Goal: Task Accomplishment & Management: Use online tool/utility

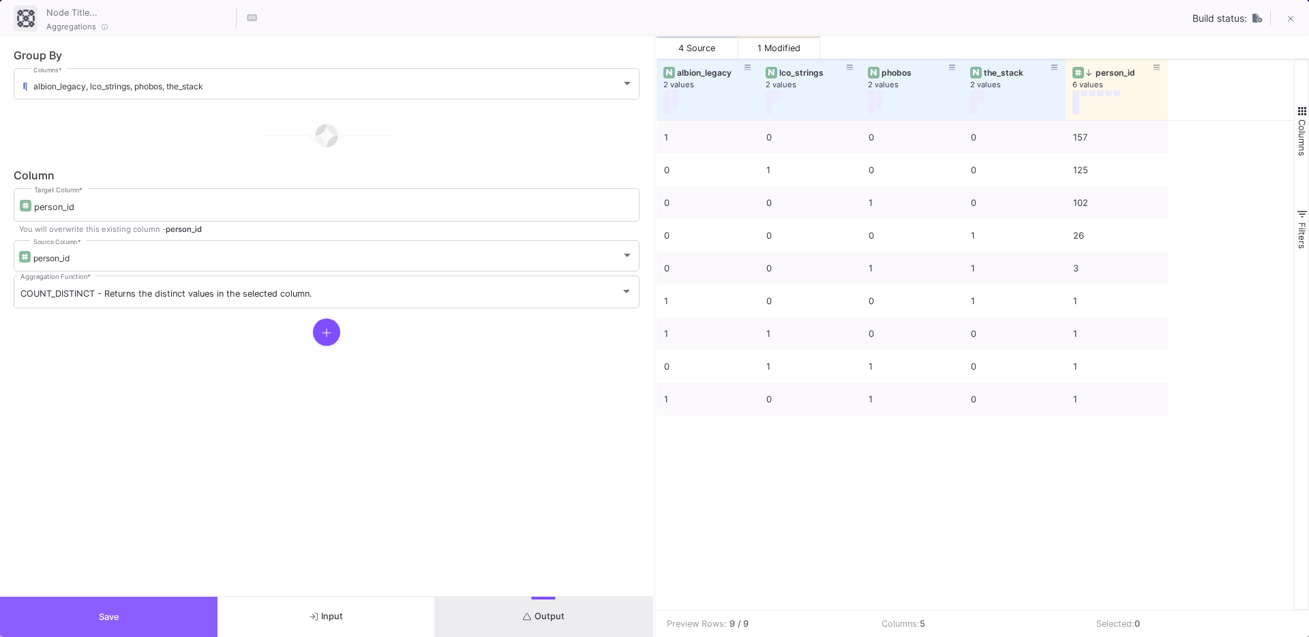
click at [108, 621] on span "Save" at bounding box center [109, 616] width 20 height 10
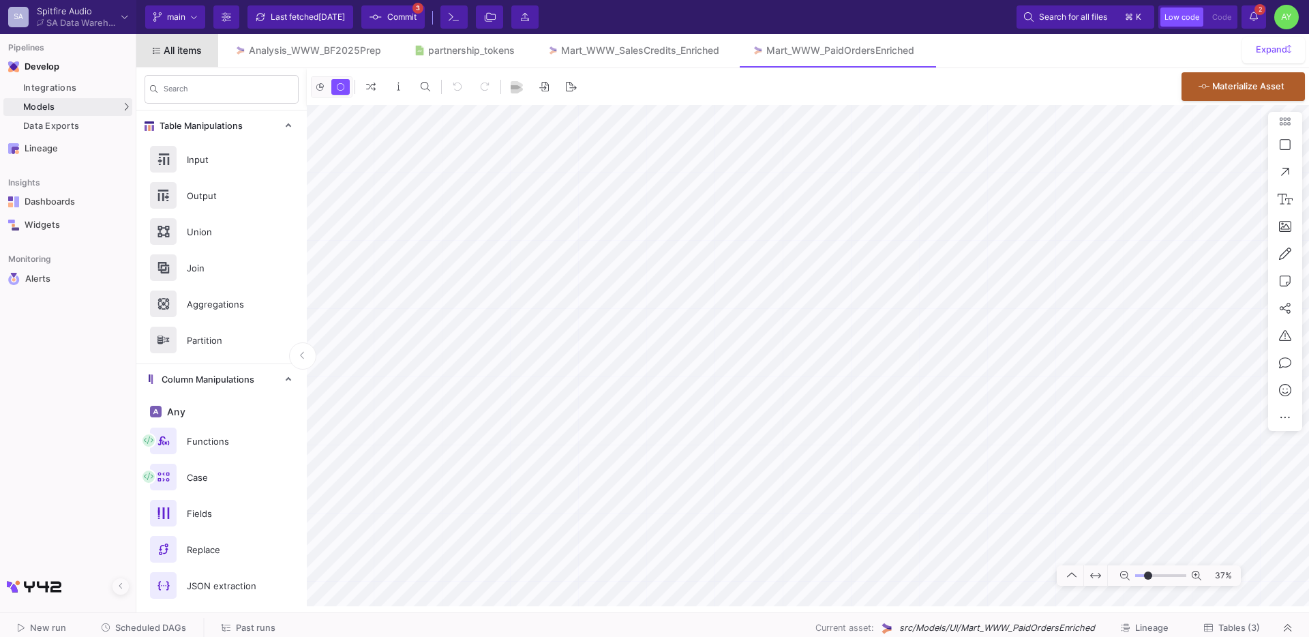
click at [190, 51] on span "All items" at bounding box center [183, 50] width 38 height 11
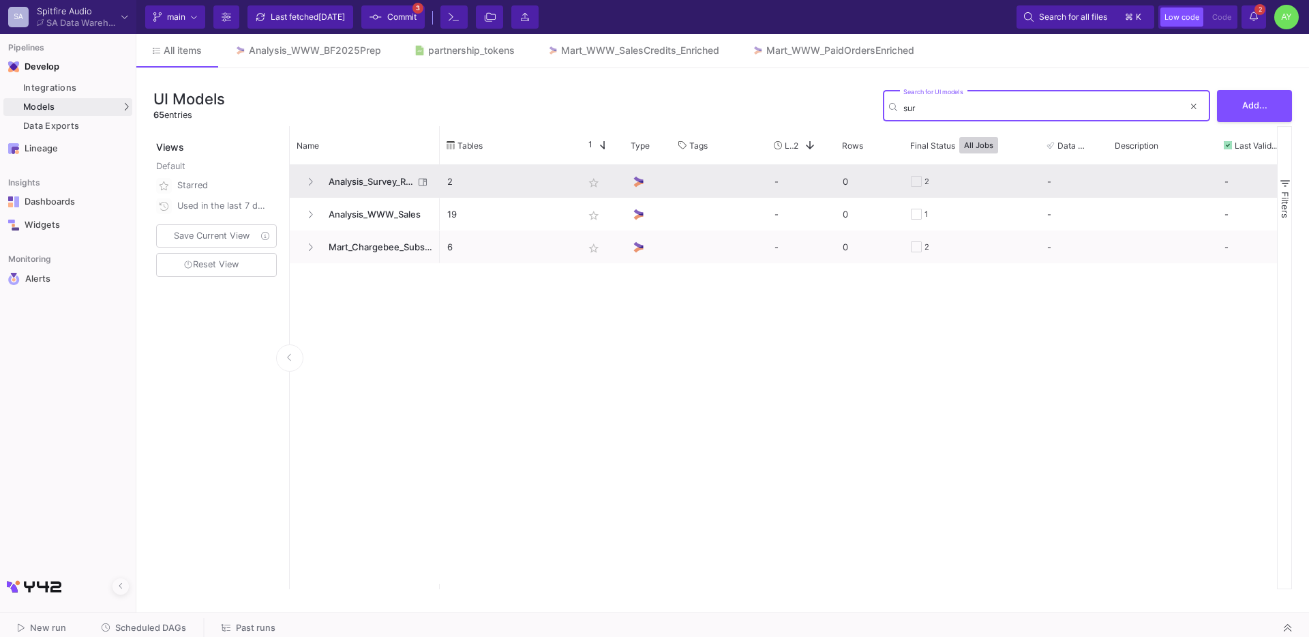
type input "sur"
click at [376, 183] on span "Analysis_Survey_Responses" at bounding box center [366, 182] width 93 height 32
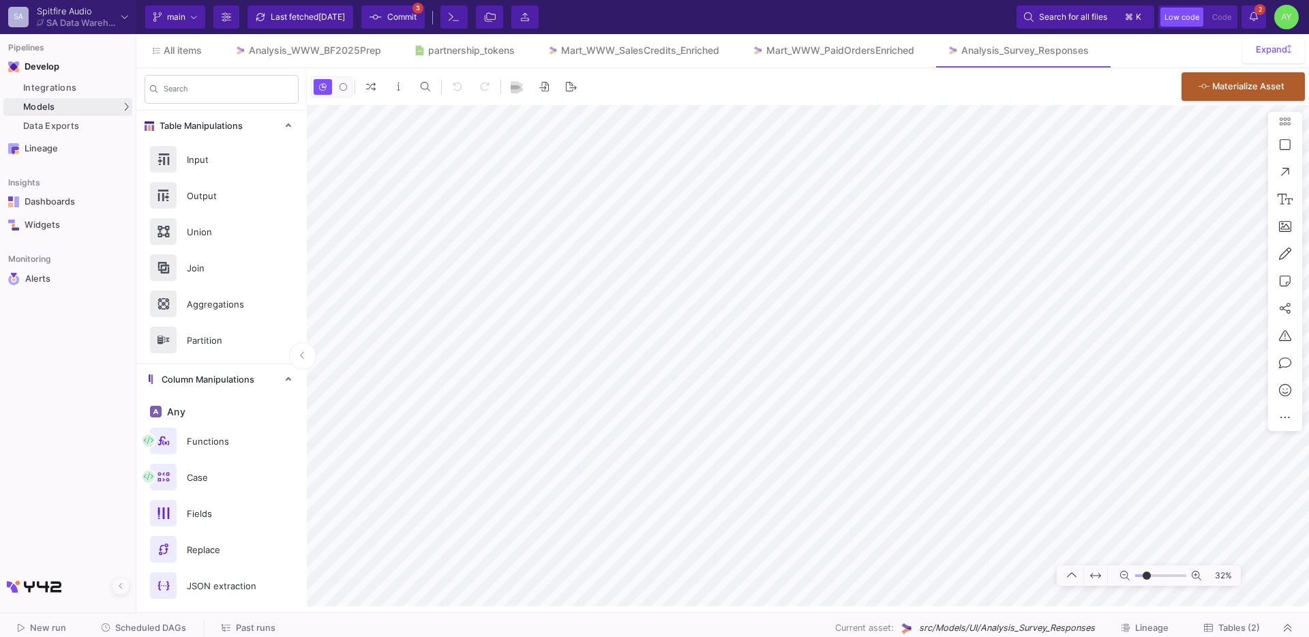
type input "-16"
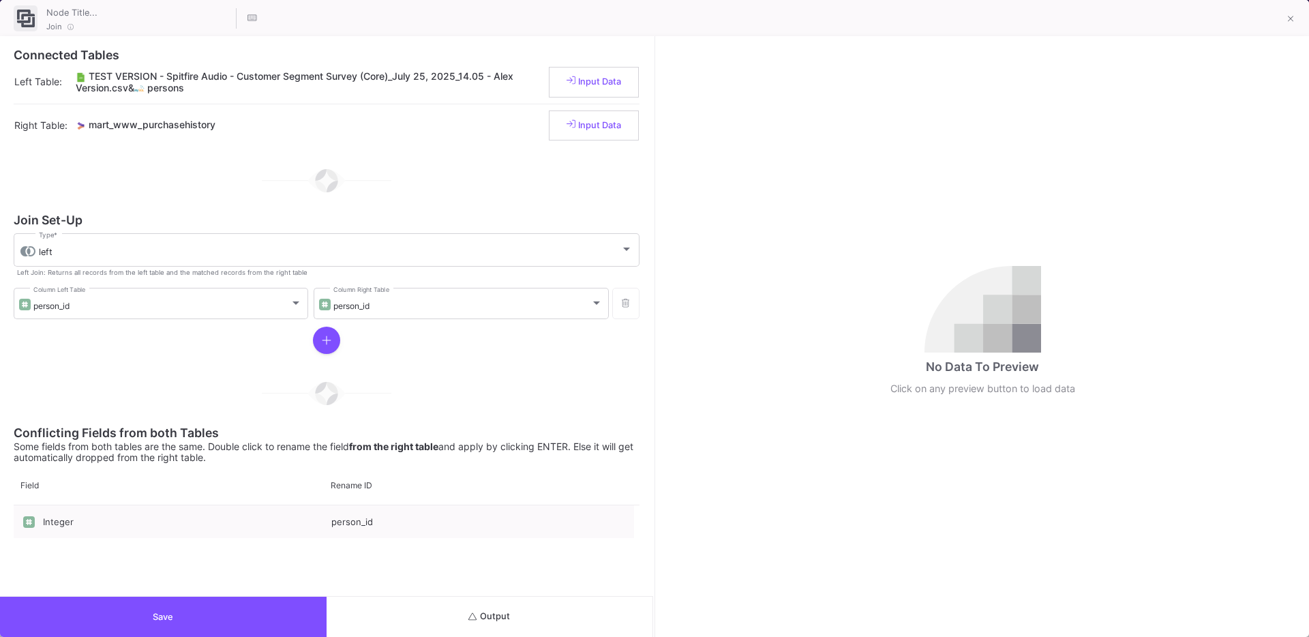
click at [496, 611] on span "Output" at bounding box center [489, 616] width 42 height 10
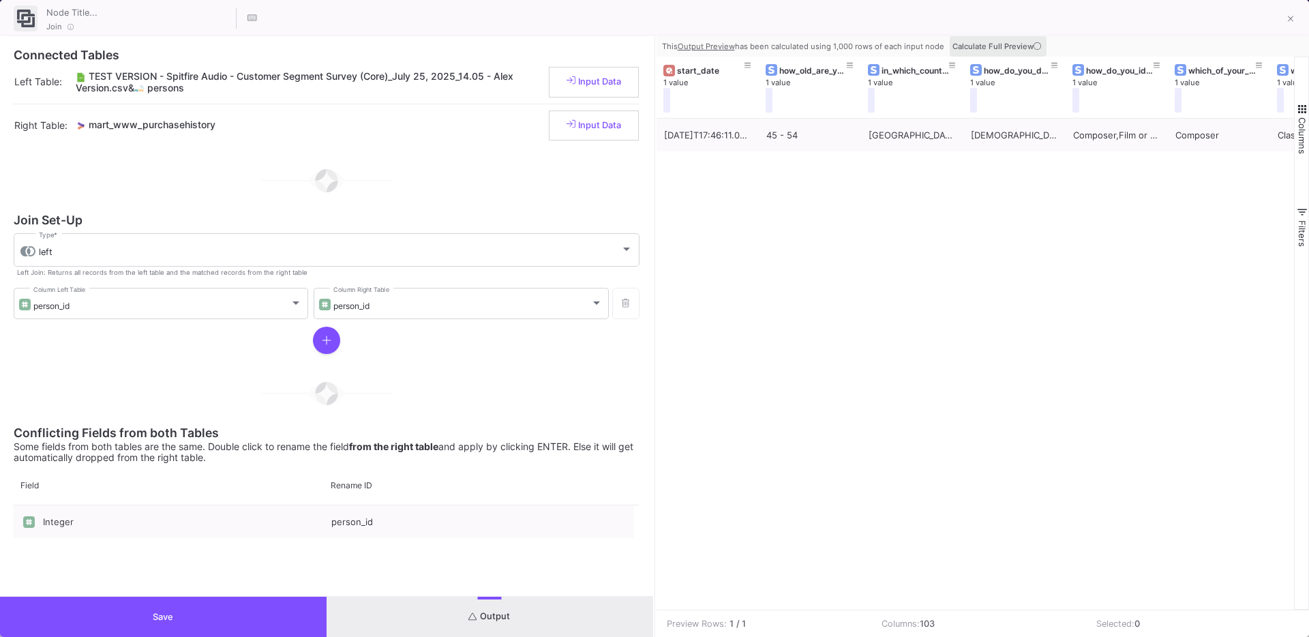
click at [1007, 47] on span "Calculate Full Preview" at bounding box center [997, 47] width 91 height 10
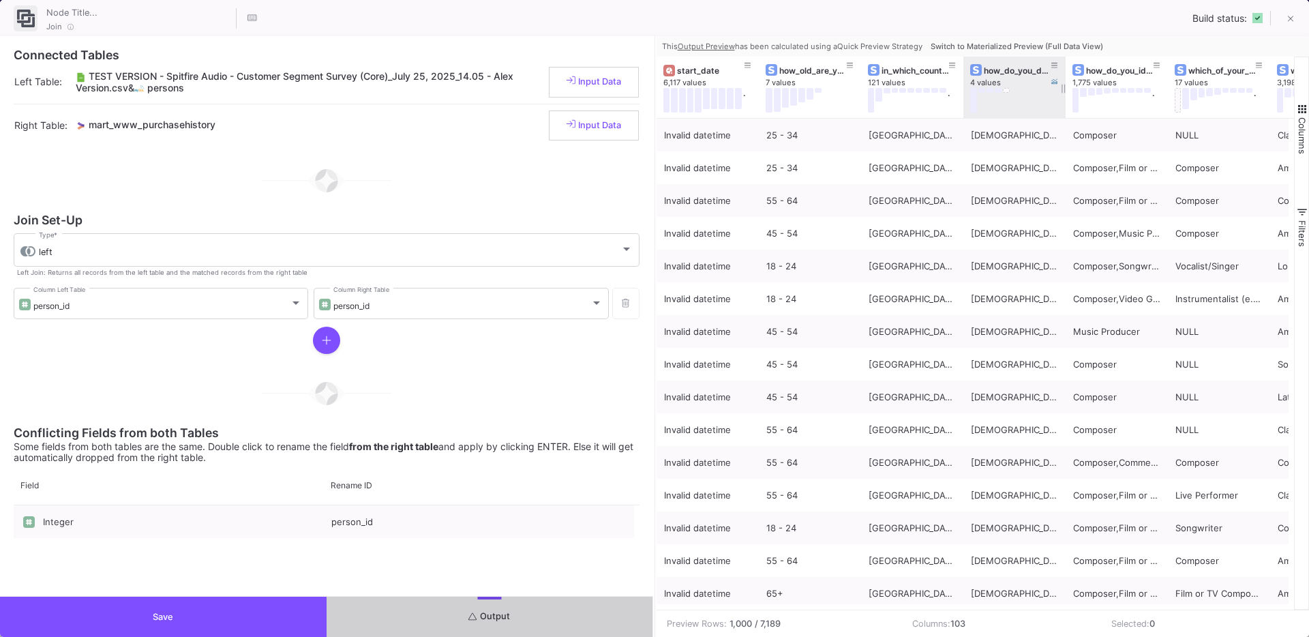
click at [970, 46] on span "Switch to Materialized Preview (Full Data View)" at bounding box center [1016, 47] width 172 height 10
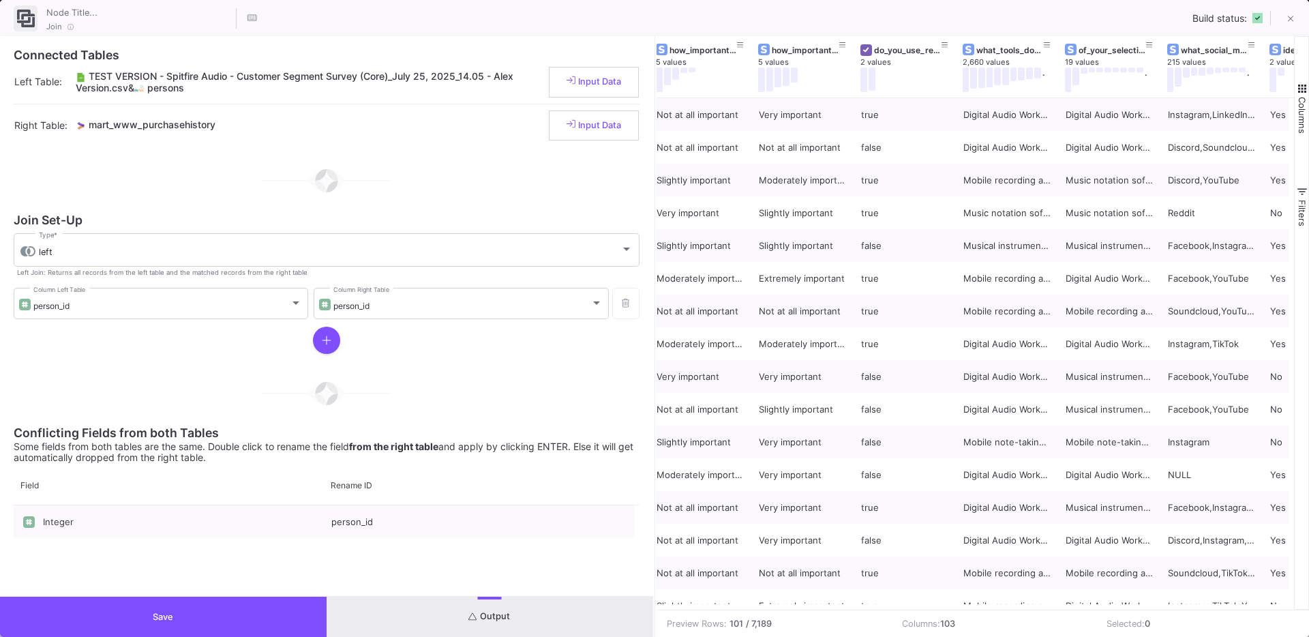
scroll to position [0, 2767]
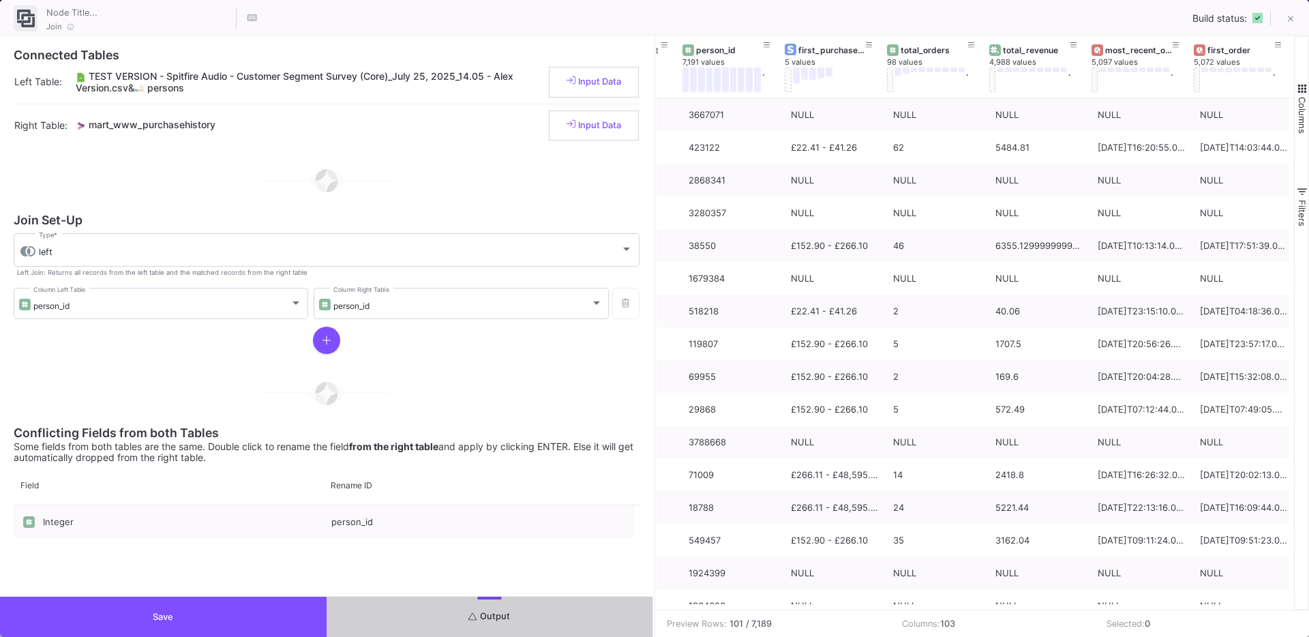
click at [142, 607] on button "Save" at bounding box center [163, 616] width 326 height 40
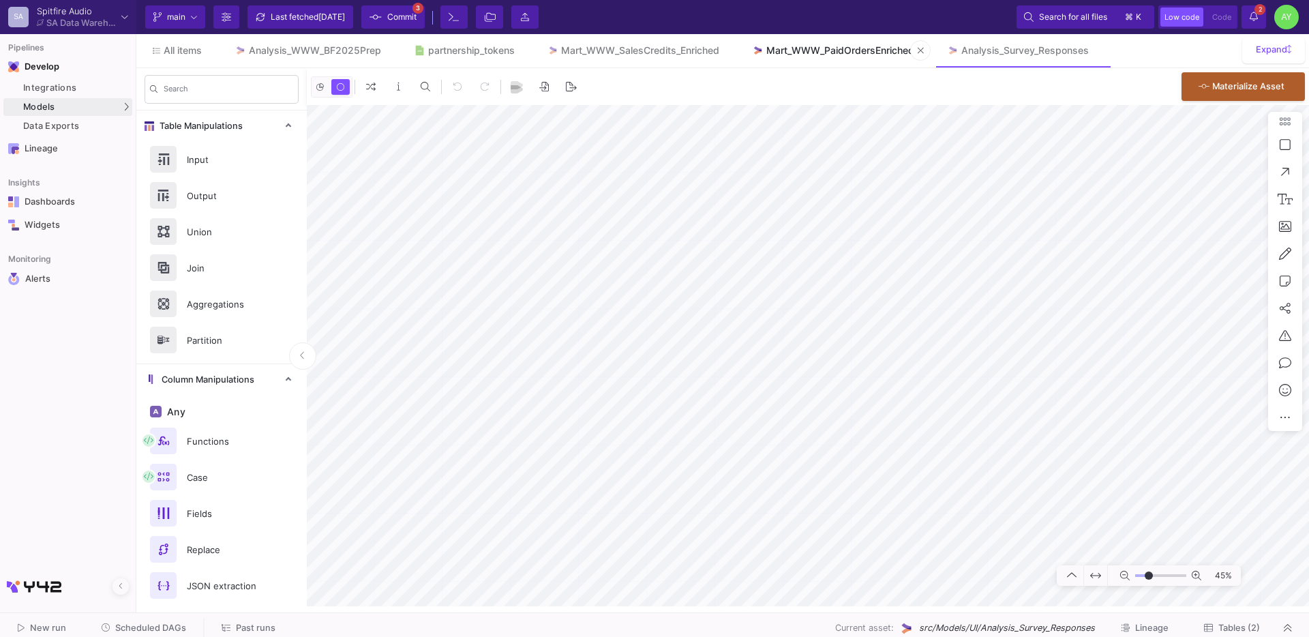
click at [831, 52] on div "Mart_WWW_PaidOrdersEnriched" at bounding box center [840, 50] width 148 height 11
type input "-6"
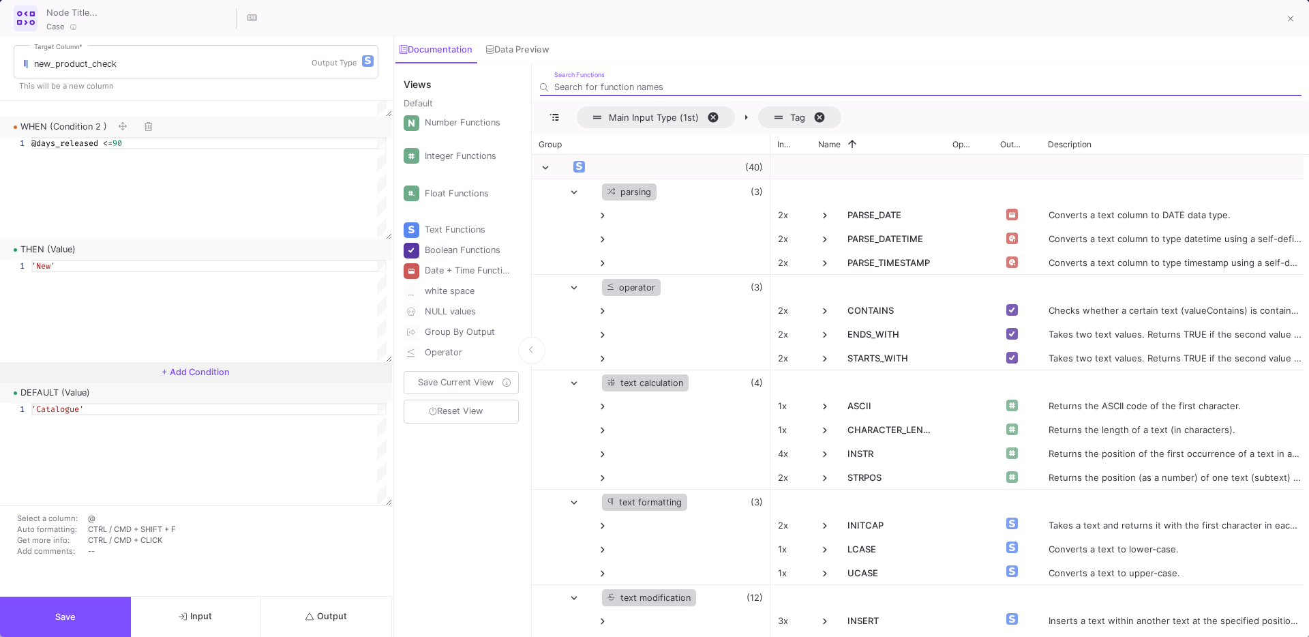
click at [188, 376] on span "+ Add Condition" at bounding box center [196, 372] width 68 height 10
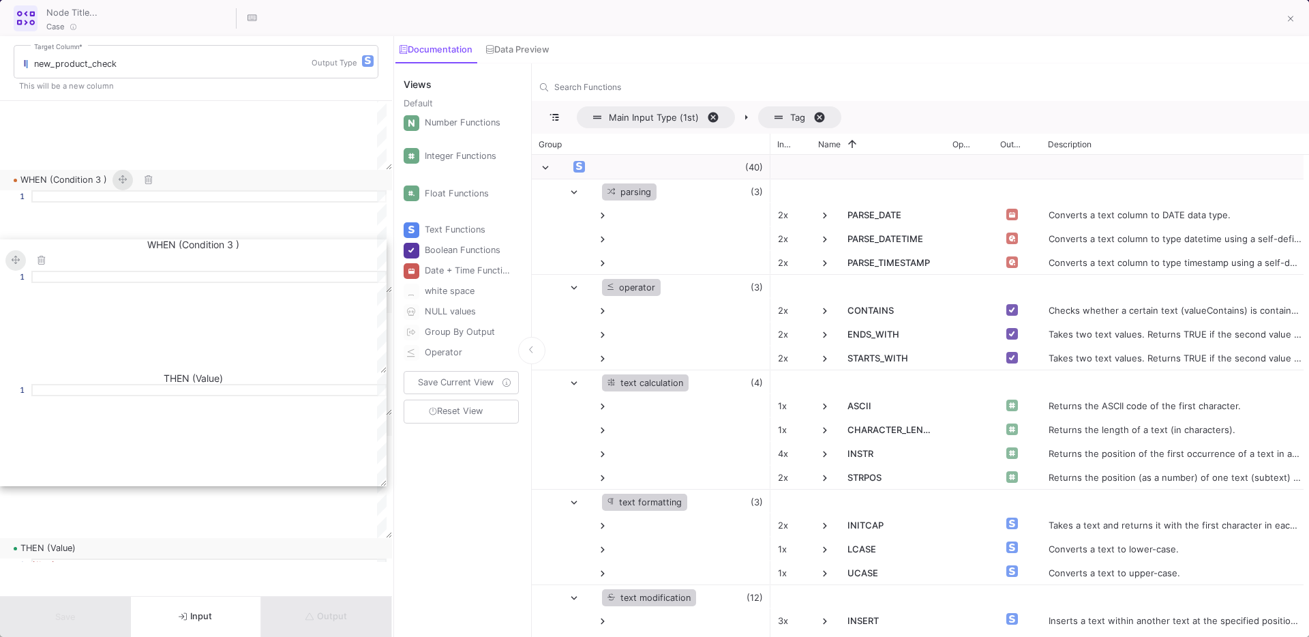
drag, startPoint x: 118, startPoint y: 427, endPoint x: 117, endPoint y: 227, distance: 199.7
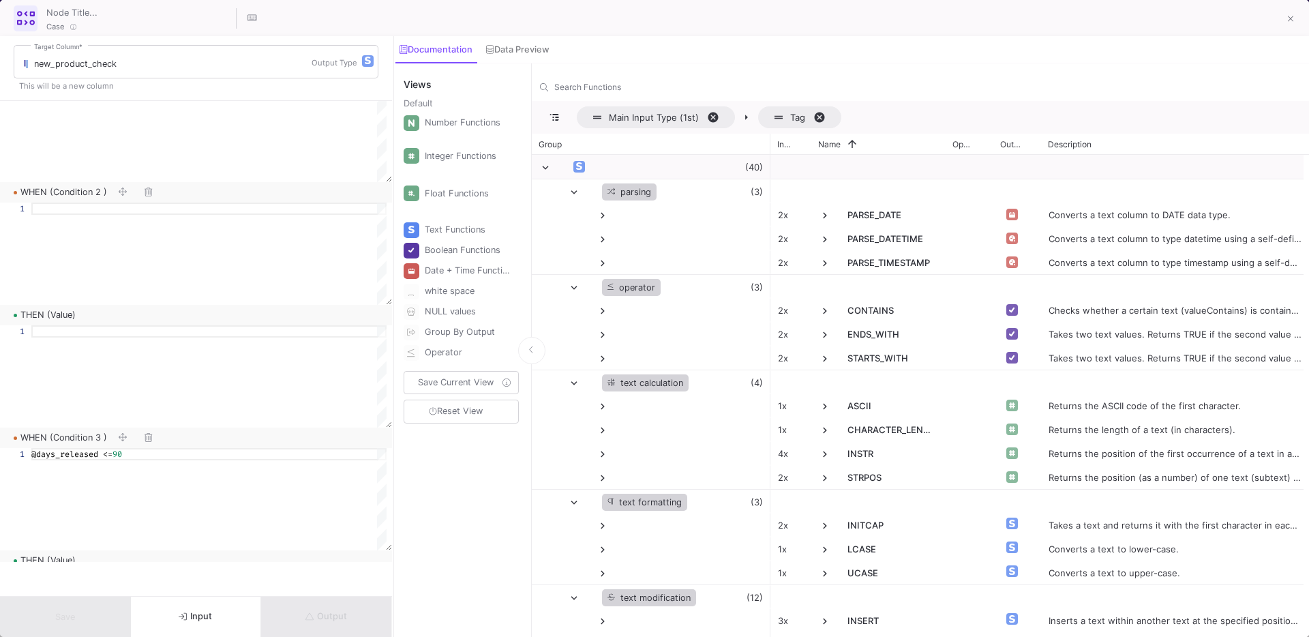
scroll to position [159, 0]
click at [95, 225] on div at bounding box center [208, 259] width 355 height 102
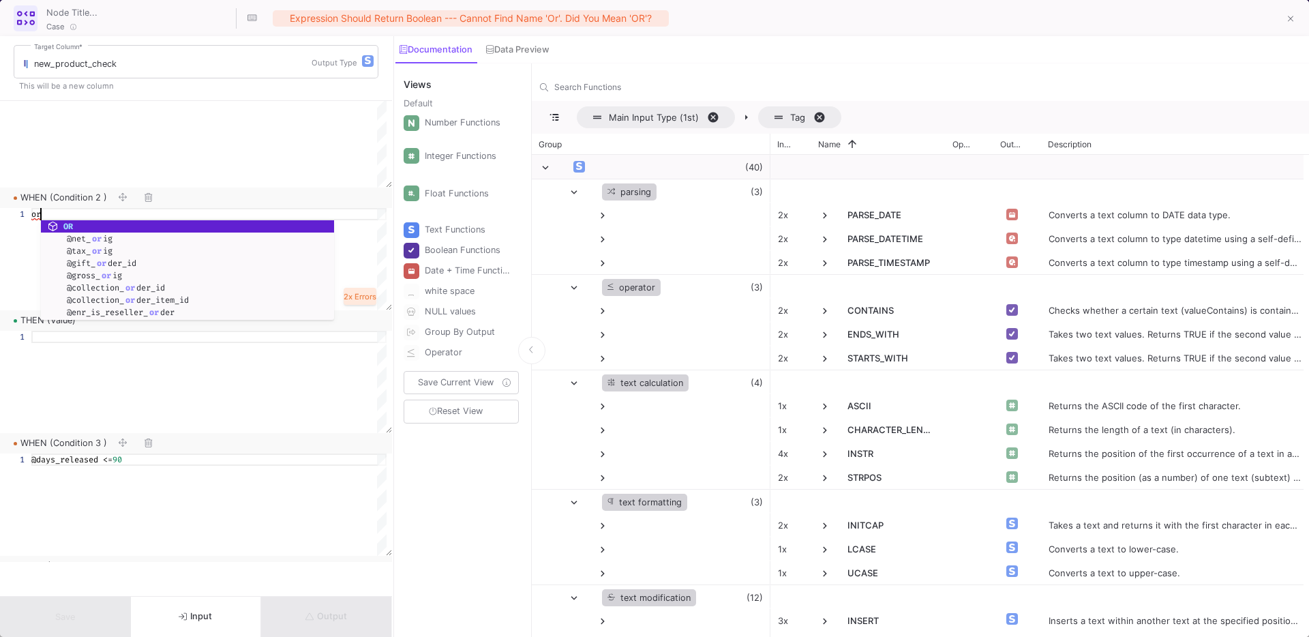
type textarea "o"
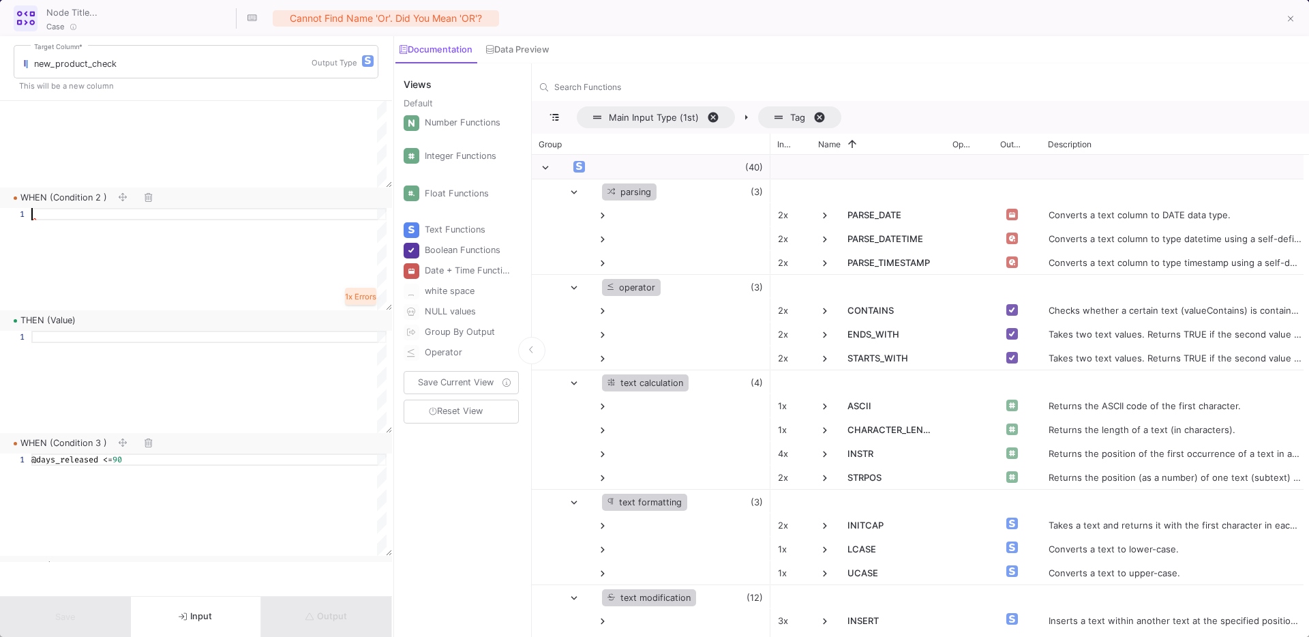
scroll to position [0, 0]
type textarea "O"
type textarea "@product_name = 'Mastering Orchestral Composition with BBCSO'"
click at [110, 343] on div at bounding box center [208, 382] width 355 height 102
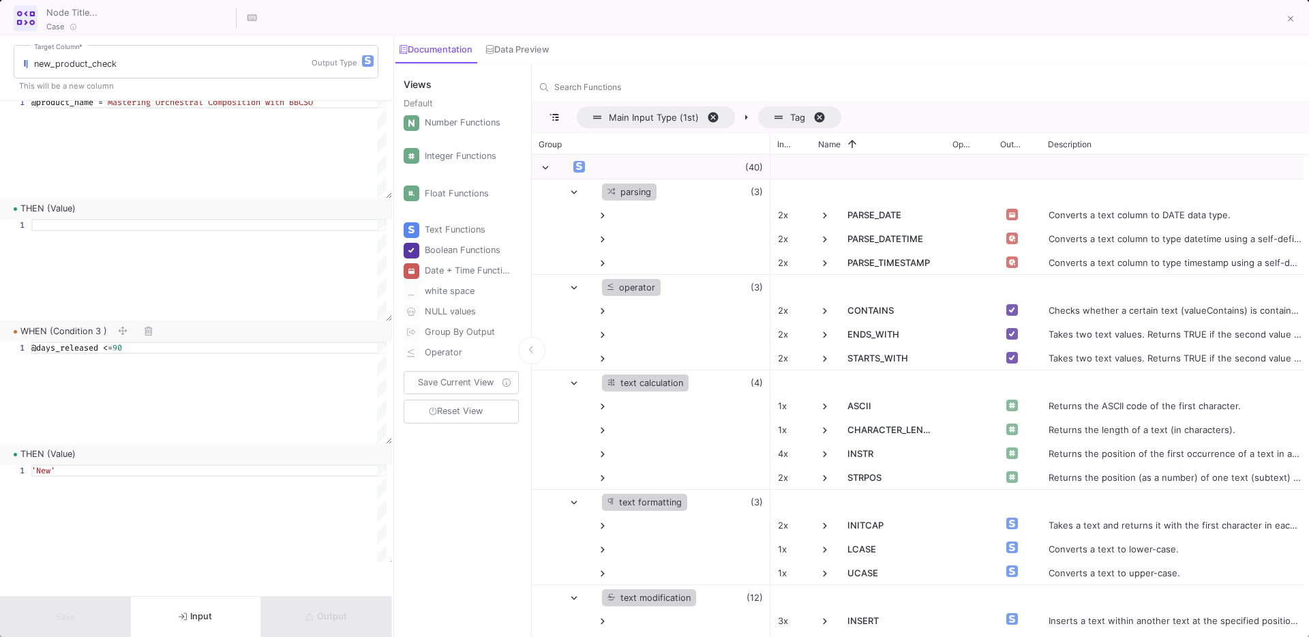
scroll to position [283, 0]
click at [93, 226] on div at bounding box center [208, 258] width 355 height 102
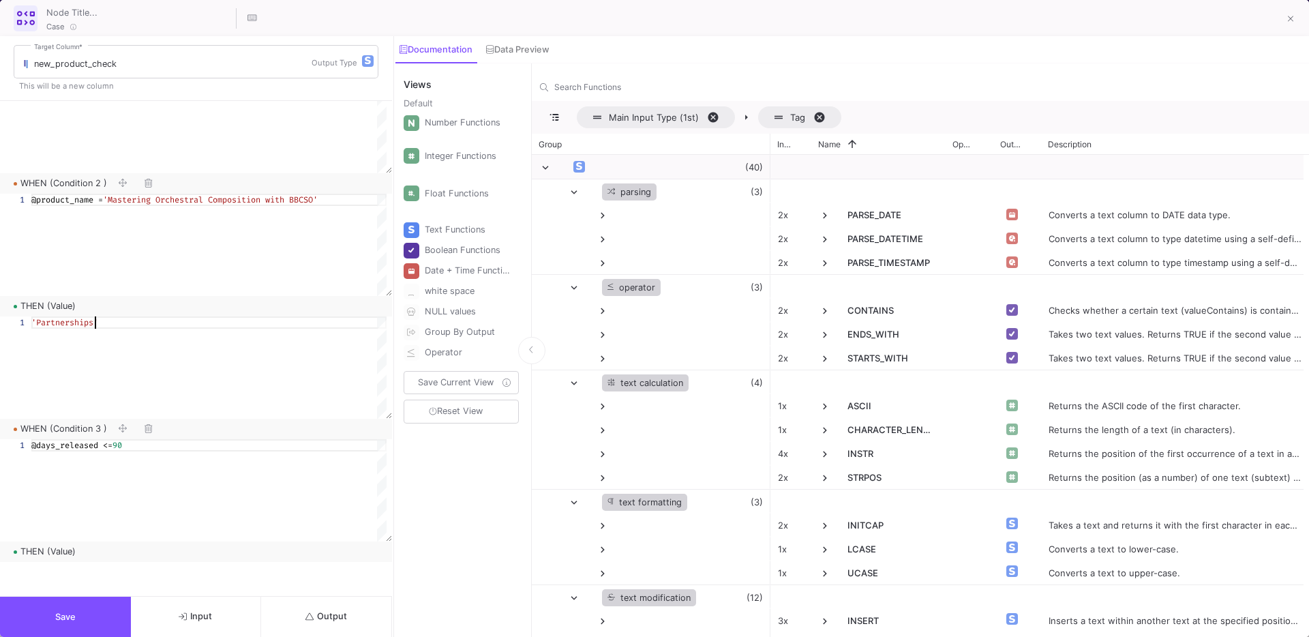
scroll to position [166, 0]
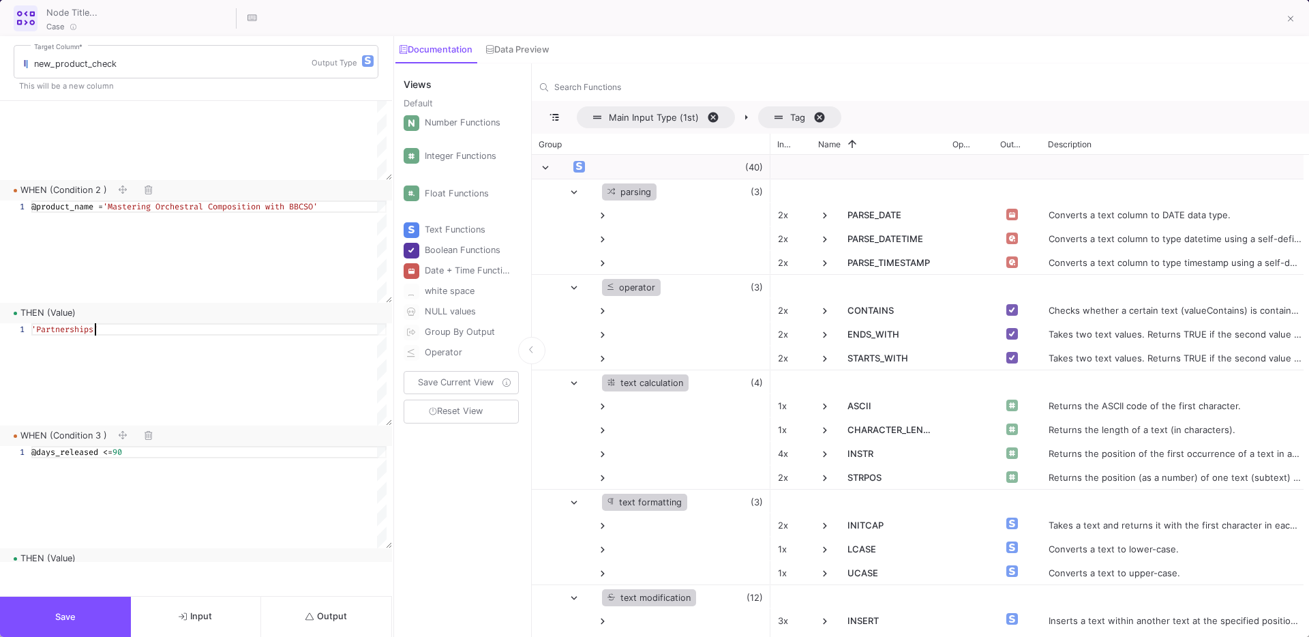
type textarea "'Partnerships'"
click at [314, 621] on button "Output" at bounding box center [326, 616] width 131 height 40
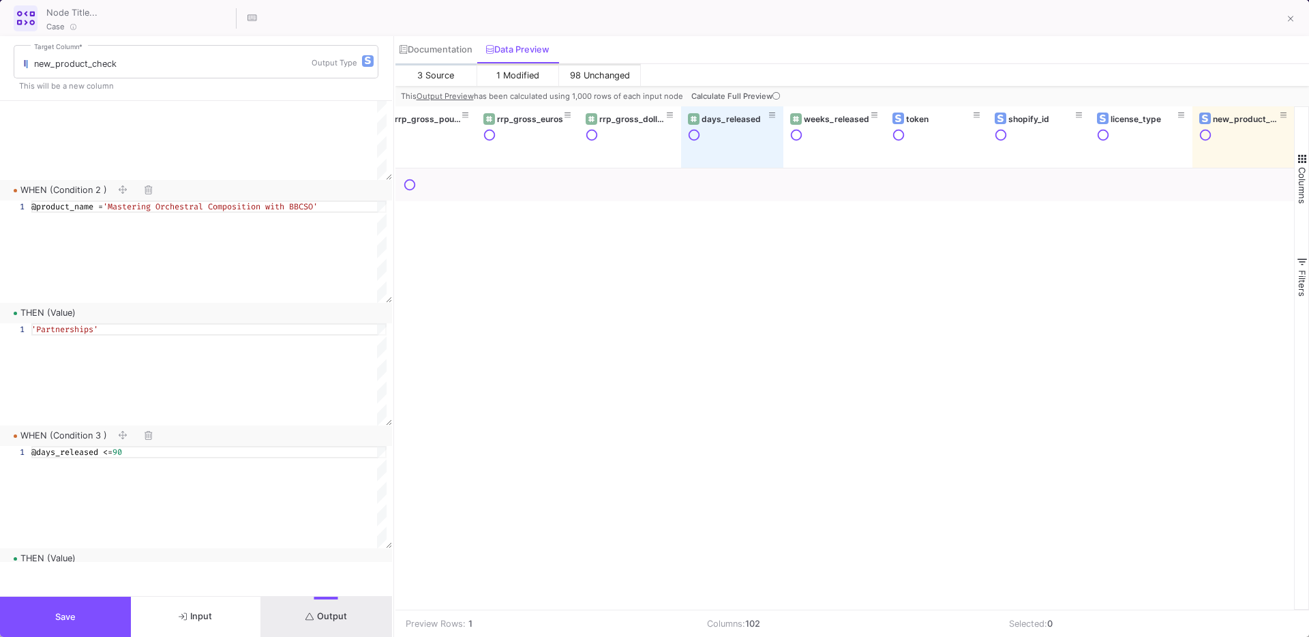
scroll to position [0, 9528]
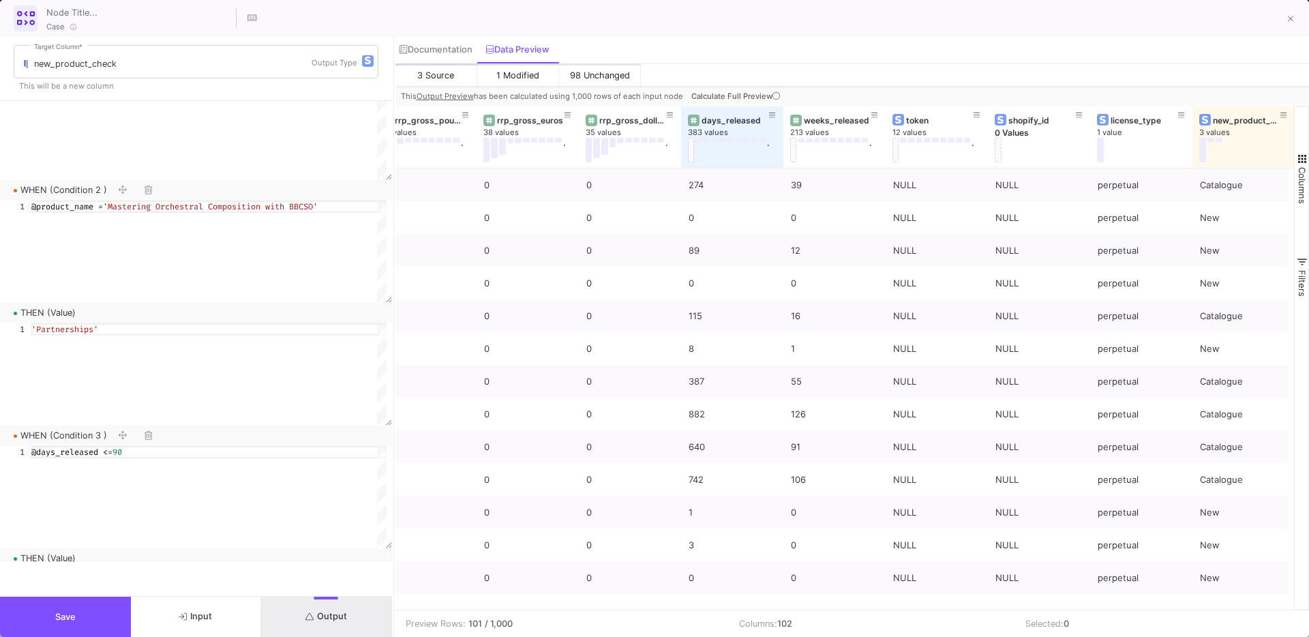
click at [732, 97] on span "Calculate Full Preview" at bounding box center [736, 96] width 91 height 10
click at [732, 115] on div "days_released" at bounding box center [734, 120] width 67 height 10
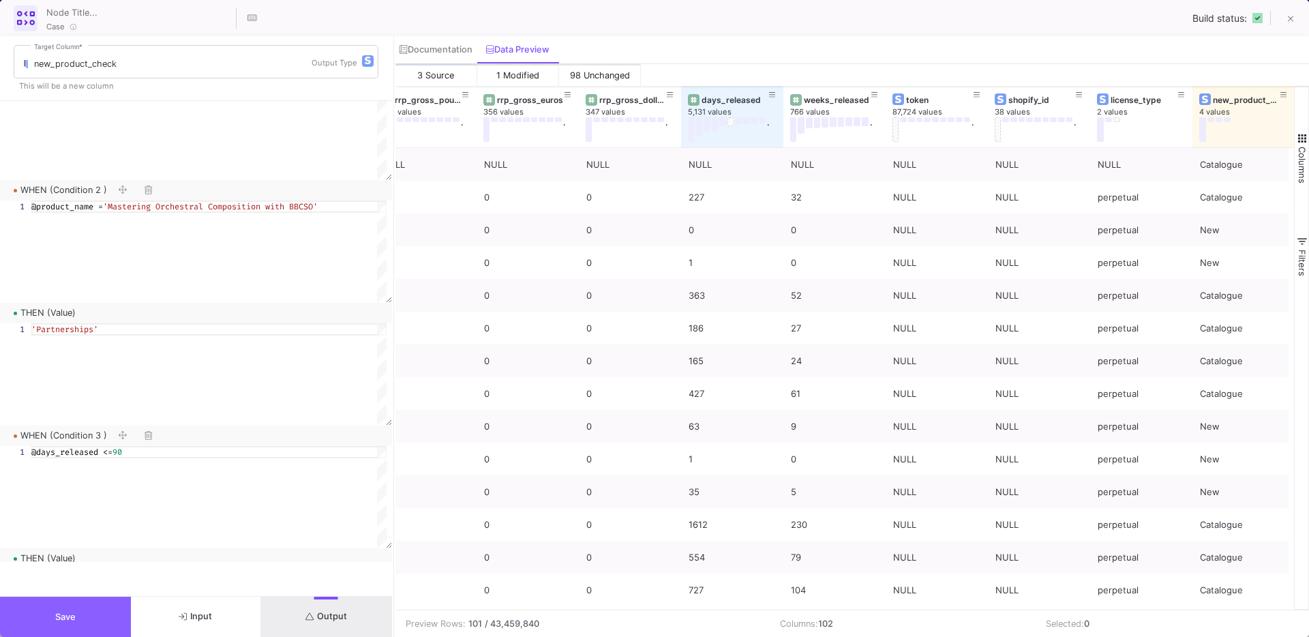
click at [56, 611] on span "Save" at bounding box center [65, 616] width 20 height 10
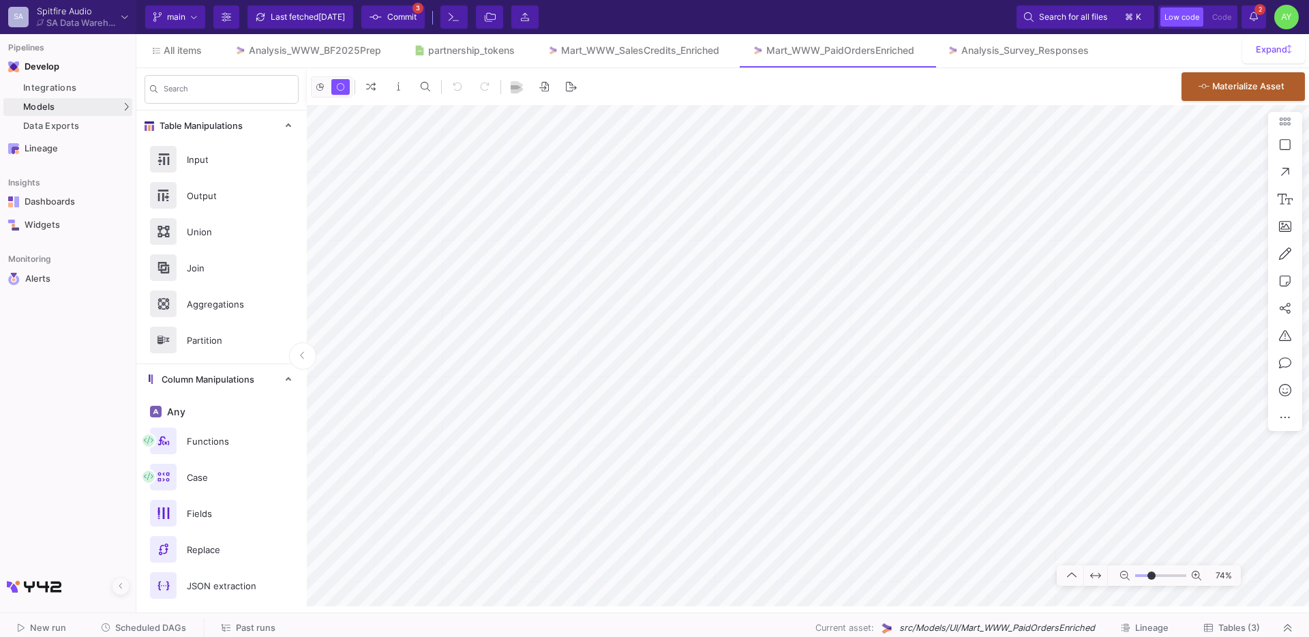
click at [392, 19] on span "Commit" at bounding box center [401, 17] width 29 height 20
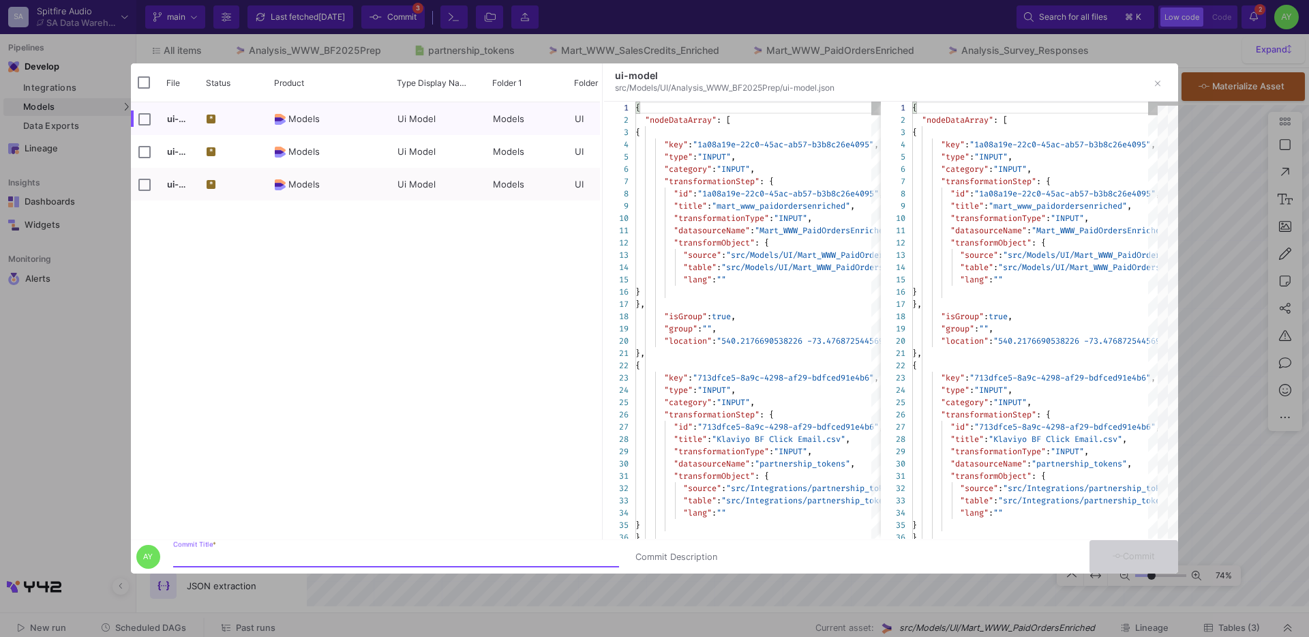
click at [225, 555] on input "Commit Title *" at bounding box center [396, 556] width 446 height 11
type input "Updates"
click at [1115, 556] on icon at bounding box center [1117, 555] width 11 height 9
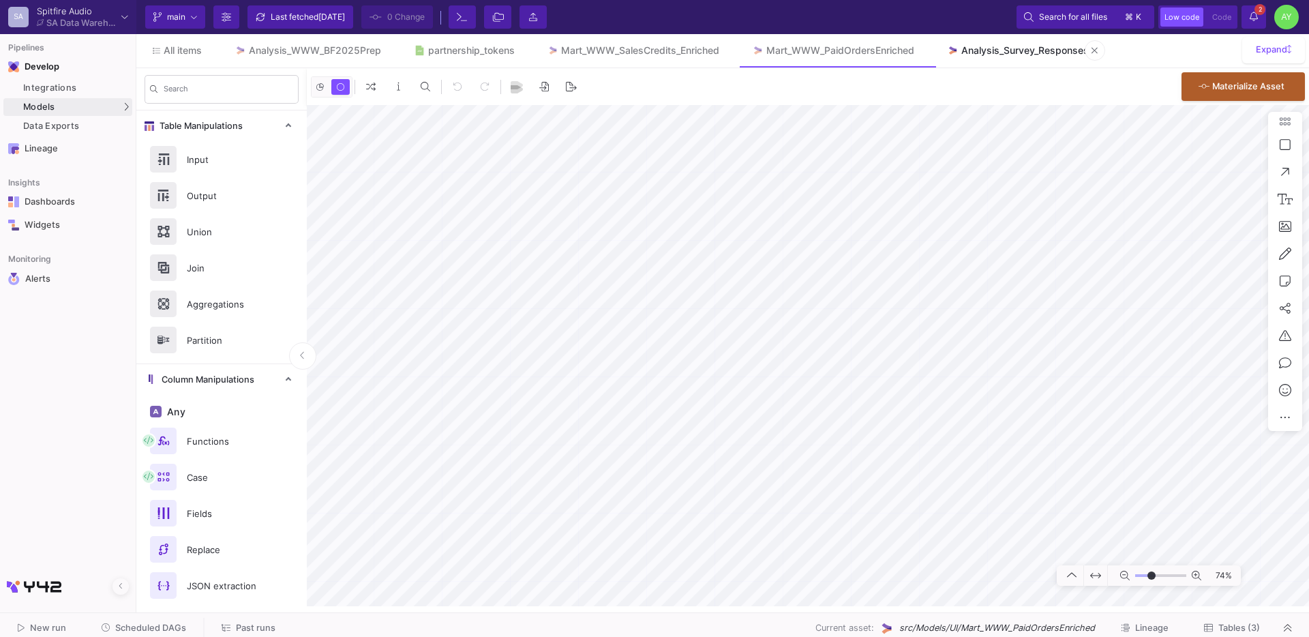
click at [1011, 48] on div "Analysis_Survey_Responses" at bounding box center [1024, 50] width 127 height 11
type input "-23"
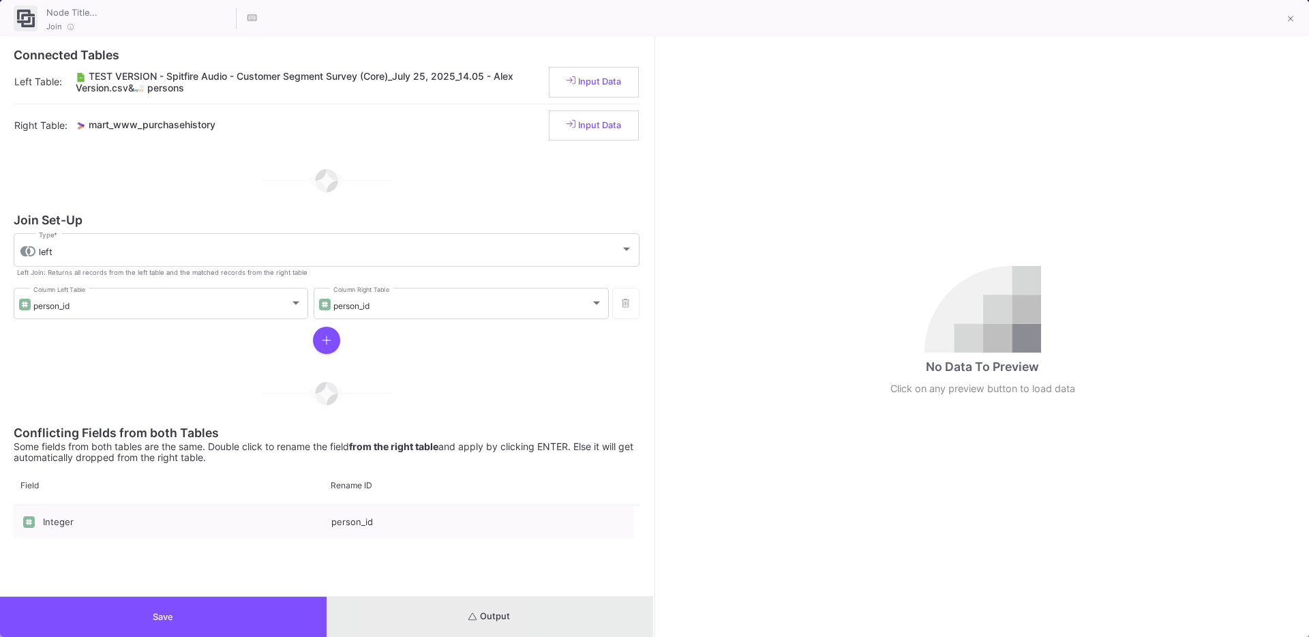
click at [418, 607] on button "Output" at bounding box center [489, 616] width 326 height 40
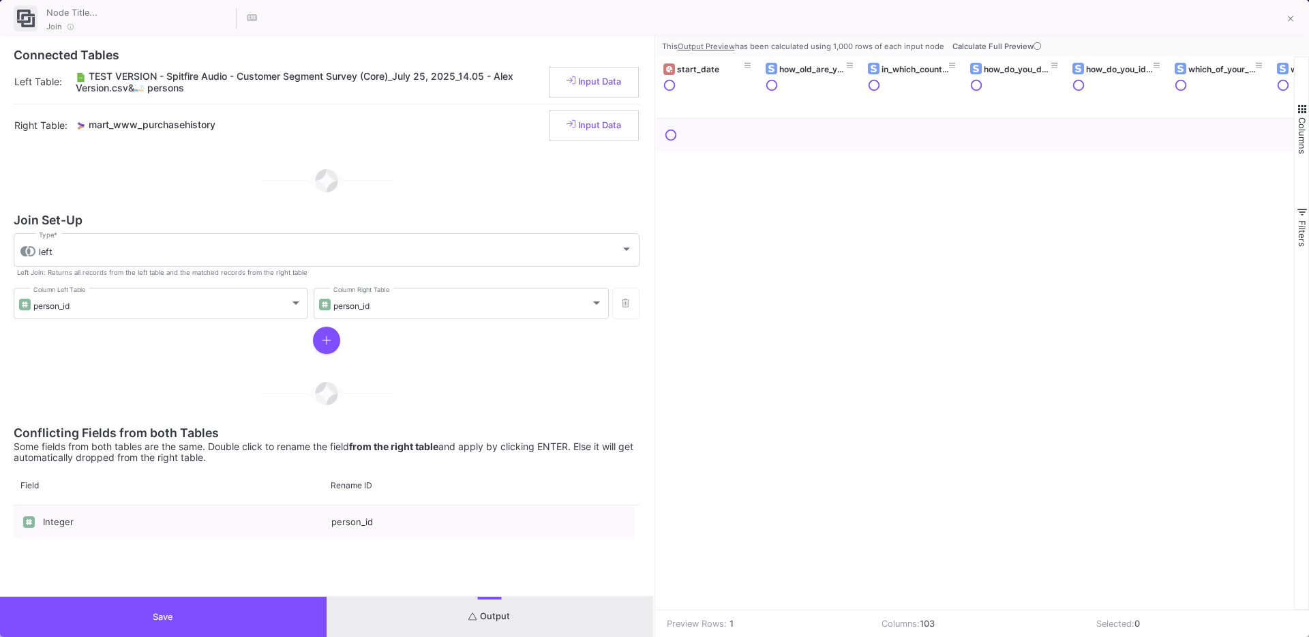
click at [1016, 40] on button "Calculate Full Preview" at bounding box center [997, 46] width 97 height 20
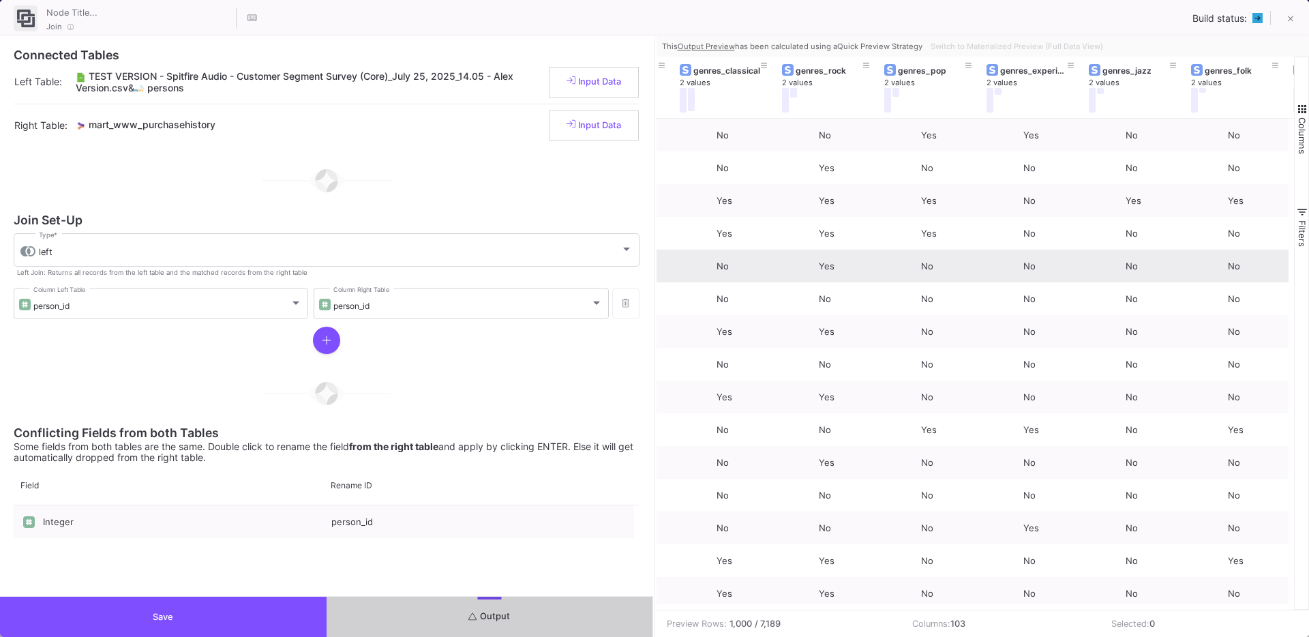
scroll to position [0, 5525]
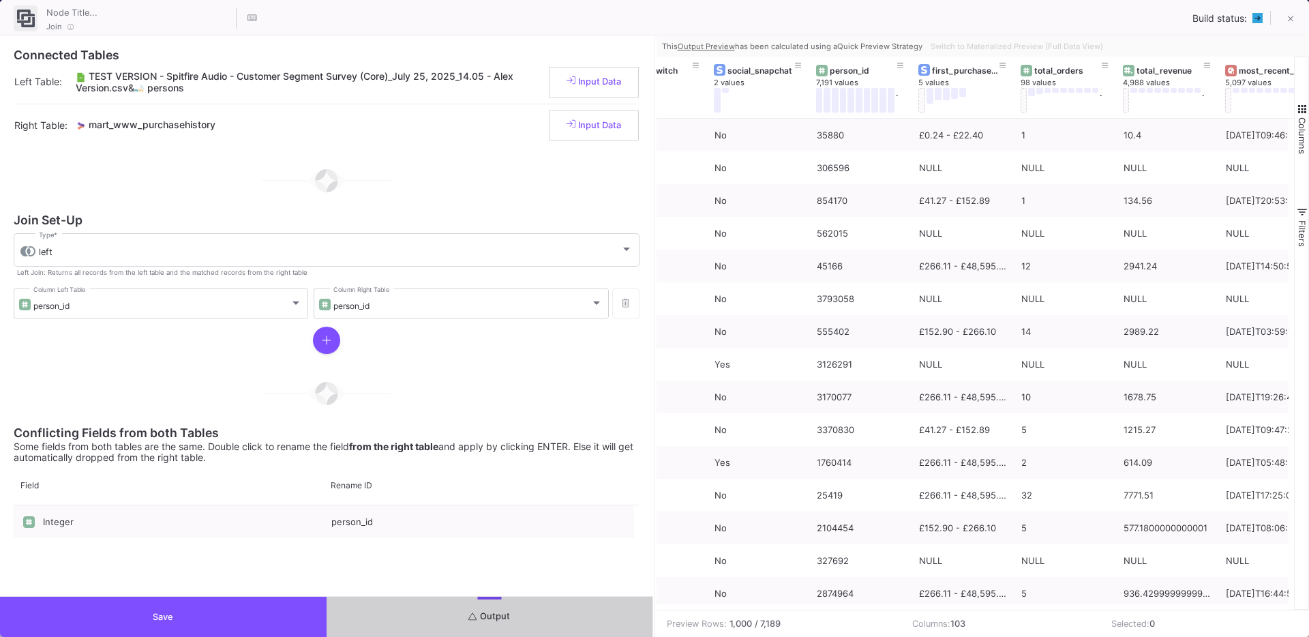
click at [157, 600] on button "Save" at bounding box center [163, 616] width 326 height 40
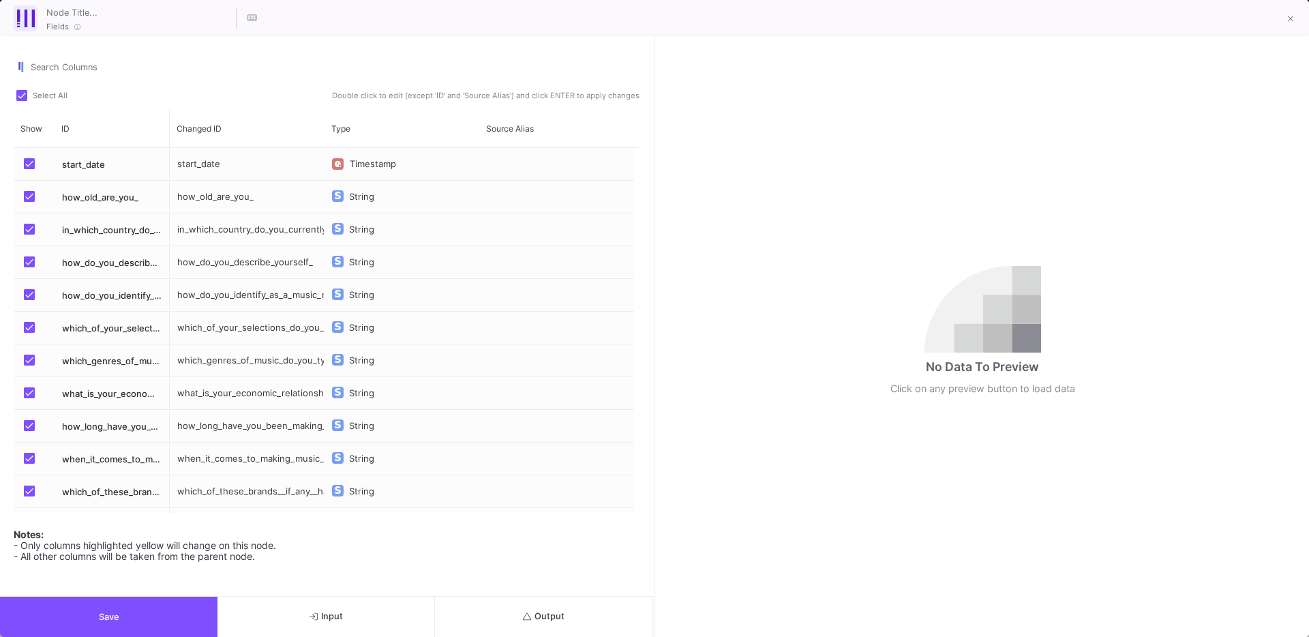
click at [22, 91] on span at bounding box center [21, 95] width 11 height 11
click at [22, 101] on input "Select All" at bounding box center [21, 101] width 1 height 1
checkbox input "false"
click at [70, 63] on input "Search Columns" at bounding box center [335, 67] width 609 height 11
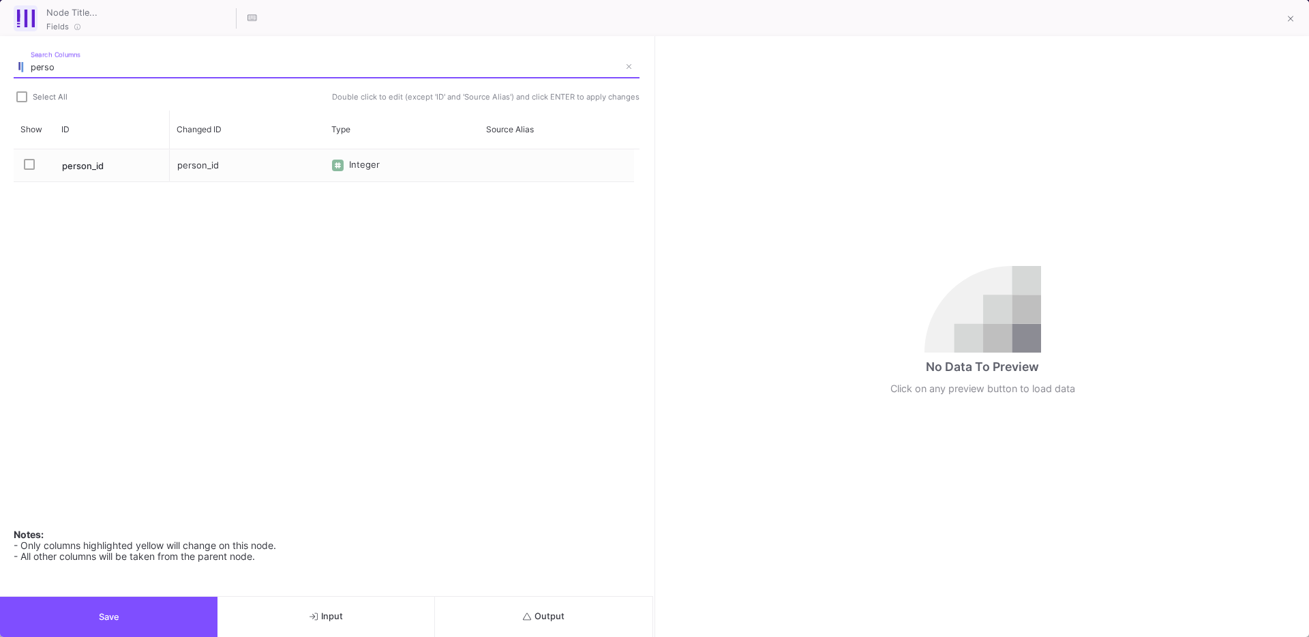
click at [30, 162] on span "Press SPACE to select this row." at bounding box center [29, 164] width 11 height 11
click at [29, 170] on input "Press SPACE to select this row." at bounding box center [29, 170] width 1 height 1
click at [70, 69] on input "perso" at bounding box center [325, 67] width 588 height 11
type input "p"
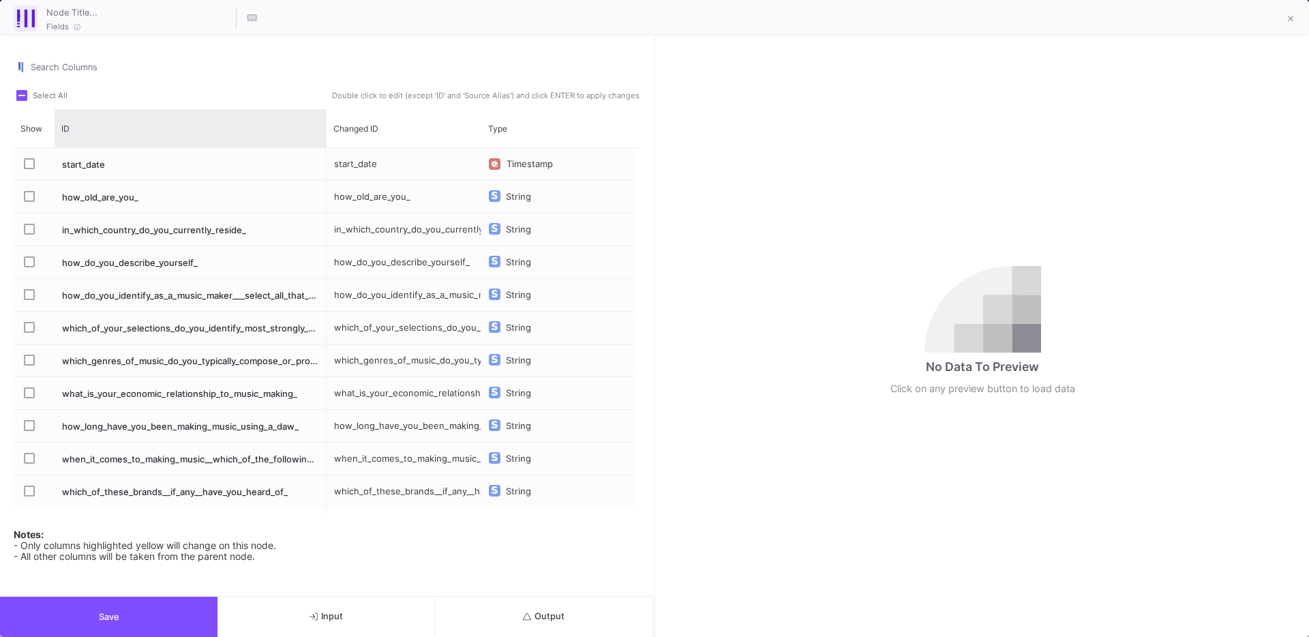
drag, startPoint x: 167, startPoint y: 136, endPoint x: 324, endPoint y: 155, distance: 158.5
click at [324, 155] on div "Show ID Changed ID Type" at bounding box center [327, 310] width 626 height 403
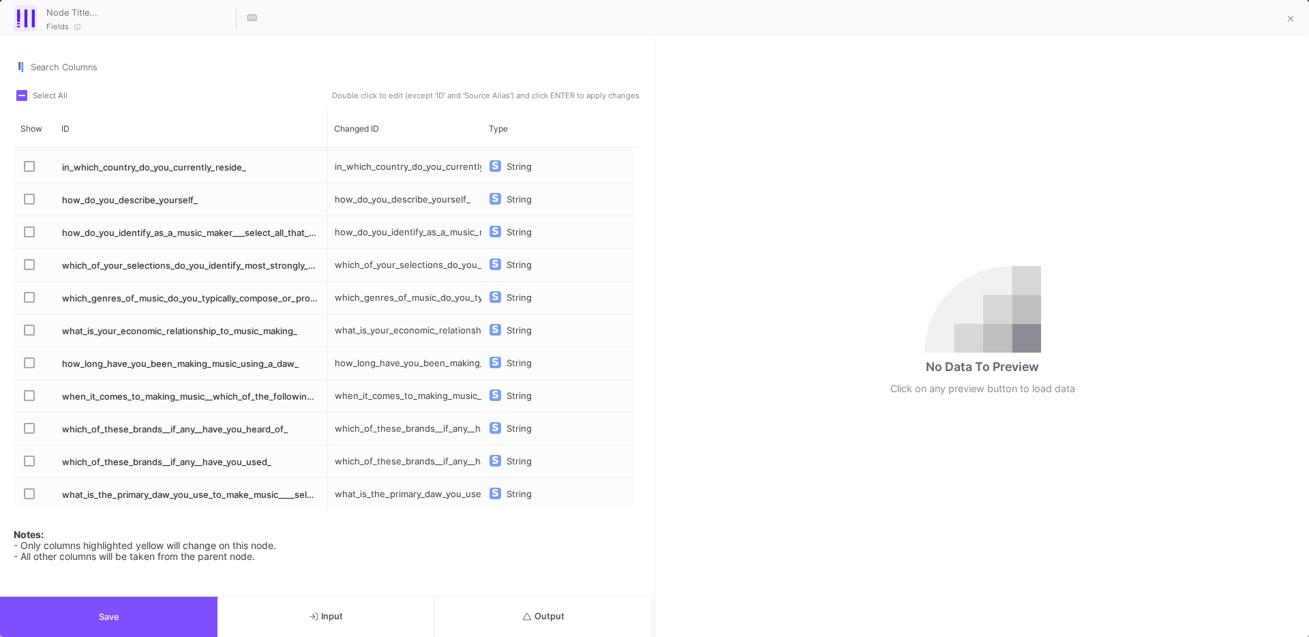
click at [375, 611] on button "Input" at bounding box center [325, 616] width 217 height 40
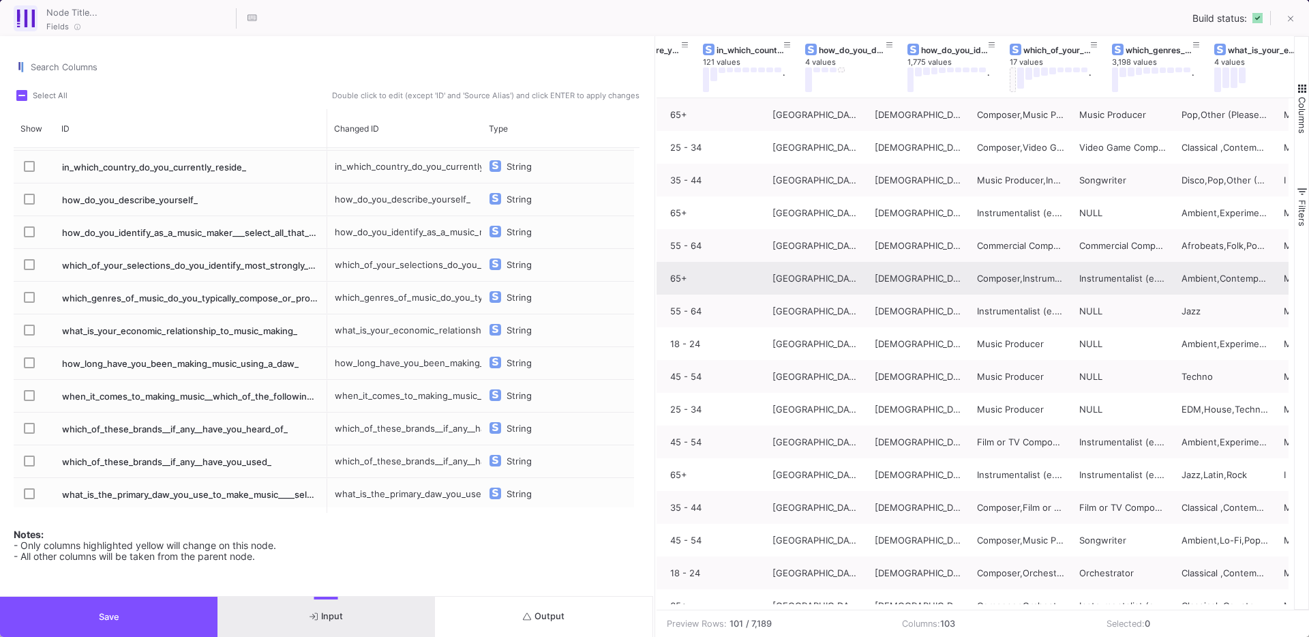
scroll to position [0, 185]
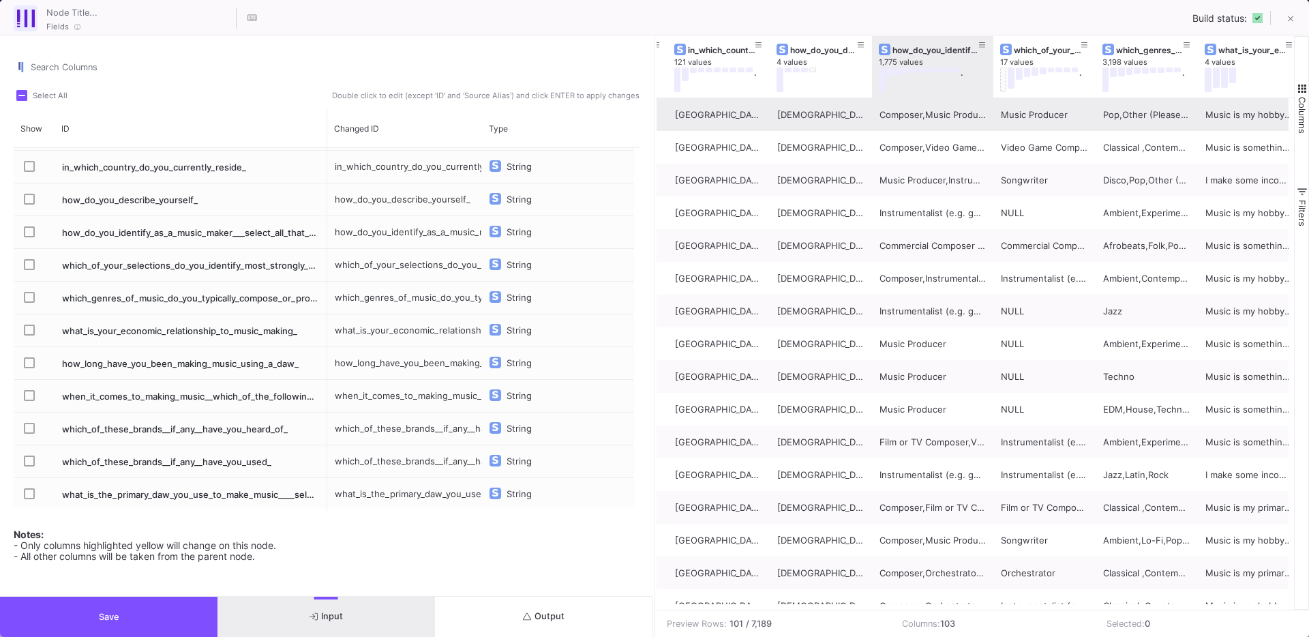
drag, startPoint x: 971, startPoint y: 90, endPoint x: 1027, endPoint y: 118, distance: 62.5
click at [974, 120] on div "start_date 6,117 values . how_old_are_you_ 7 values in_which_country_do_you_cur…" at bounding box center [975, 322] width 638 height 573
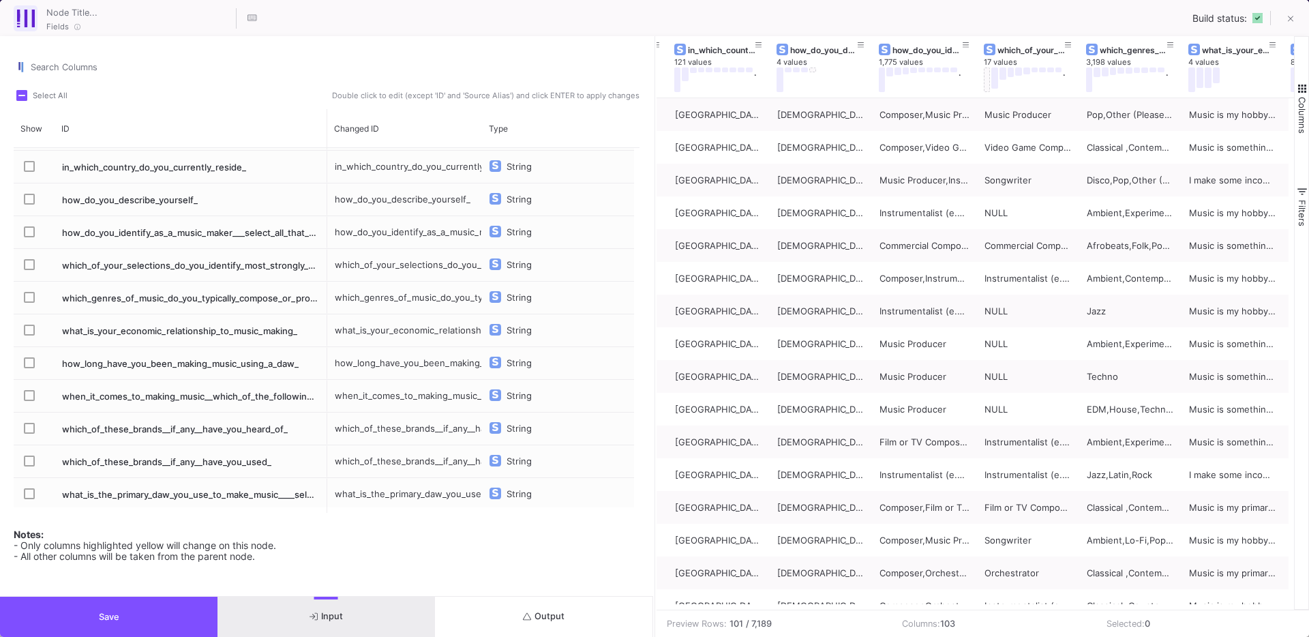
click at [29, 233] on span "Press SPACE to select this row." at bounding box center [29, 231] width 11 height 11
click at [29, 237] on input "Press SPACE to select this row." at bounding box center [29, 237] width 1 height 1
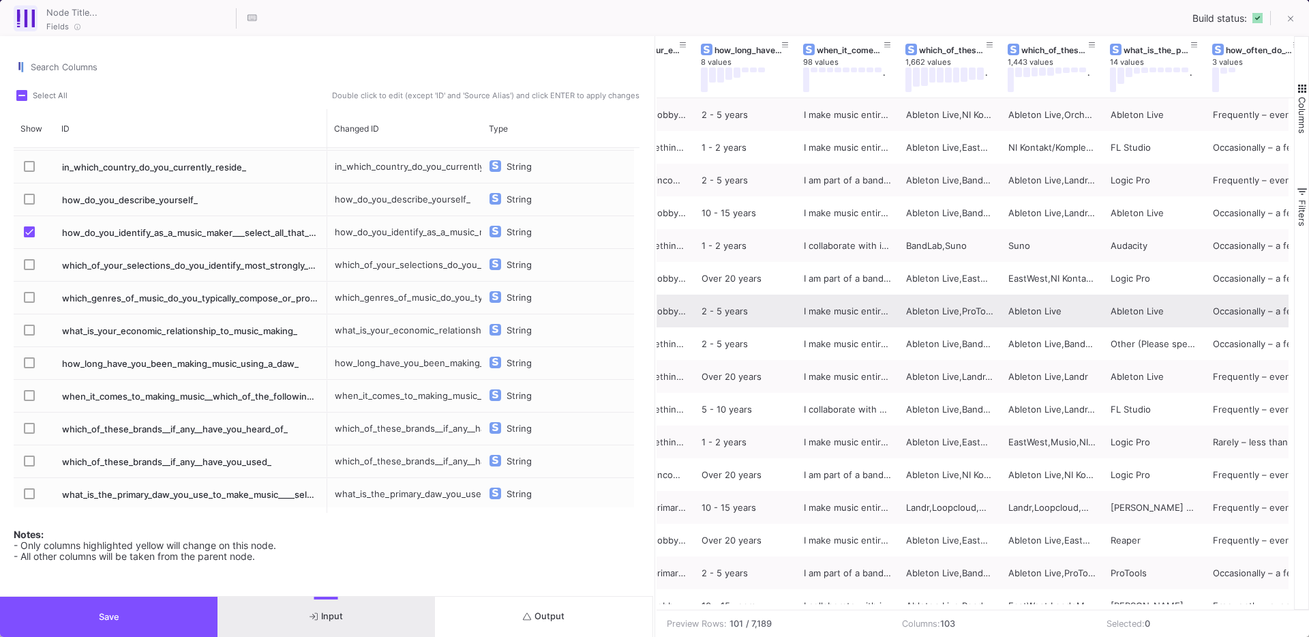
scroll to position [0, 780]
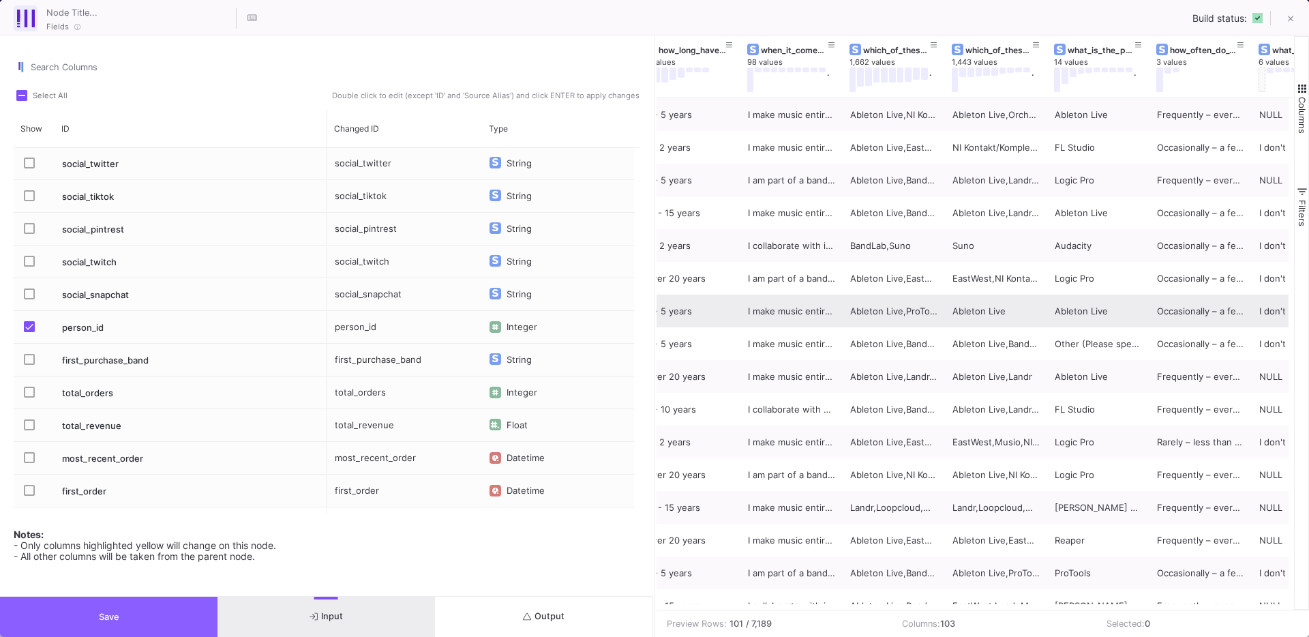
click at [121, 615] on button "Save" at bounding box center [108, 616] width 217 height 40
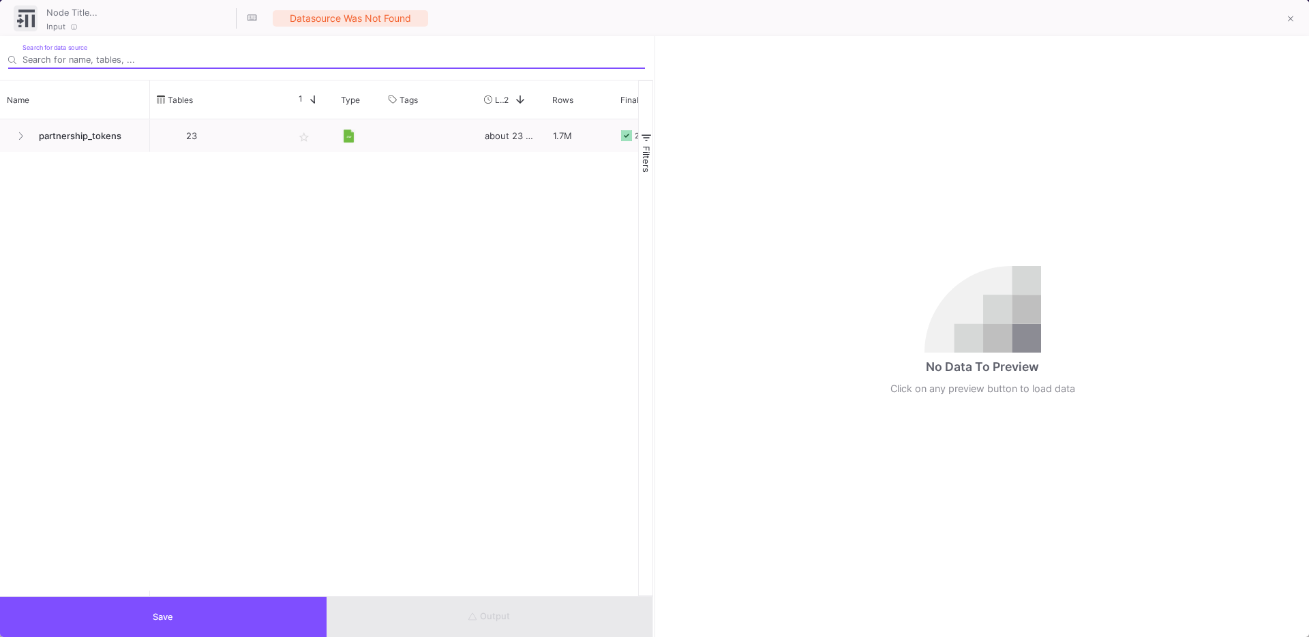
click at [175, 613] on button "Save" at bounding box center [163, 616] width 326 height 40
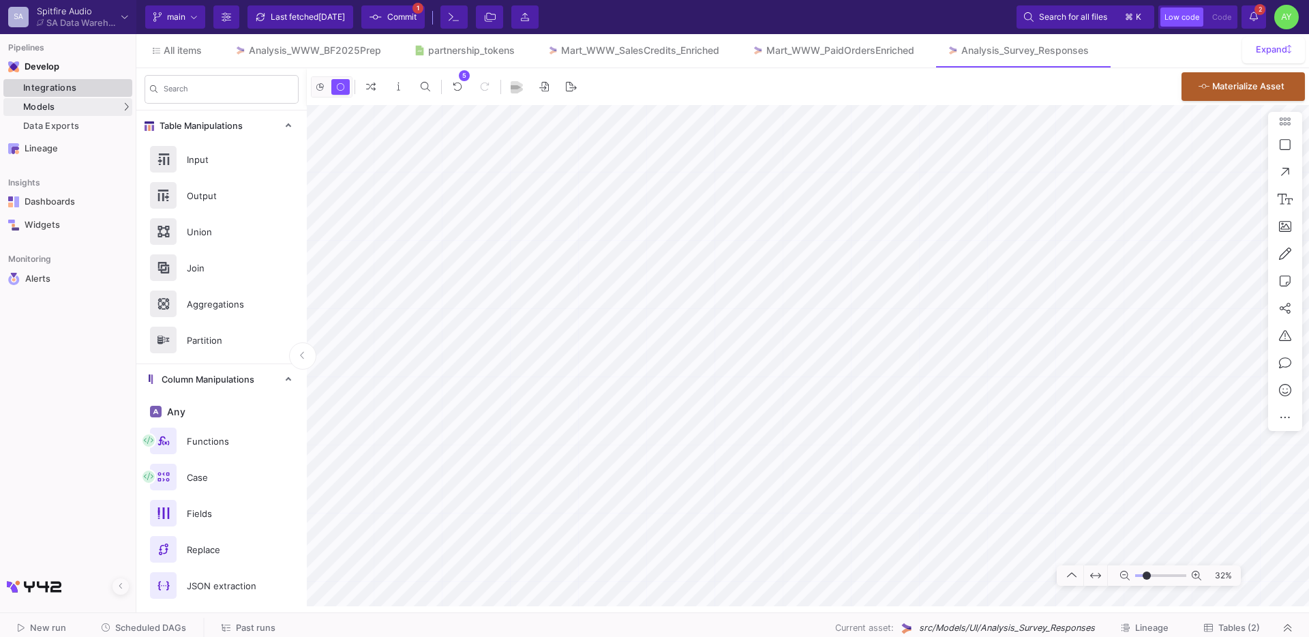
click at [49, 84] on div "Integrations" at bounding box center [76, 87] width 106 height 11
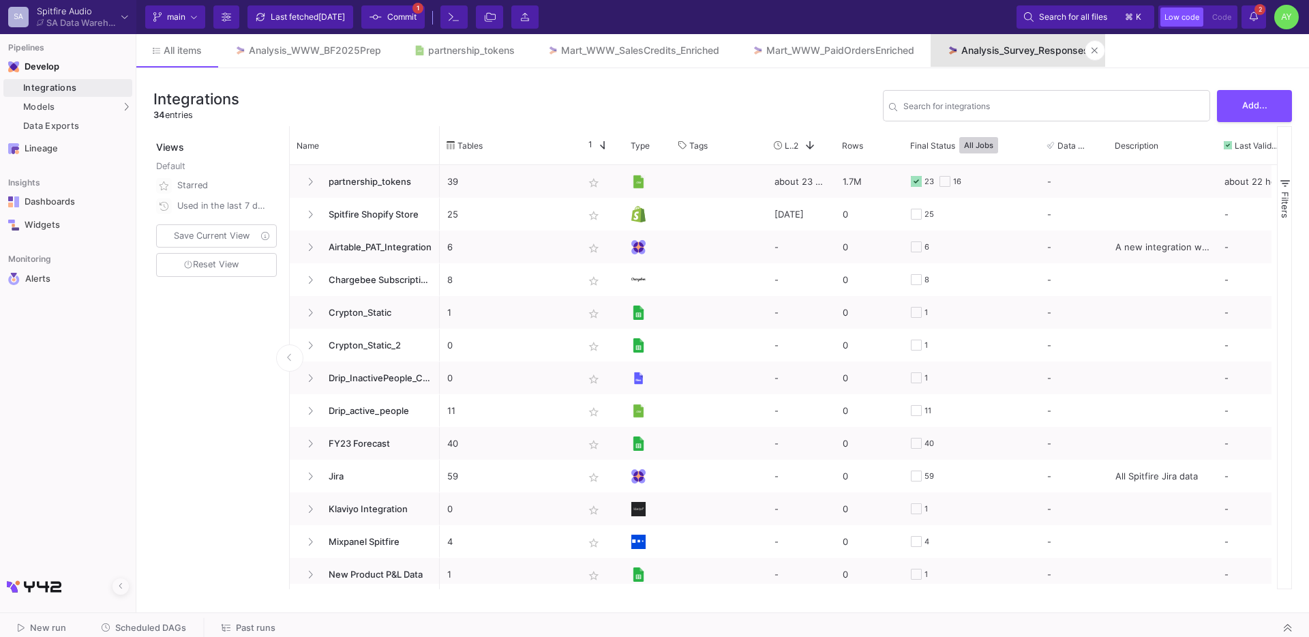
click at [1007, 59] on link "Analysis_Survey_Responses" at bounding box center [1017, 50] width 174 height 33
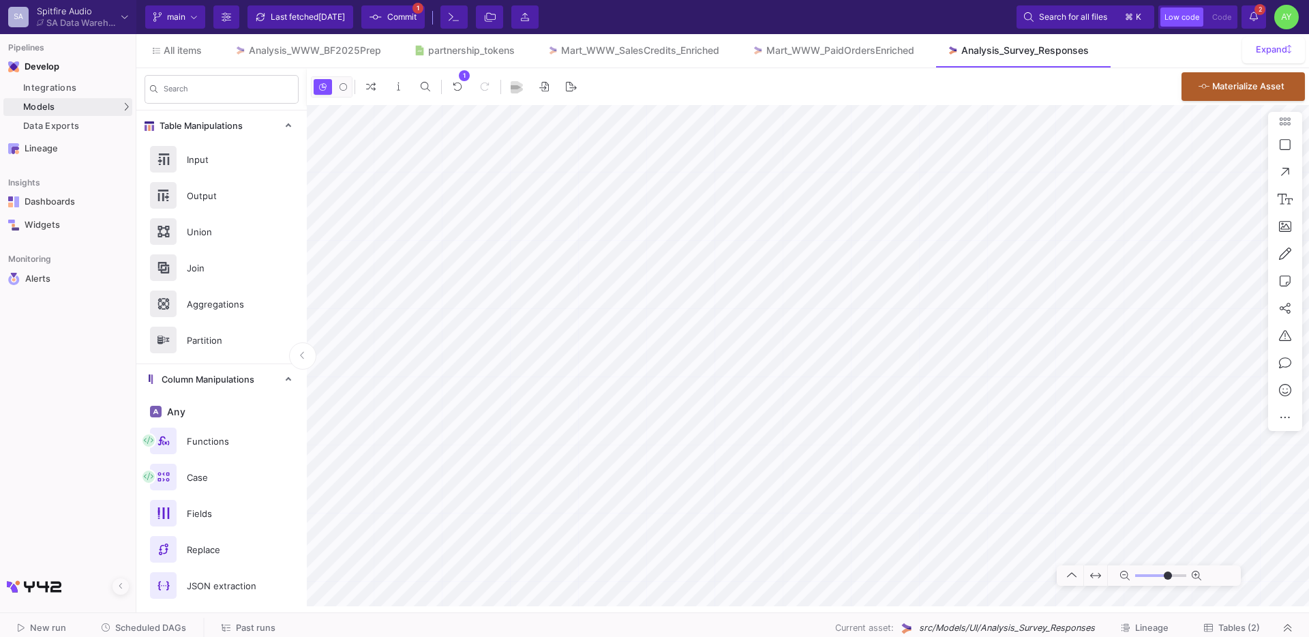
type input "-23"
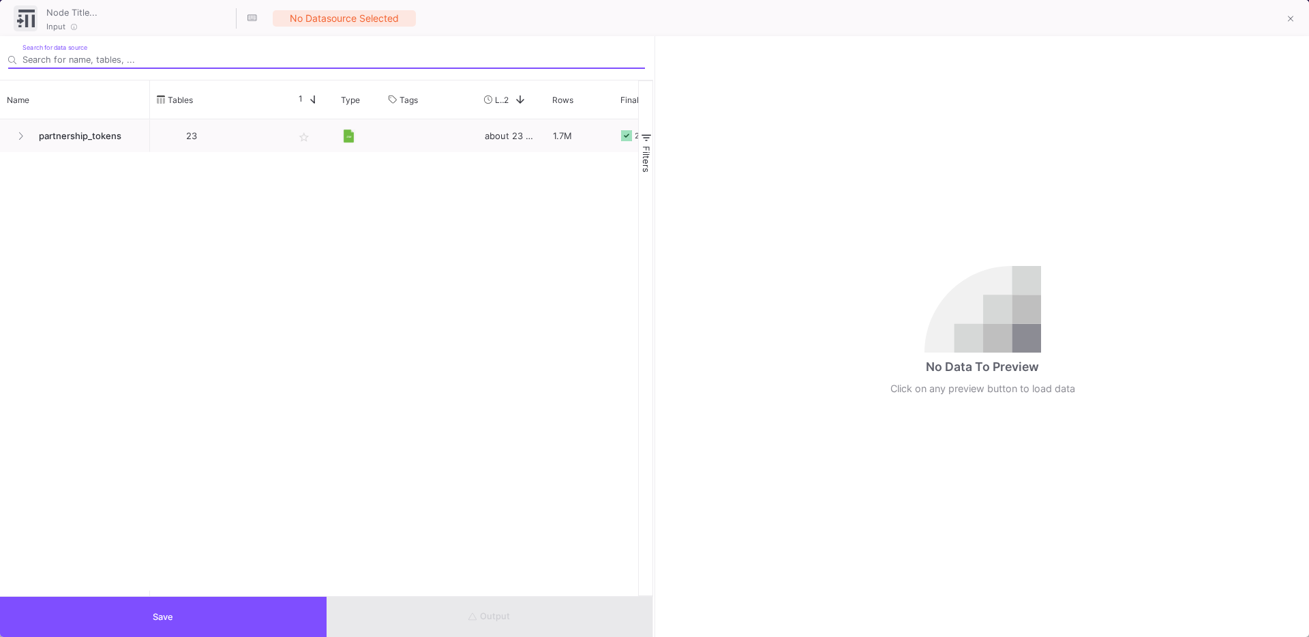
click at [75, 57] on input "Search for data source" at bounding box center [333, 60] width 622 height 10
type input "paid"
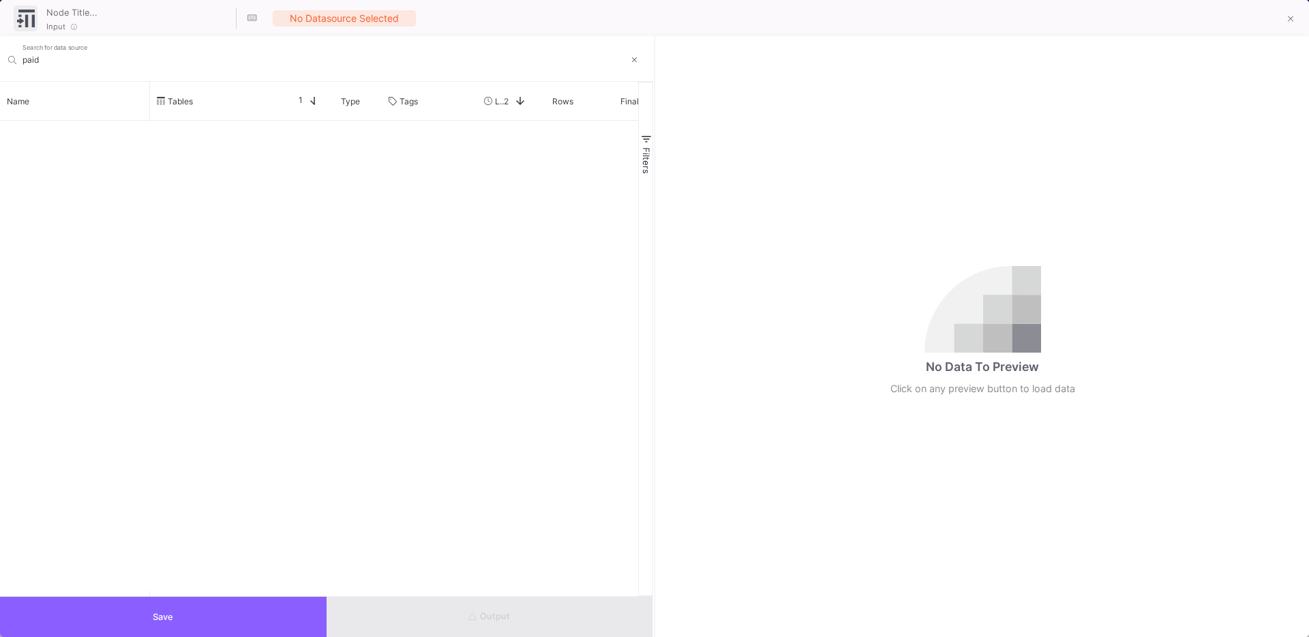
click at [175, 610] on button "Save" at bounding box center [163, 616] width 326 height 40
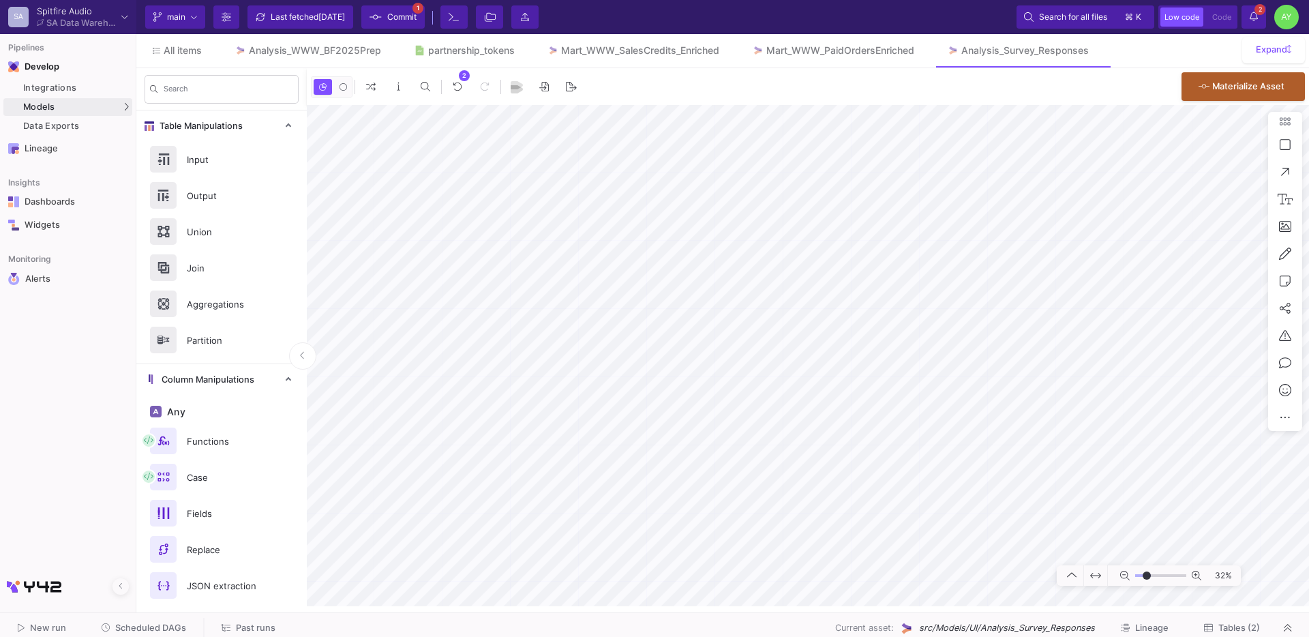
click at [401, 12] on span "Commit" at bounding box center [401, 17] width 29 height 20
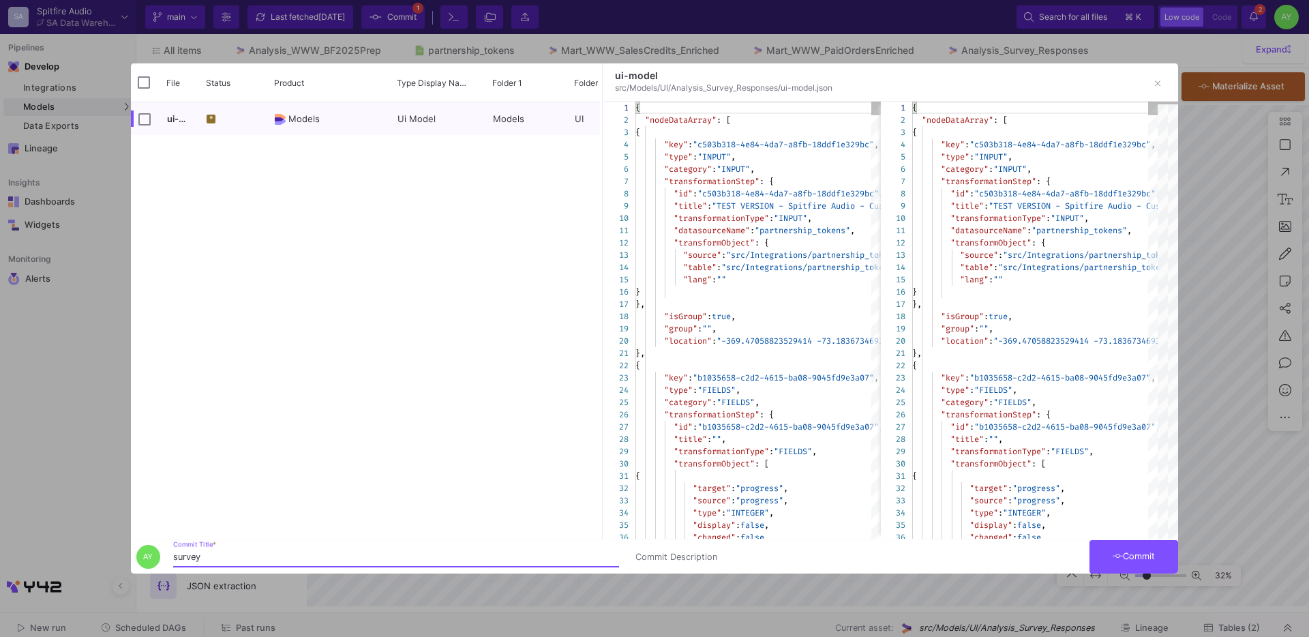
type input "survey"
click at [1144, 541] on button "Commit" at bounding box center [1133, 556] width 89 height 33
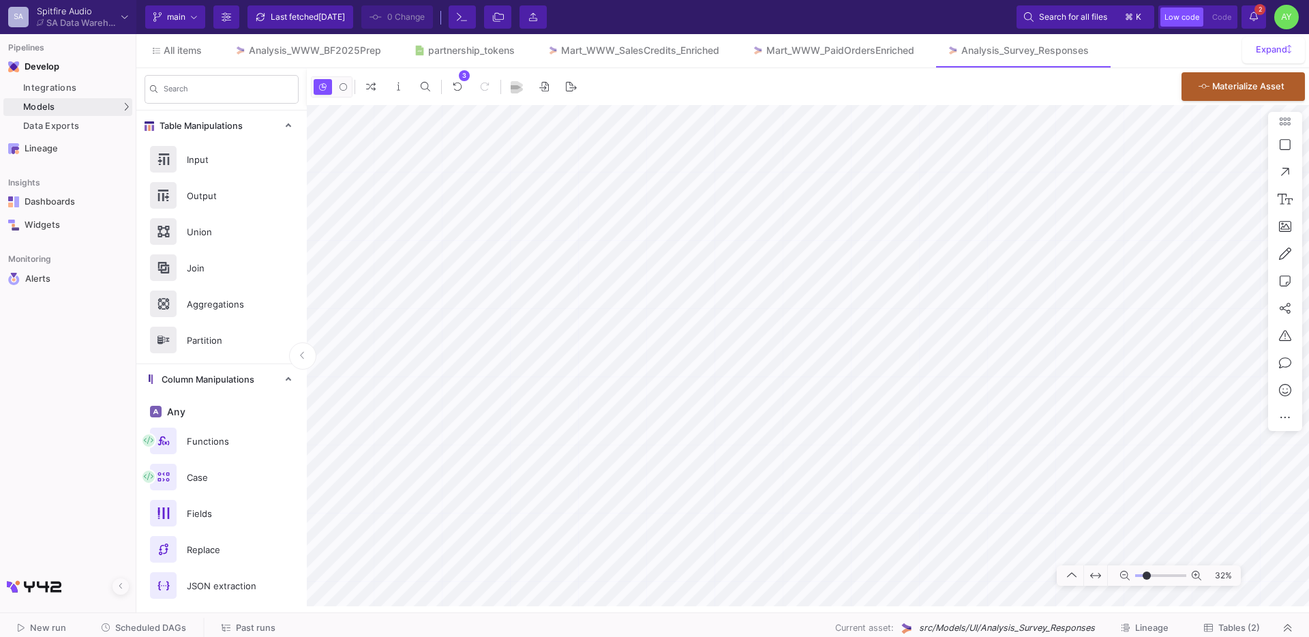
click at [282, 25] on div "Last fetched [DATE]" at bounding box center [308, 17] width 74 height 20
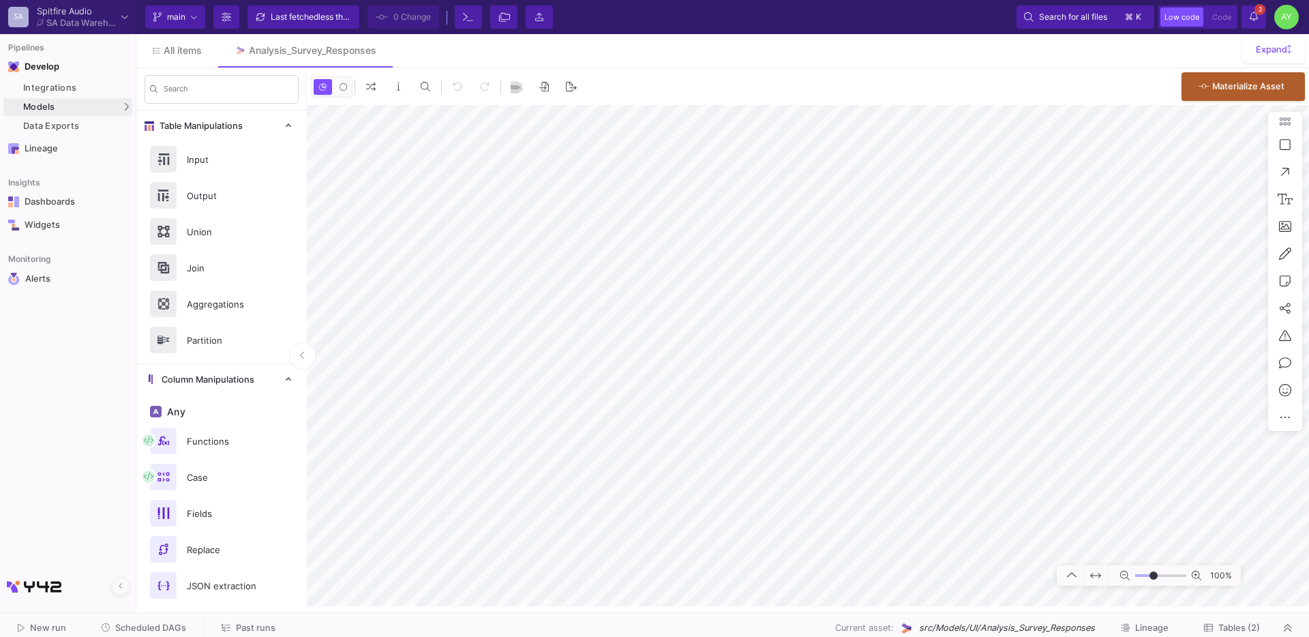
type input "-23"
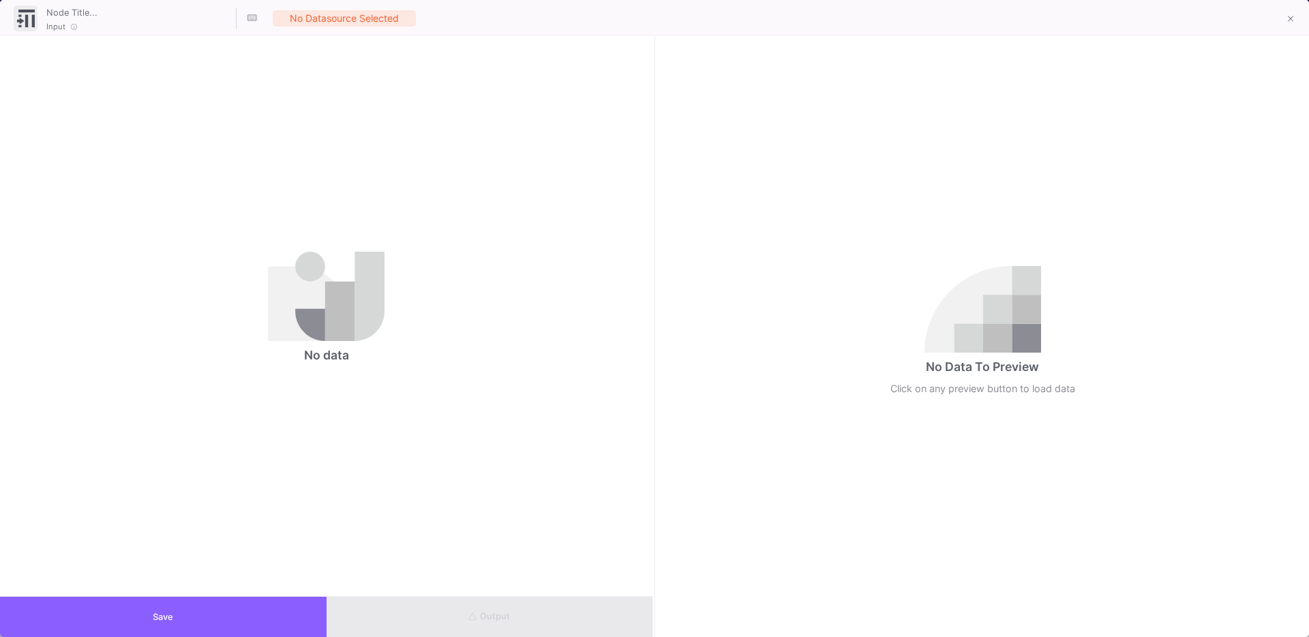
click at [163, 596] on button "Save" at bounding box center [163, 616] width 326 height 40
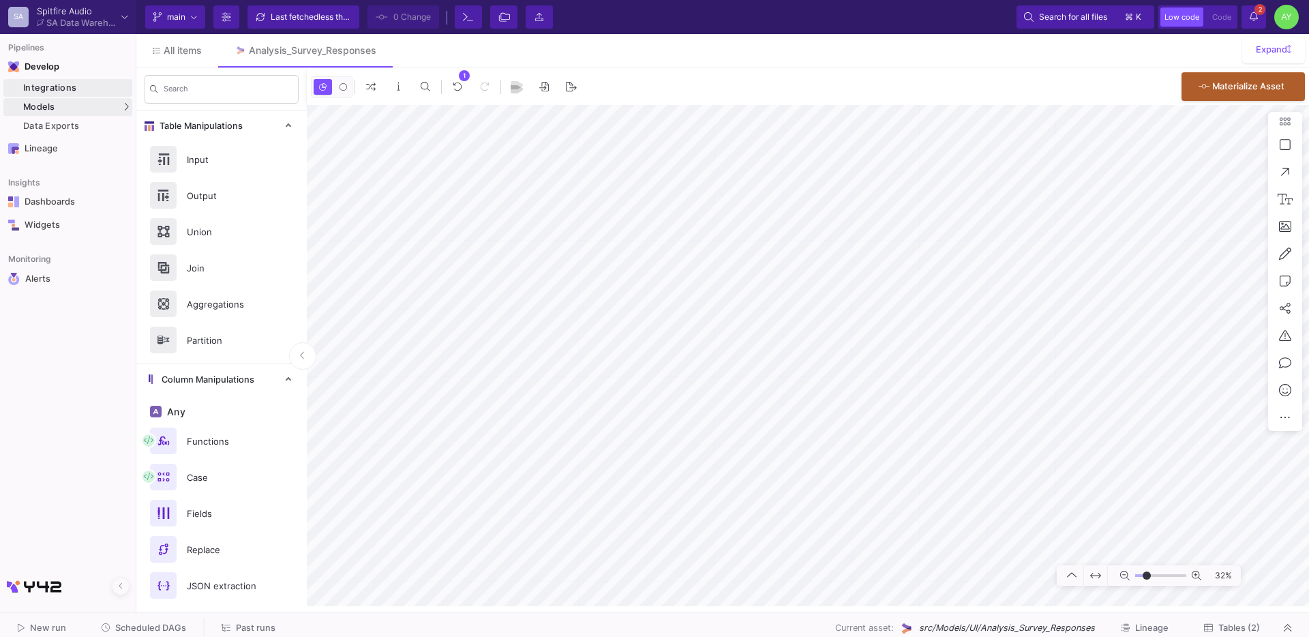
click at [40, 85] on div "Integrations" at bounding box center [76, 87] width 106 height 11
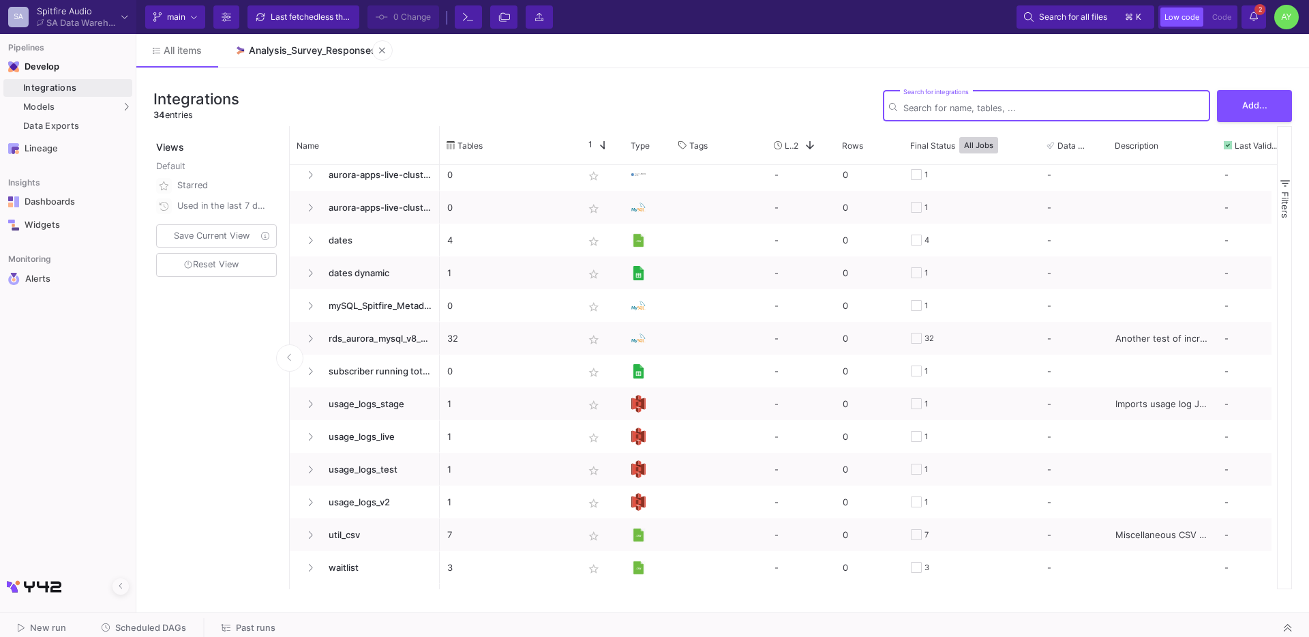
click at [305, 59] on link "Analysis_Survey_Responses" at bounding box center [305, 50] width 174 height 33
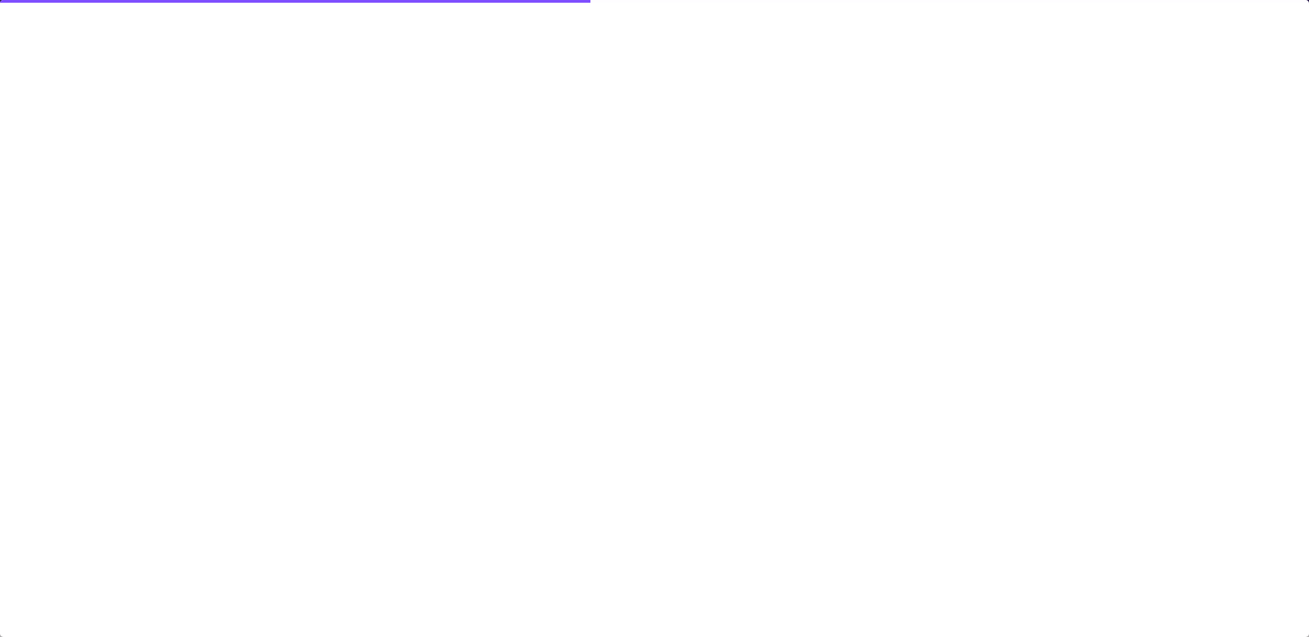
type input "-23"
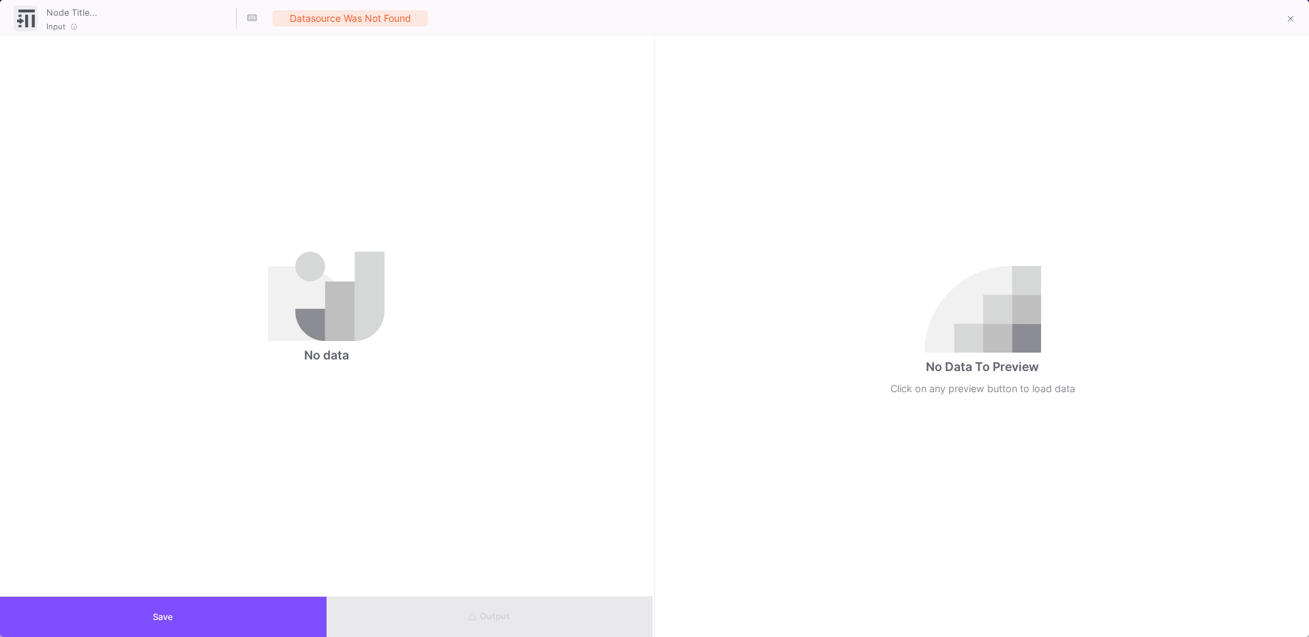
click at [250, 600] on button "Save" at bounding box center [163, 616] width 326 height 40
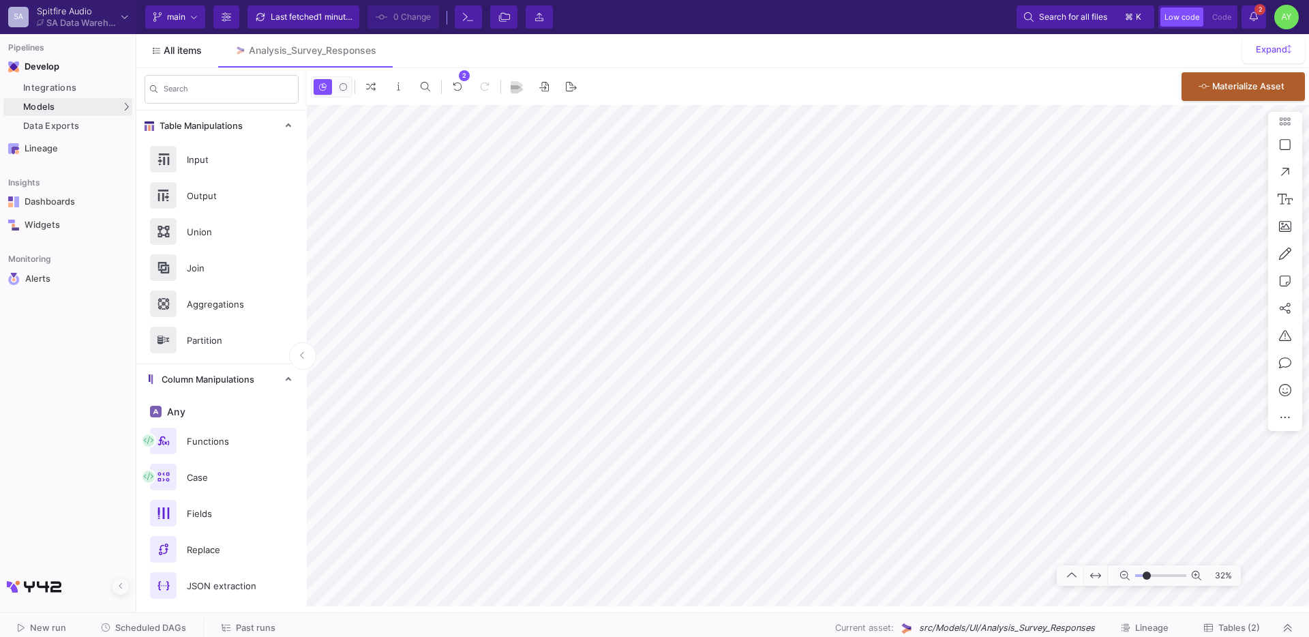
click at [157, 49] on icon at bounding box center [156, 50] width 7 height 7
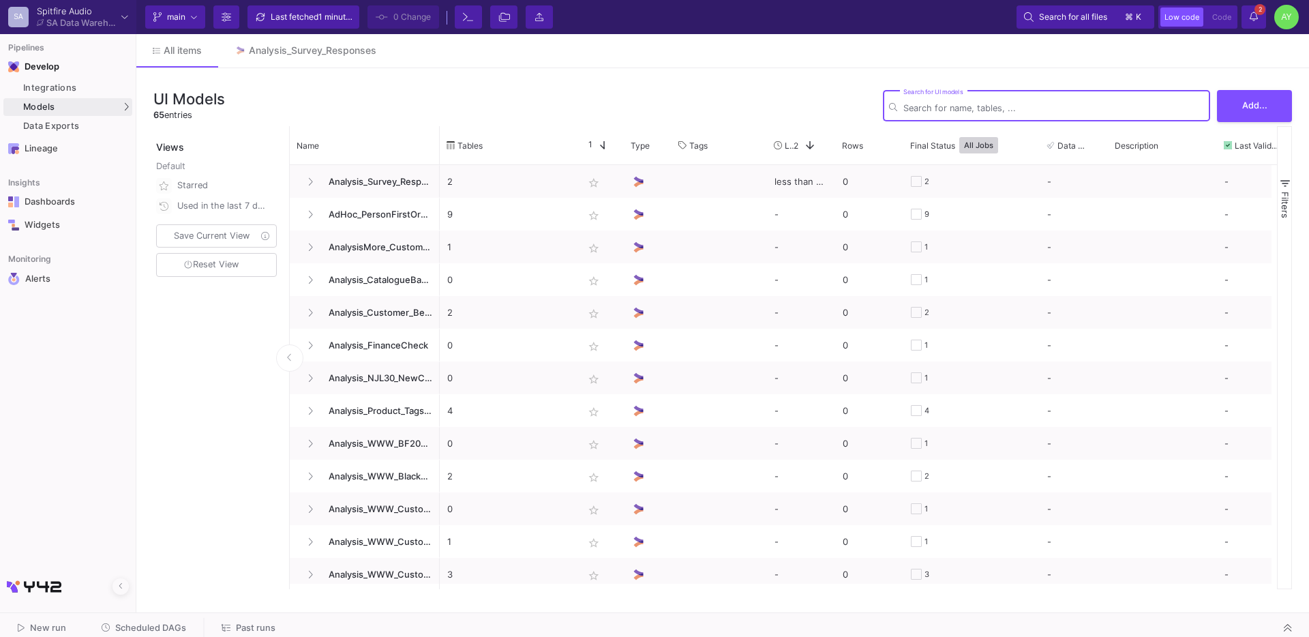
click at [917, 106] on input "Search for UI models" at bounding box center [1053, 108] width 301 height 10
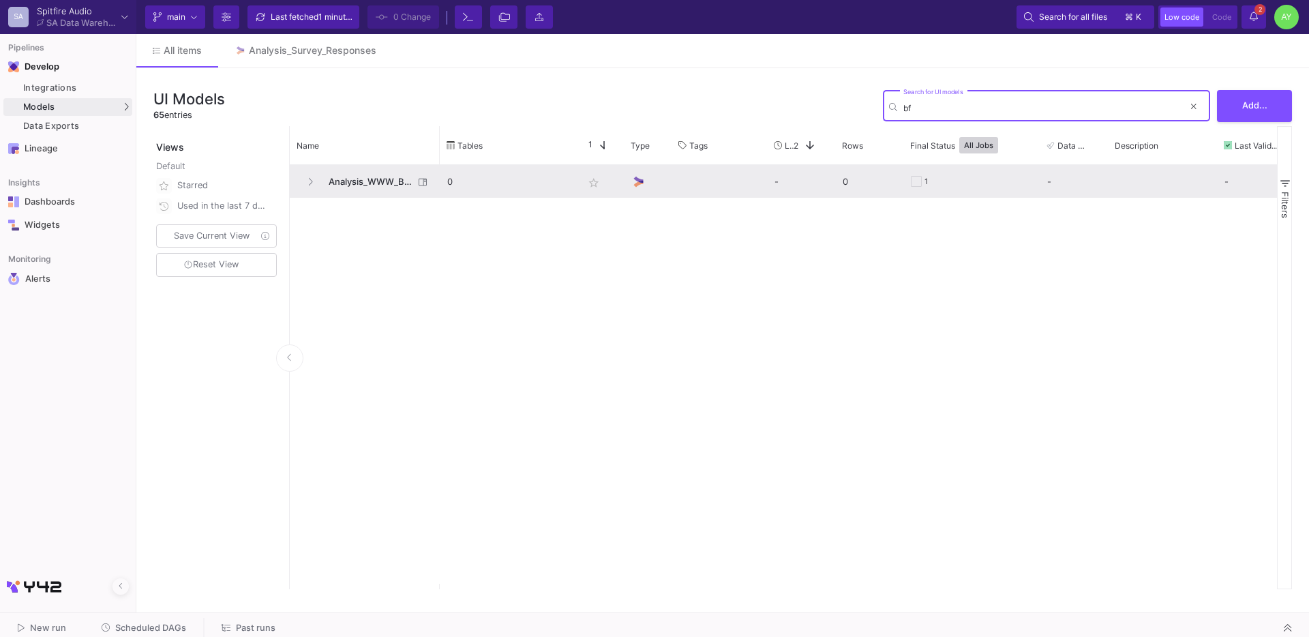
type input "bf"
click at [384, 179] on span "Analysis_WWW_BF2025Prep" at bounding box center [366, 182] width 93 height 32
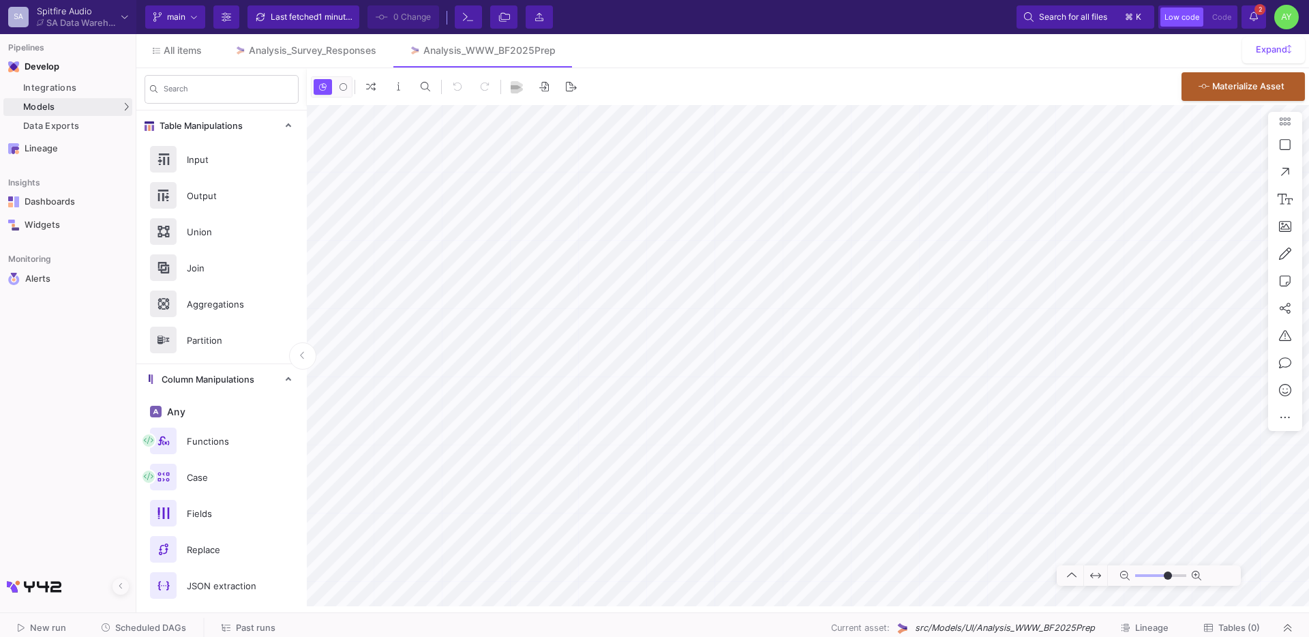
type input "-20"
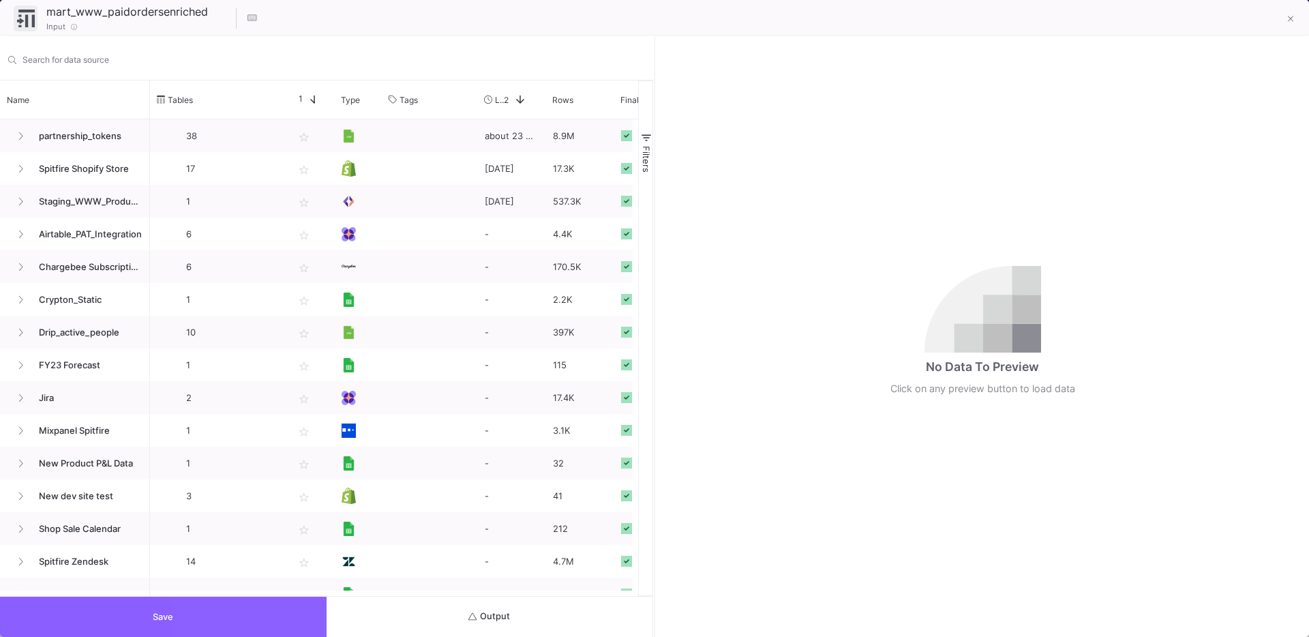
click at [266, 611] on button "Save" at bounding box center [163, 616] width 326 height 40
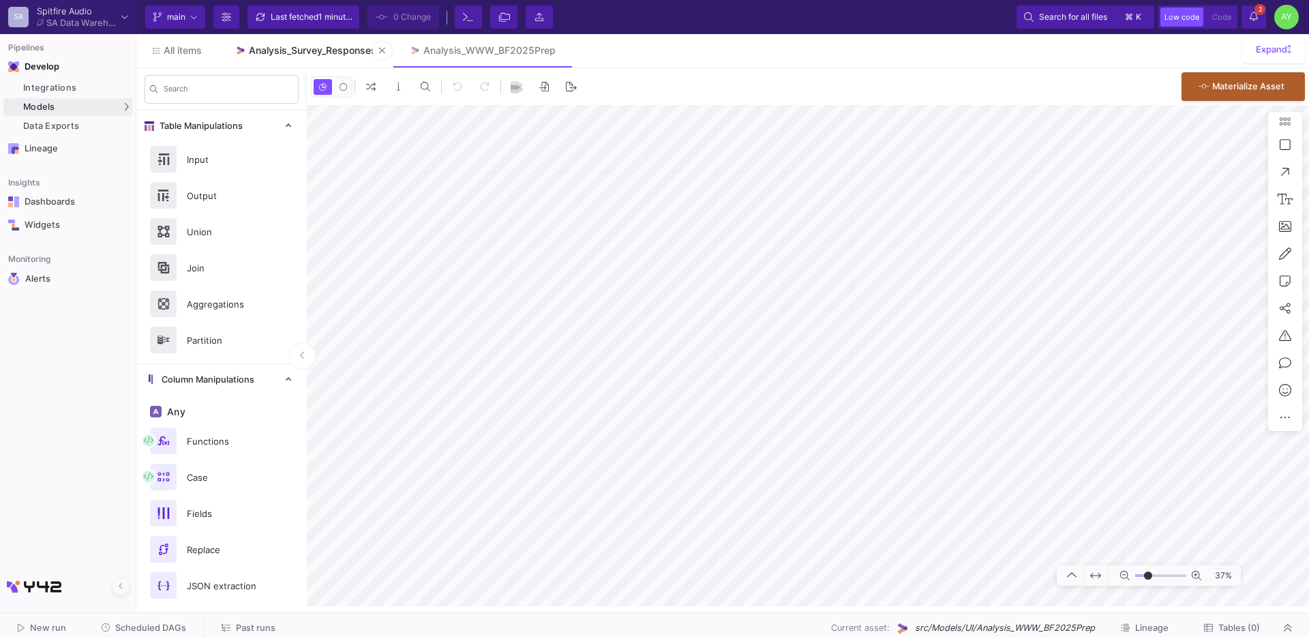
click at [321, 53] on div "Analysis_Survey_Responses" at bounding box center [312, 50] width 127 height 11
type input "-23"
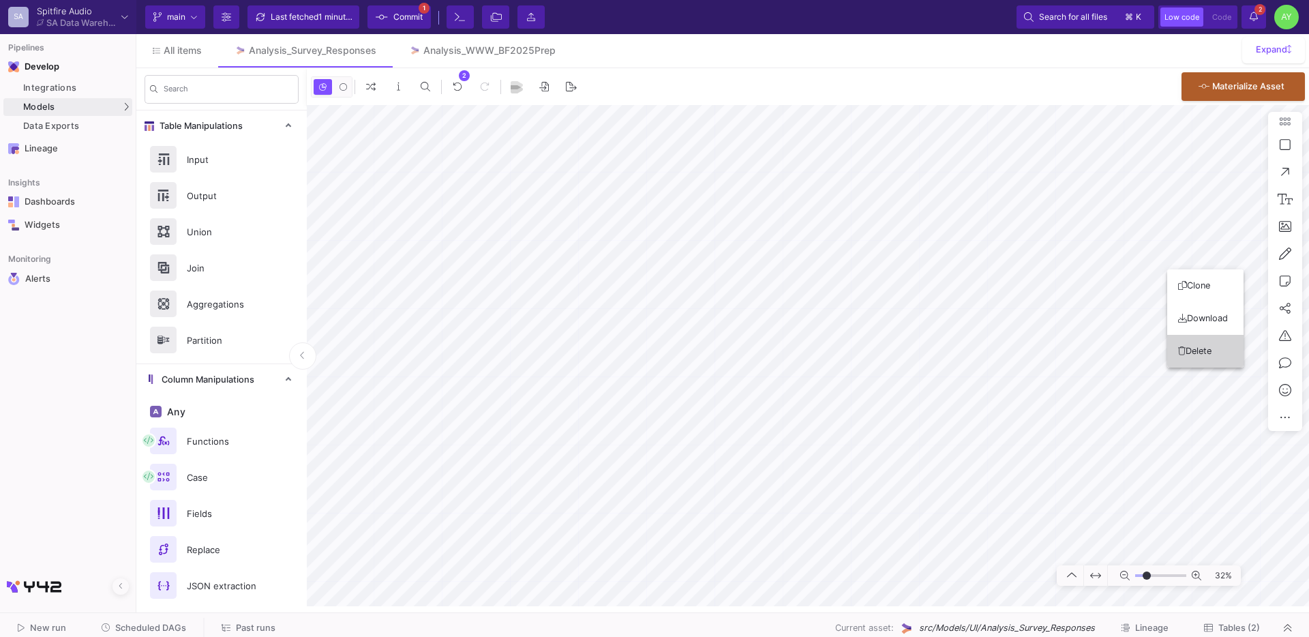
click at [1198, 347] on button "Delete" at bounding box center [1205, 351] width 76 height 33
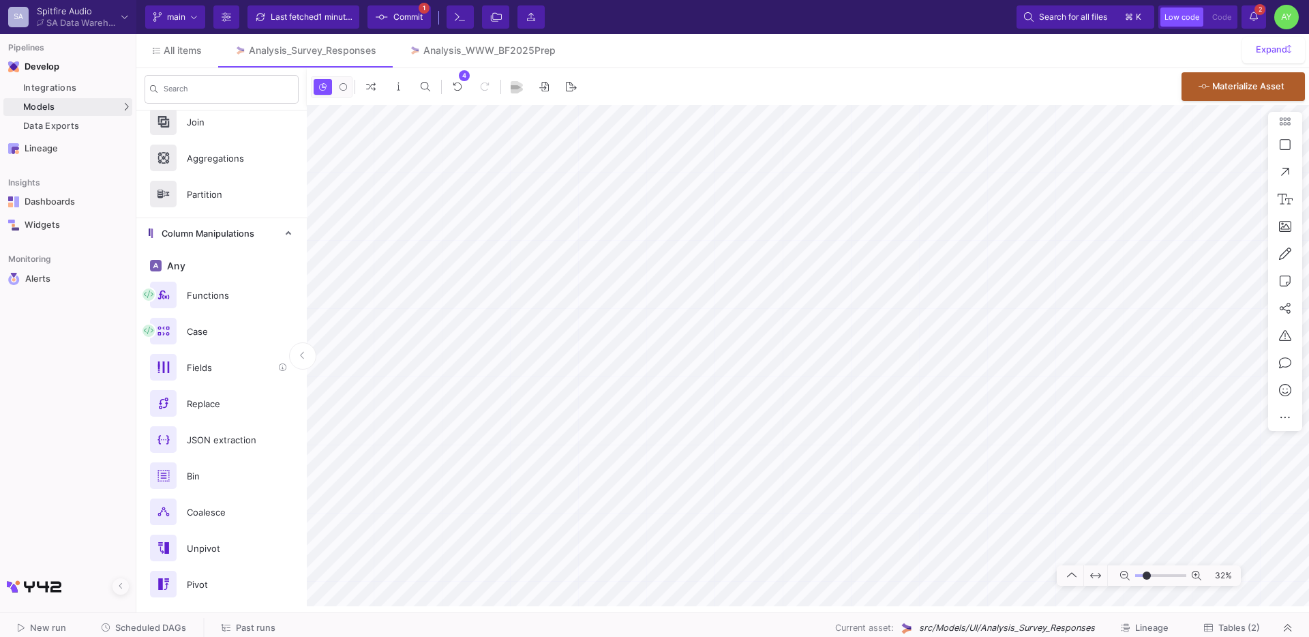
scroll to position [647, 0]
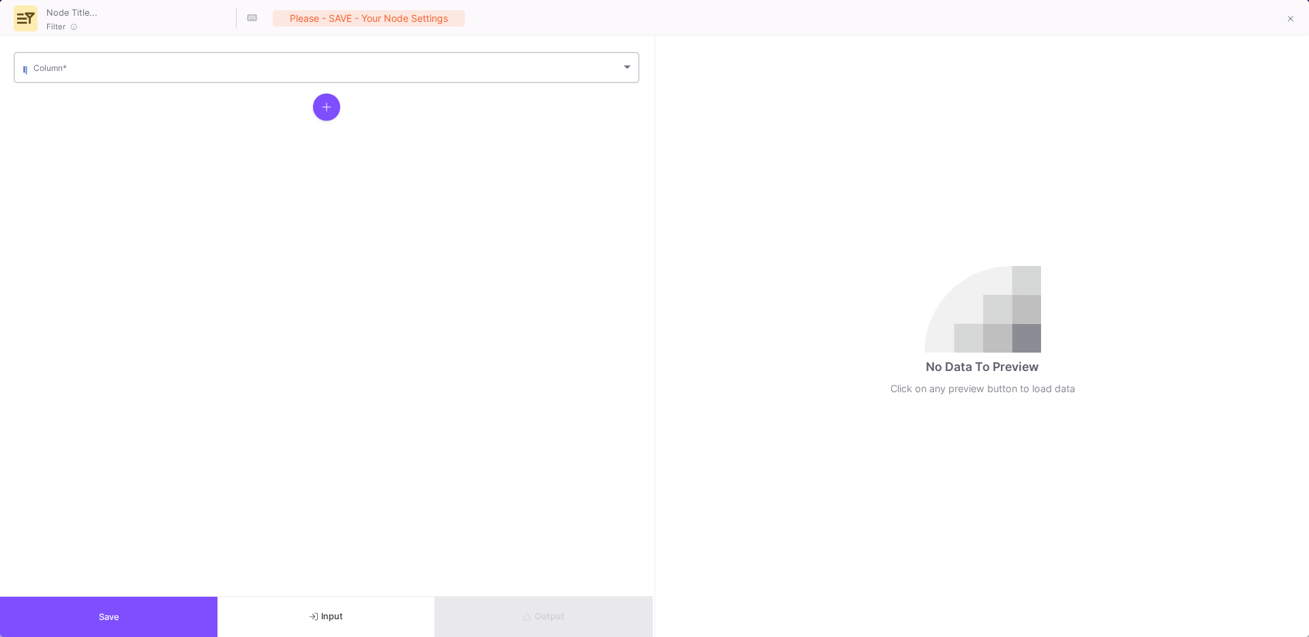
click at [71, 73] on span at bounding box center [326, 70] width 587 height 10
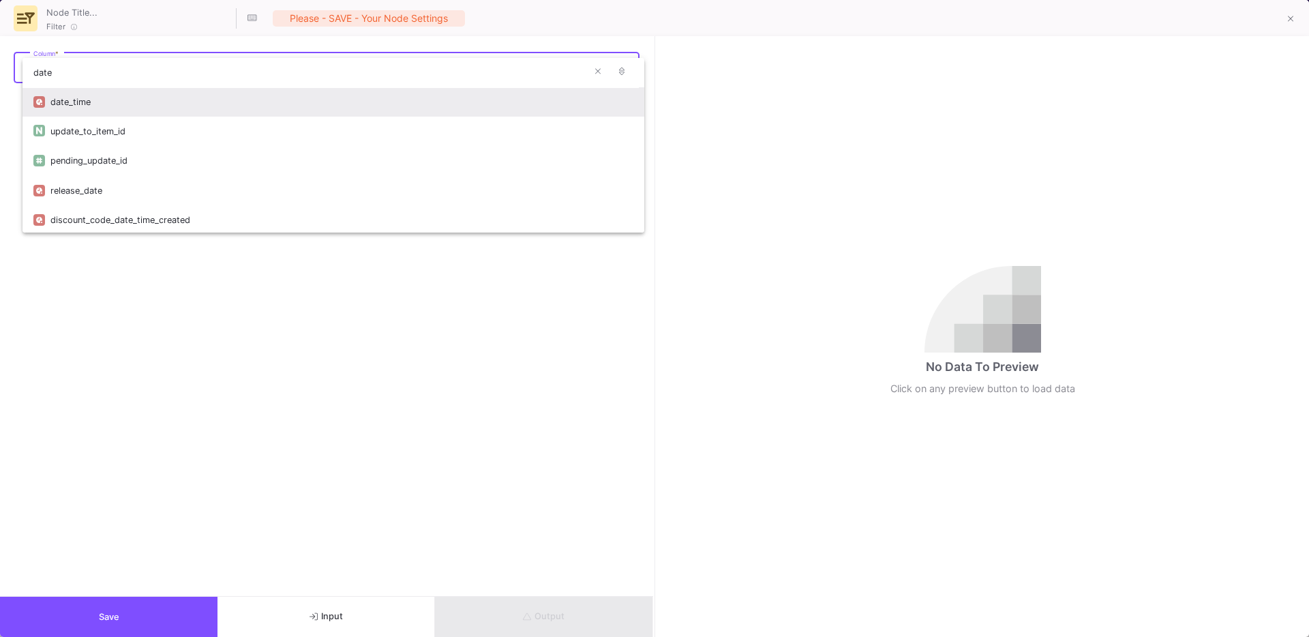
type input "date"
click at [70, 103] on div "date_time" at bounding box center [341, 101] width 583 height 29
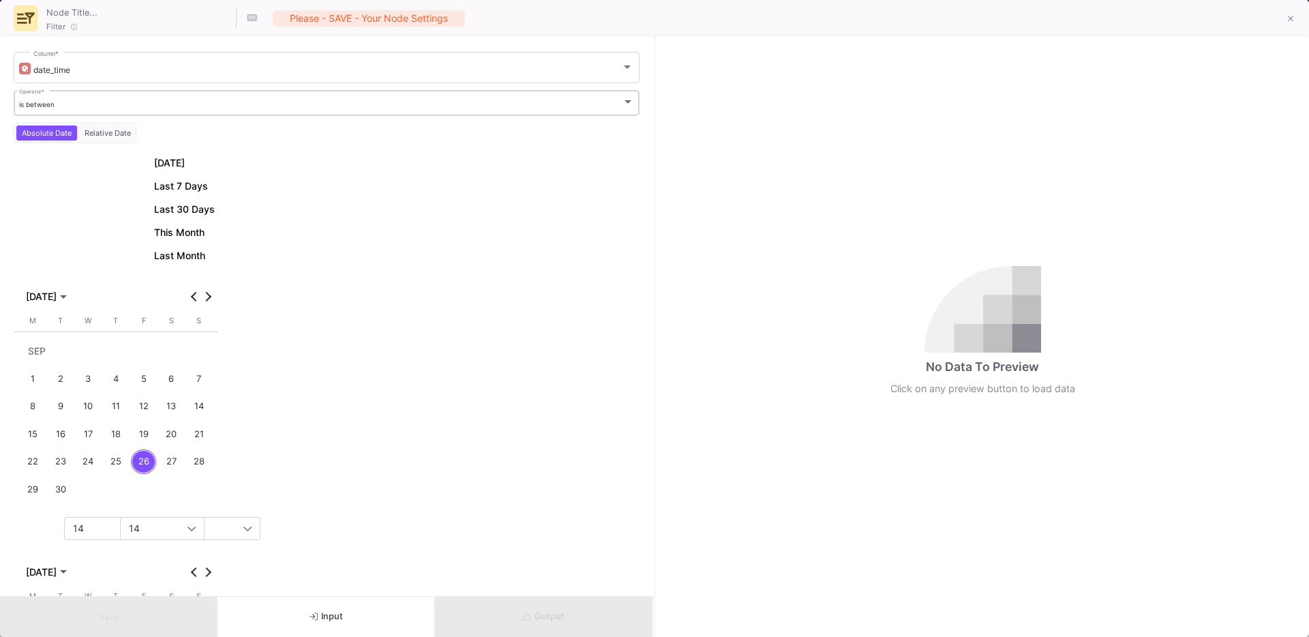
click at [63, 93] on div "is between Operator *" at bounding box center [326, 102] width 615 height 28
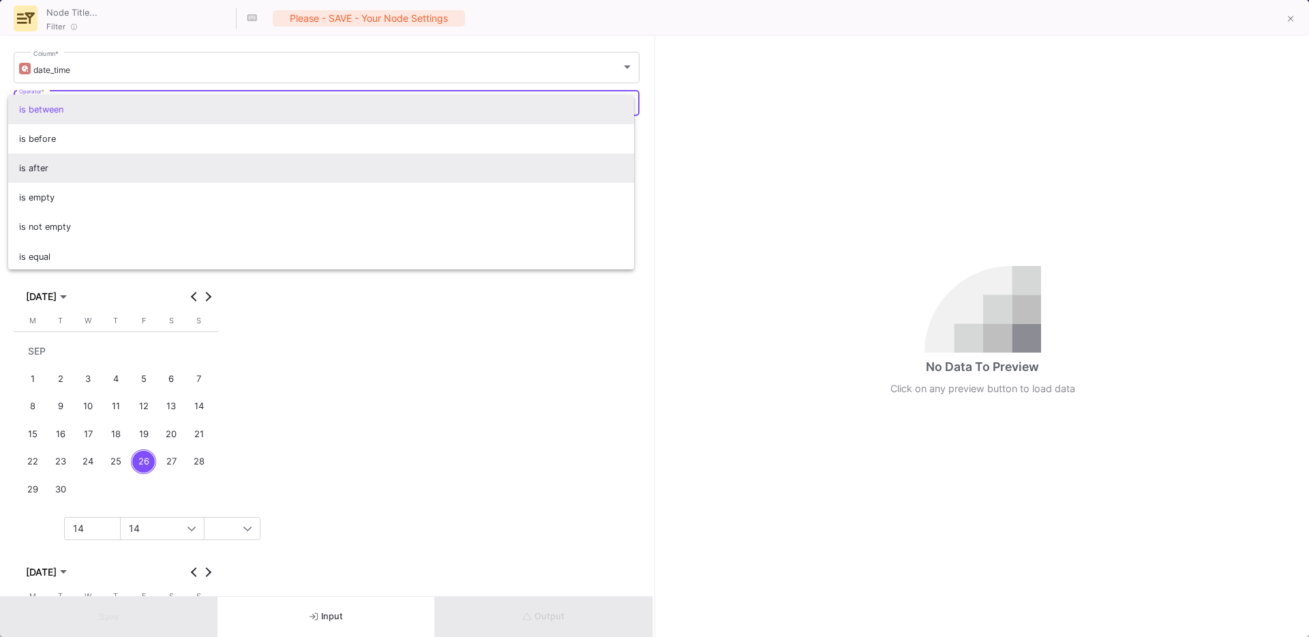
click at [47, 167] on span "is after" at bounding box center [321, 167] width 605 height 29
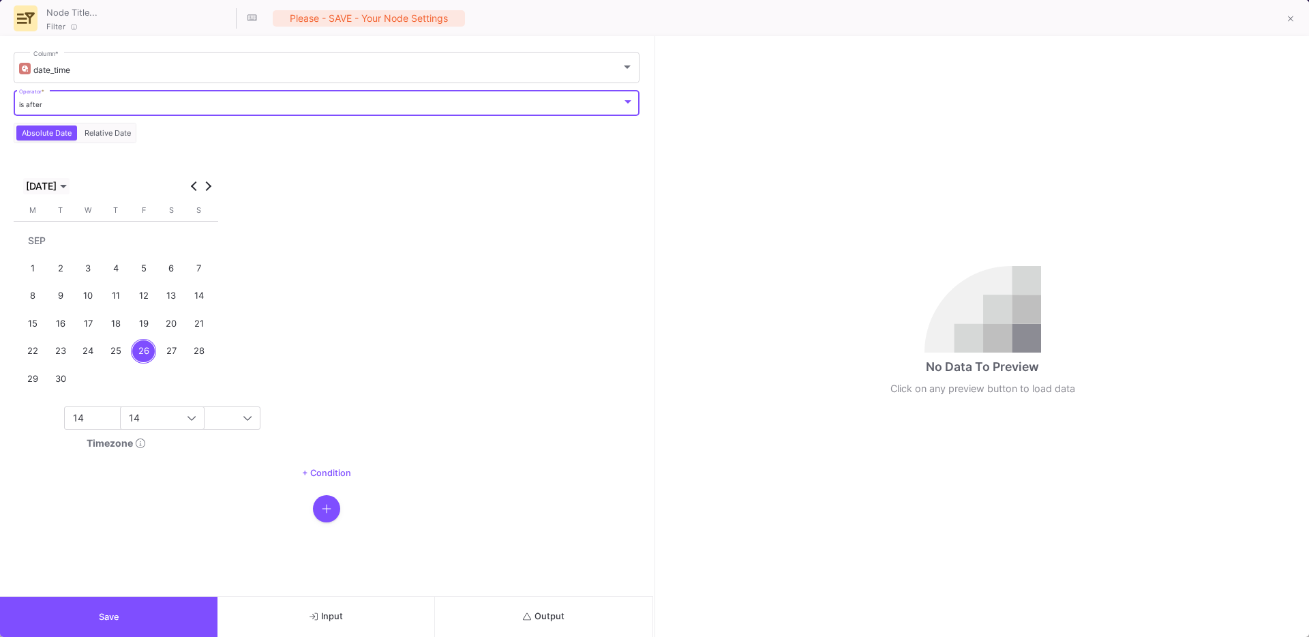
click at [58, 193] on span "Choose month and year" at bounding box center [46, 186] width 46 height 16
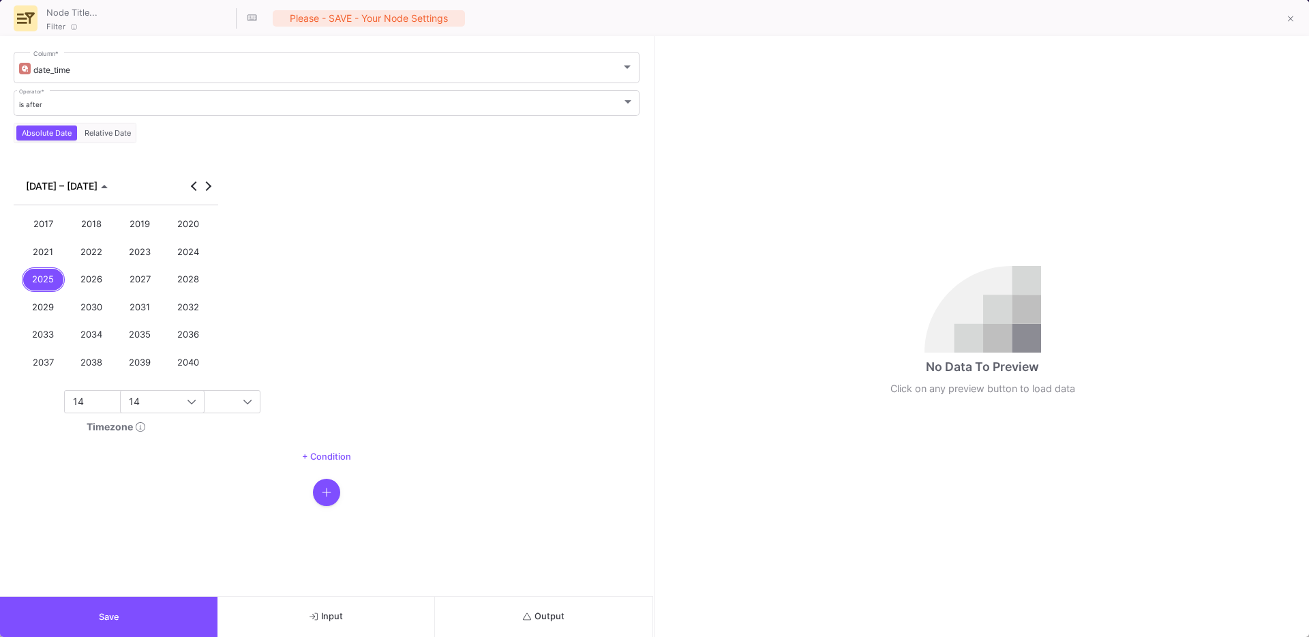
click at [192, 262] on div "2024" at bounding box center [189, 251] width 44 height 25
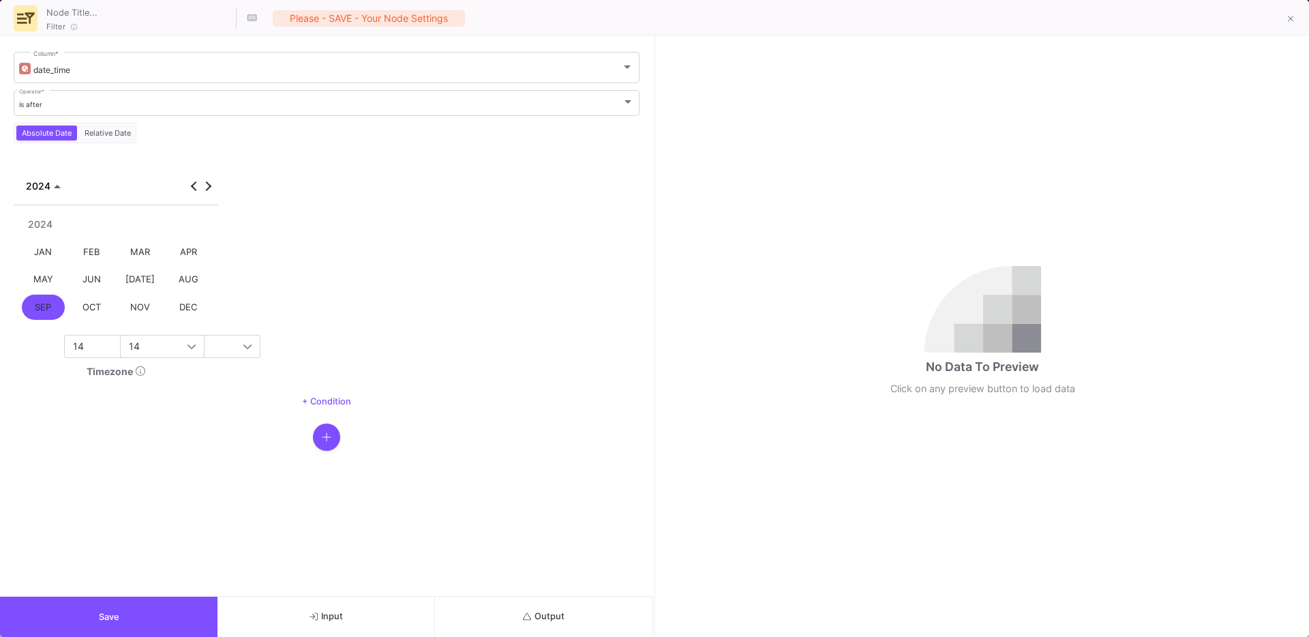
click at [42, 304] on div "SEP" at bounding box center [44, 306] width 44 height 25
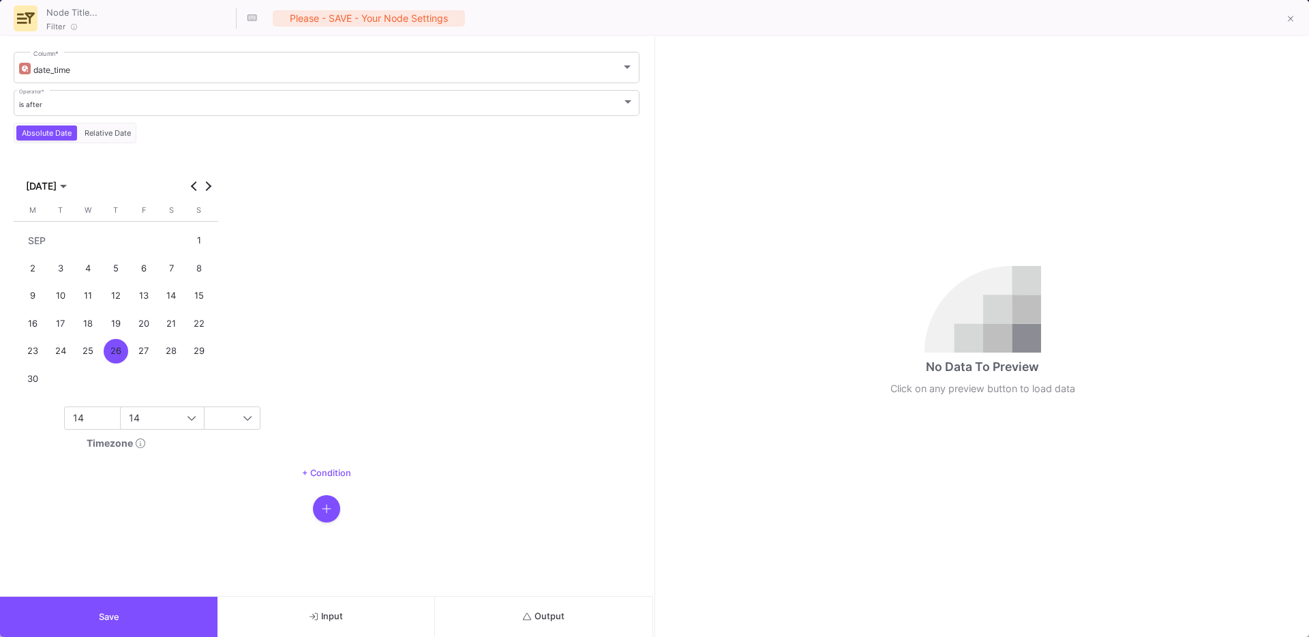
click at [190, 248] on div "1" at bounding box center [198, 240] width 25 height 25
click at [55, 422] on div "SEP 2024 SEP 2024 Monday M Tuesday T Wednesday W Thursday T Friday F Saturday S…" at bounding box center [116, 295] width 204 height 267
click at [80, 418] on span "14" at bounding box center [78, 418] width 11 height 12
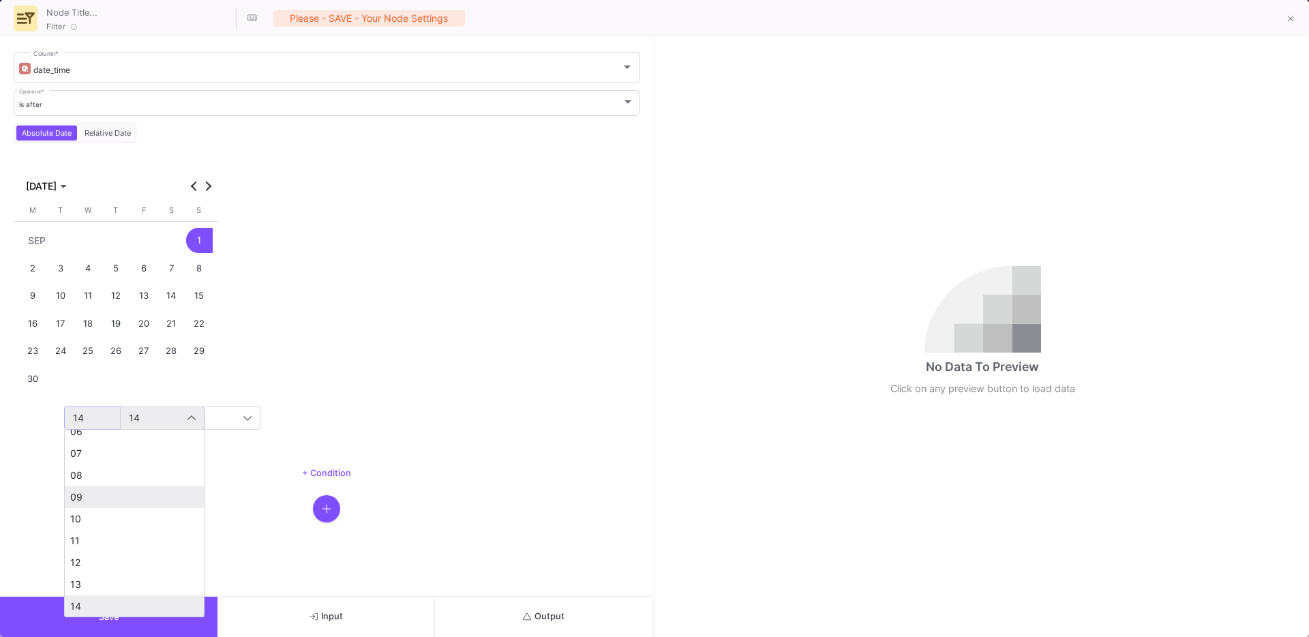
scroll to position [0, 0]
click at [89, 446] on span "00" at bounding box center [134, 443] width 128 height 11
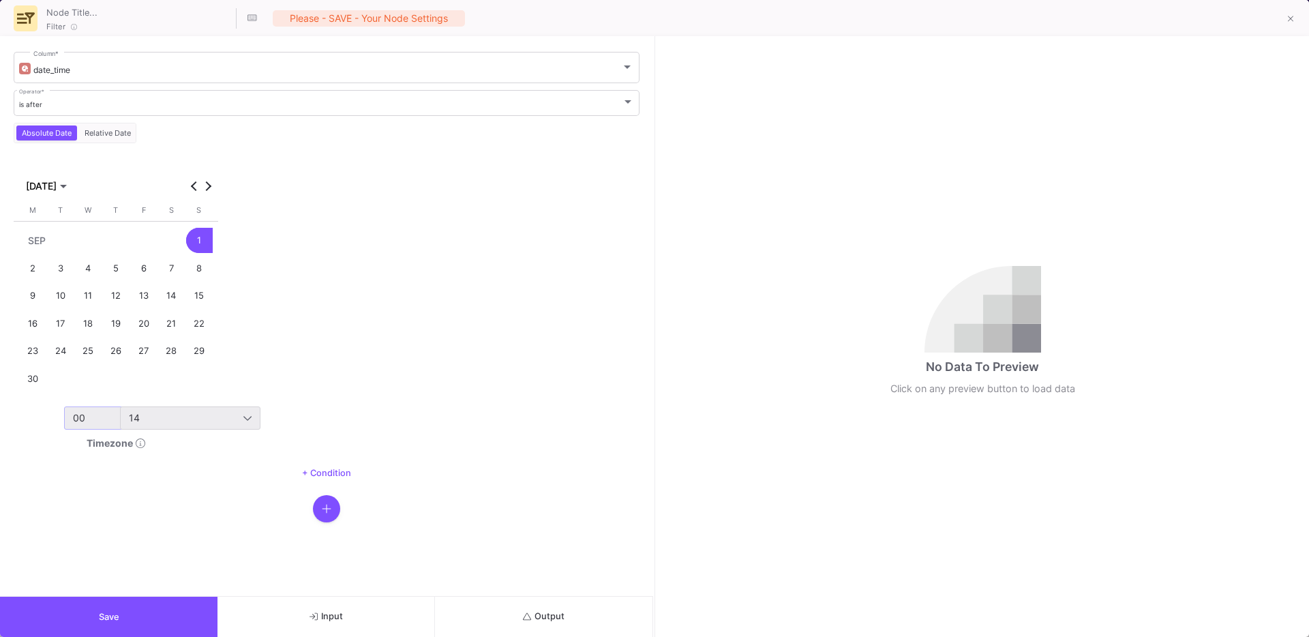
click at [179, 421] on div "14" at bounding box center [186, 417] width 114 height 11
click at [168, 447] on span "00" at bounding box center [190, 443] width 128 height 11
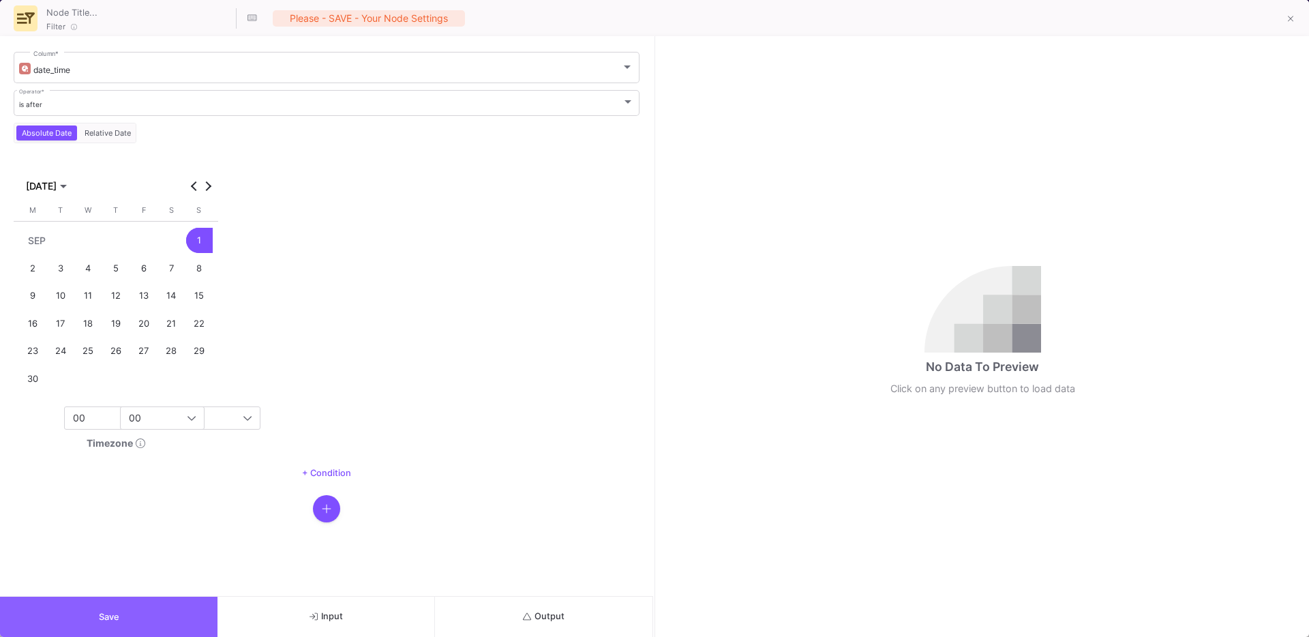
click at [87, 608] on button "Save" at bounding box center [108, 616] width 217 height 40
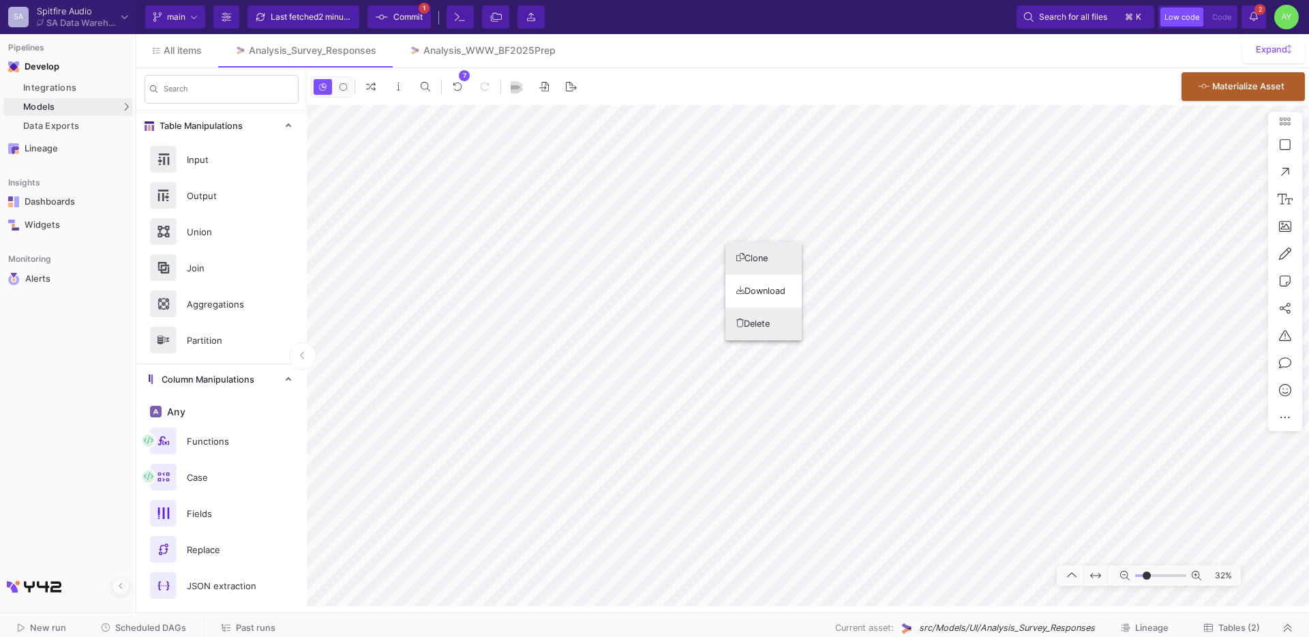
click at [759, 319] on button "Delete" at bounding box center [763, 323] width 76 height 33
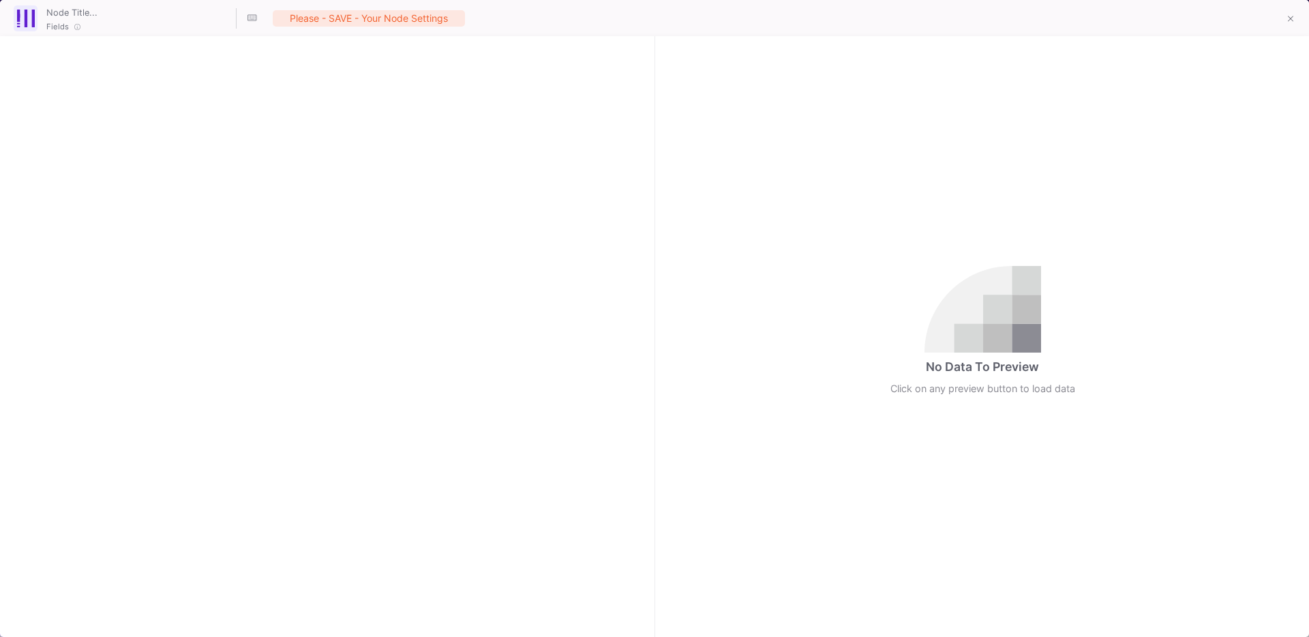
checkbox input "true"
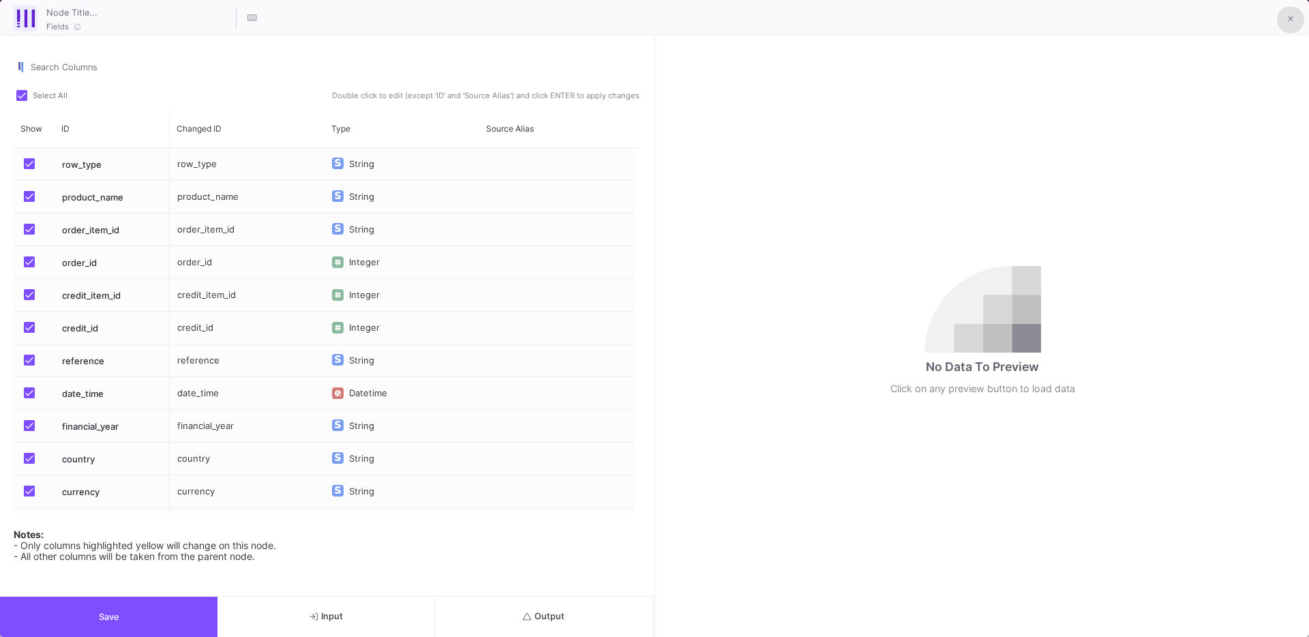
click at [1283, 26] on button at bounding box center [1289, 19] width 27 height 27
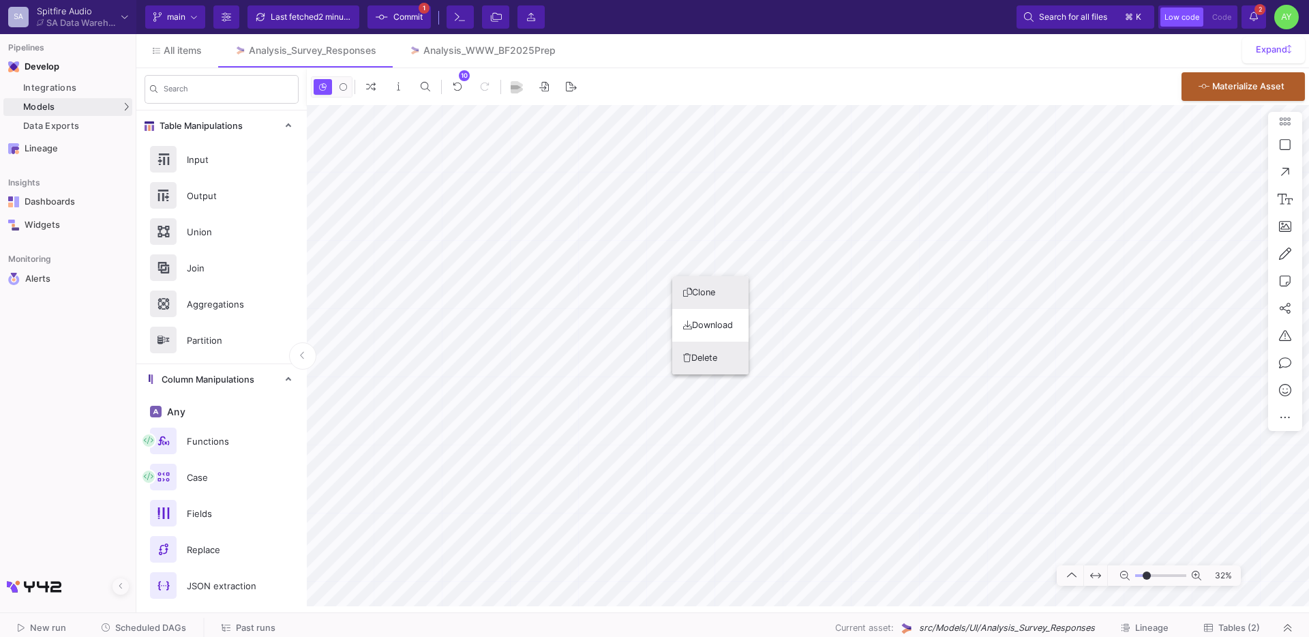
click at [708, 359] on button "Delete" at bounding box center [710, 357] width 76 height 33
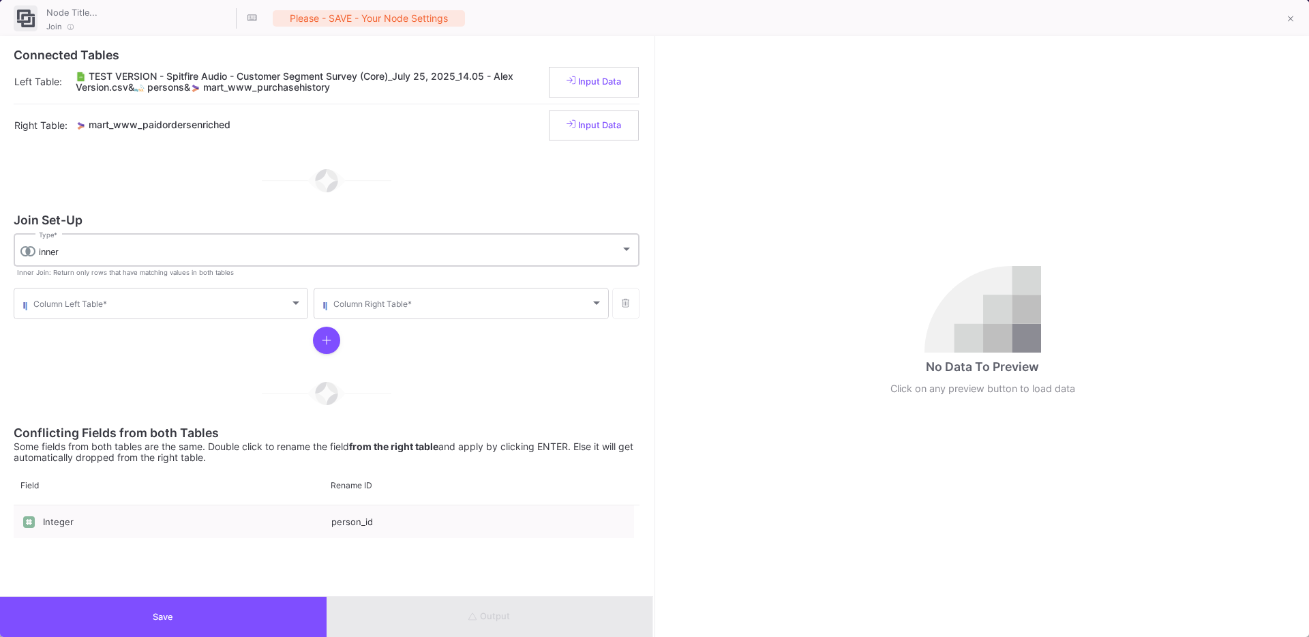
click at [76, 247] on div "inner" at bounding box center [329, 252] width 581 height 11
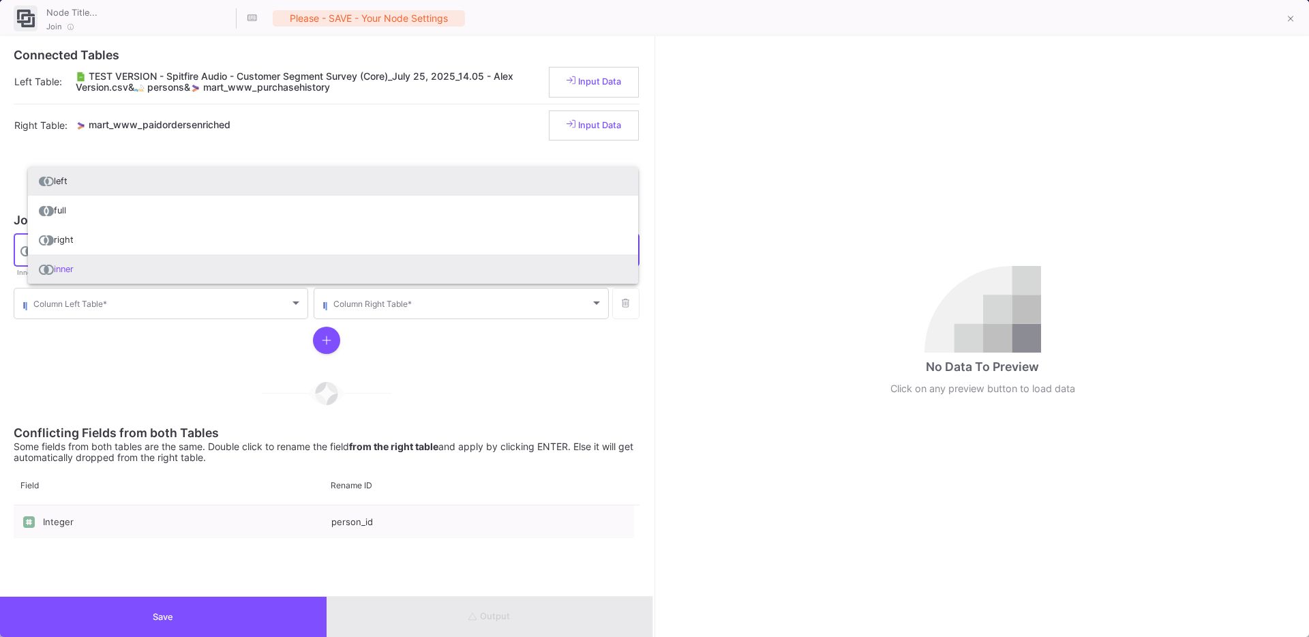
click at [90, 183] on span "left" at bounding box center [333, 180] width 588 height 29
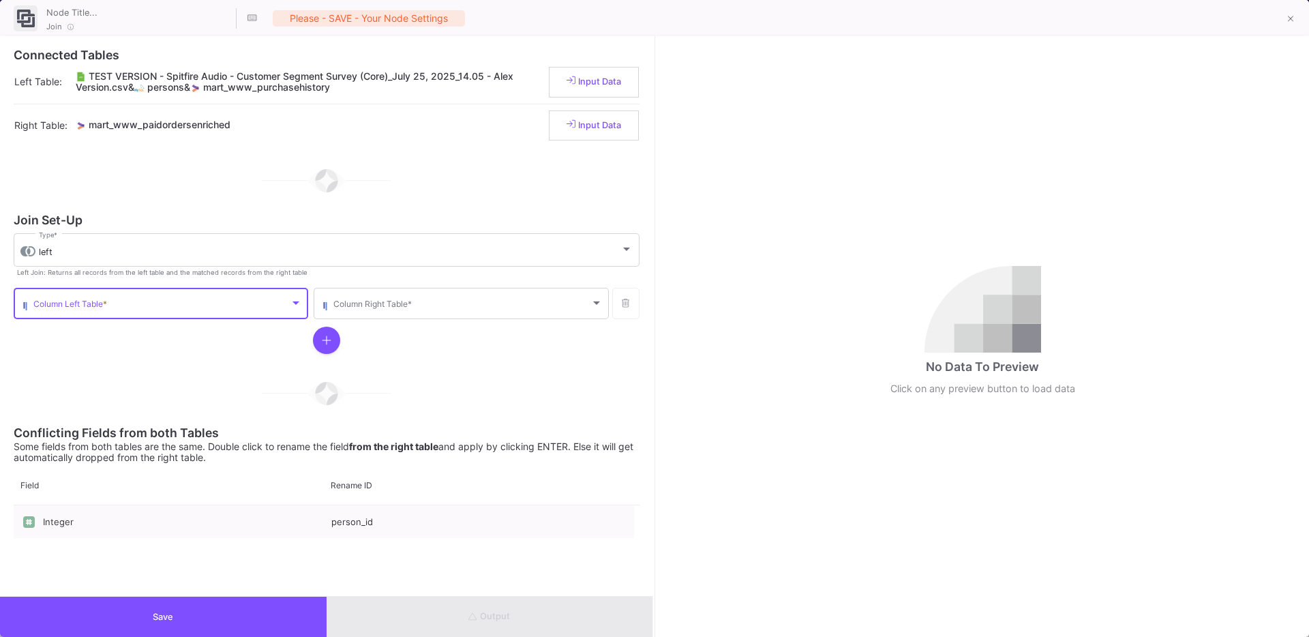
click at [74, 301] on span at bounding box center [161, 306] width 256 height 10
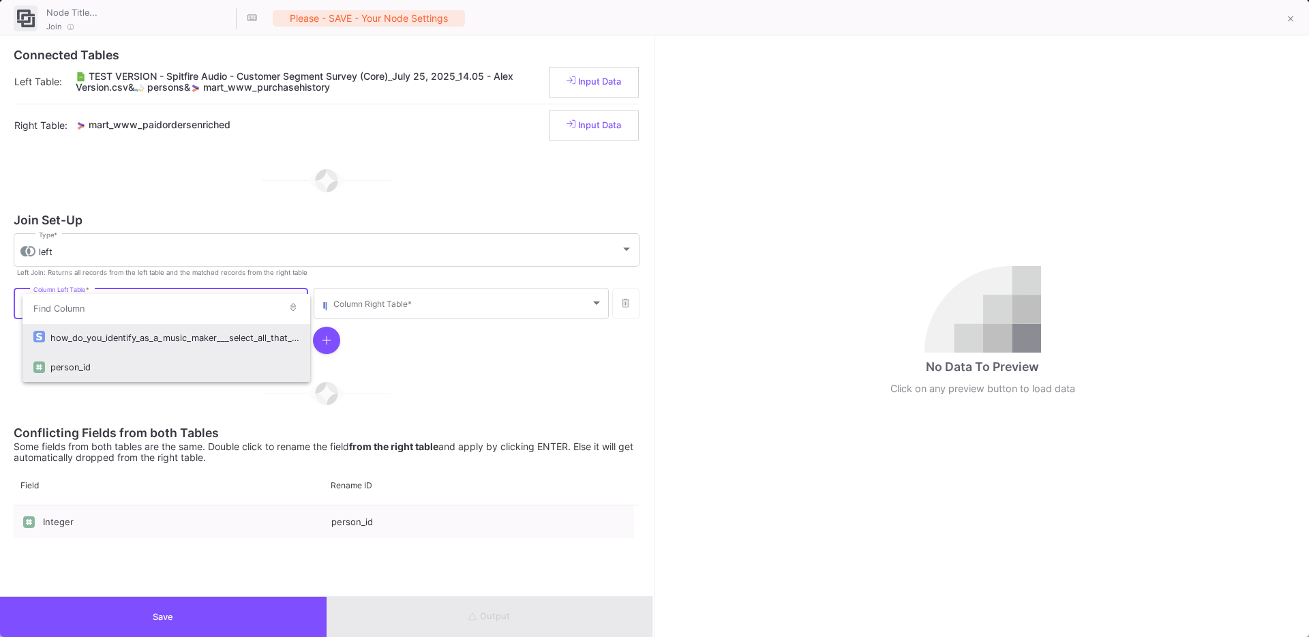
click at [76, 373] on div "person_id" at bounding box center [174, 366] width 249 height 29
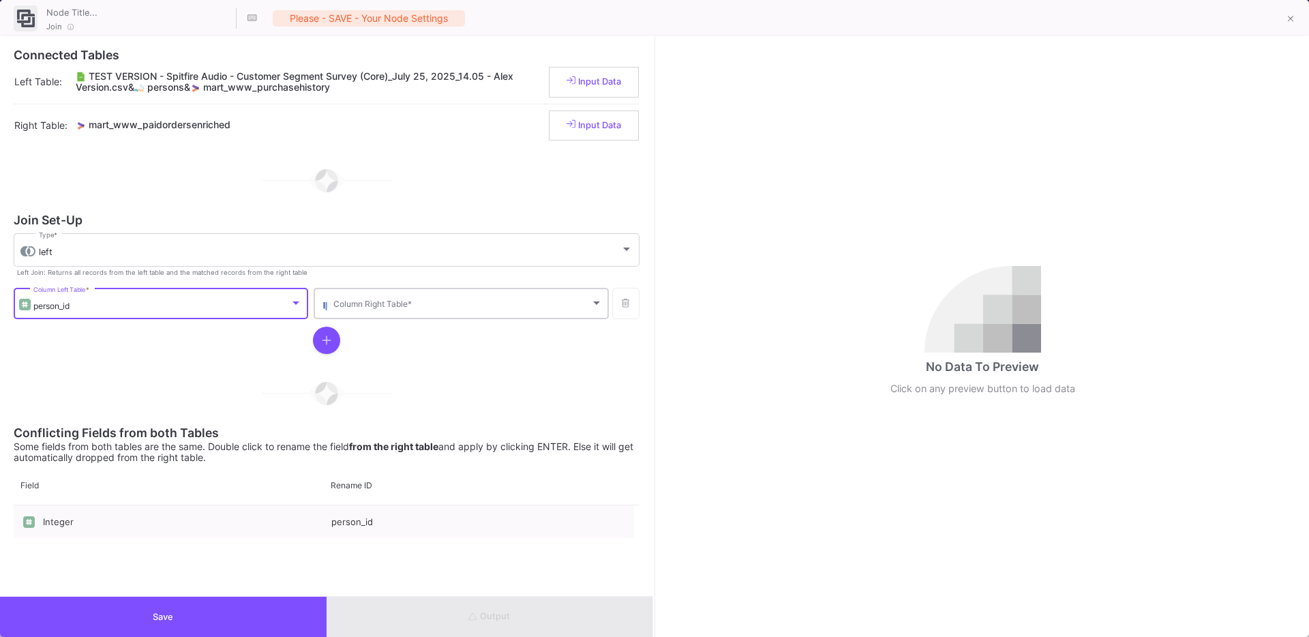
click at [406, 311] on div "Column Right Table *" at bounding box center [467, 302] width 269 height 33
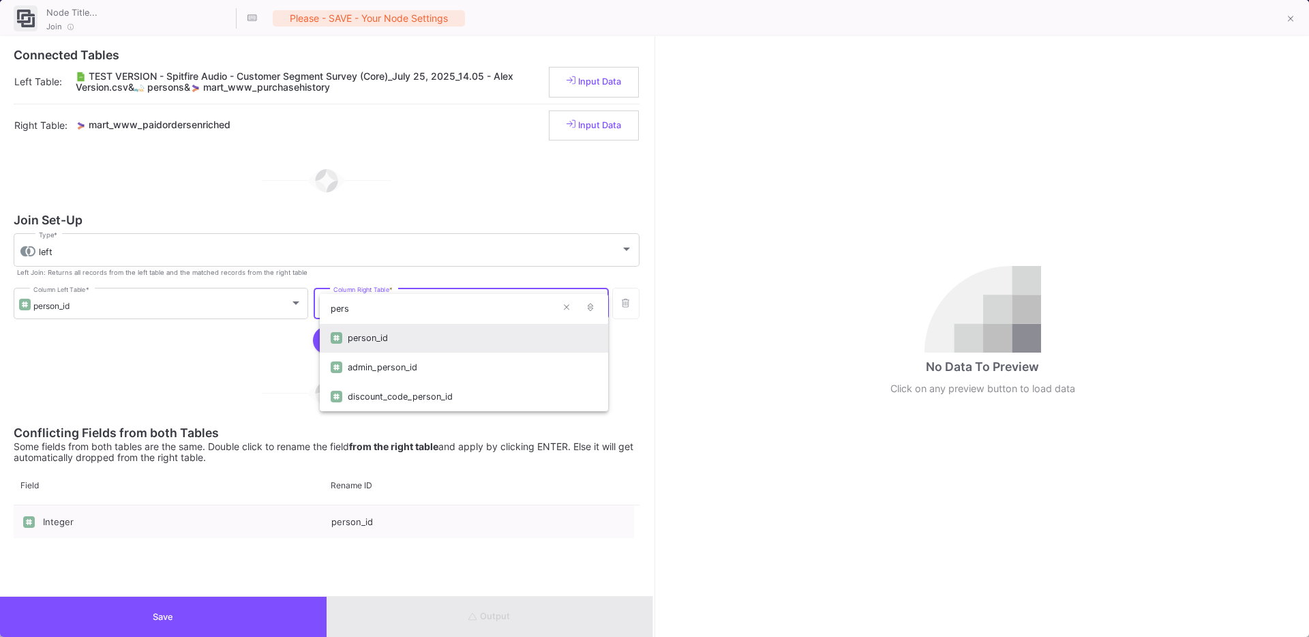
click at [370, 316] on input "pers" at bounding box center [448, 308] width 257 height 31
type input "pers"
click at [397, 342] on div "person_id" at bounding box center [472, 337] width 249 height 29
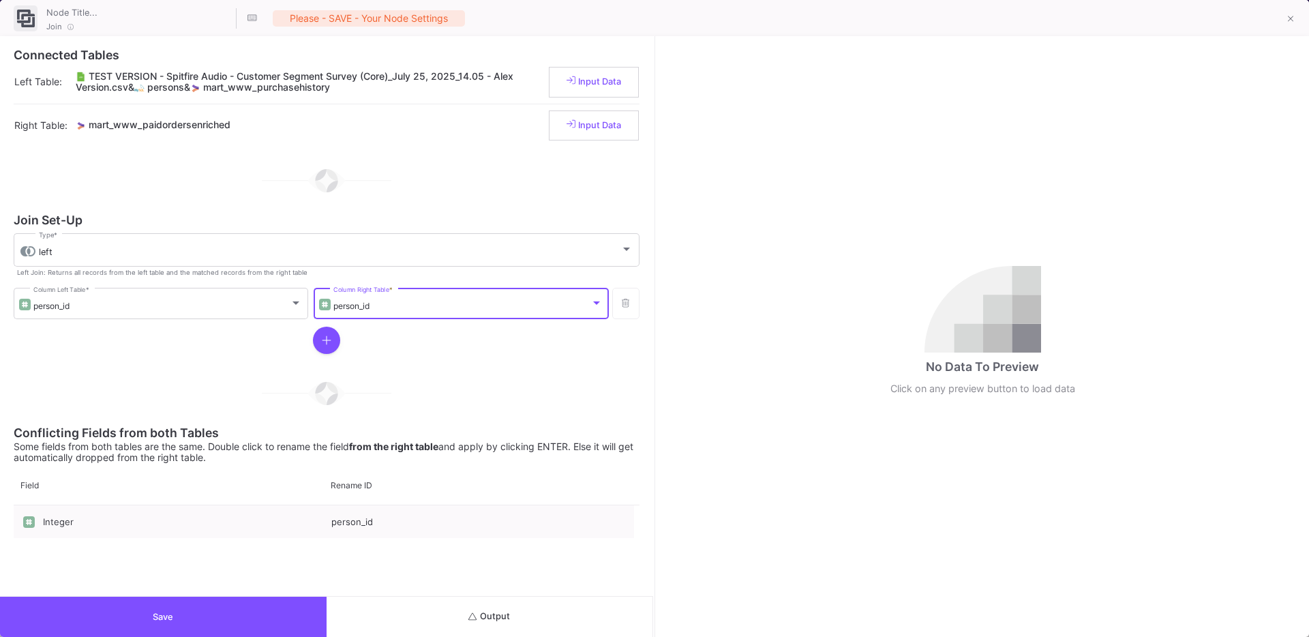
click at [242, 615] on button "Save" at bounding box center [163, 616] width 326 height 40
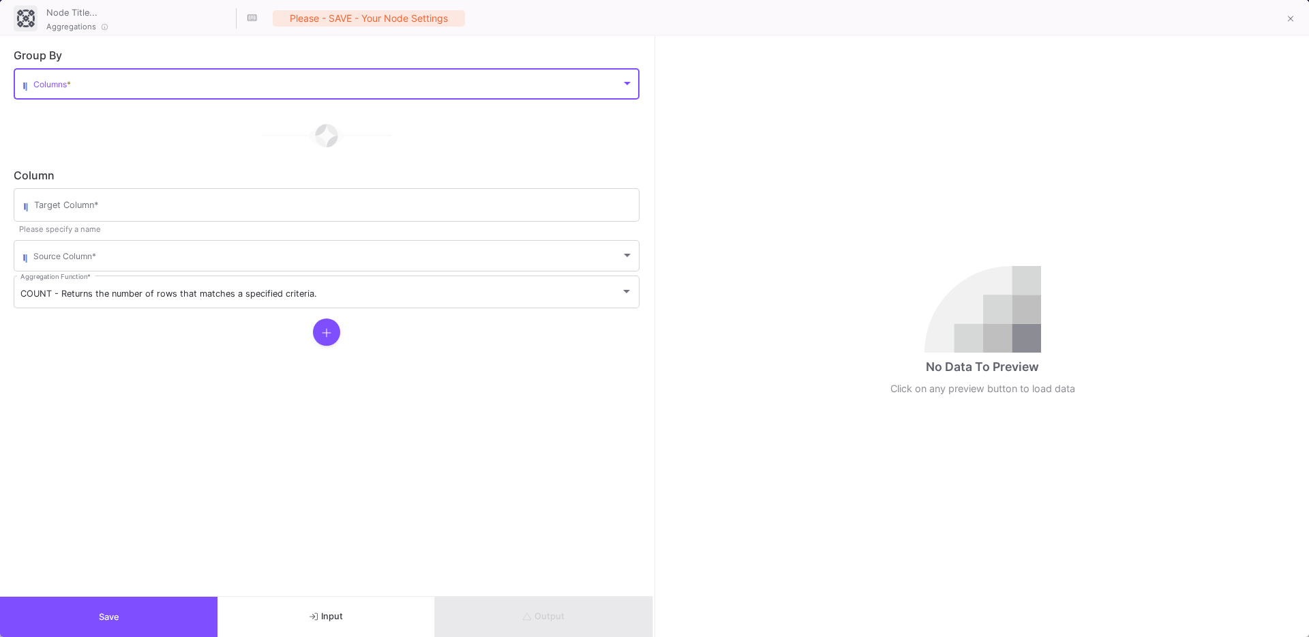
click at [106, 83] on span at bounding box center [326, 86] width 587 height 10
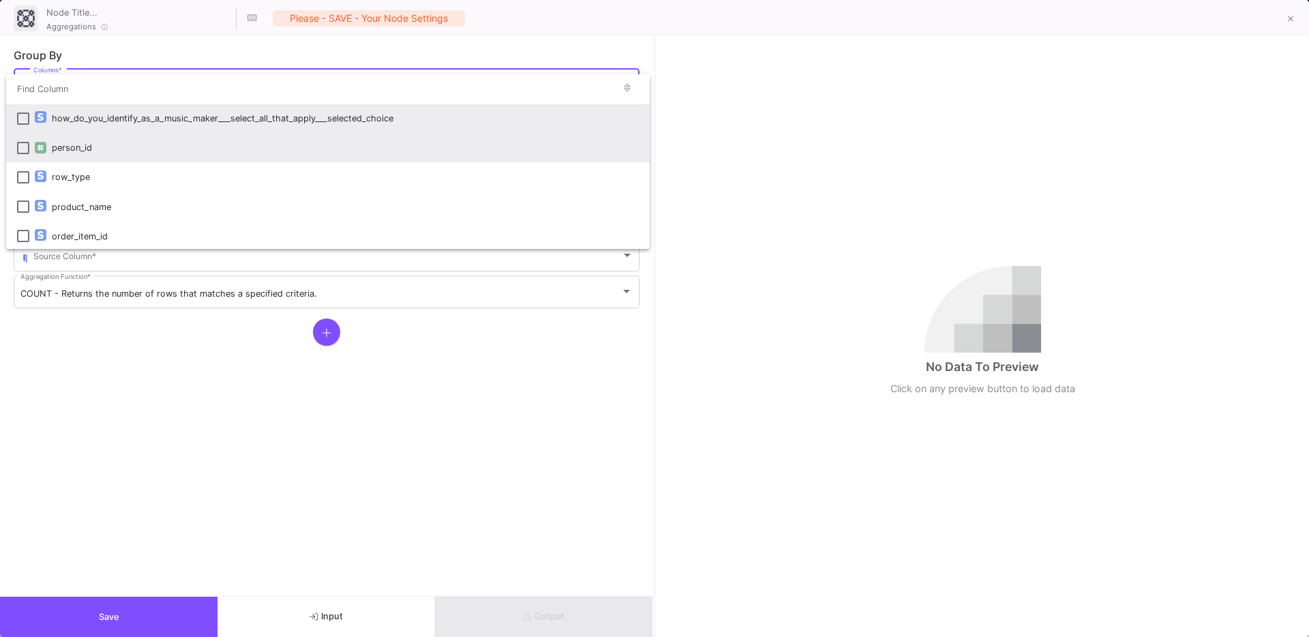
click at [47, 151] on div at bounding box center [43, 147] width 17 height 29
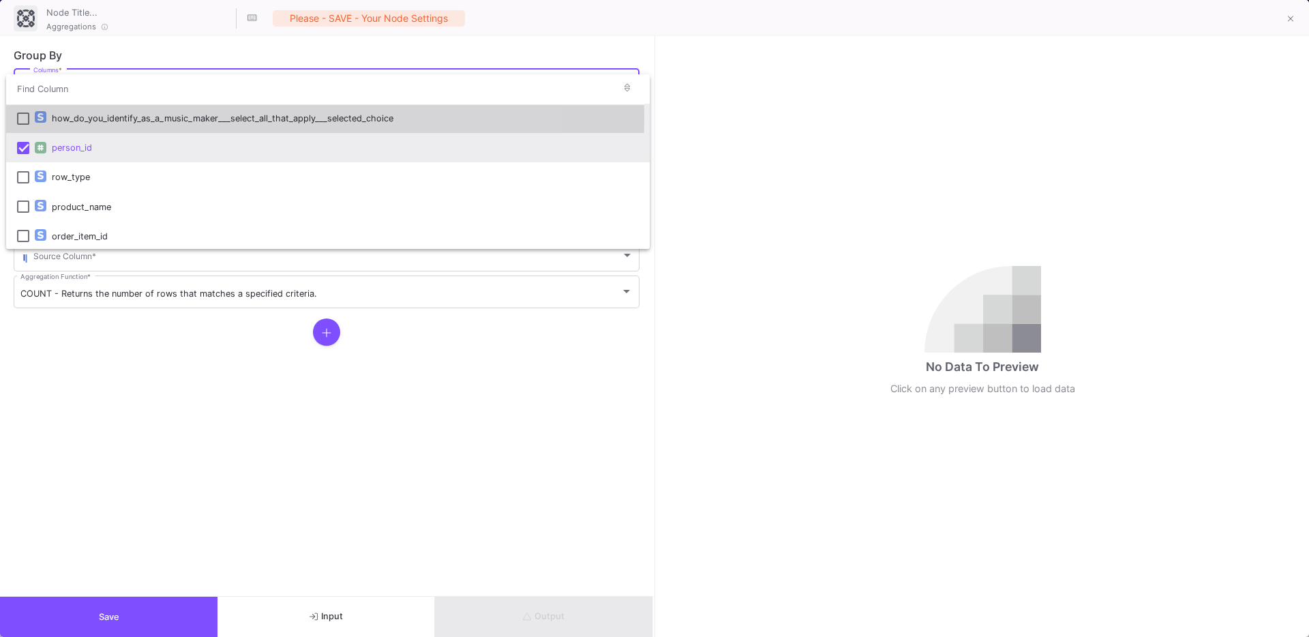
click at [84, 117] on div "how_do_you_identify_as_a_music_maker___select_all_that_apply___selected_choice" at bounding box center [345, 118] width 587 height 29
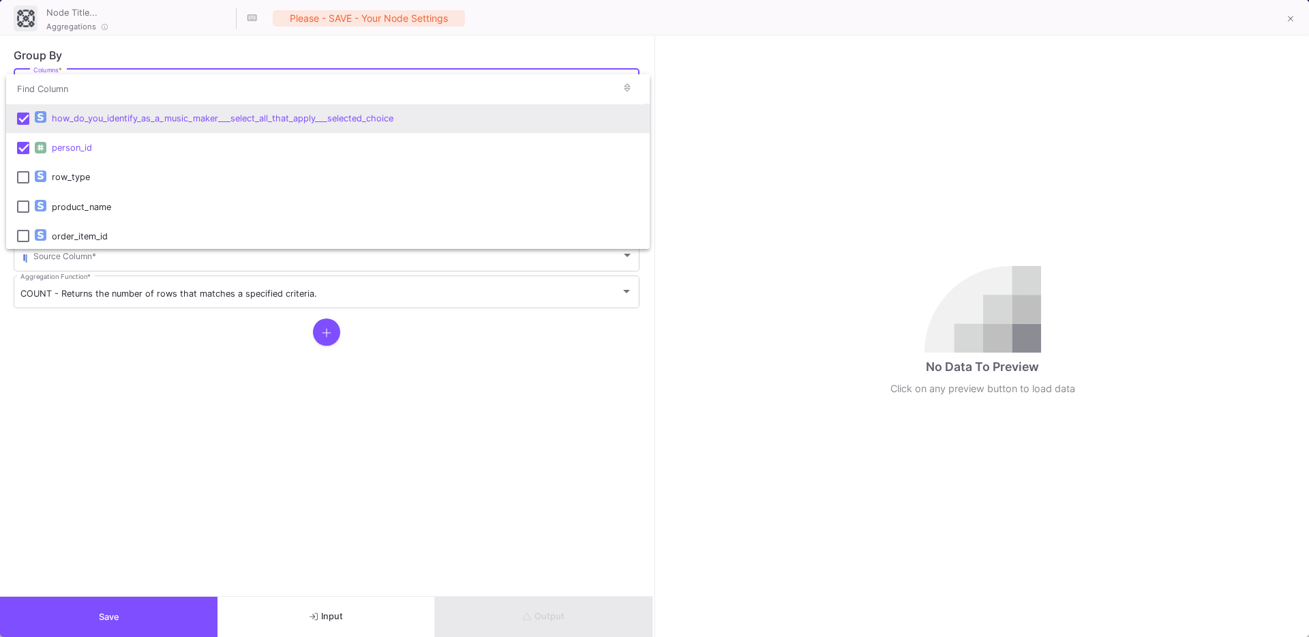
click at [102, 356] on div at bounding box center [654, 318] width 1309 height 637
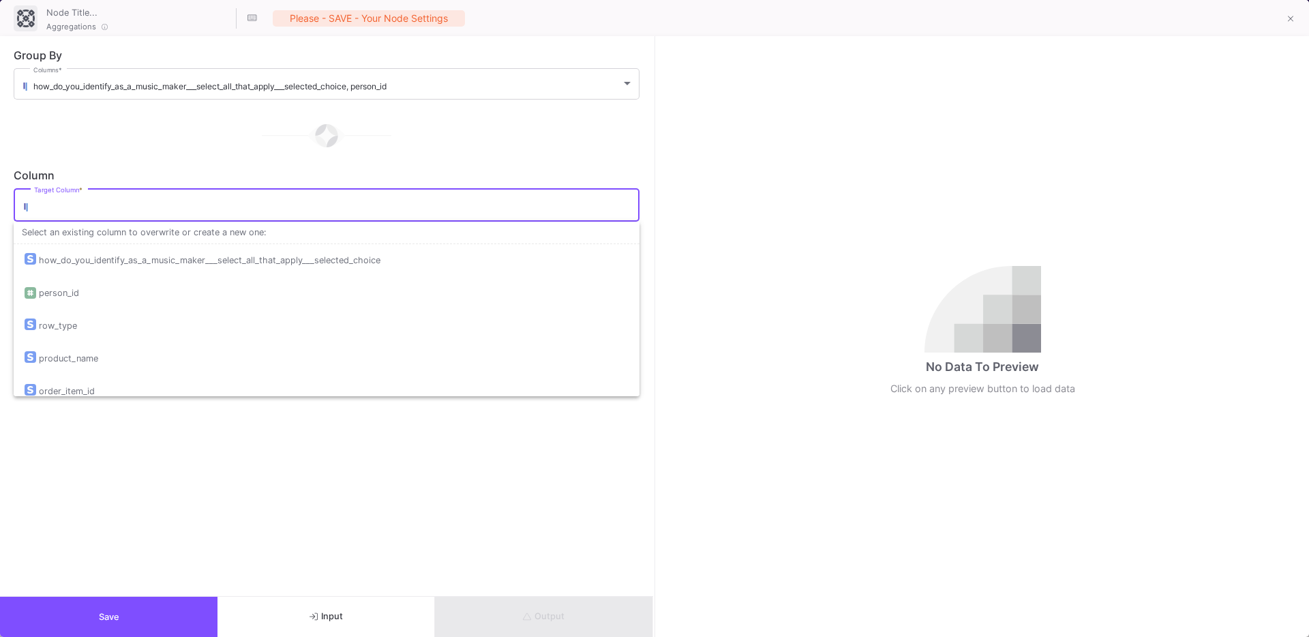
click at [72, 211] on input "Target Column *" at bounding box center [333, 207] width 598 height 11
type input "O"
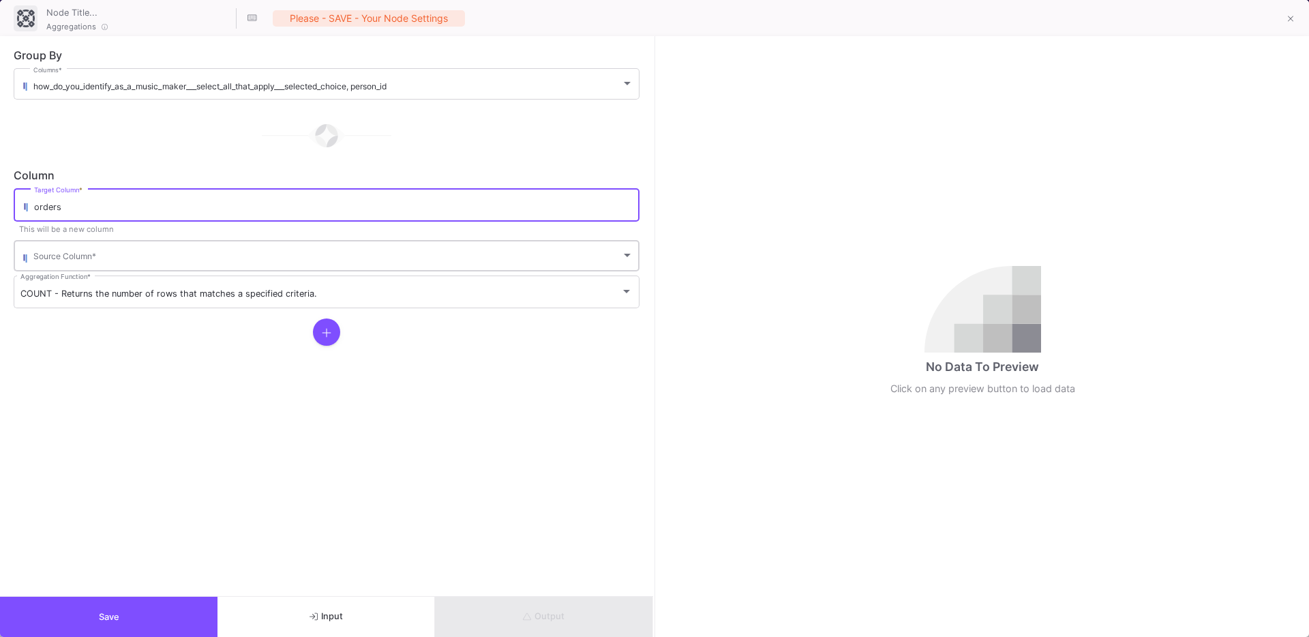
type input "orders"
click at [73, 257] on span at bounding box center [326, 258] width 587 height 10
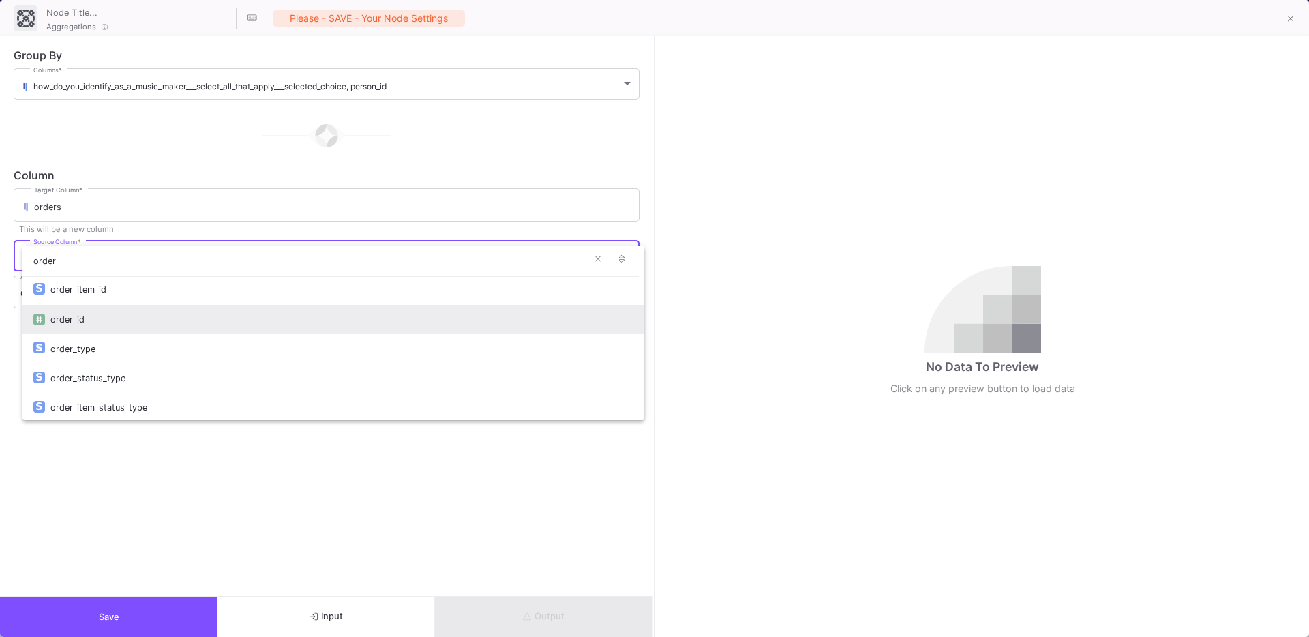
type input "order"
click at [58, 324] on div "order_id" at bounding box center [341, 319] width 583 height 29
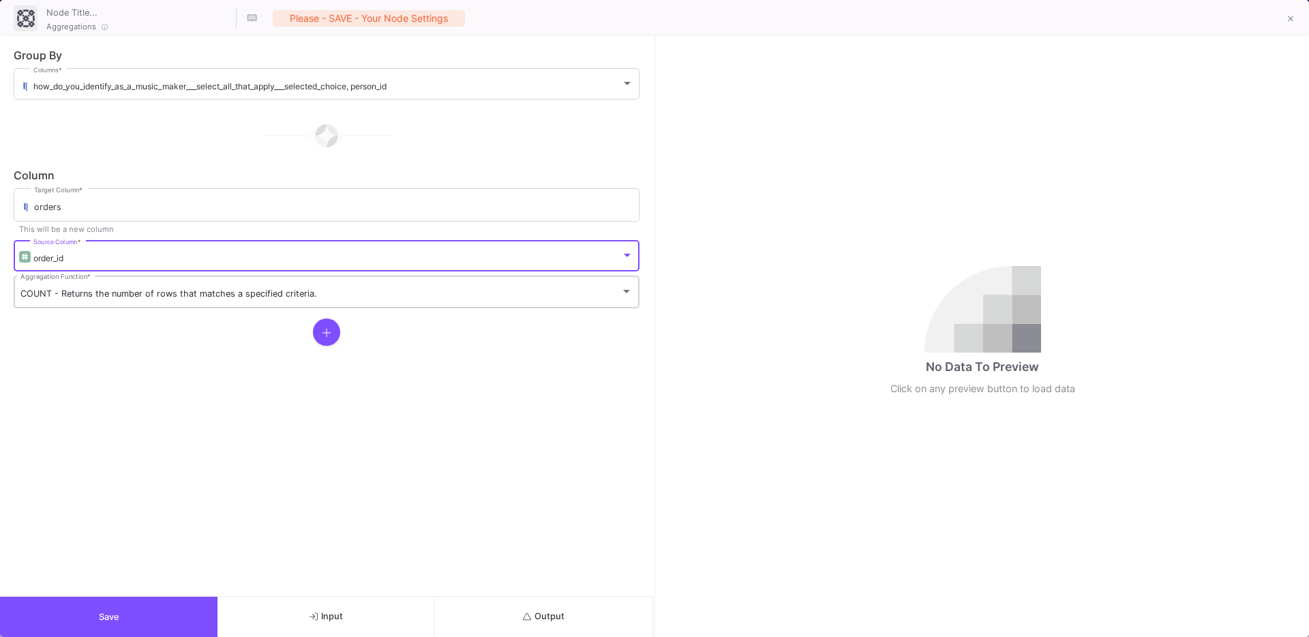
click at [88, 301] on div "COUNT - Returns the number of rows that matches a specified criteria. Aggregati…" at bounding box center [326, 290] width 612 height 35
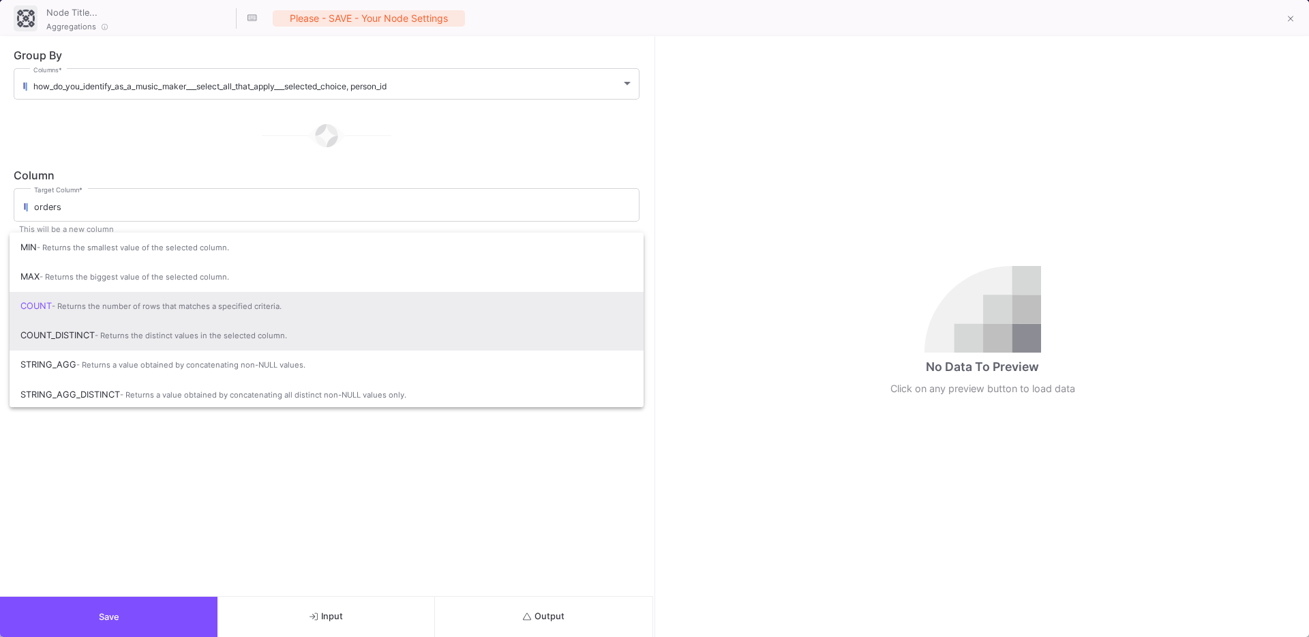
click at [67, 335] on span "COUNT_DISTINCT - Returns the distinct values in the selected column." at bounding box center [326, 335] width 612 height 30
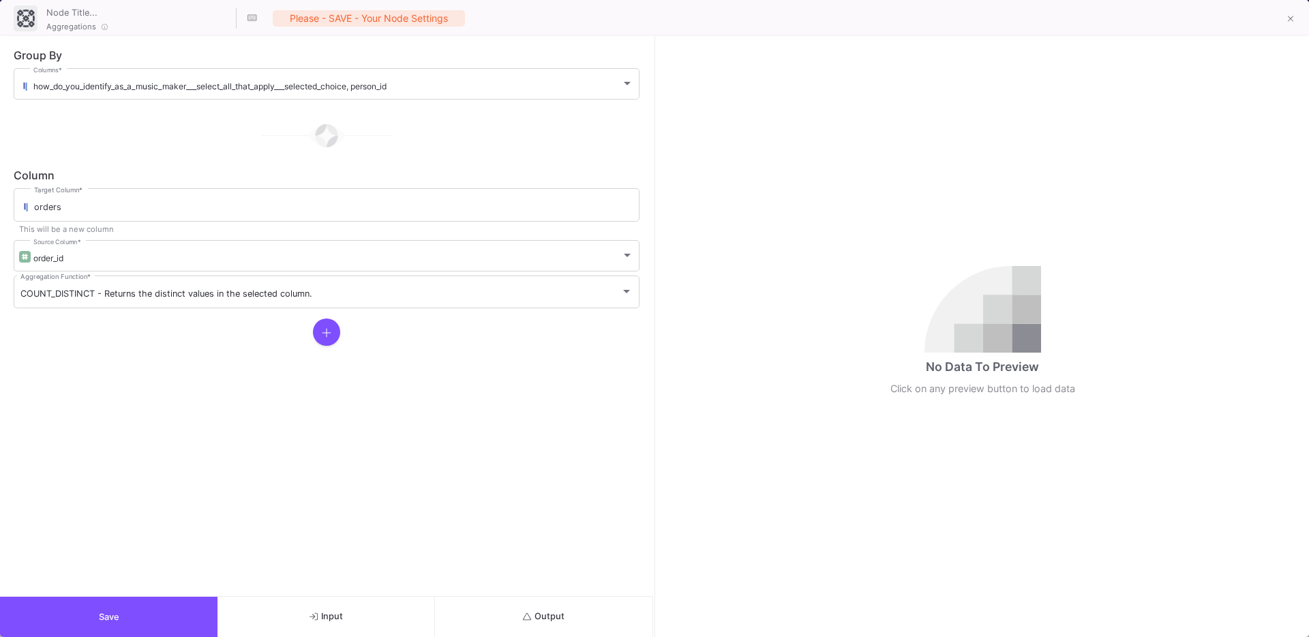
click at [311, 331] on div at bounding box center [327, 331] width 626 height 27
click at [316, 331] on button at bounding box center [326, 331] width 27 height 27
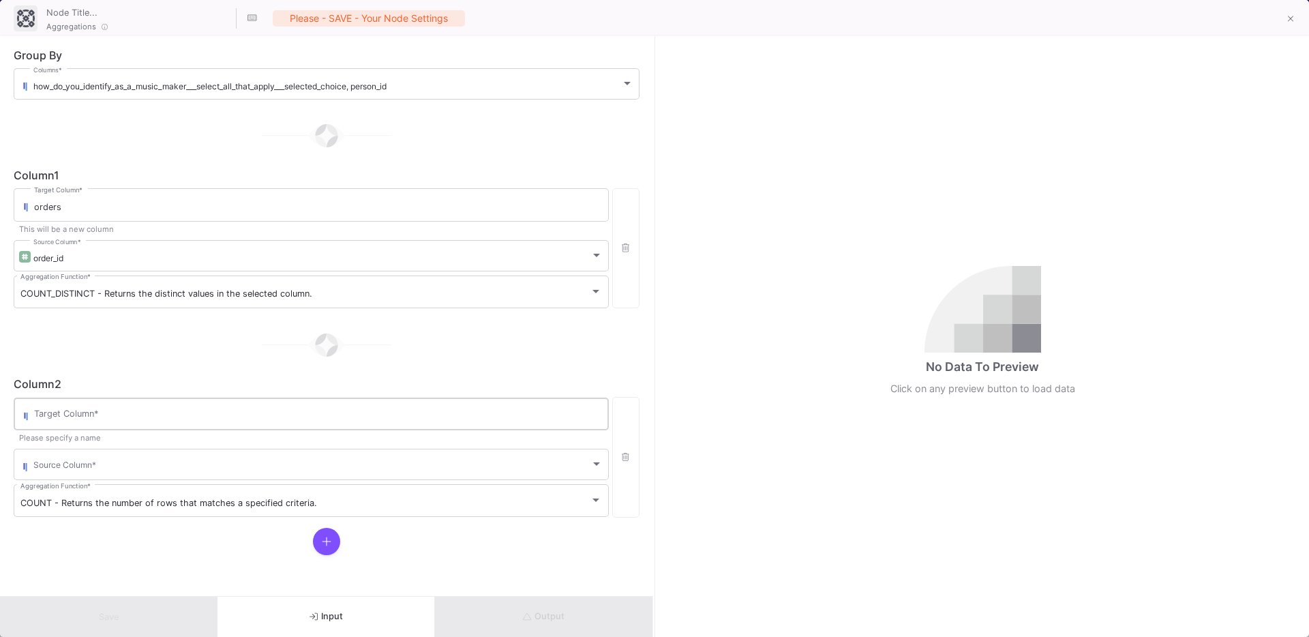
click at [123, 405] on div "Target Column *" at bounding box center [318, 412] width 568 height 35
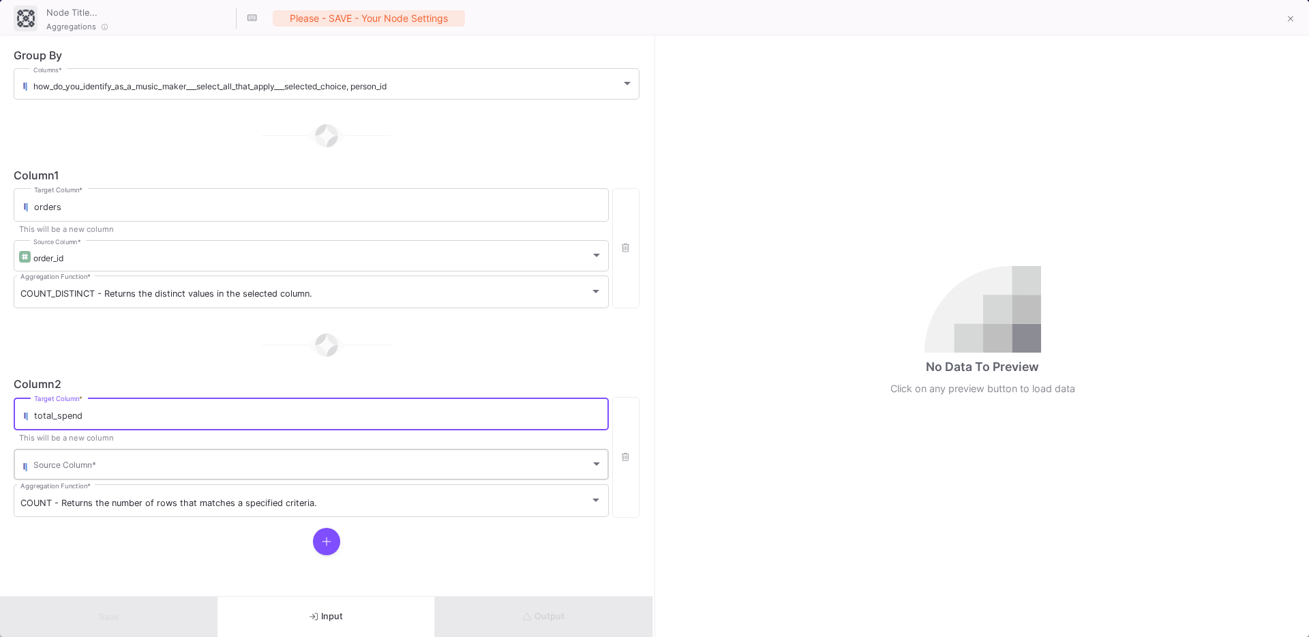
type input "total_spend"
click at [91, 468] on span at bounding box center [311, 466] width 557 height 10
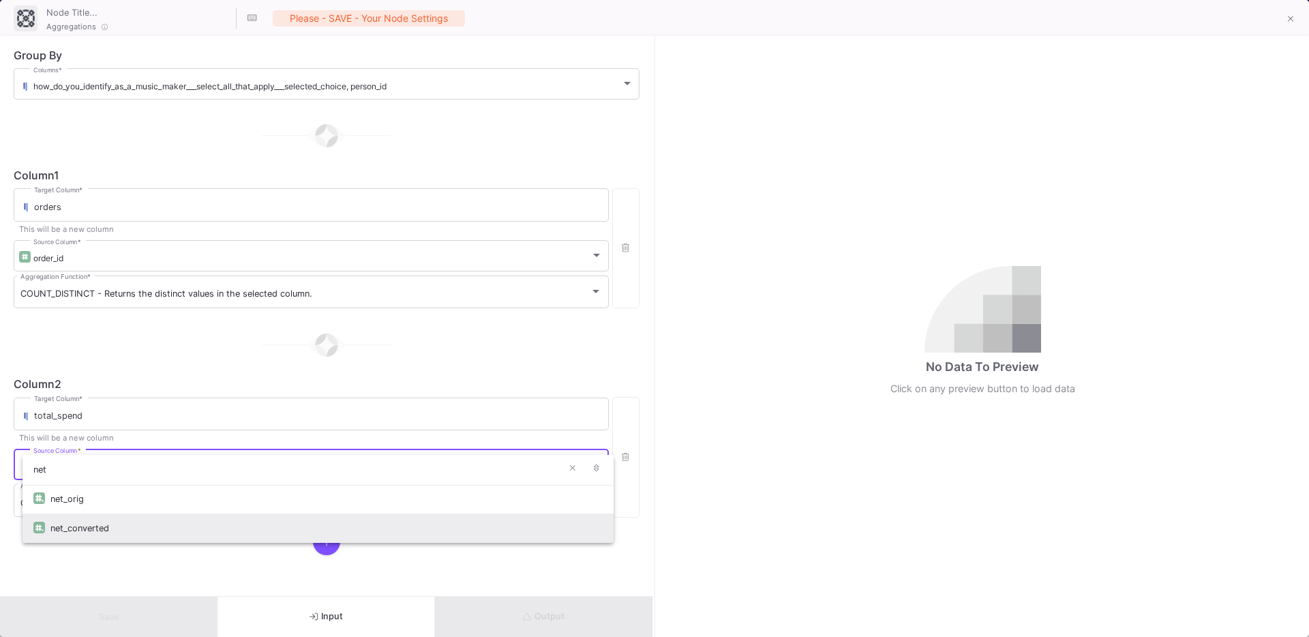
type input "net"
click at [100, 532] on div "net_converted" at bounding box center [326, 527] width 552 height 29
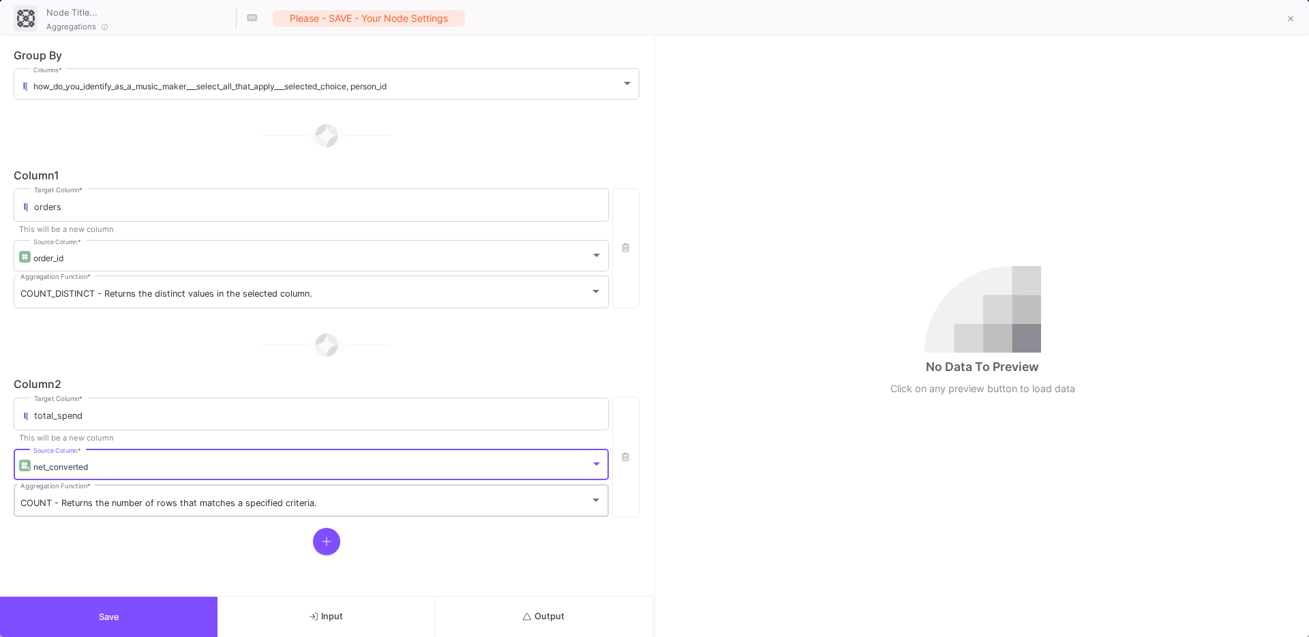
click at [53, 485] on div "COUNT - Returns the number of rows that matches a specified criteria. Aggregati…" at bounding box center [310, 499] width 581 height 35
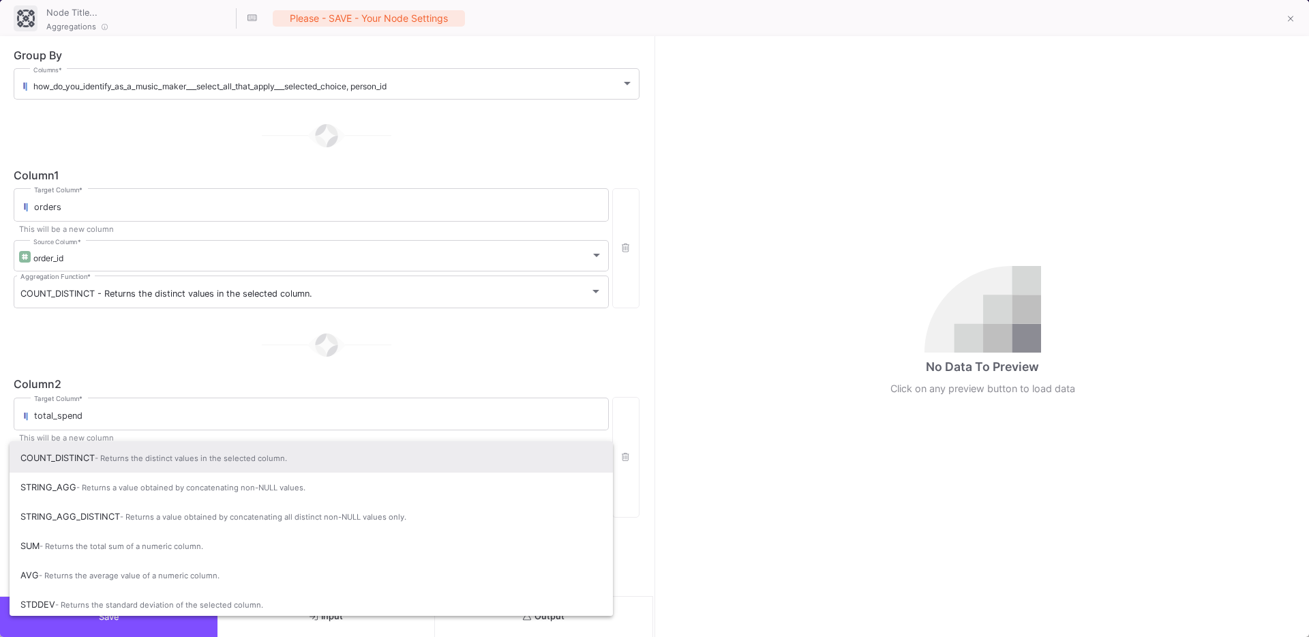
scroll to position [86, 0]
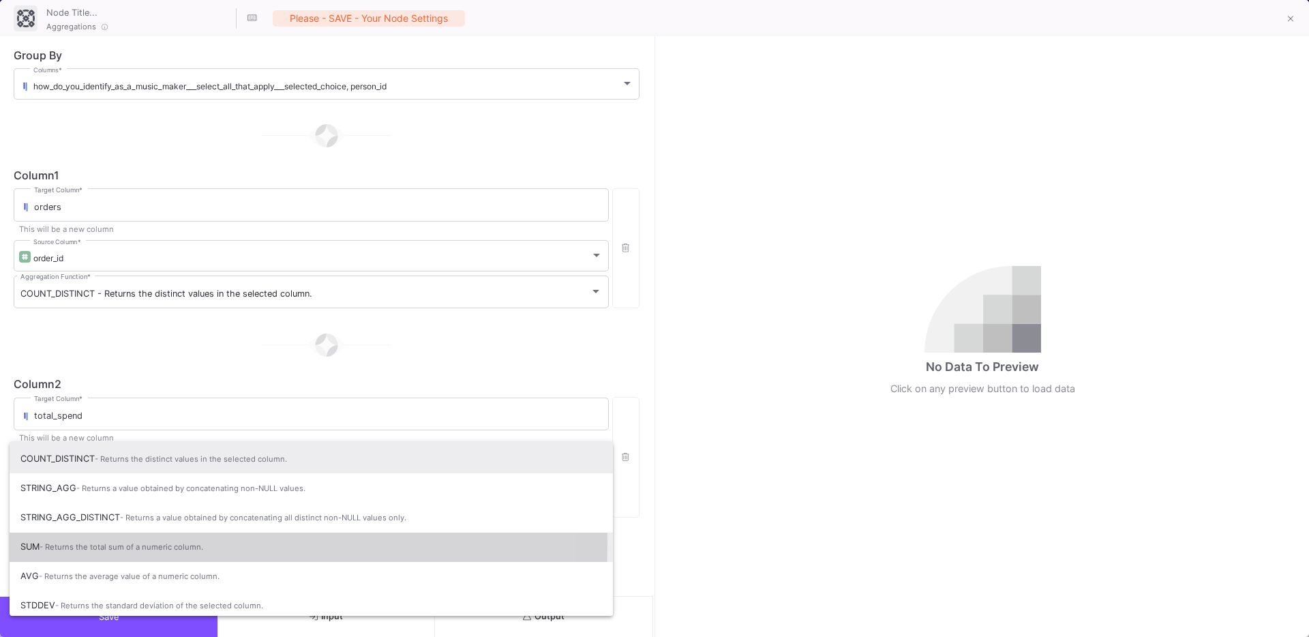
click at [72, 542] on span "- Returns the total sum of a numeric column." at bounding box center [122, 547] width 164 height 10
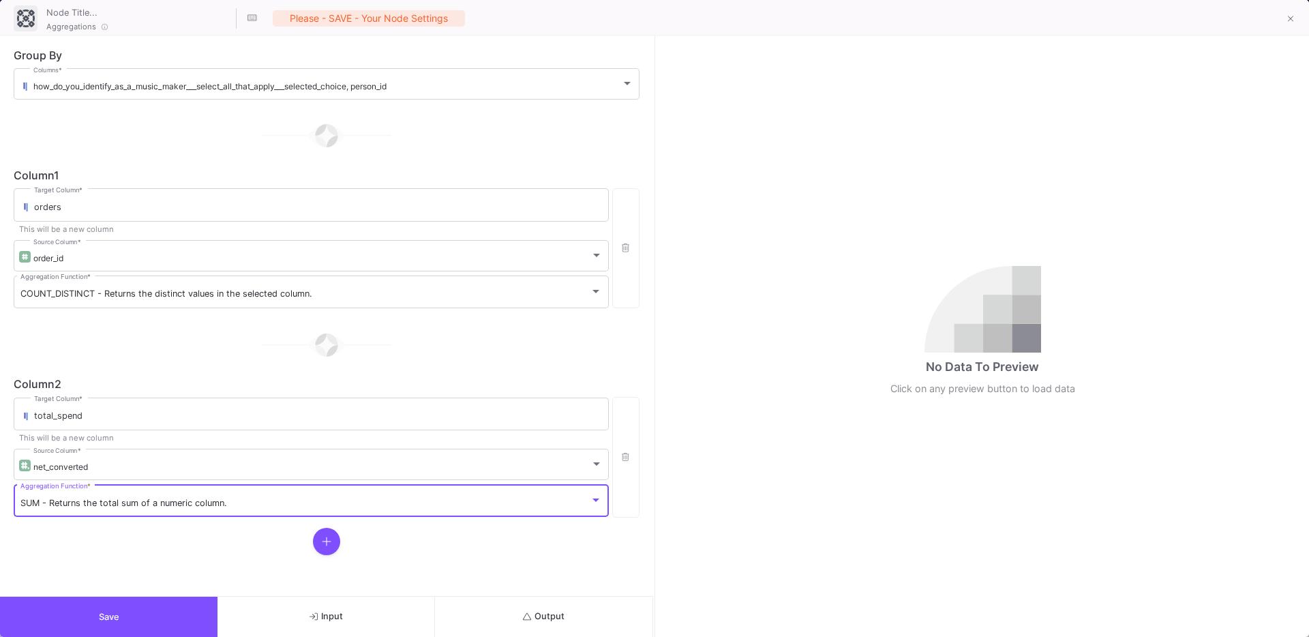
click at [177, 529] on div at bounding box center [327, 540] width 626 height 27
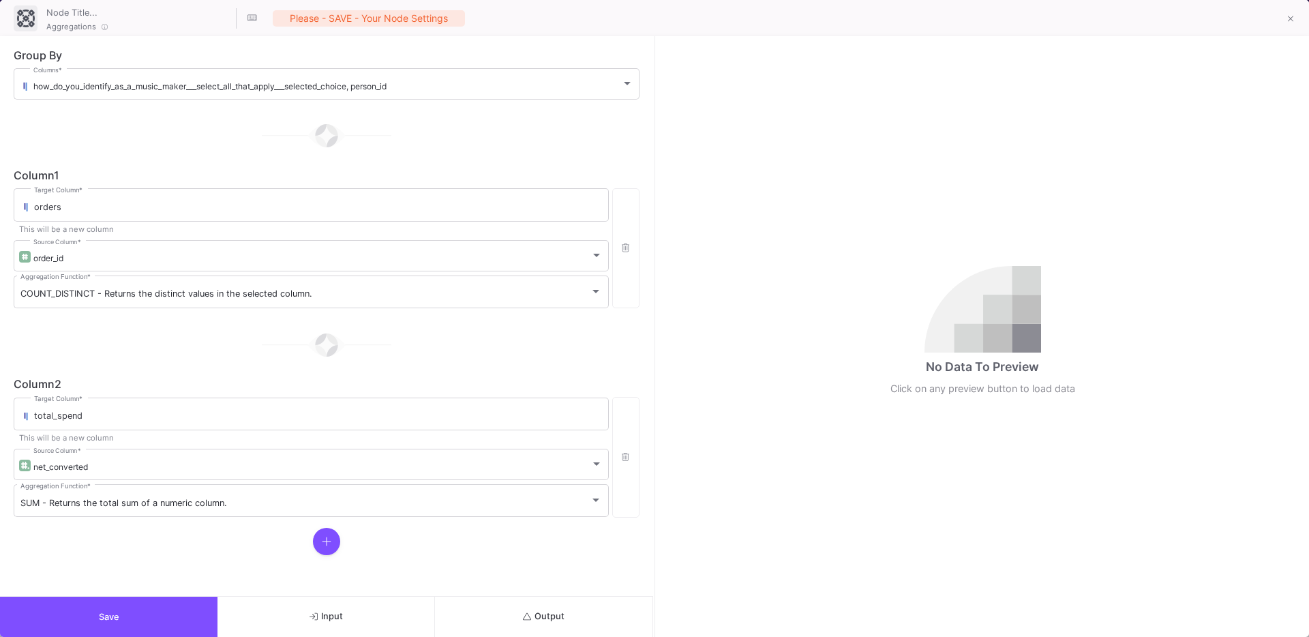
click at [335, 532] on button at bounding box center [326, 540] width 27 height 27
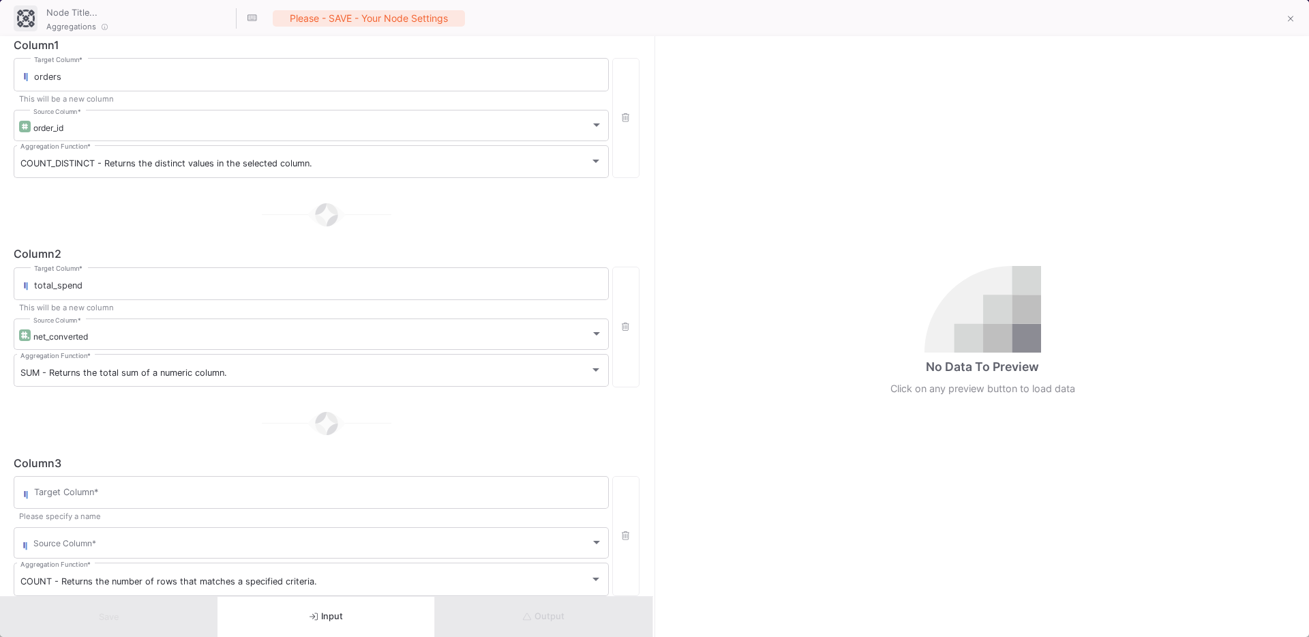
scroll to position [198, 0]
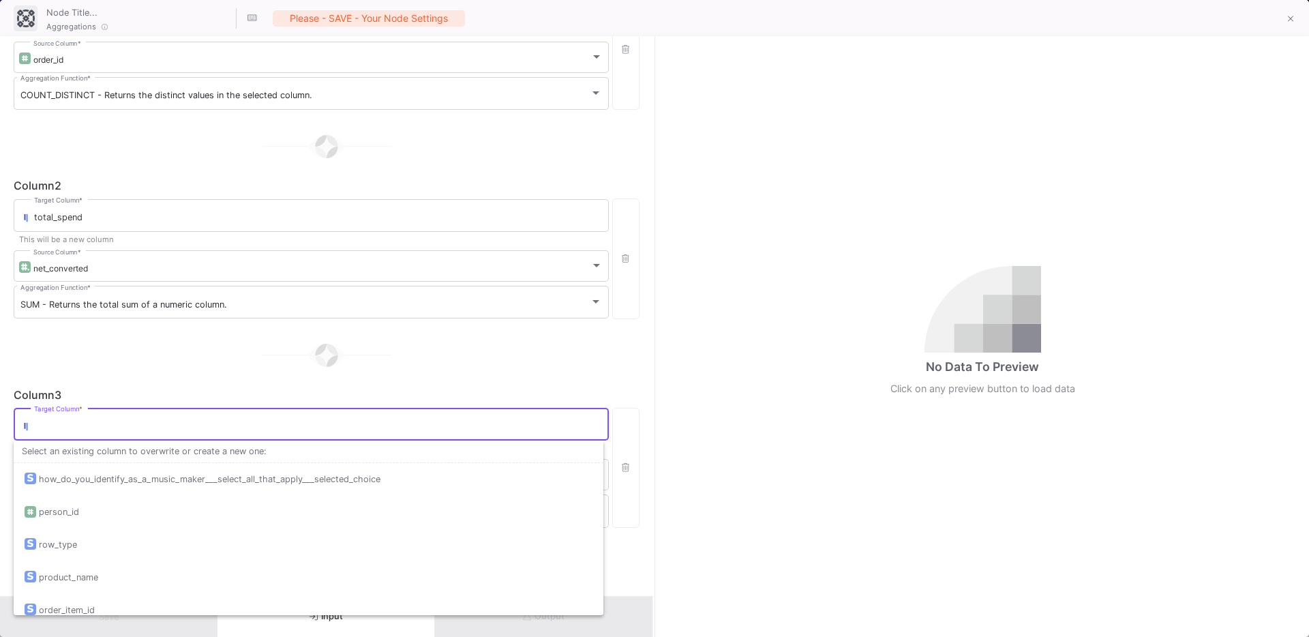
click at [72, 427] on input "Target Column *" at bounding box center [318, 426] width 568 height 11
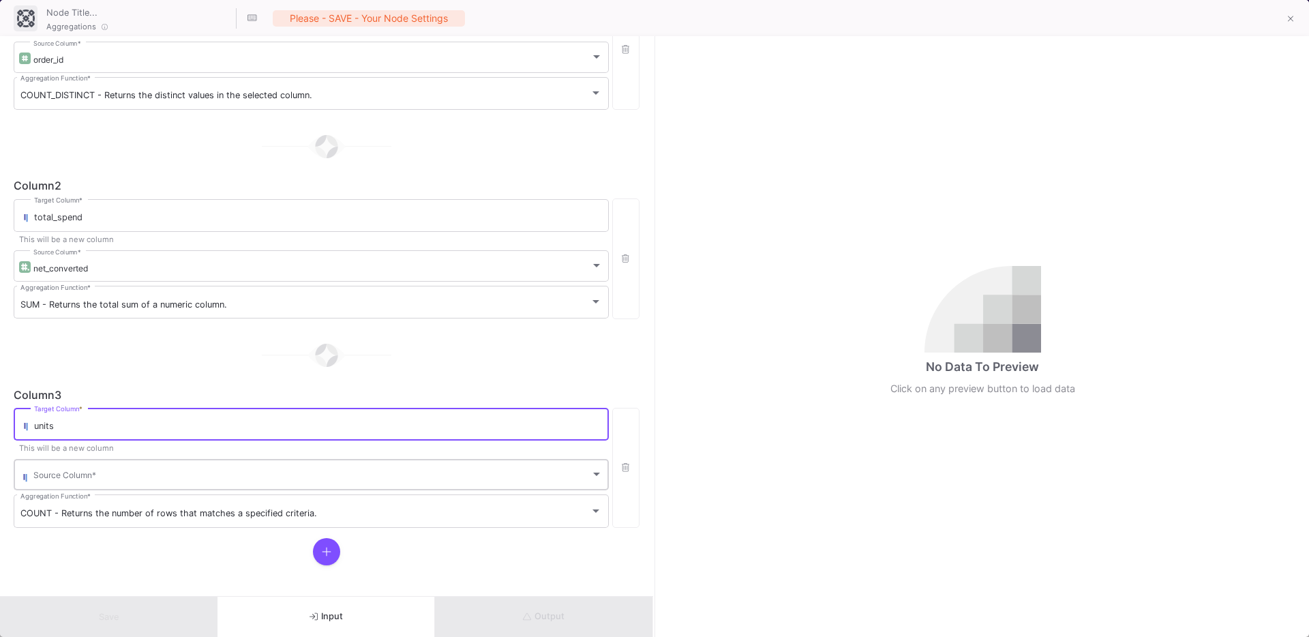
type input "units"
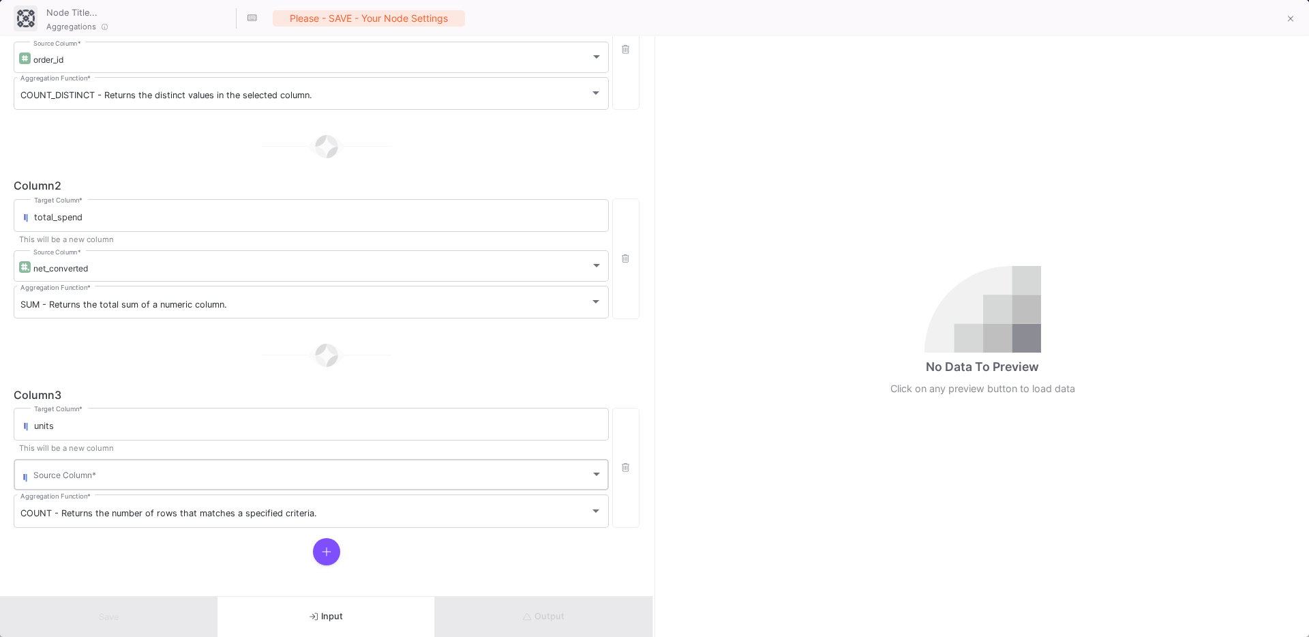
click at [79, 468] on div "Source Column *" at bounding box center [317, 473] width 569 height 33
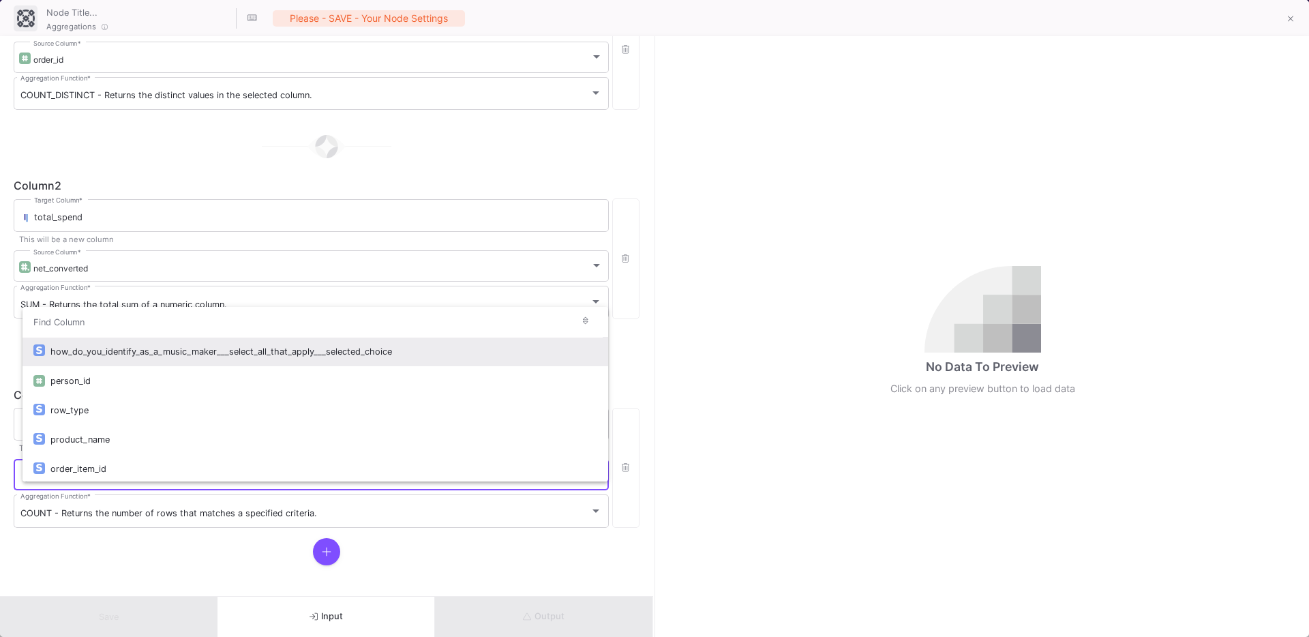
type input "i"
type input "order"
click at [80, 350] on div "order_item_id" at bounding box center [323, 351] width 547 height 29
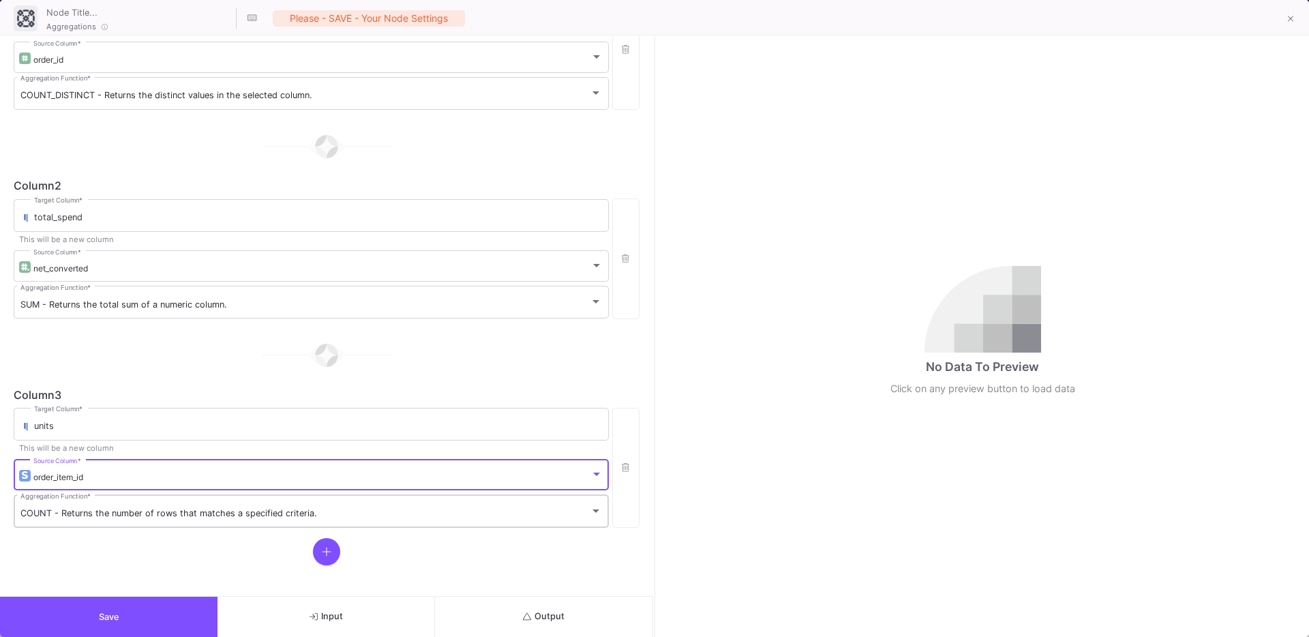
click at [84, 525] on div "COUNT - Returns the number of rows that matches a specified criteria. Aggregati…" at bounding box center [310, 509] width 581 height 35
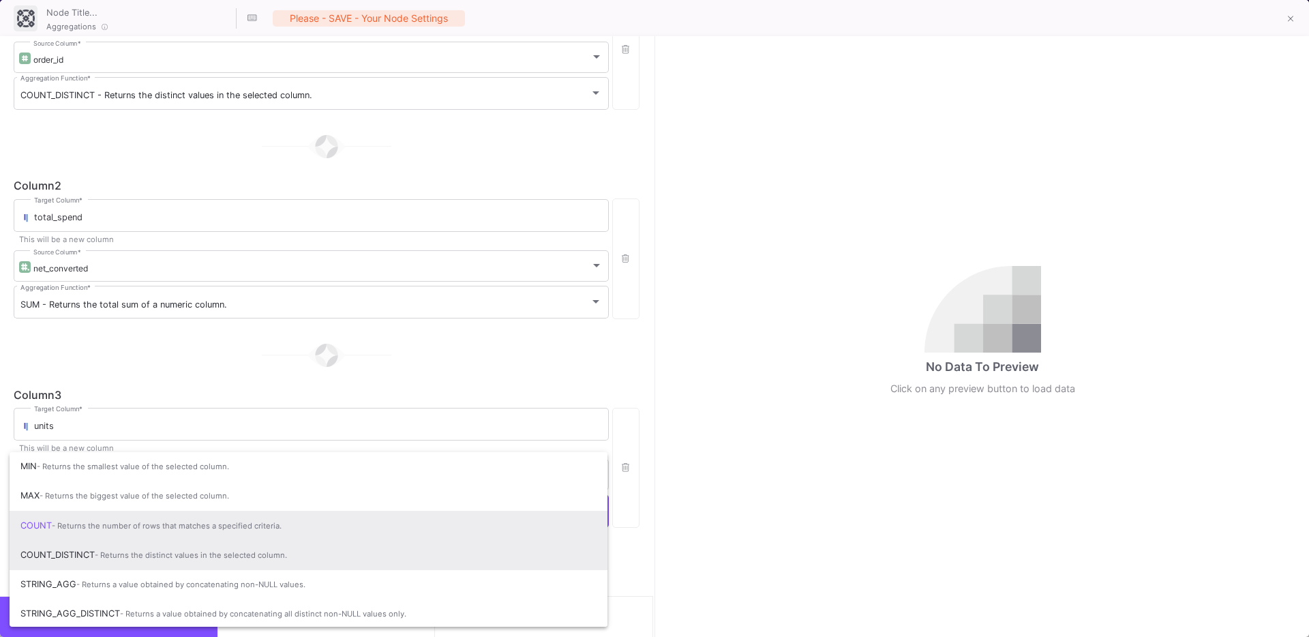
click at [81, 560] on span "COUNT_DISTINCT - Returns the distinct values in the selected column." at bounding box center [308, 555] width 576 height 30
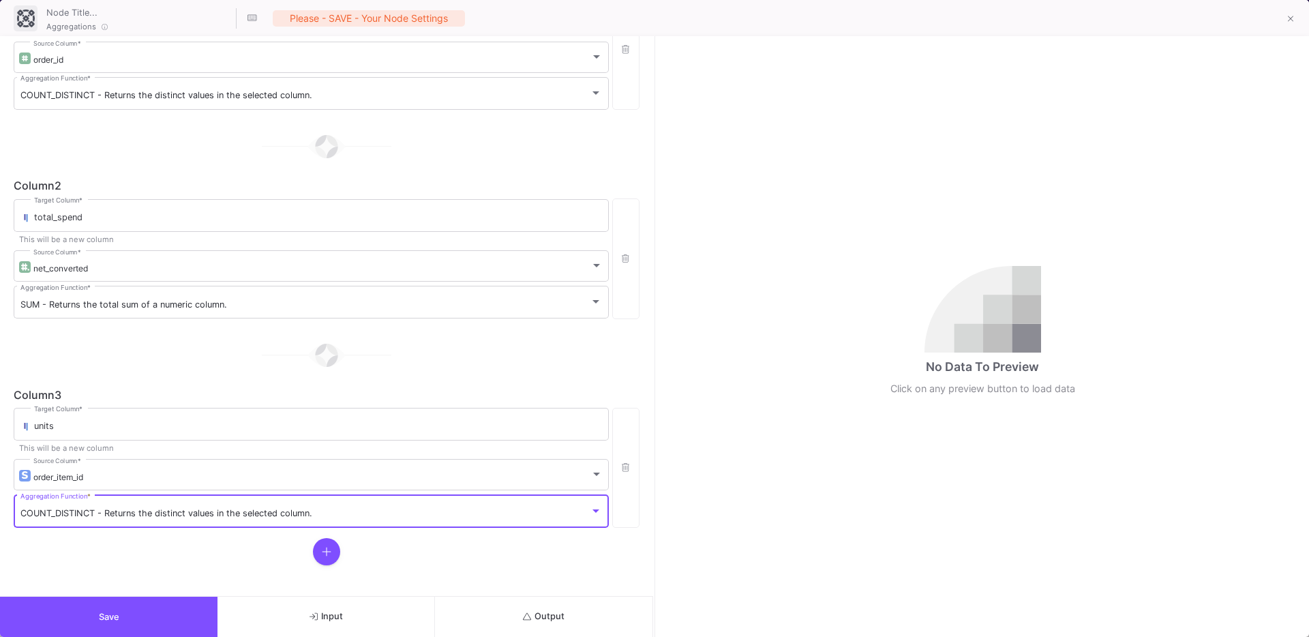
click at [491, 615] on button "Output" at bounding box center [543, 616] width 217 height 40
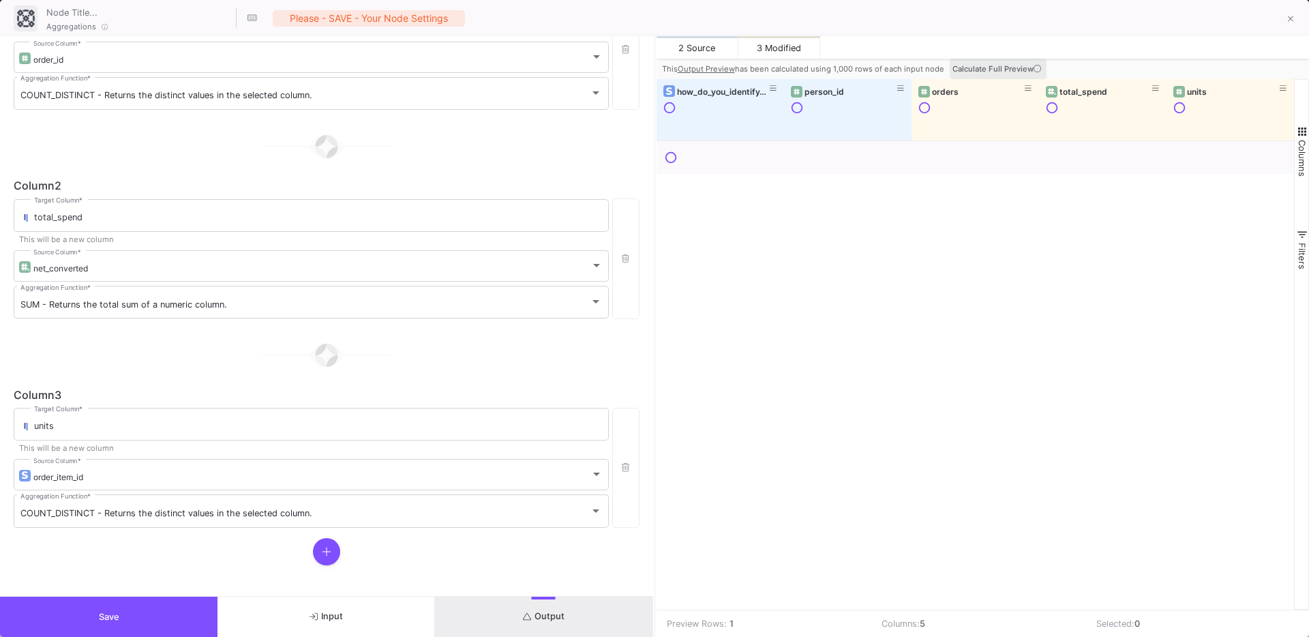
click at [998, 67] on span "Calculate Full Preview" at bounding box center [997, 69] width 91 height 10
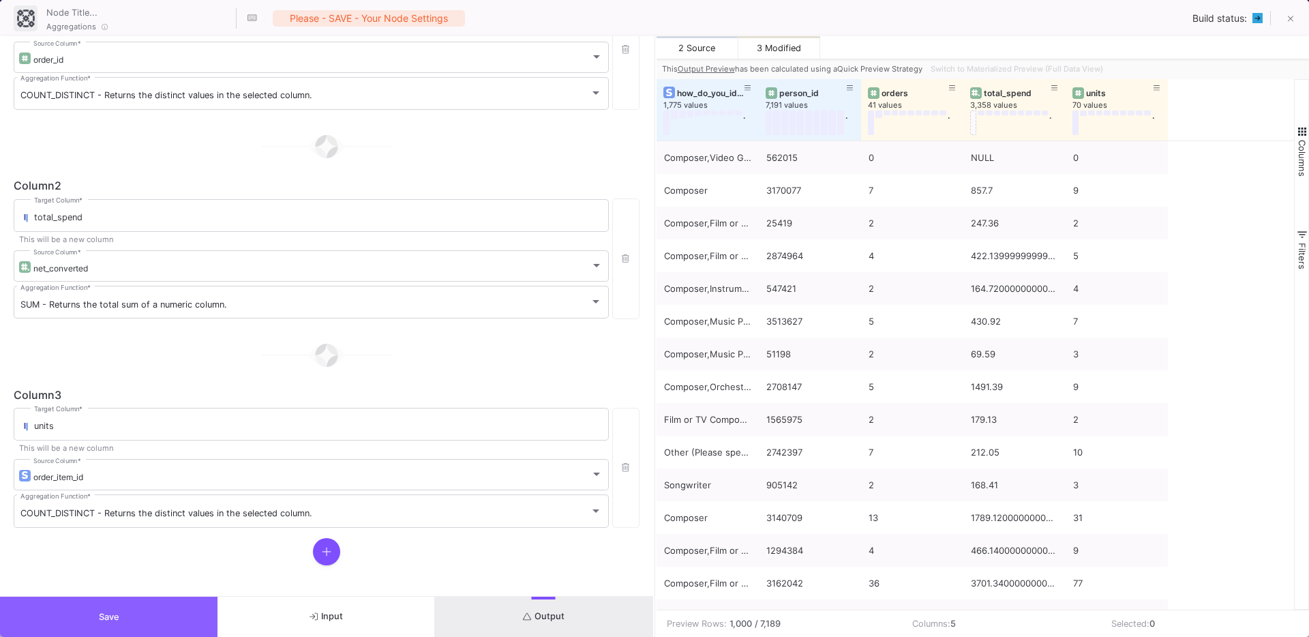
click at [164, 610] on button "Save" at bounding box center [108, 616] width 217 height 40
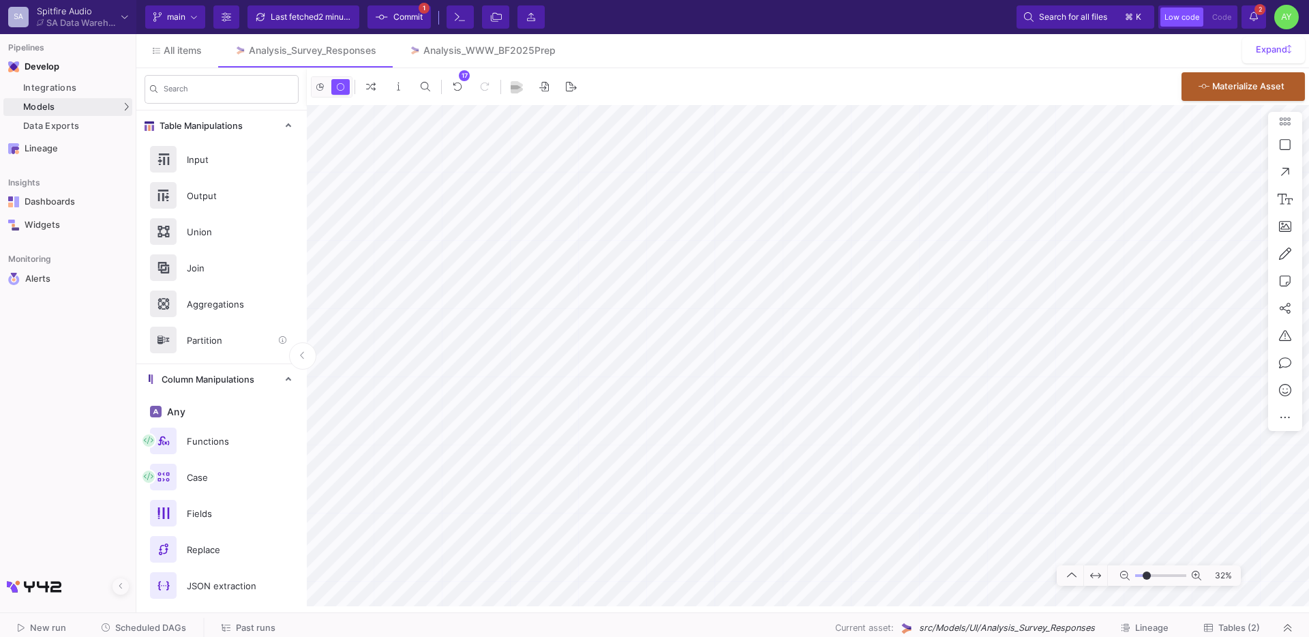
scroll to position [647, 0]
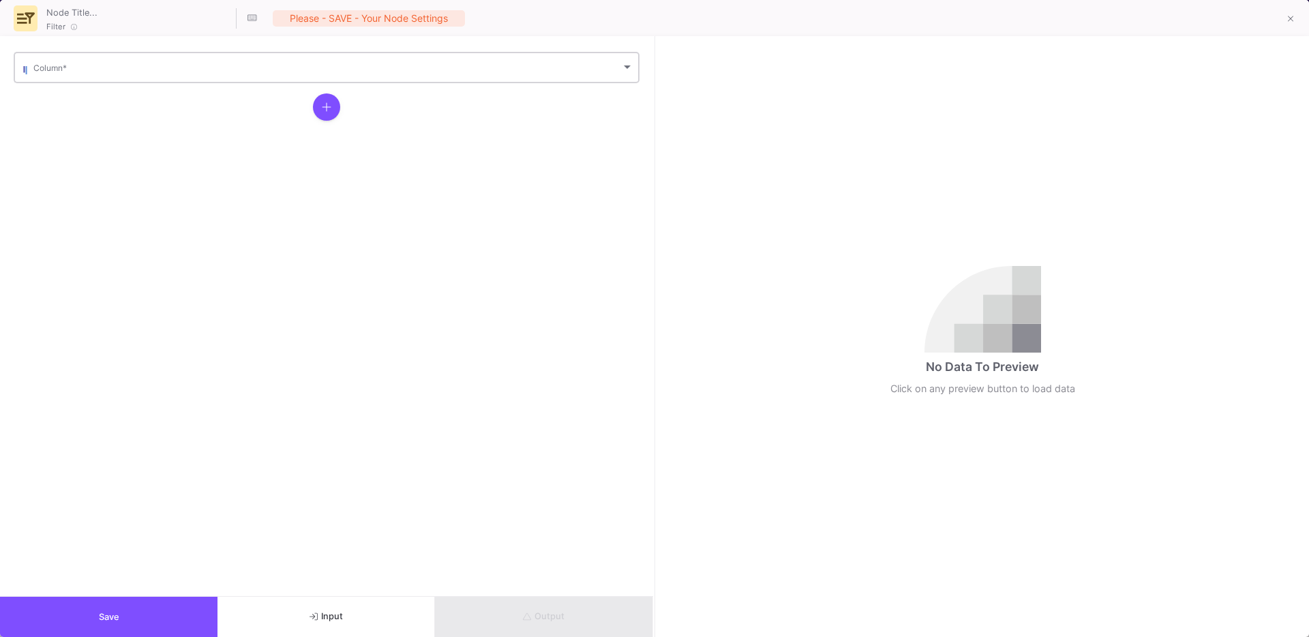
click at [110, 79] on div "Column *" at bounding box center [333, 66] width 600 height 33
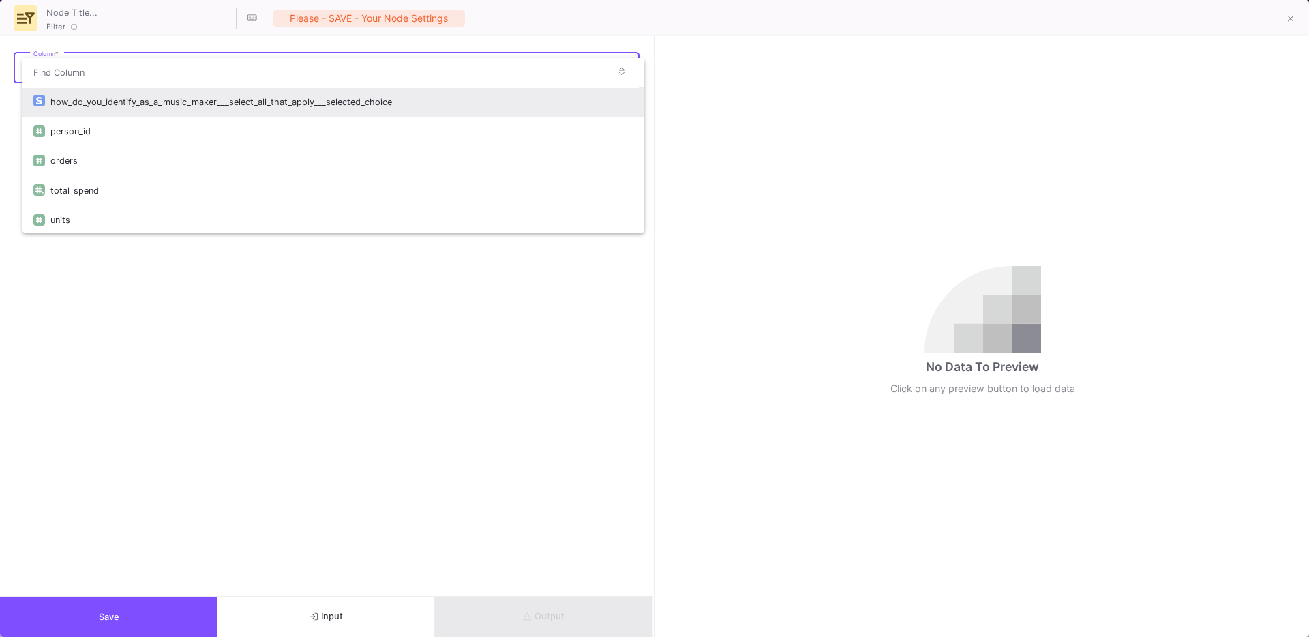
click at [140, 108] on div "how_do_you_identify_as_a_music_maker___select_all_that_apply___selected_choice" at bounding box center [341, 101] width 583 height 29
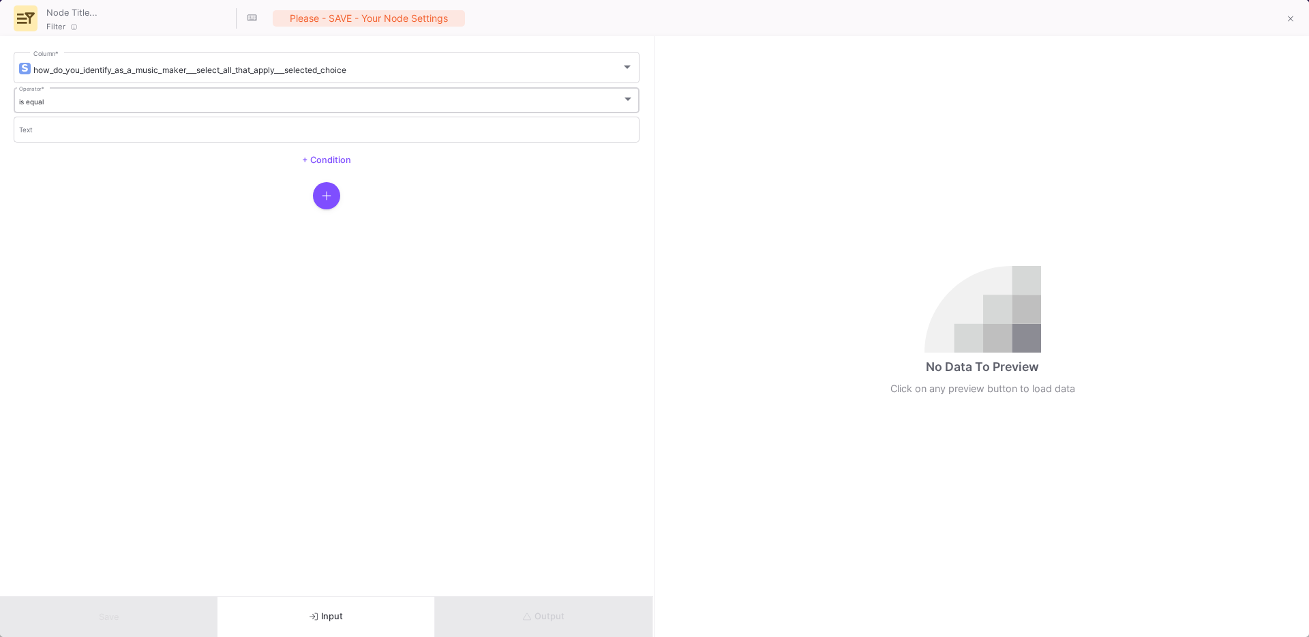
click at [108, 106] on div "is equal" at bounding box center [320, 101] width 603 height 9
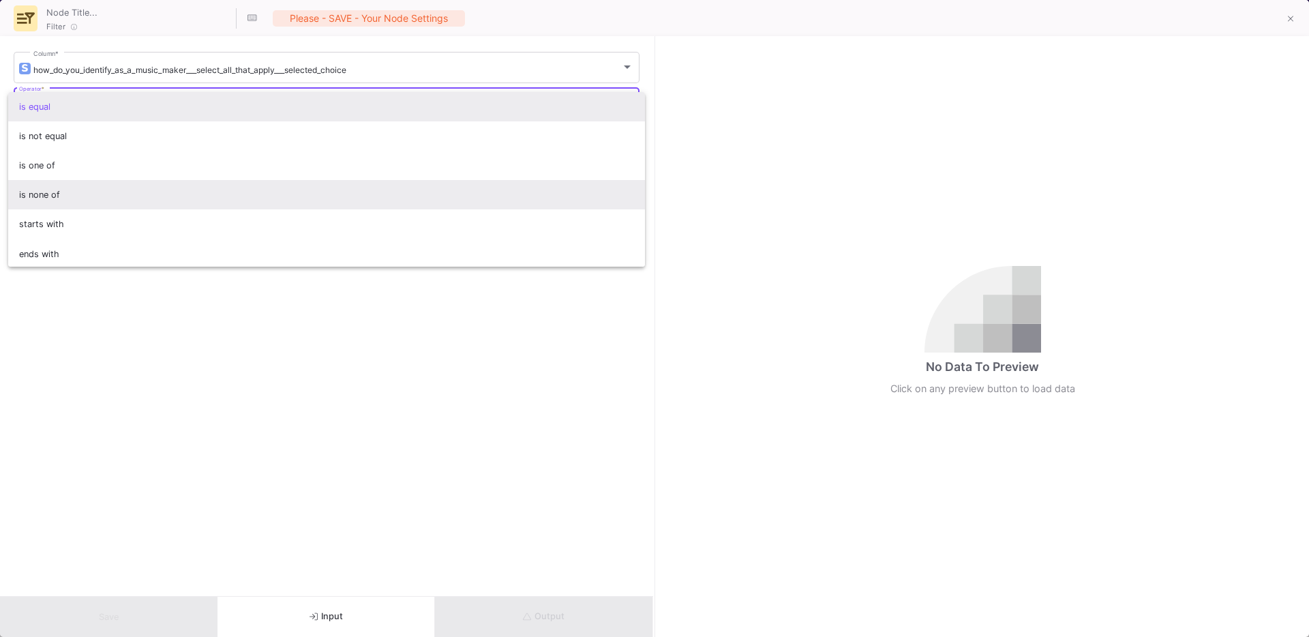
scroll to position [120, 0]
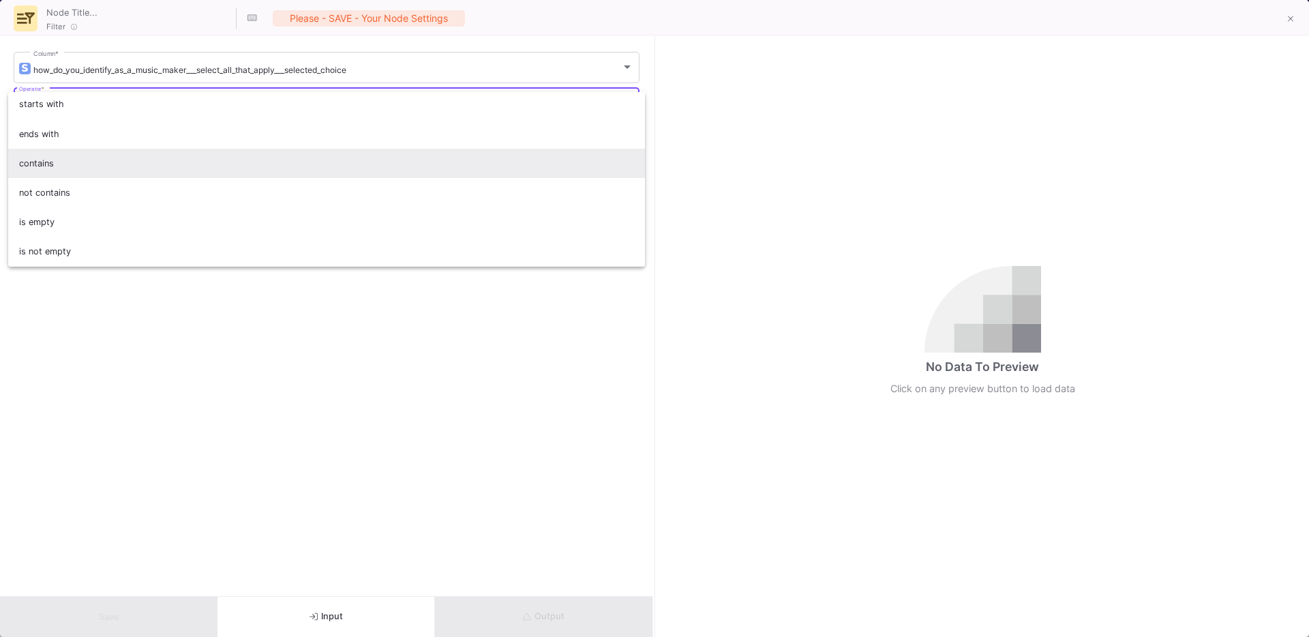
click at [58, 172] on span "contains" at bounding box center [326, 163] width 615 height 29
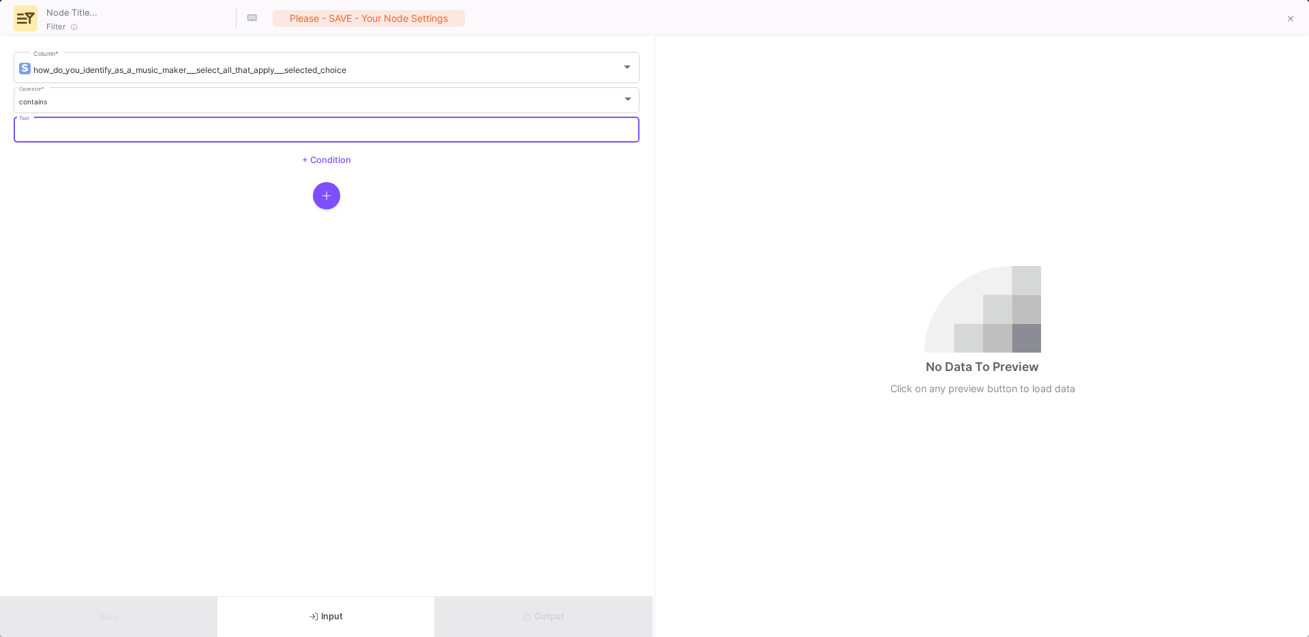
click at [87, 133] on input "Text" at bounding box center [326, 131] width 615 height 9
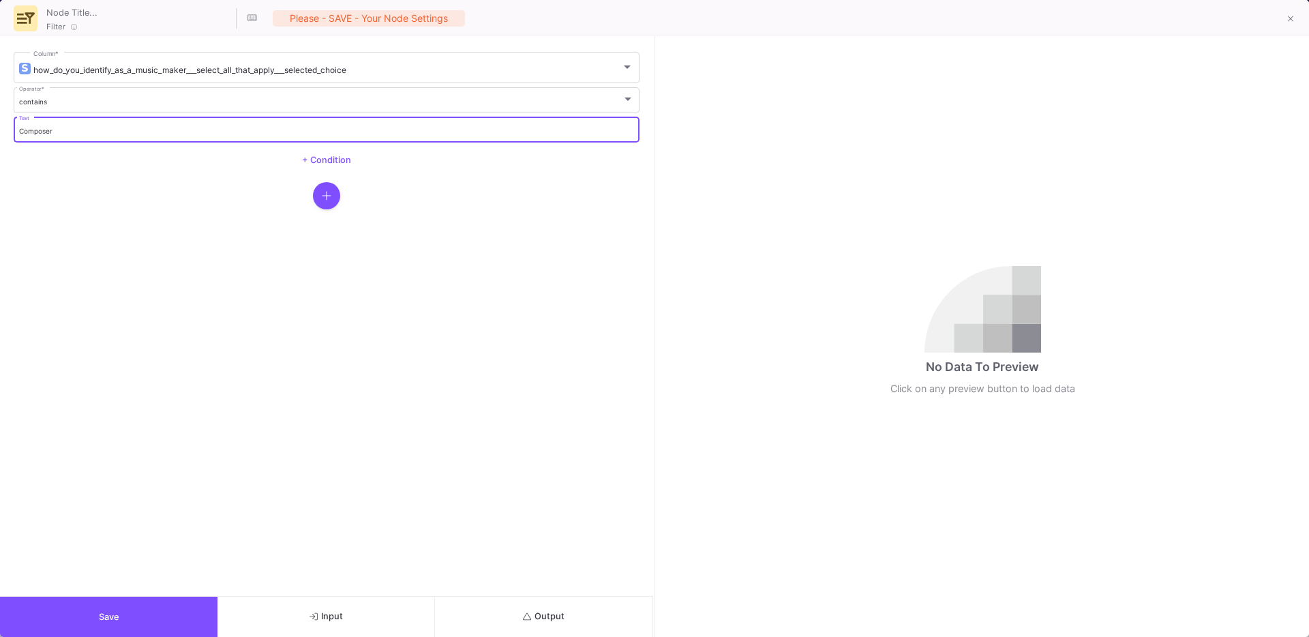
type input "Composer"
click at [183, 279] on form "how_do_you_identify_as_a_music_maker___select_all_that_apply___selected_choice …" at bounding box center [326, 316] width 653 height 560
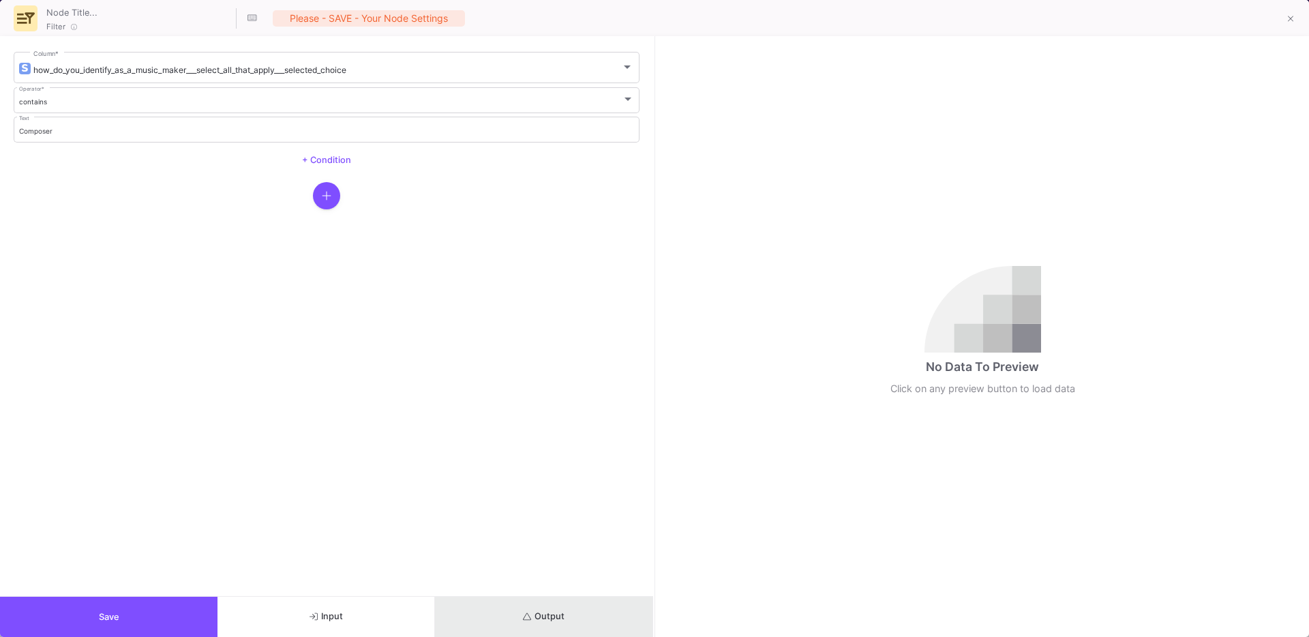
click at [516, 609] on button "Output" at bounding box center [543, 616] width 217 height 40
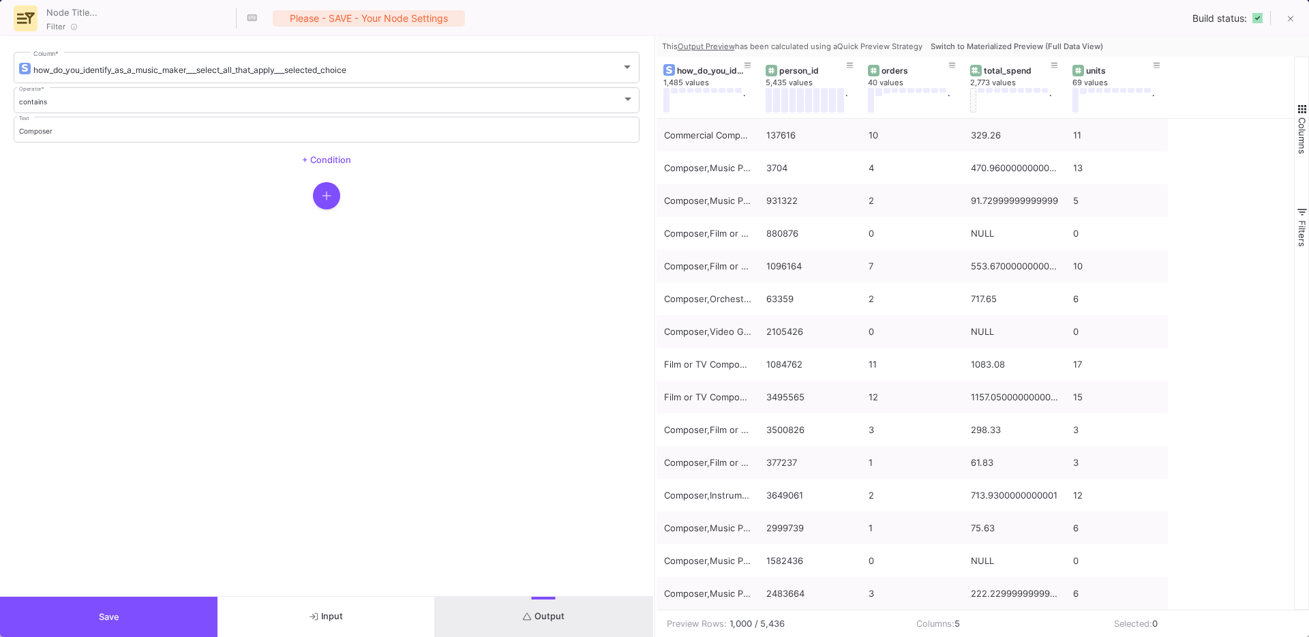
click at [1056, 46] on span "Switch to Materialized Preview (Full Data View)" at bounding box center [1016, 47] width 172 height 10
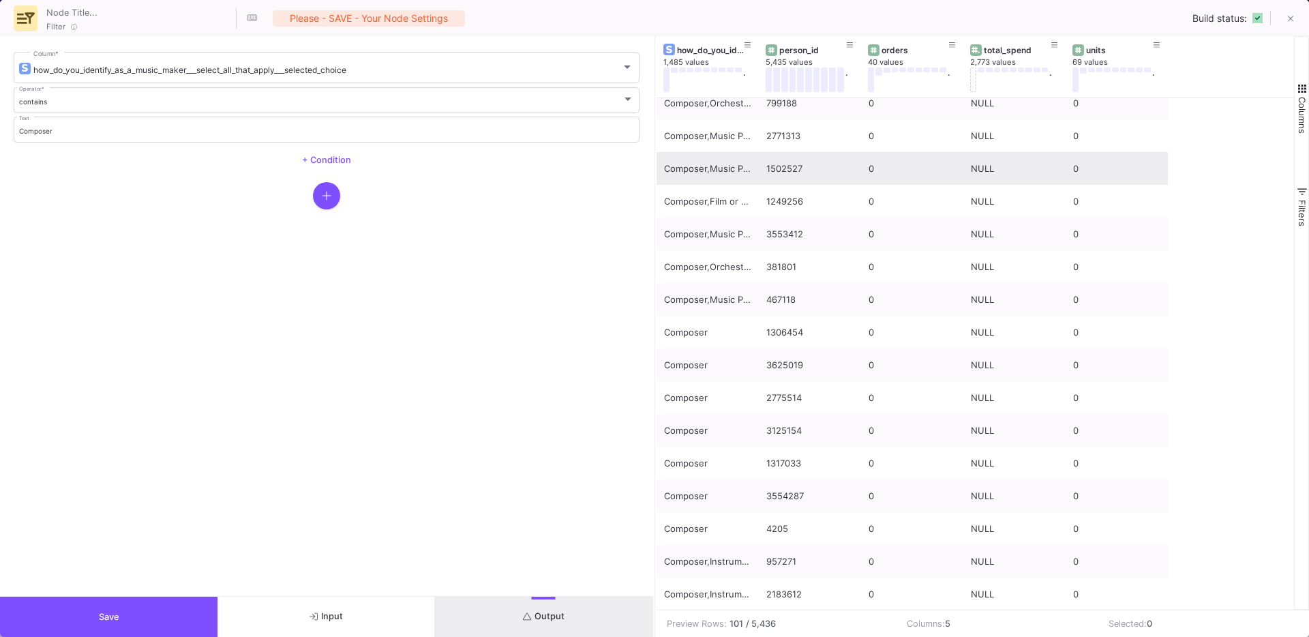
scroll to position [981, 0]
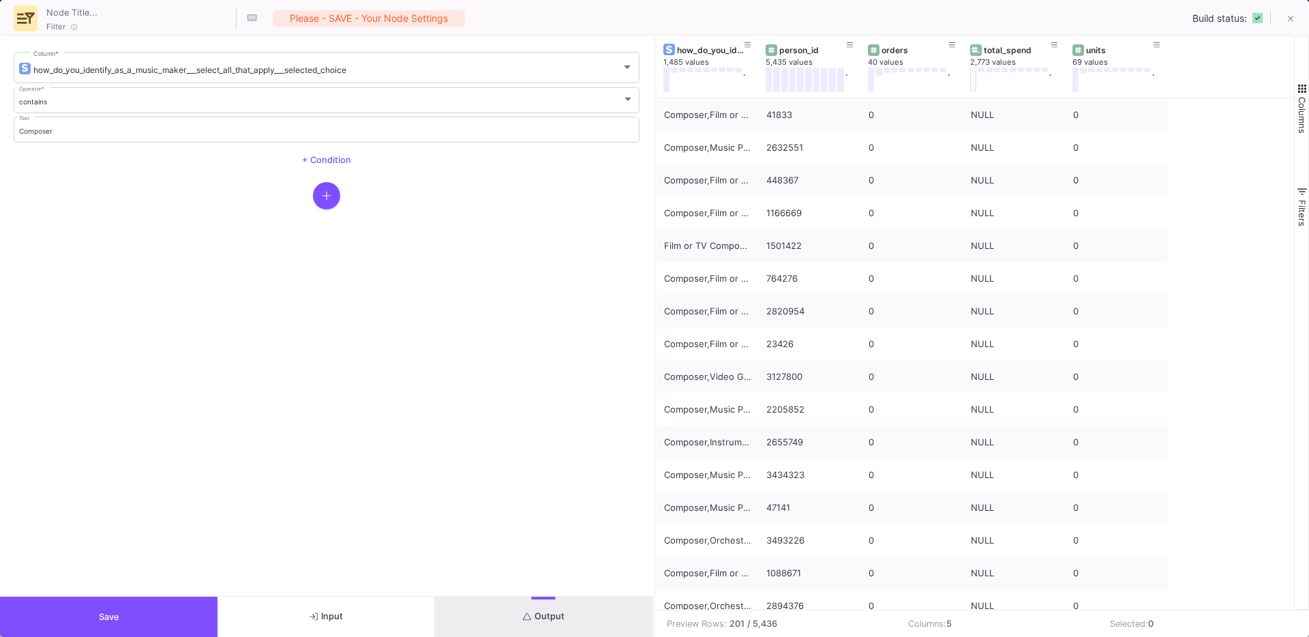
click at [114, 611] on span "Save" at bounding box center [109, 616] width 20 height 10
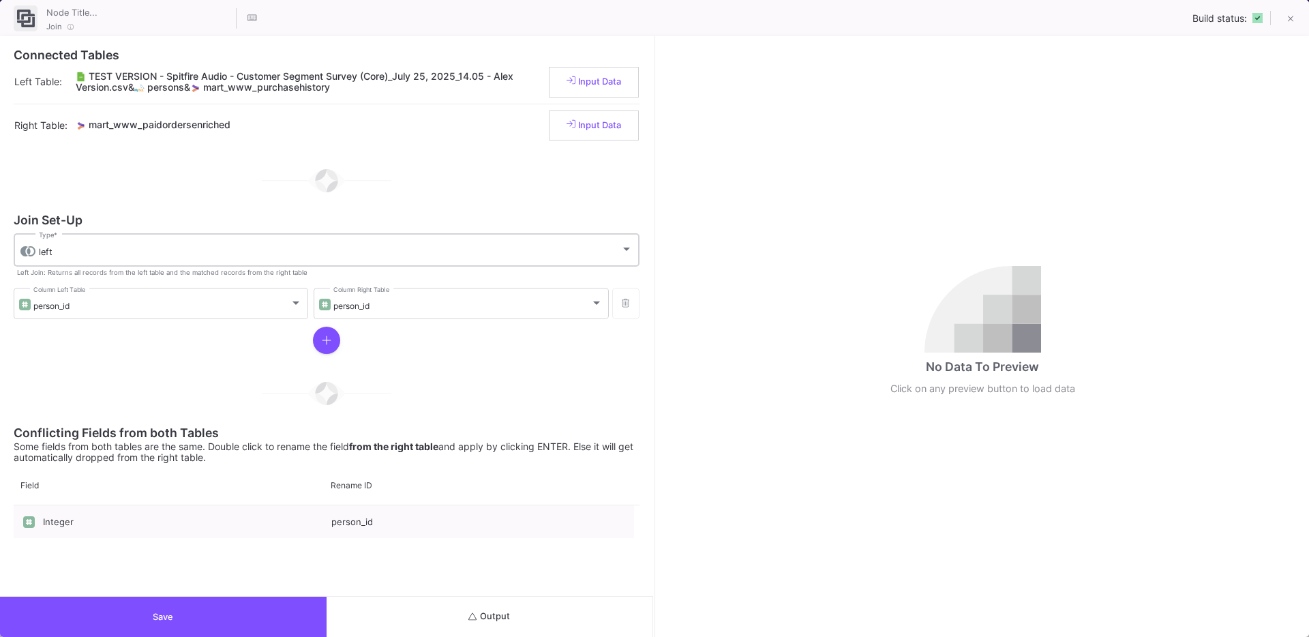
click at [162, 258] on div "left Type *" at bounding box center [336, 248] width 594 height 35
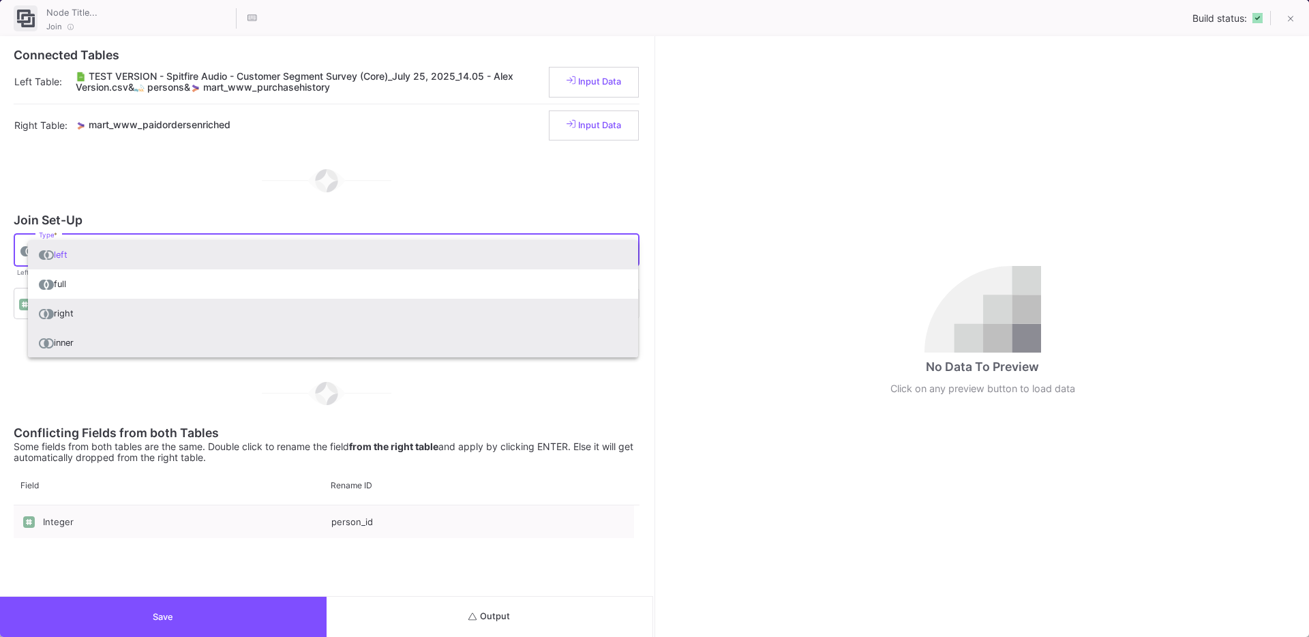
drag, startPoint x: 78, startPoint y: 304, endPoint x: 69, endPoint y: 333, distance: 30.8
click at [69, 333] on div "left full right inner" at bounding box center [333, 299] width 610 height 118
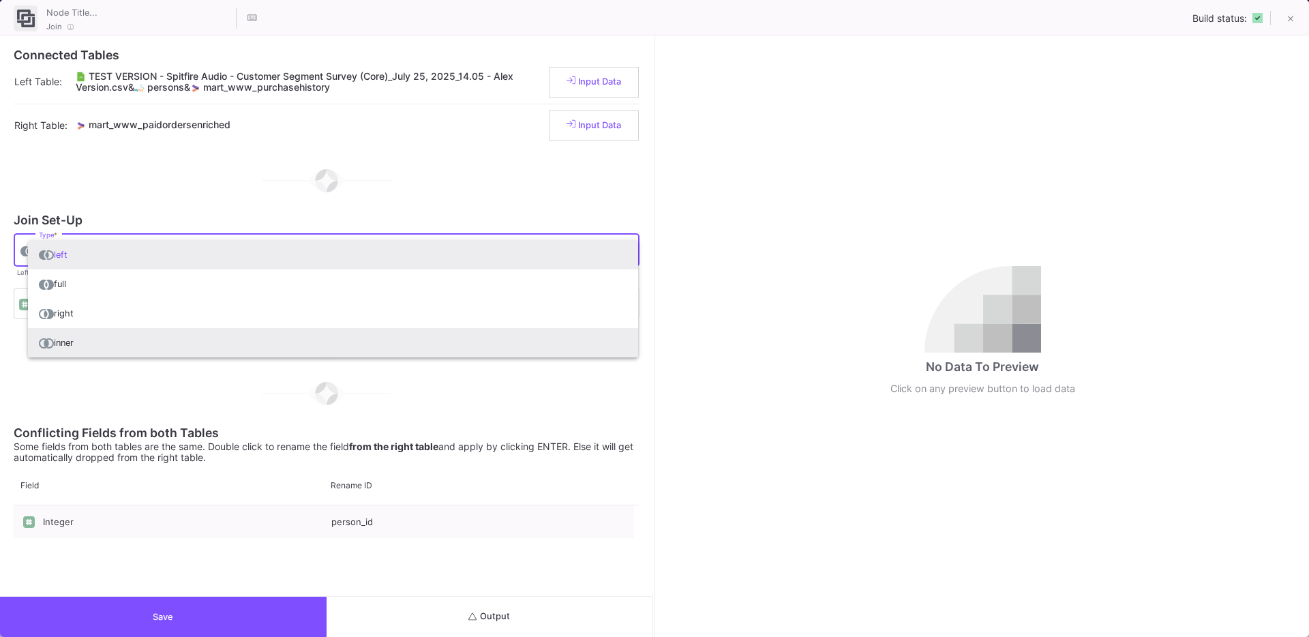
click at [69, 333] on span "inner" at bounding box center [333, 342] width 588 height 29
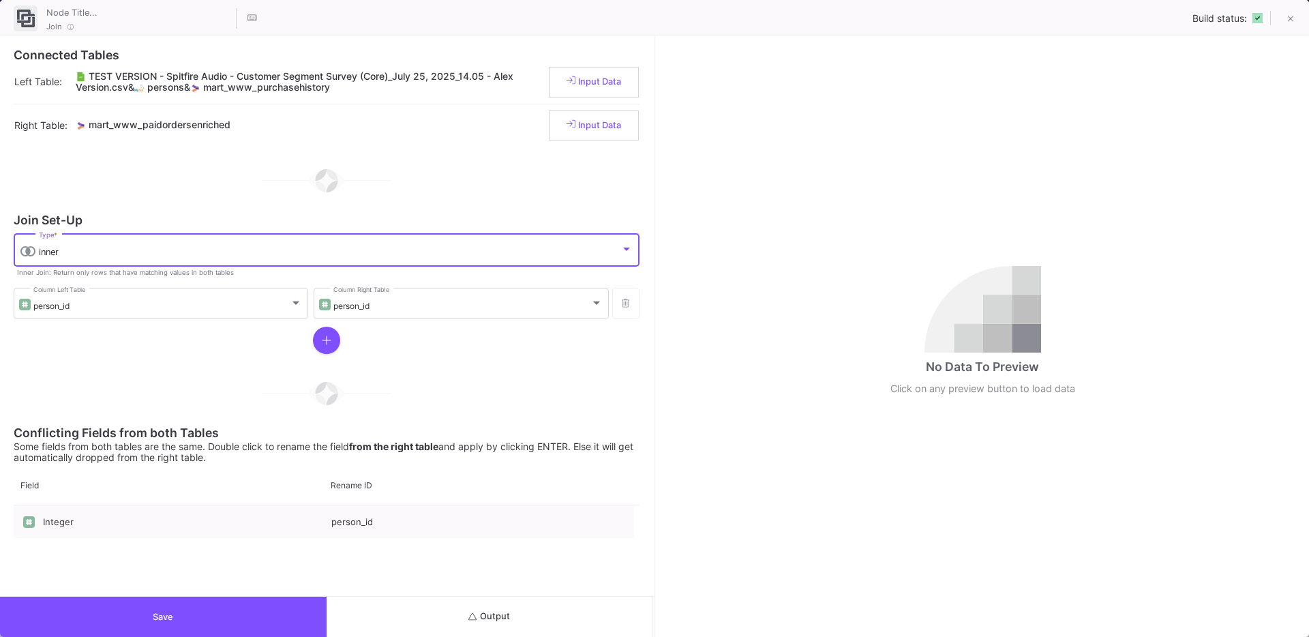
click at [189, 600] on button "Save" at bounding box center [163, 616] width 326 height 40
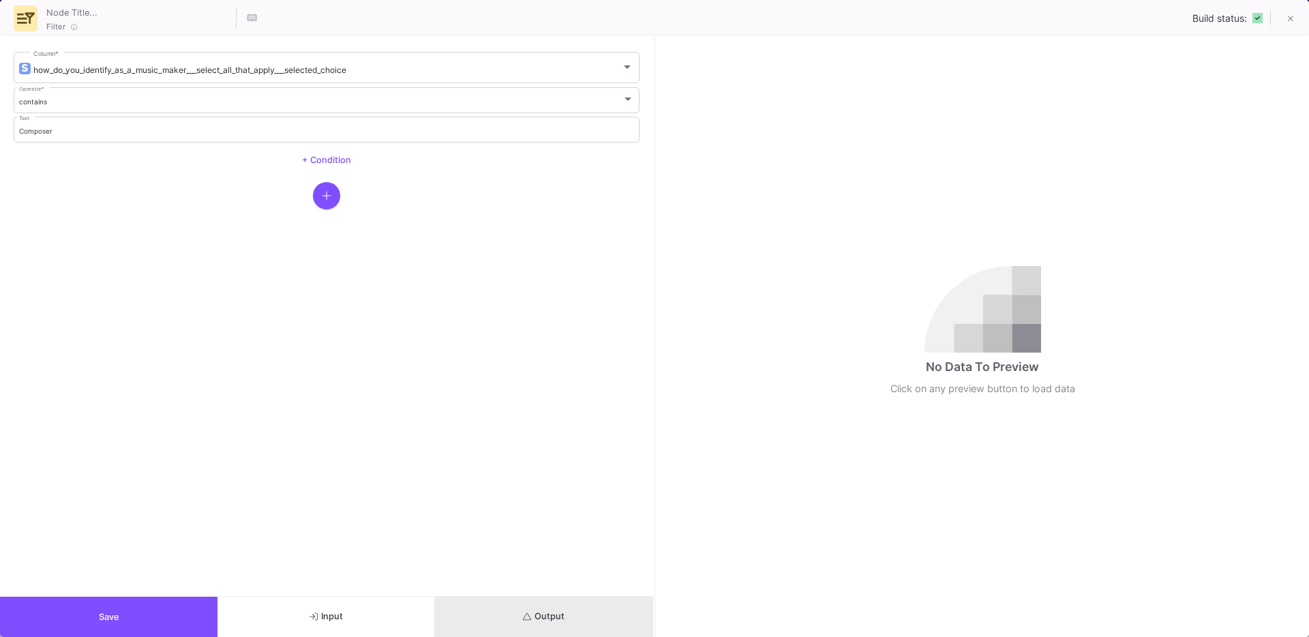
click at [502, 611] on button "Output" at bounding box center [543, 616] width 217 height 40
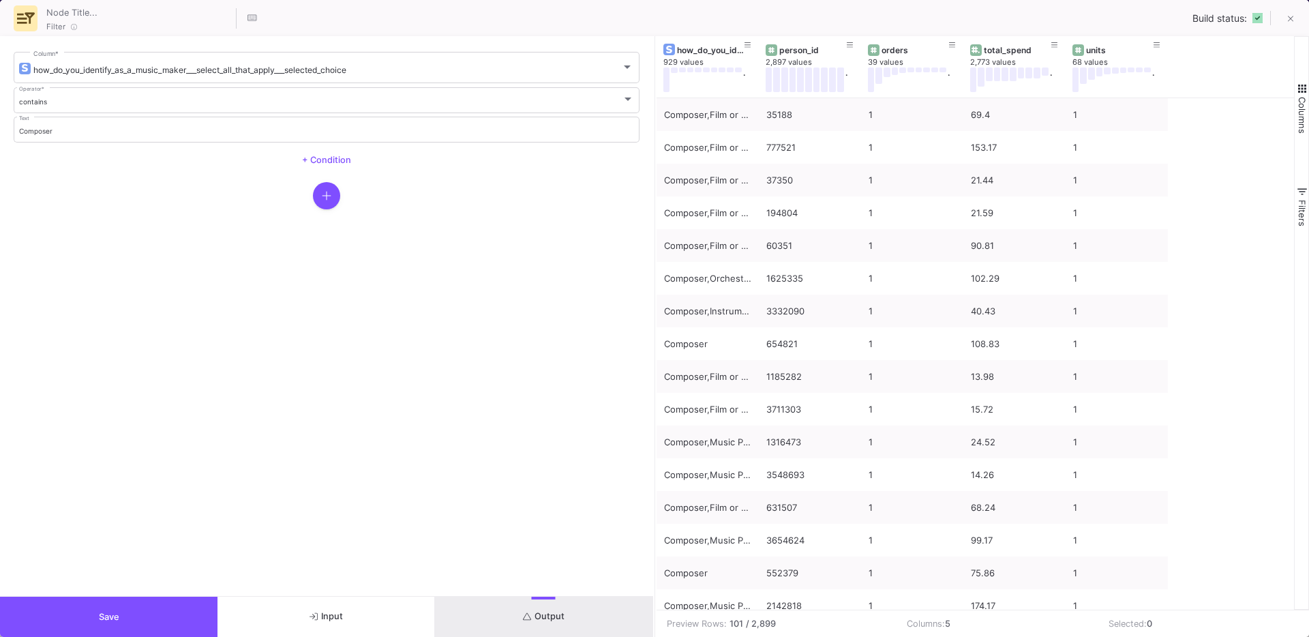
click at [53, 621] on button "Save" at bounding box center [108, 616] width 217 height 40
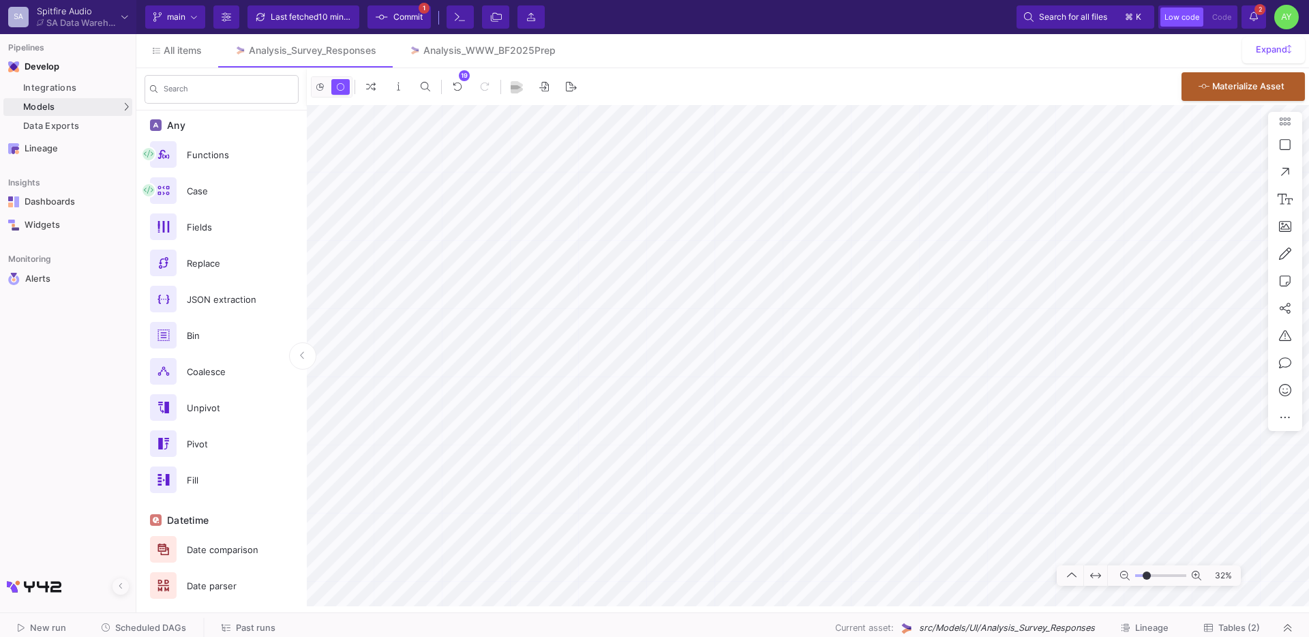
scroll to position [0, 0]
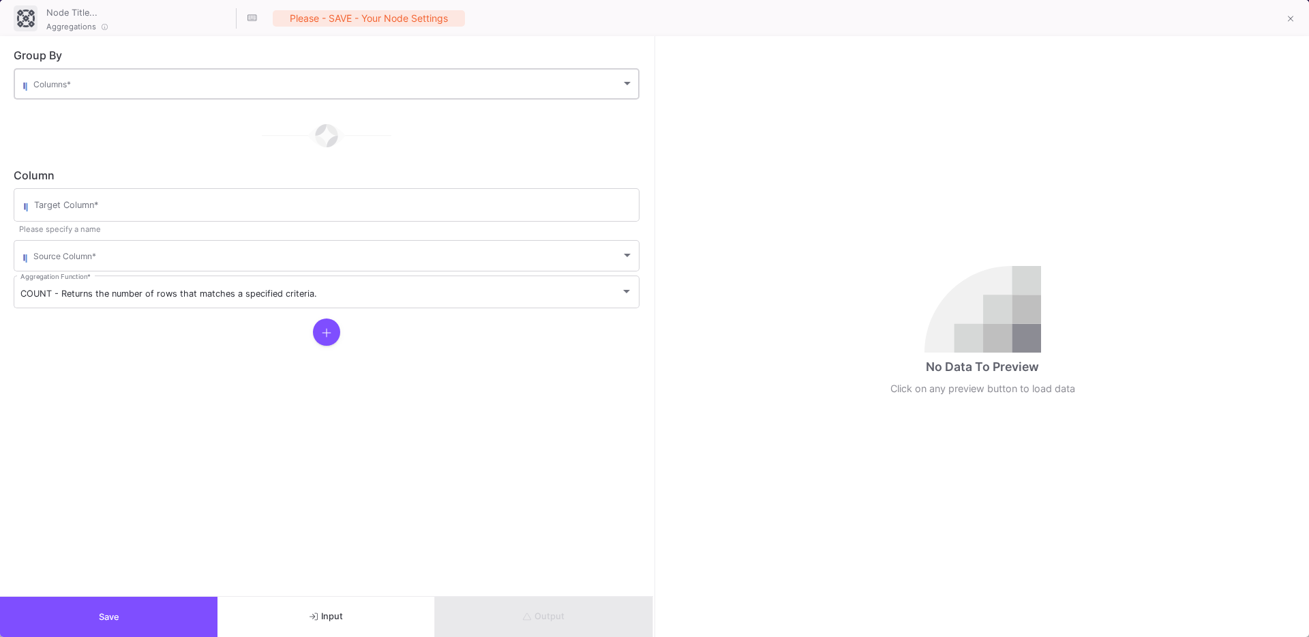
click at [108, 93] on div "Columns *" at bounding box center [333, 82] width 600 height 33
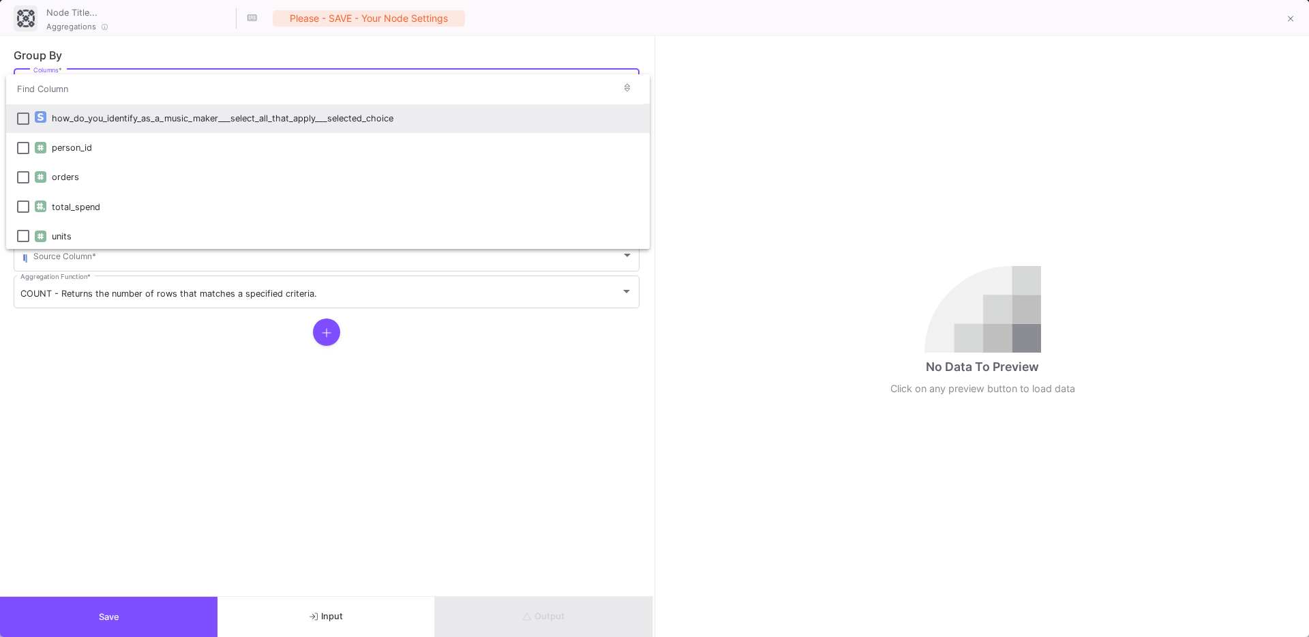
click at [134, 373] on div at bounding box center [654, 318] width 1309 height 637
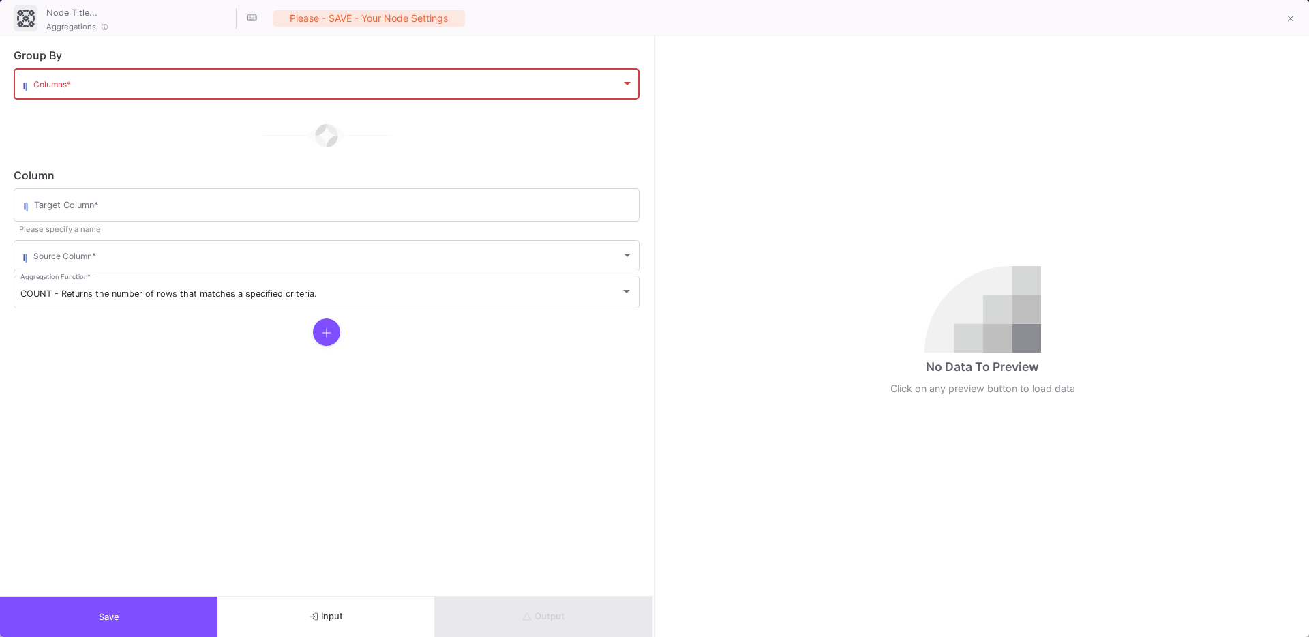
click at [81, 92] on div "Columns *" at bounding box center [333, 82] width 600 height 33
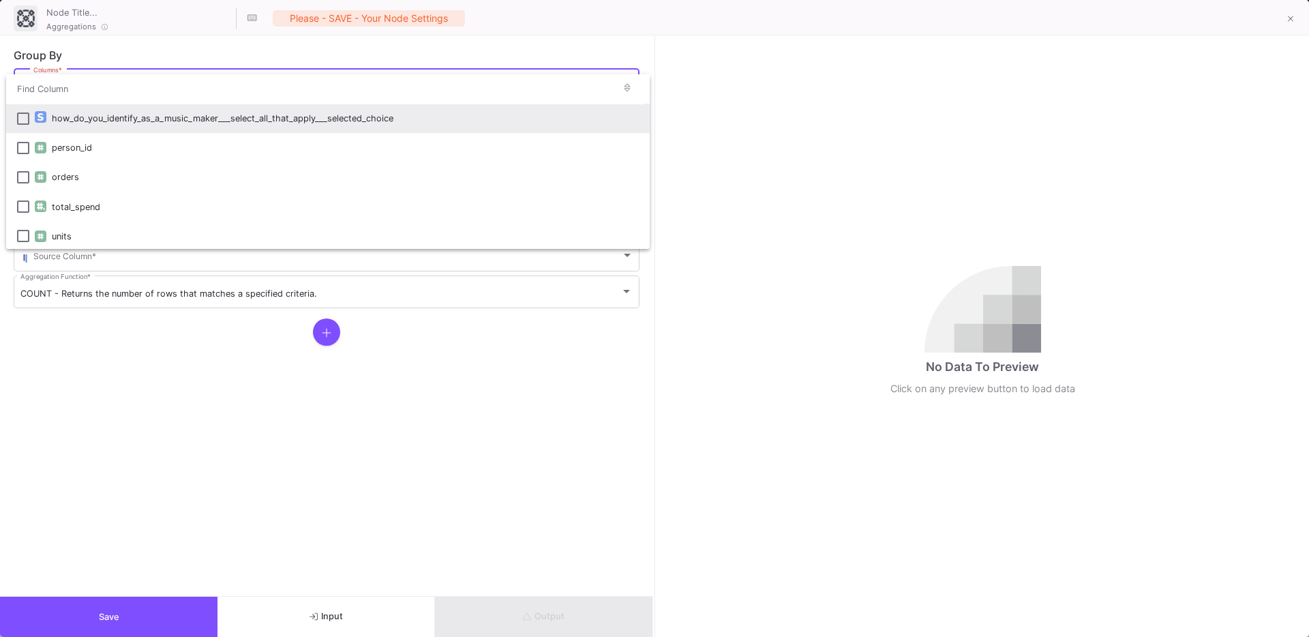
click at [268, 451] on div at bounding box center [654, 318] width 1309 height 637
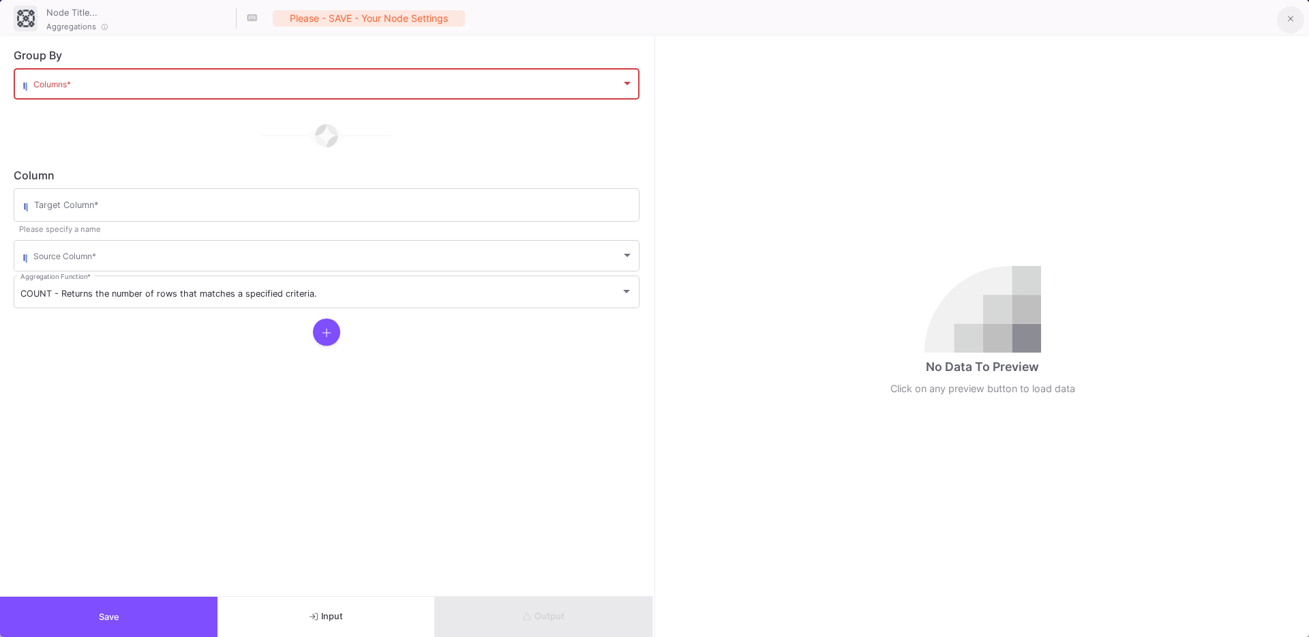
click at [1294, 19] on button at bounding box center [1289, 19] width 27 height 27
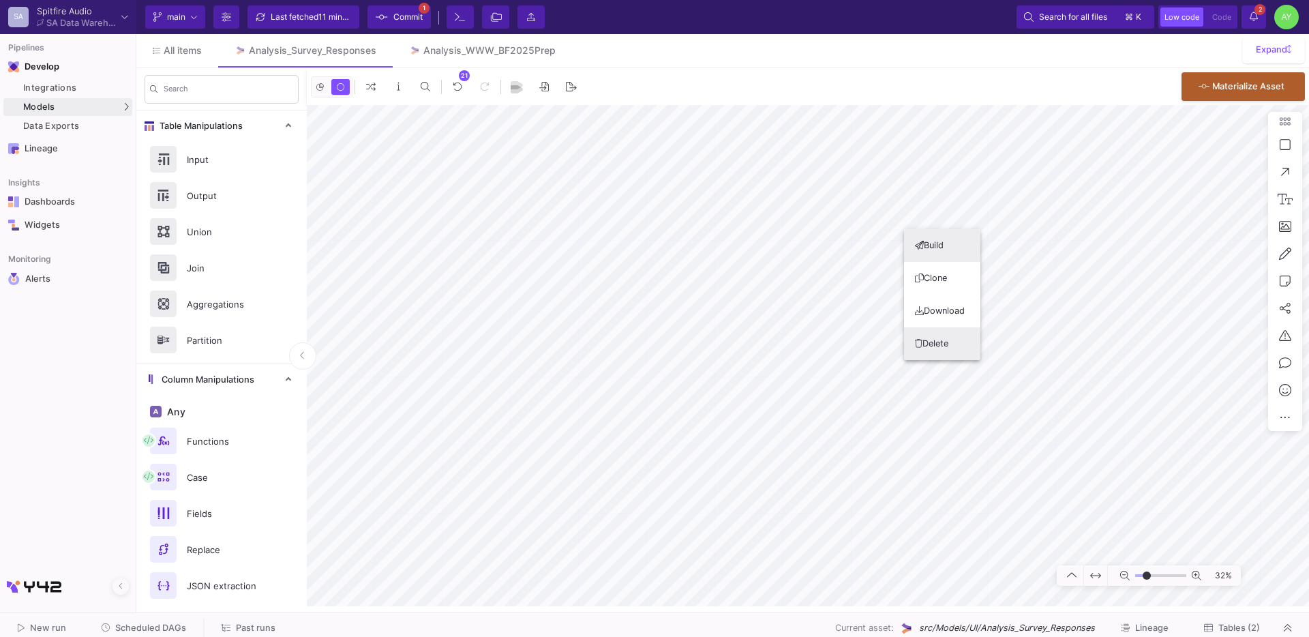
click at [943, 347] on button "Delete" at bounding box center [942, 343] width 76 height 33
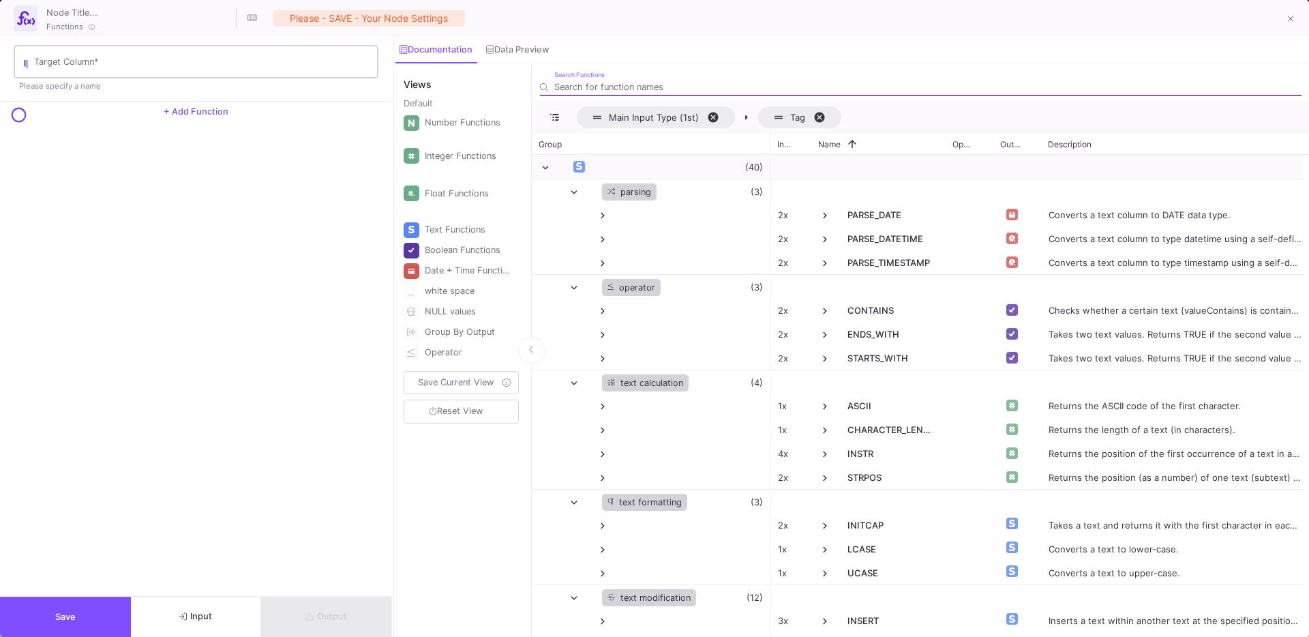
click at [65, 67] on input "Target Column *" at bounding box center [202, 64] width 337 height 11
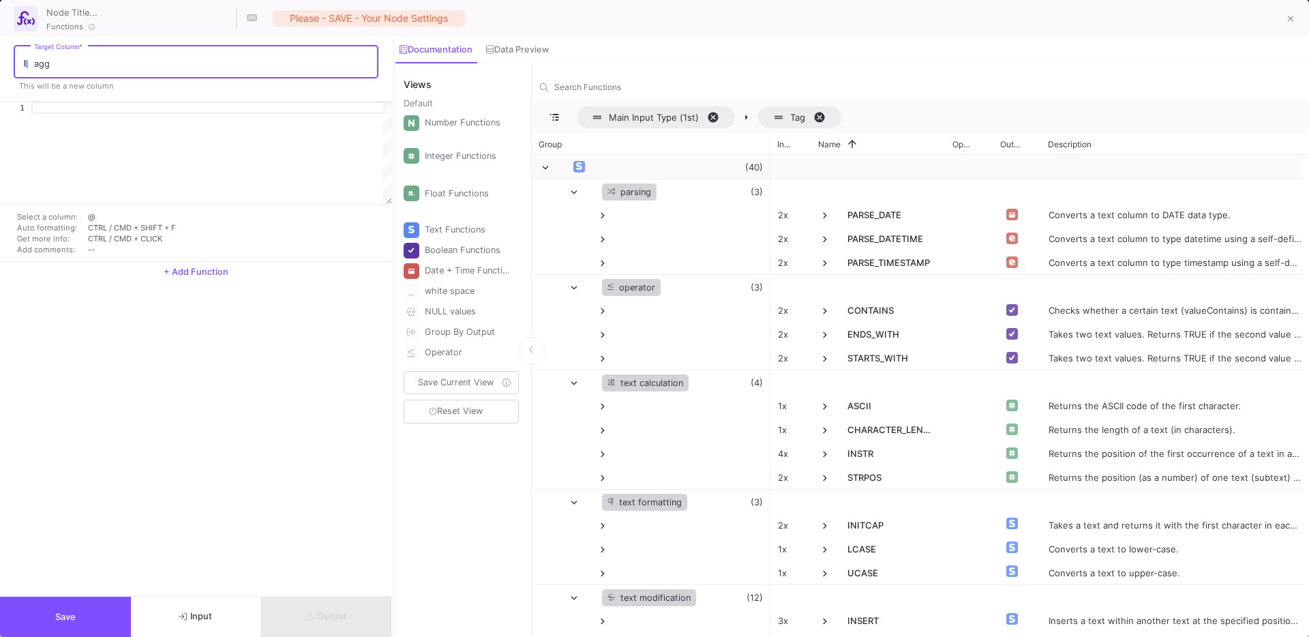
type input "agg"
click at [73, 136] on div at bounding box center [211, 153] width 361 height 102
type textarea "2"
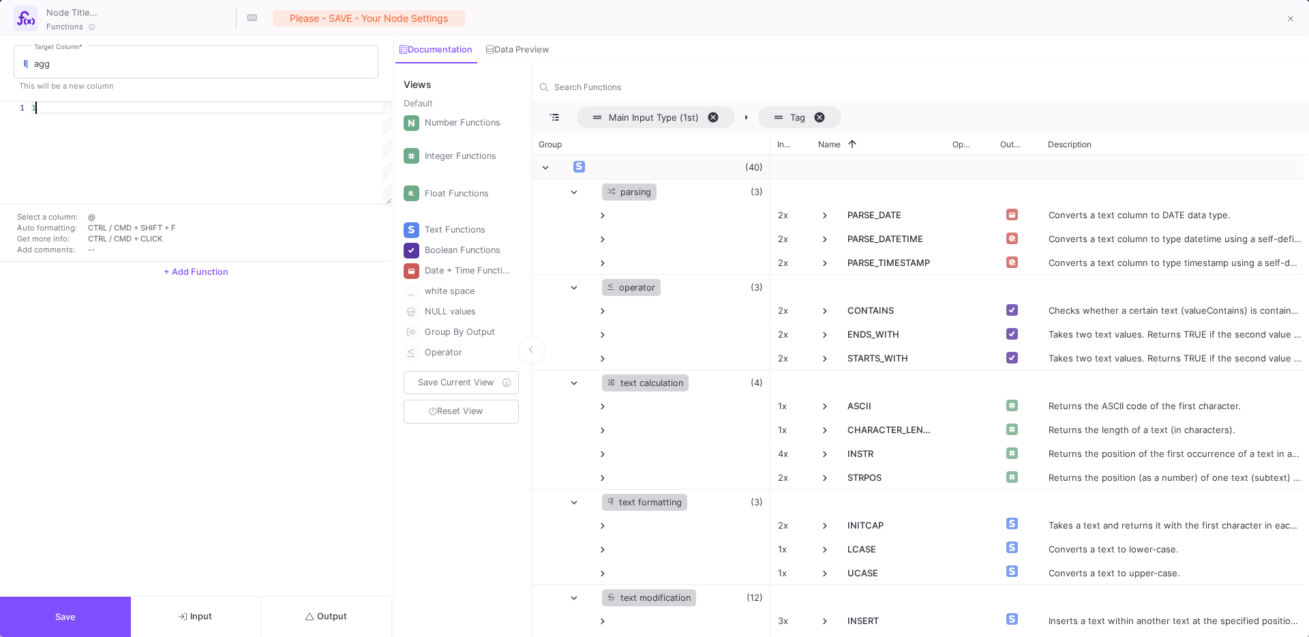
scroll to position [0, 4]
type textarea "1"
click at [95, 615] on button "Save" at bounding box center [65, 616] width 131 height 40
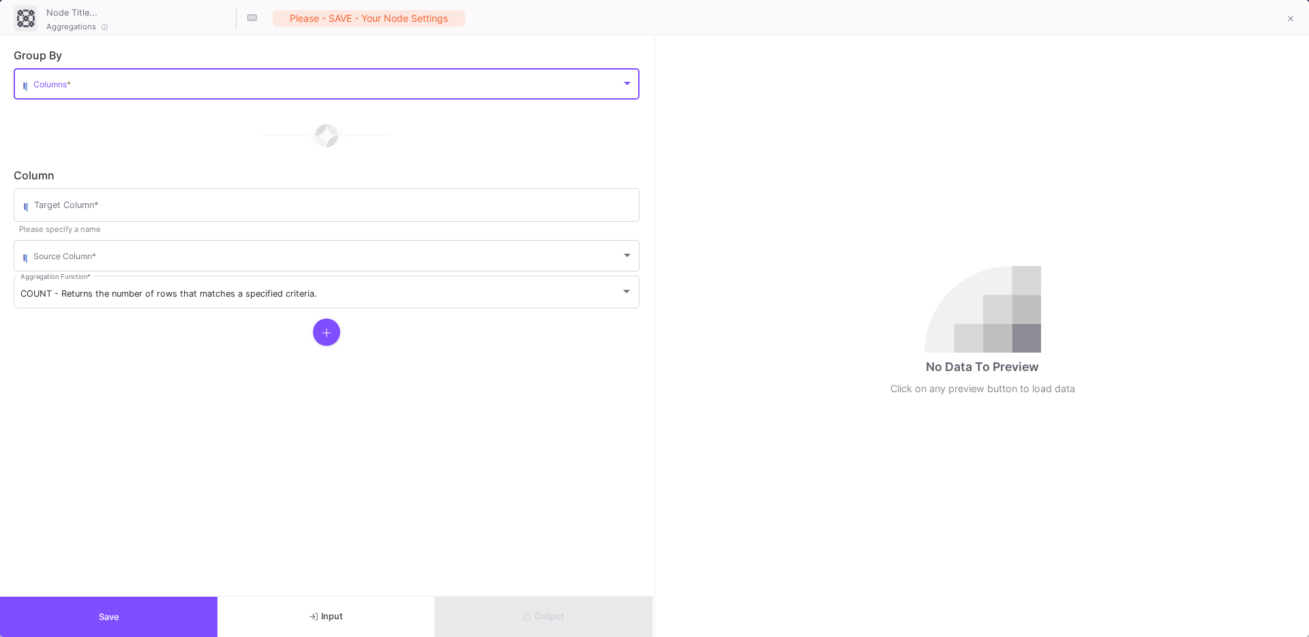
click at [76, 85] on span at bounding box center [326, 86] width 587 height 10
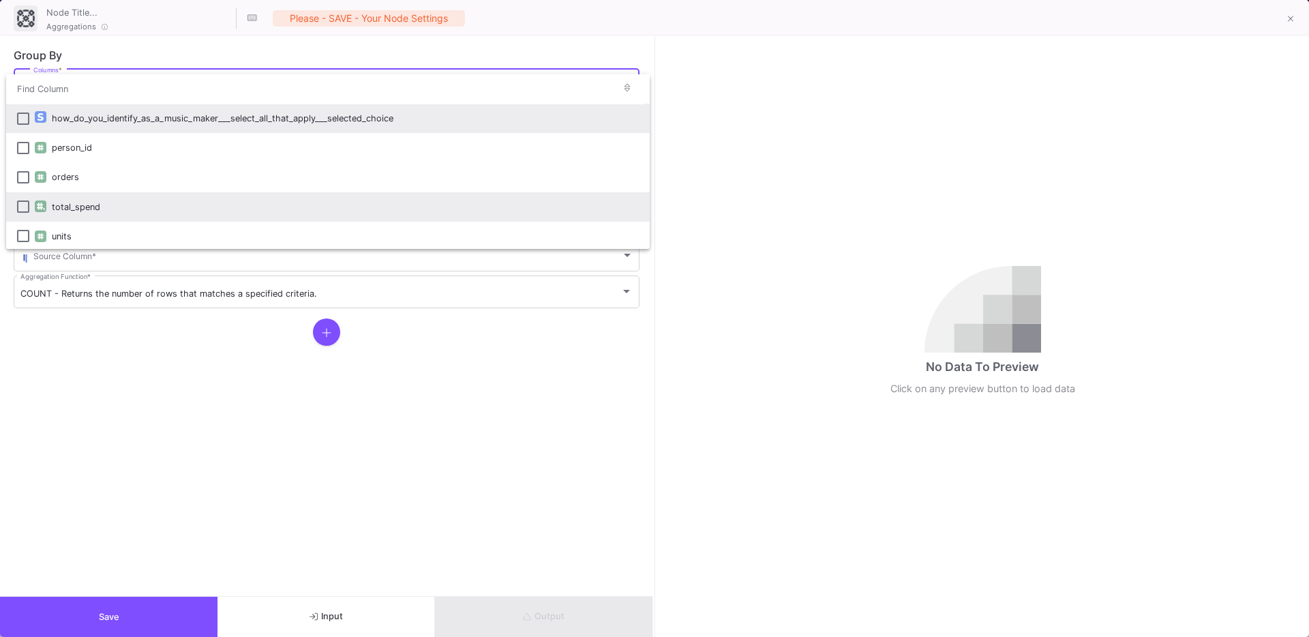
scroll to position [31, 0]
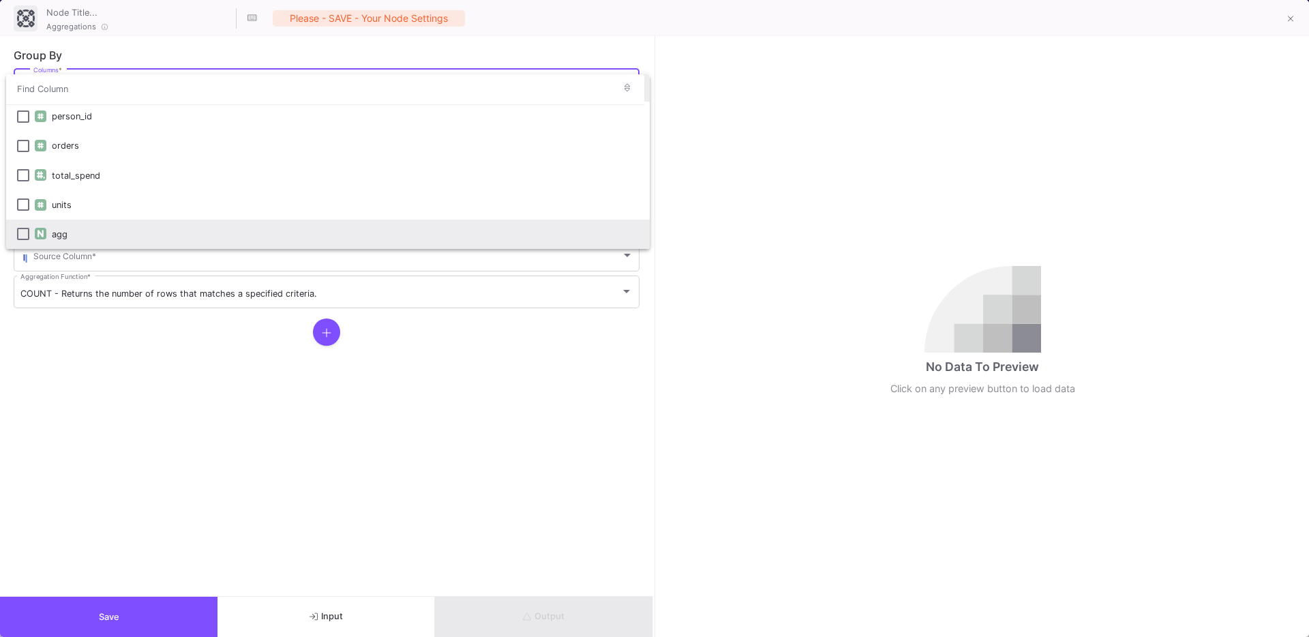
click at [59, 232] on div "agg" at bounding box center [345, 233] width 587 height 29
click at [99, 410] on div at bounding box center [654, 318] width 1309 height 637
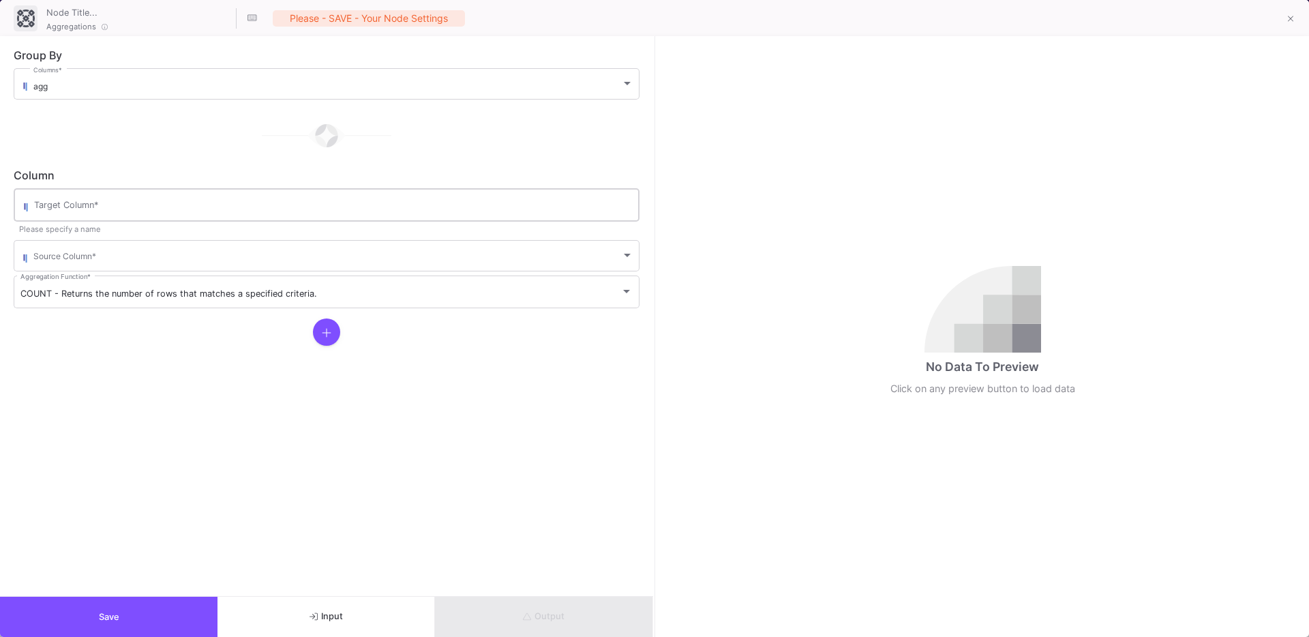
click at [70, 219] on div "Target Column *" at bounding box center [333, 203] width 598 height 35
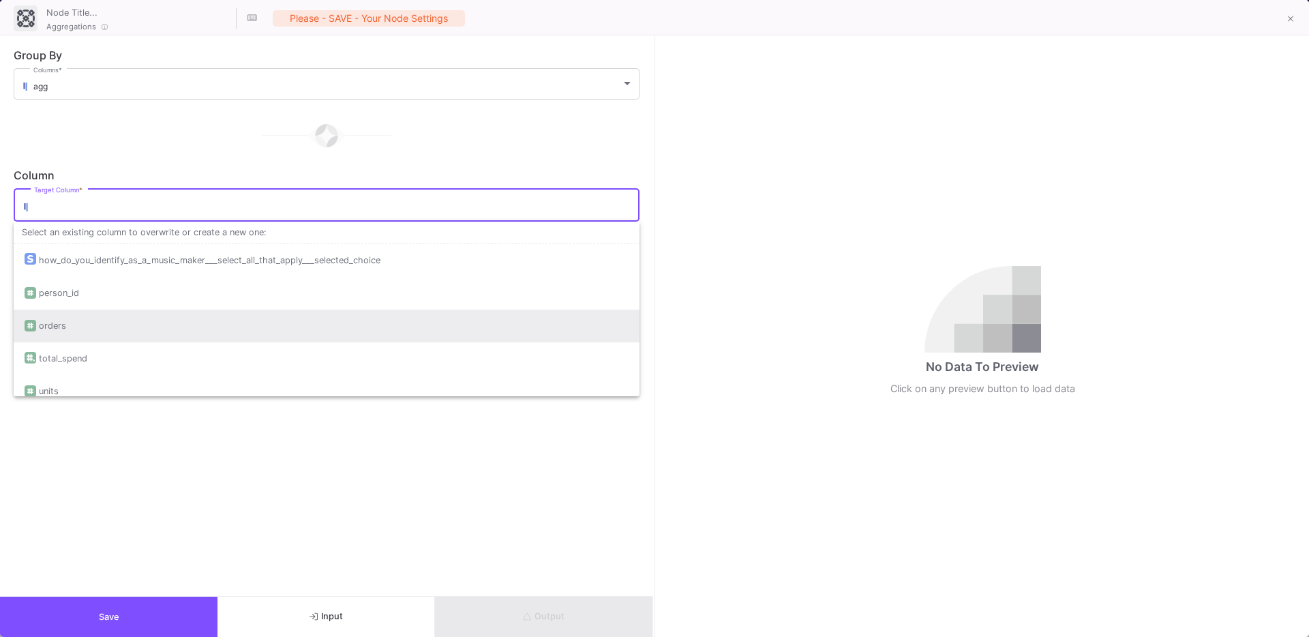
click at [77, 335] on div "orders" at bounding box center [327, 325] width 604 height 33
type input "orders"
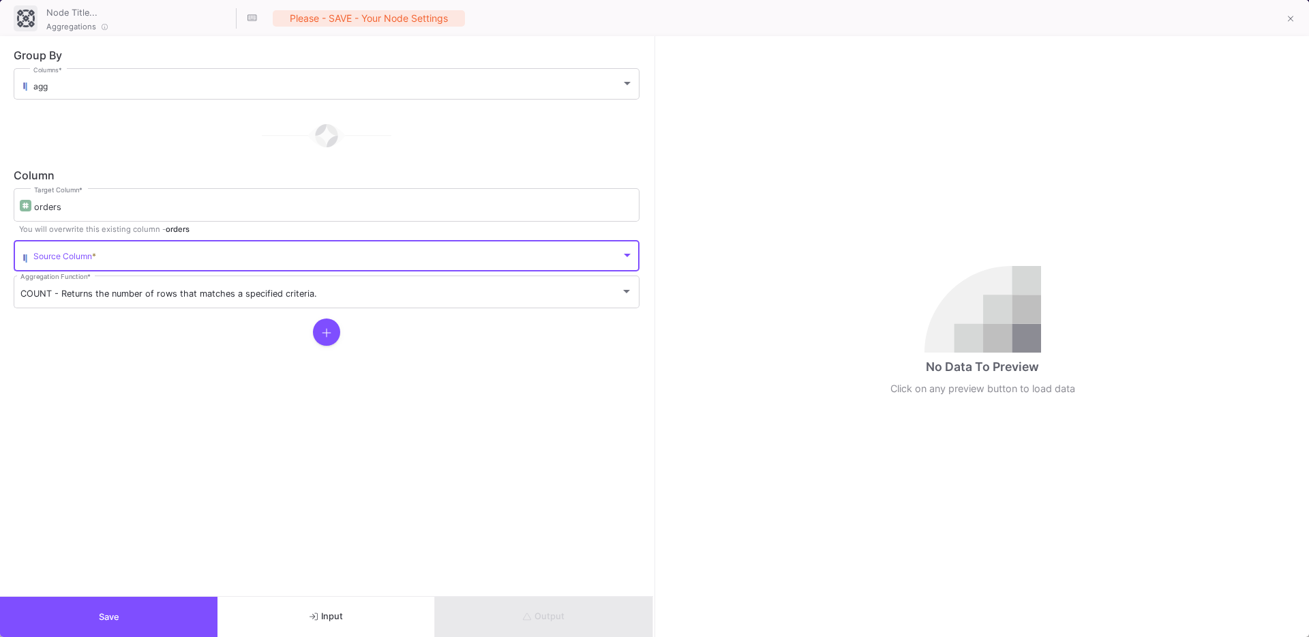
click at [67, 254] on span at bounding box center [326, 258] width 587 height 10
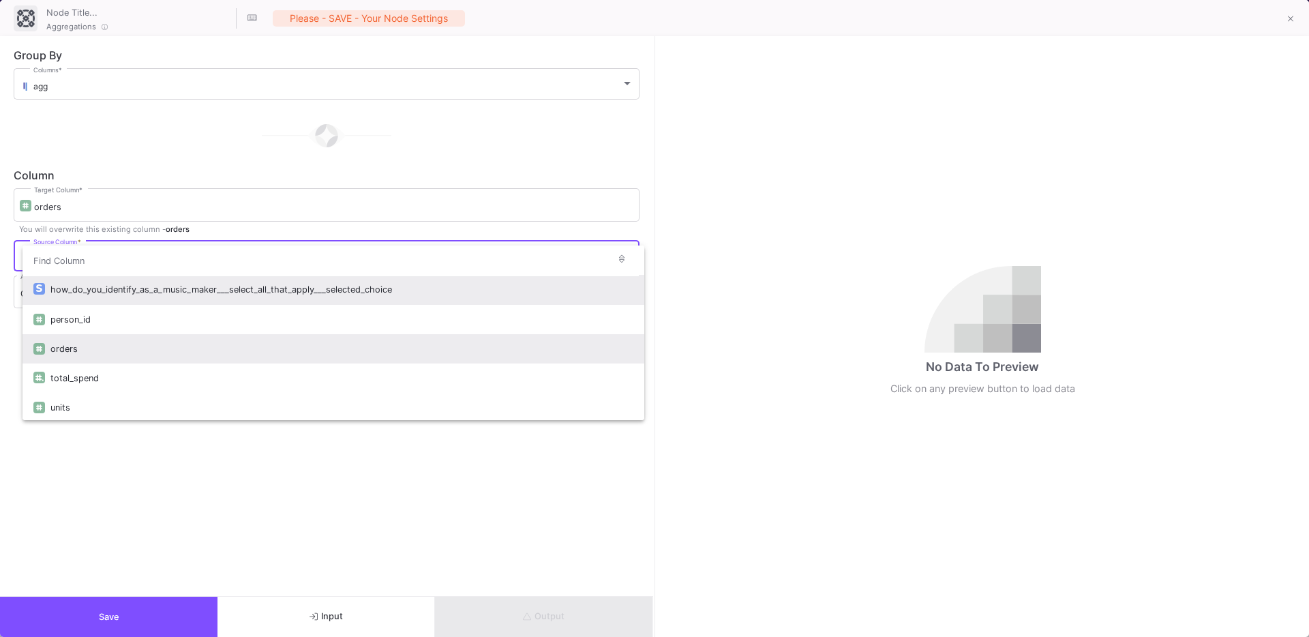
click at [86, 350] on div "orders" at bounding box center [341, 348] width 583 height 29
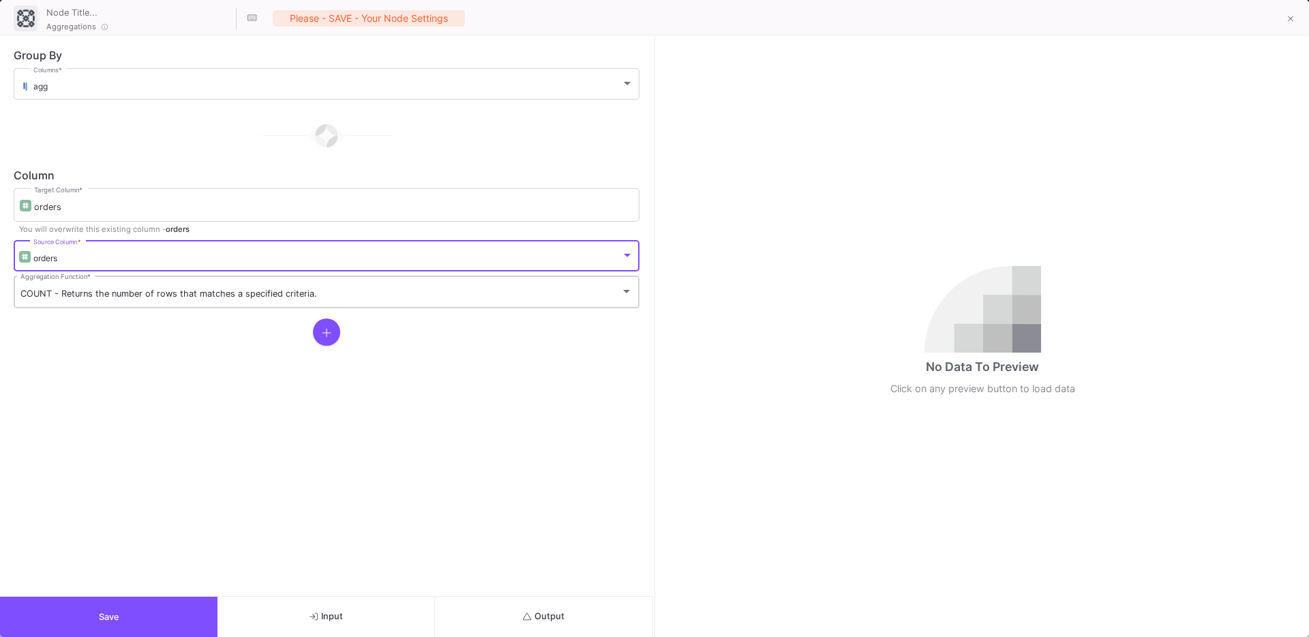
click at [55, 296] on span "COUNT - Returns the number of rows that matches a specified criteria." at bounding box center [168, 293] width 296 height 10
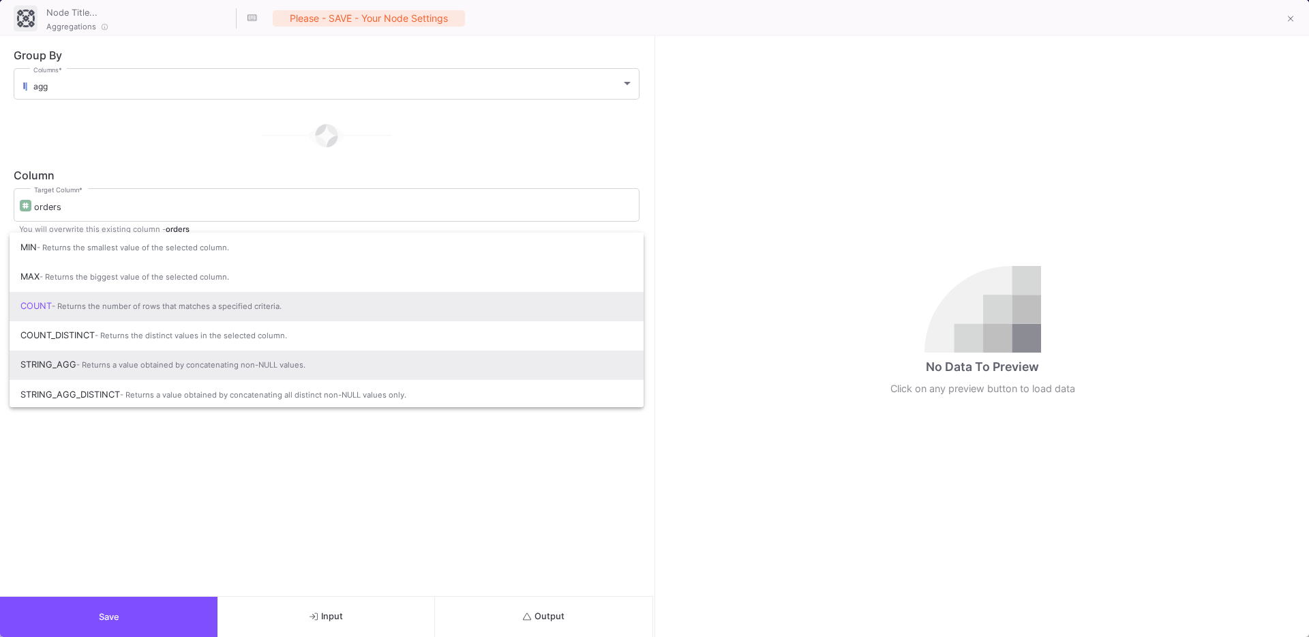
scroll to position [91, 0]
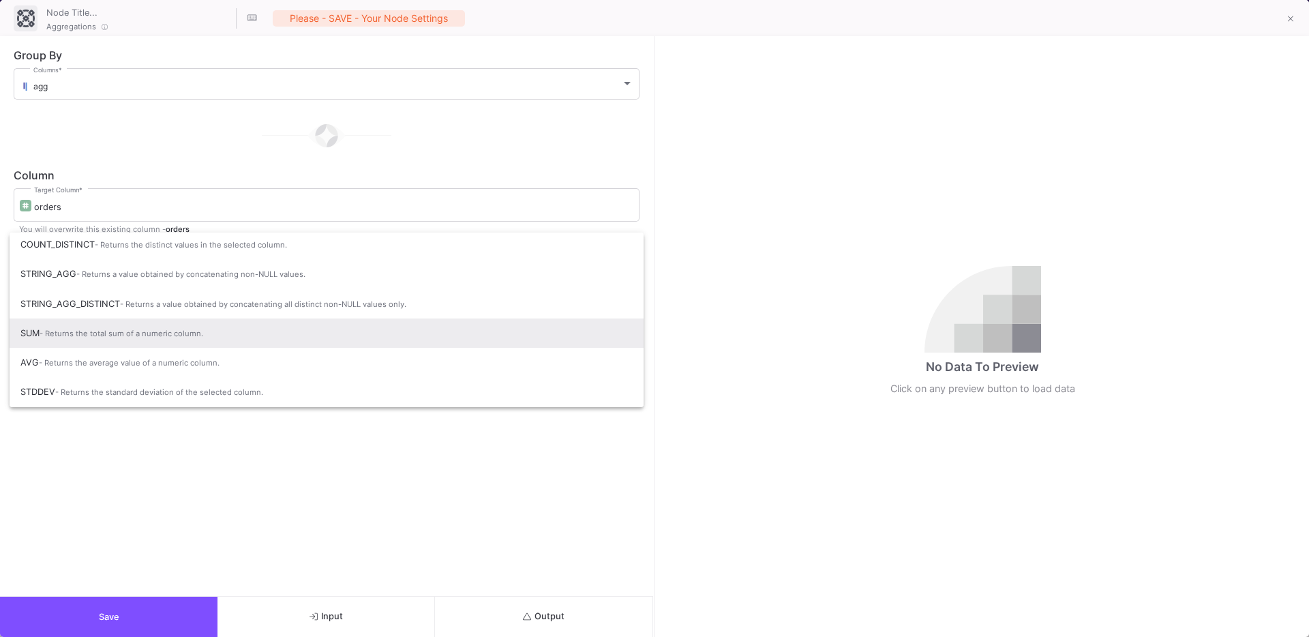
click at [93, 343] on span "SUM - Returns the total sum of a numeric column." at bounding box center [326, 333] width 612 height 30
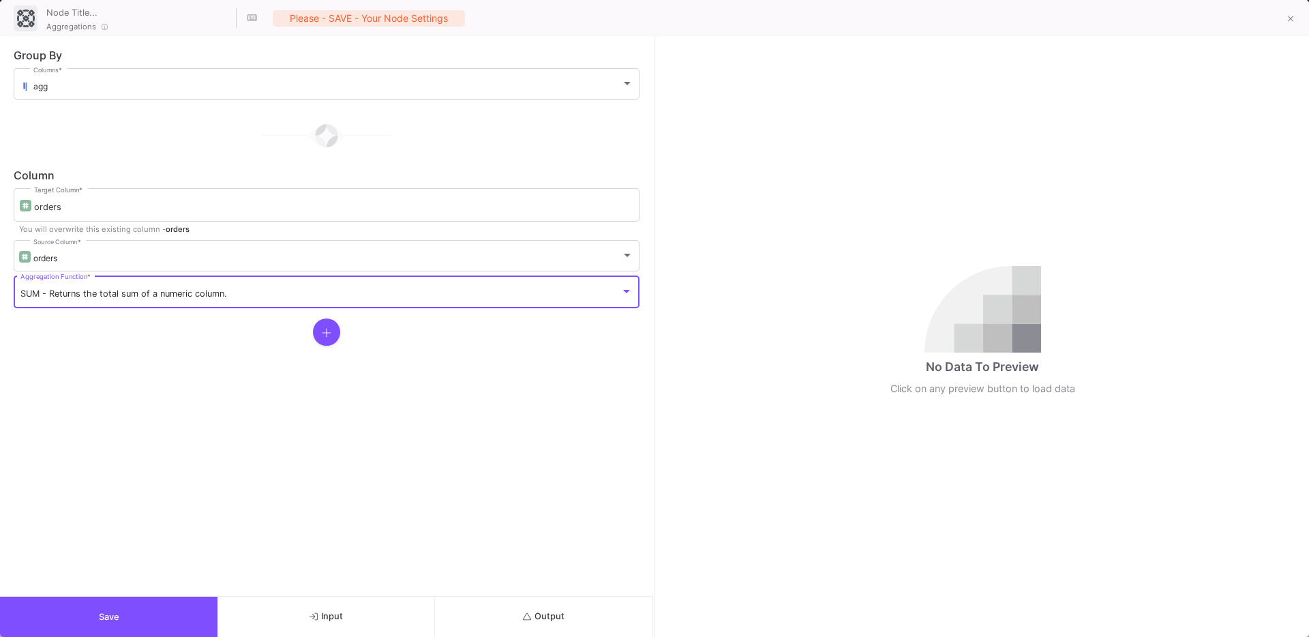
click at [322, 331] on icon at bounding box center [327, 332] width 10 height 11
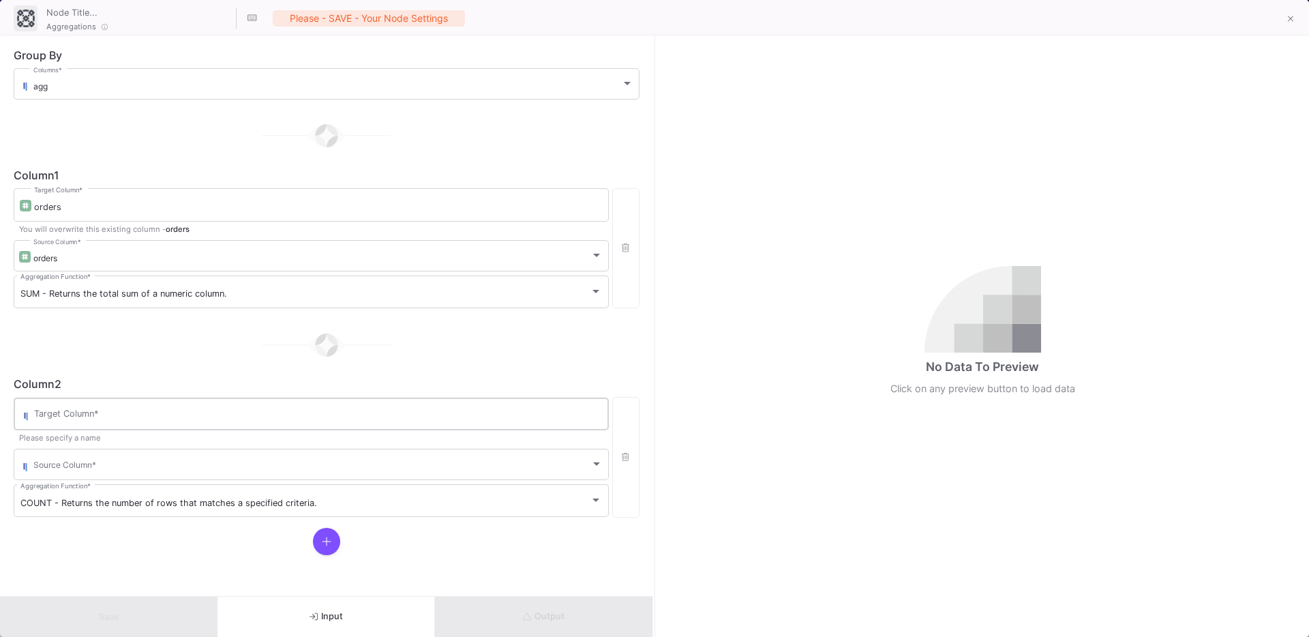
click at [124, 417] on input "Target Column *" at bounding box center [318, 415] width 568 height 11
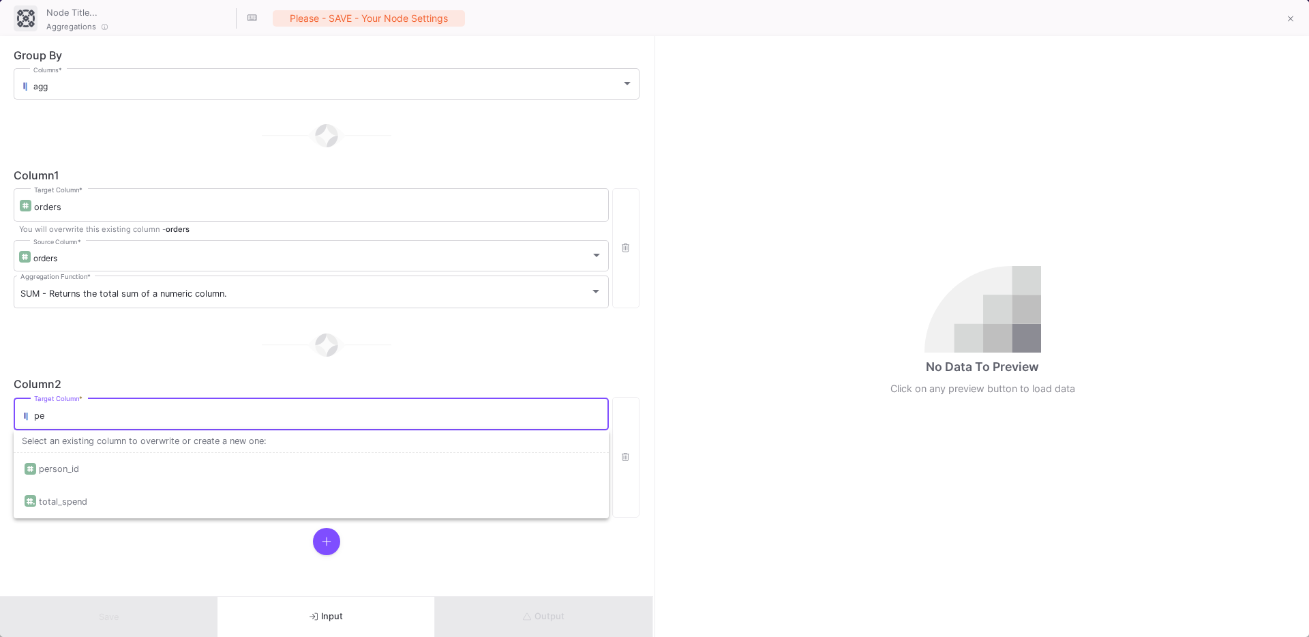
type input "p"
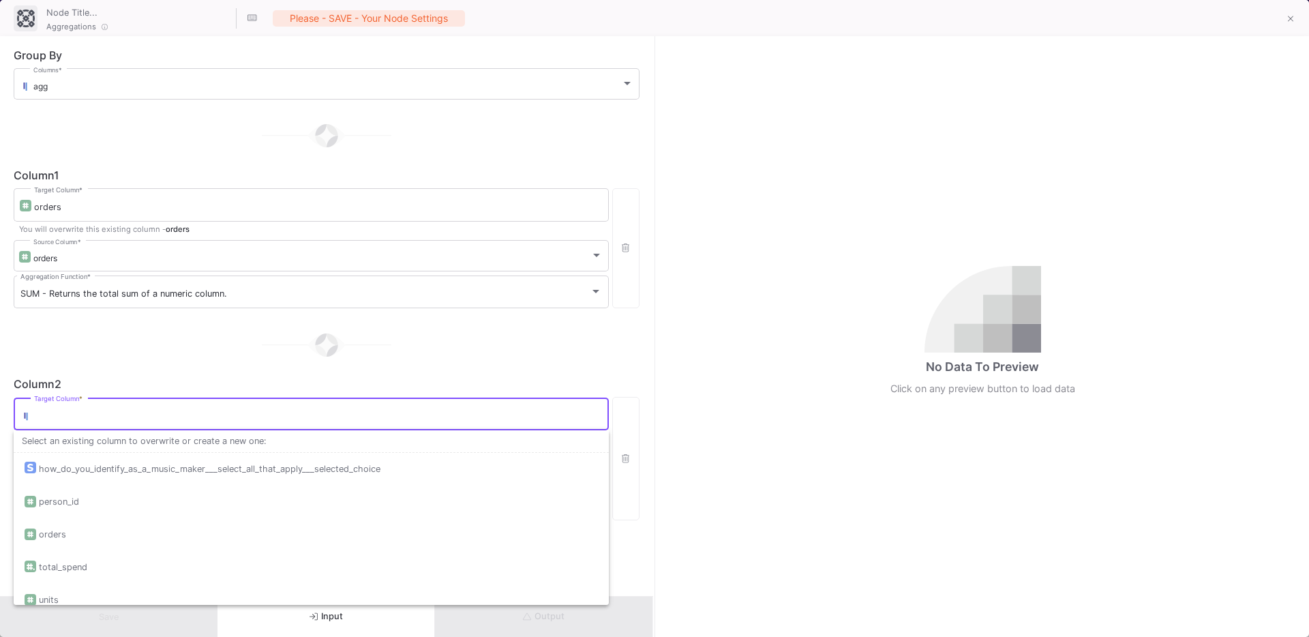
type input "s"
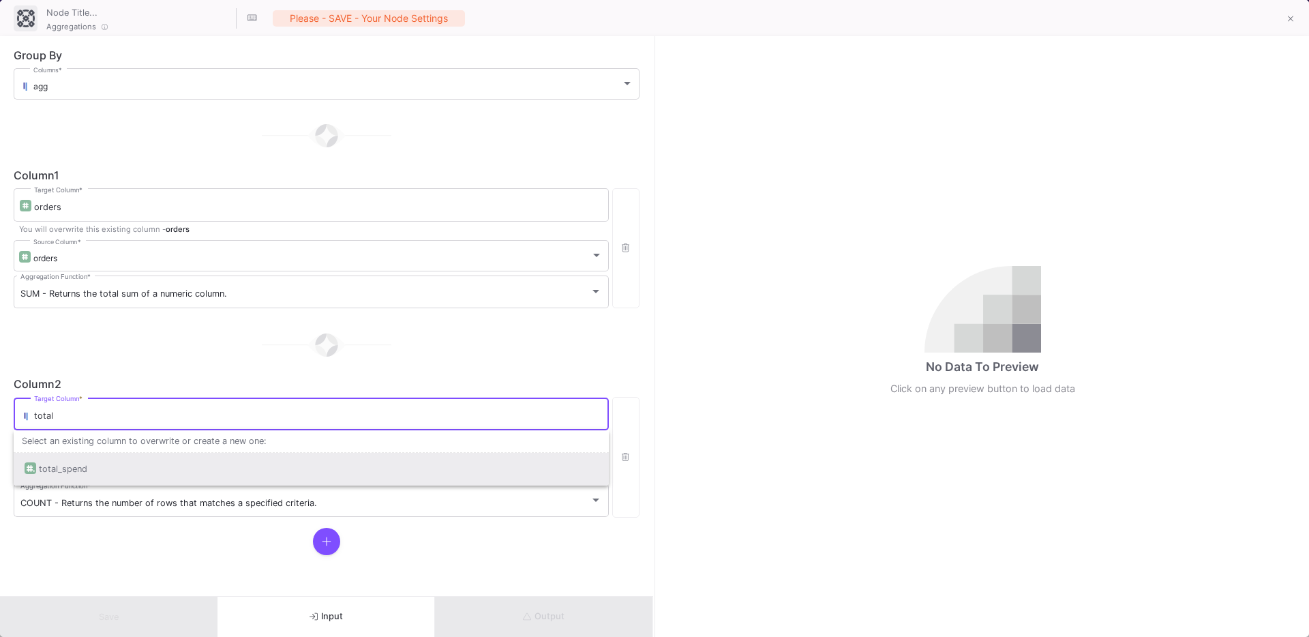
click at [97, 461] on div "total_spend" at bounding box center [311, 469] width 573 height 33
type input "total_spend"
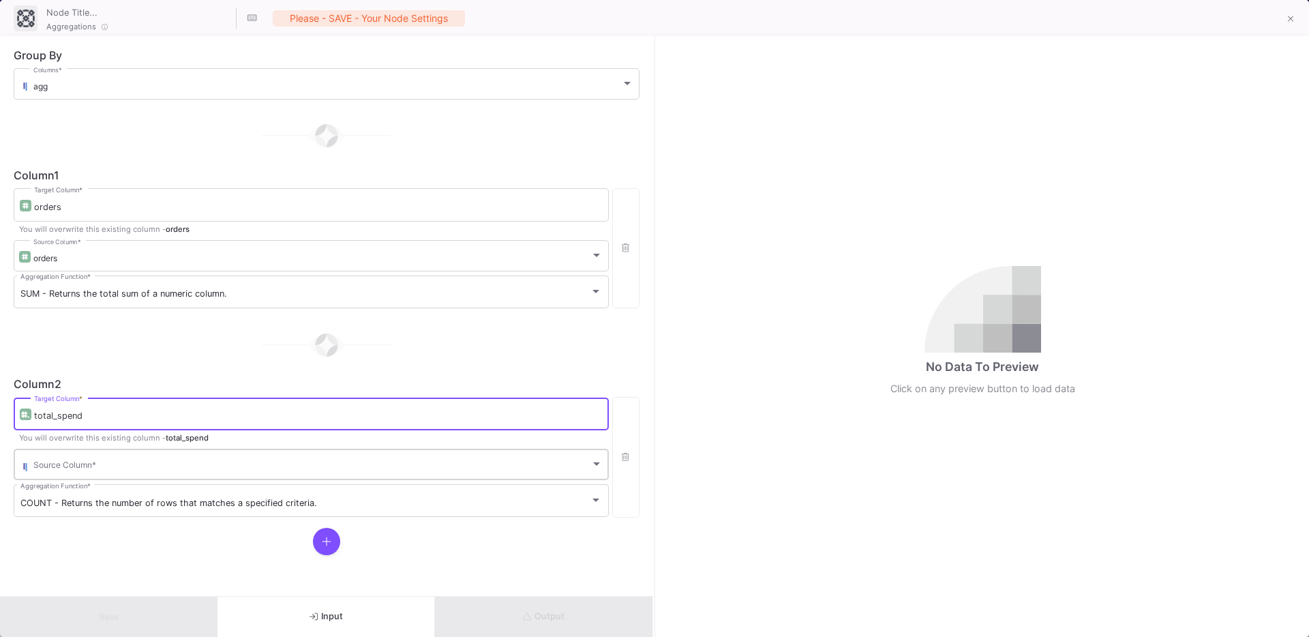
click at [75, 461] on span at bounding box center [311, 466] width 557 height 10
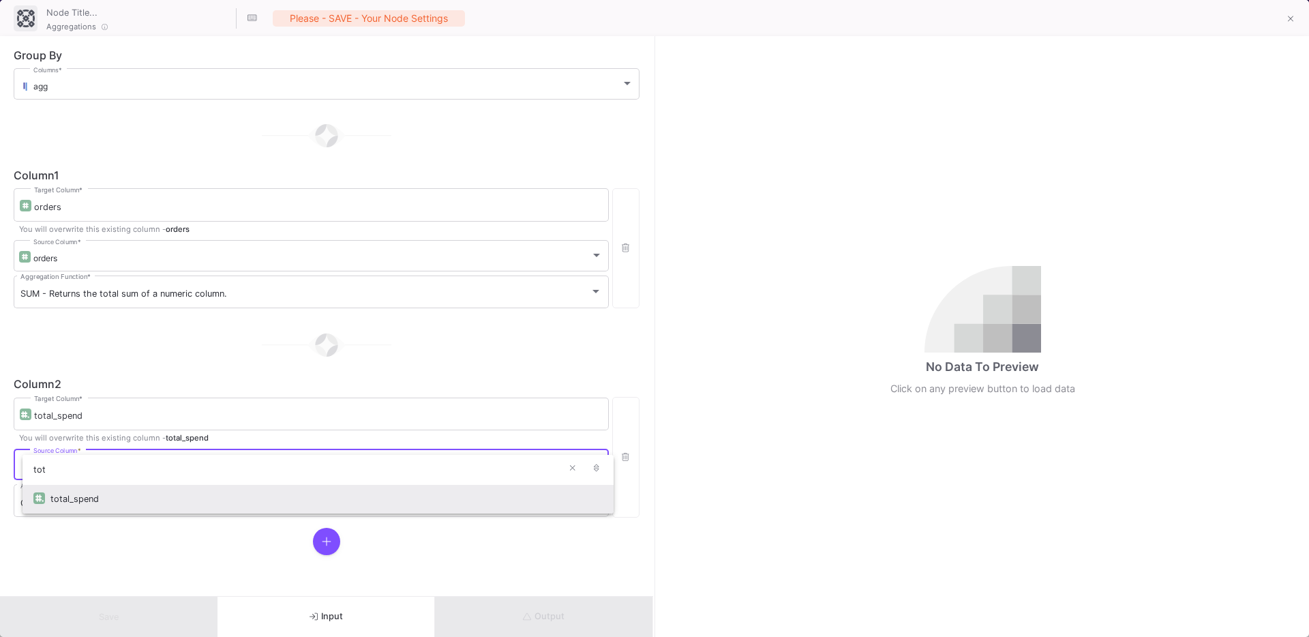
type input "tot"
click at [88, 508] on div "total_spend" at bounding box center [326, 498] width 552 height 29
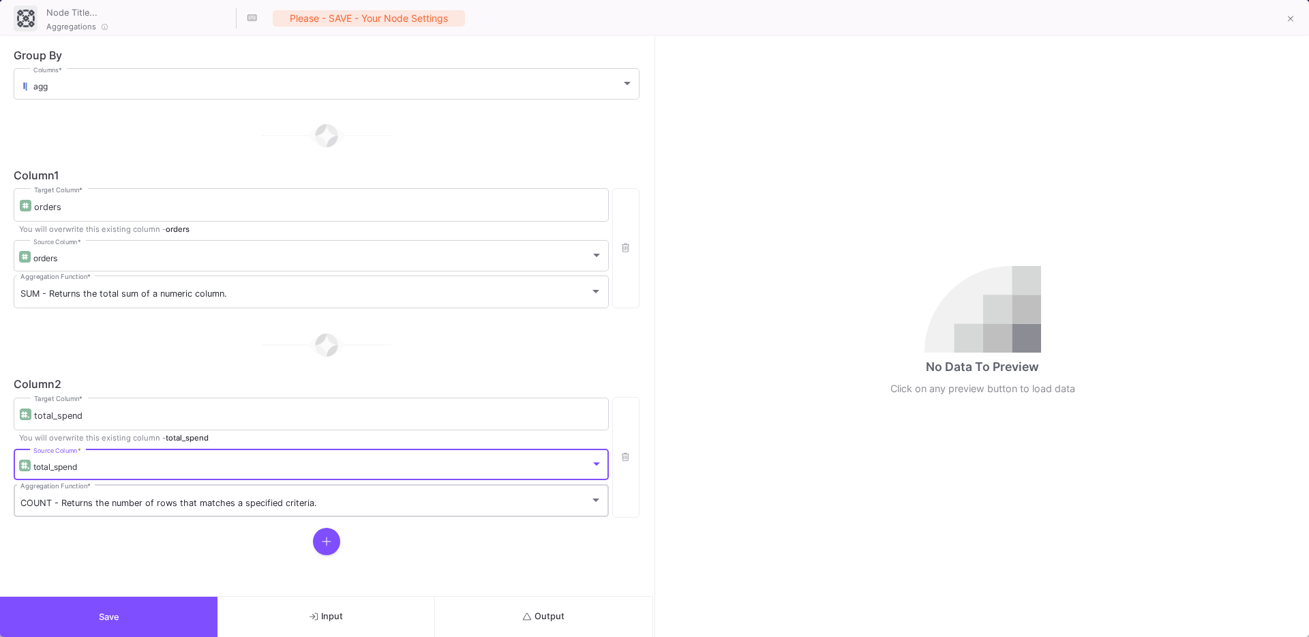
click at [65, 504] on span "COUNT - Returns the number of rows that matches a specified criteria." at bounding box center [168, 503] width 296 height 10
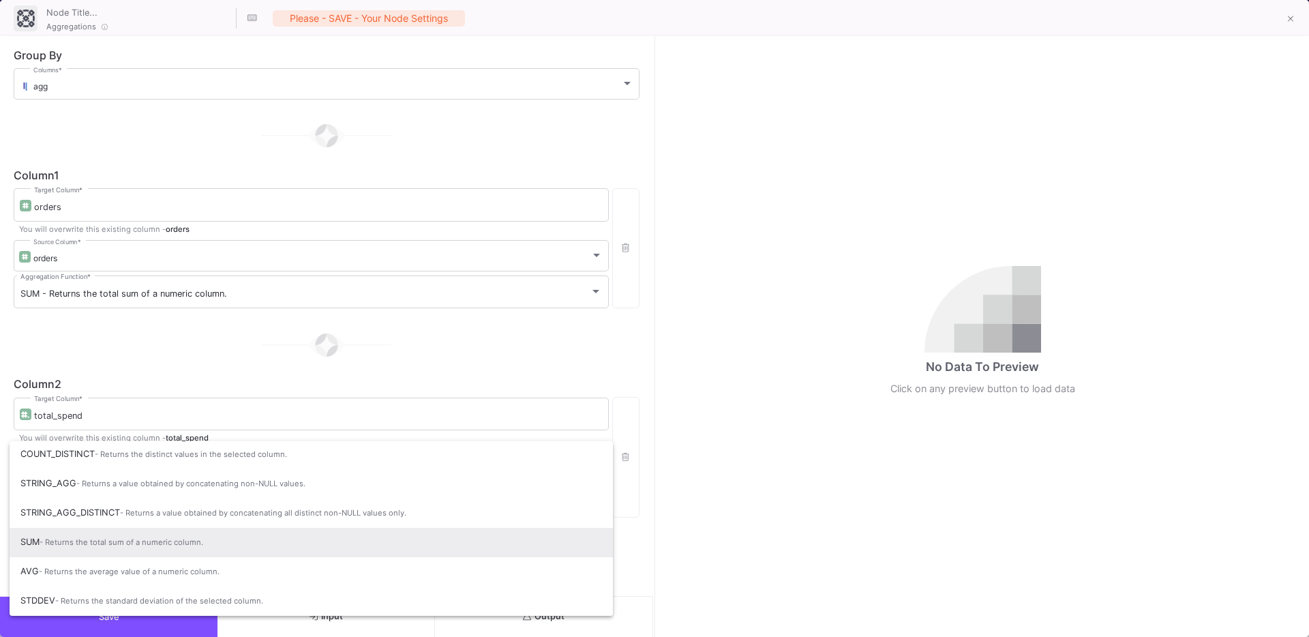
click at [74, 542] on span "- Returns the total sum of a numeric column." at bounding box center [122, 542] width 164 height 10
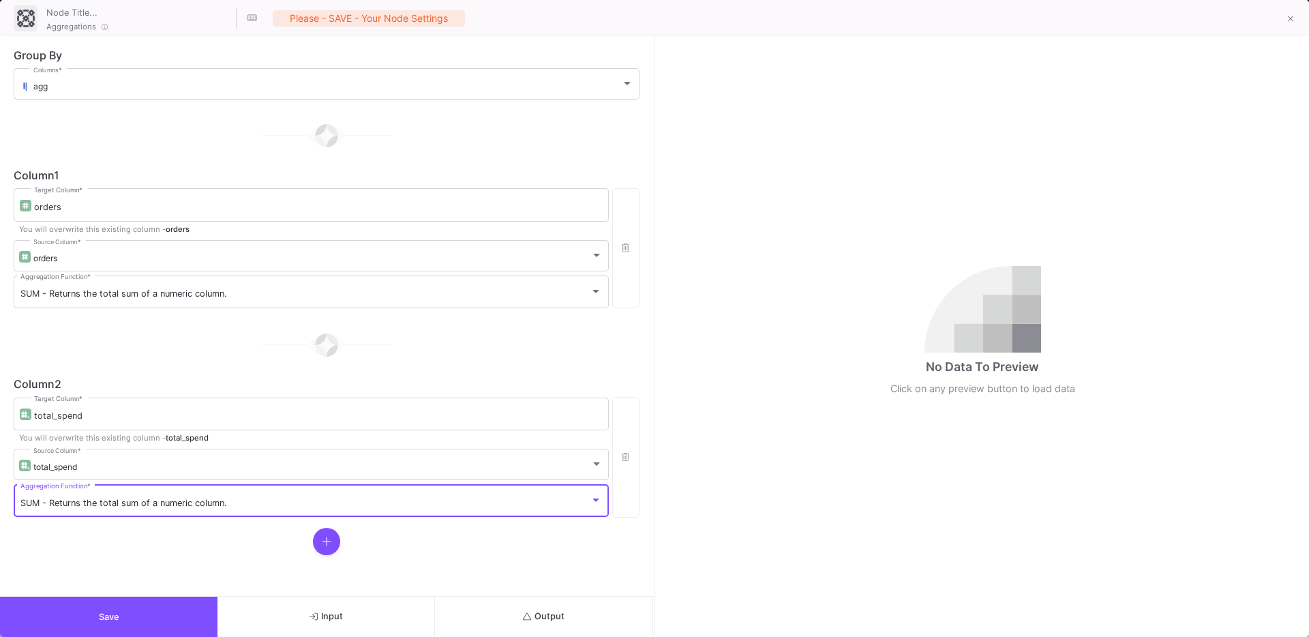
click at [161, 523] on div "Column 1 orders Target Column * You will overwrite this existing column - order…" at bounding box center [327, 362] width 626 height 385
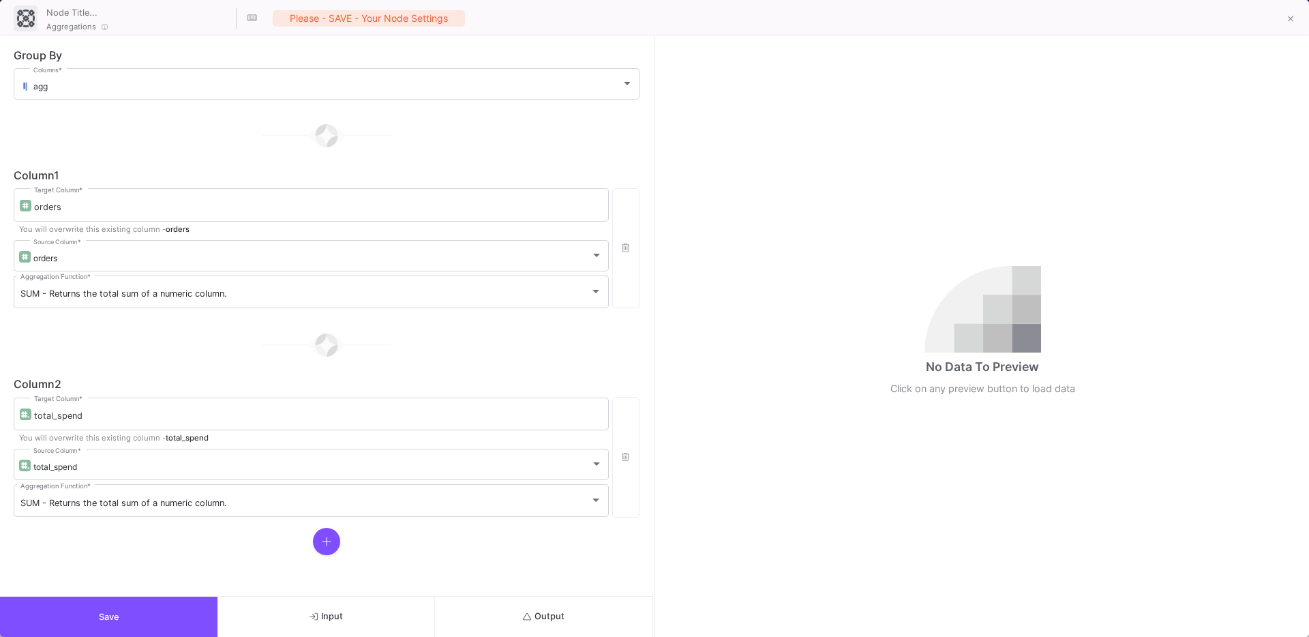
click at [343, 553] on div at bounding box center [327, 540] width 626 height 27
click at [328, 541] on icon at bounding box center [327, 541] width 10 height 11
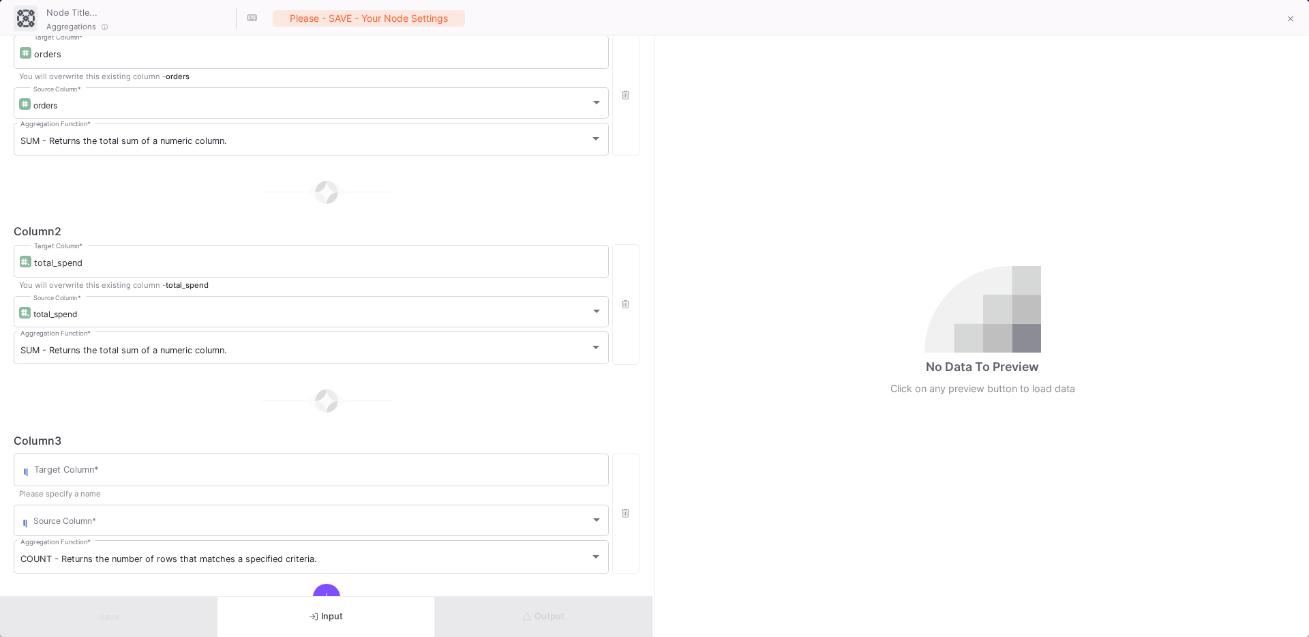
scroll to position [202, 0]
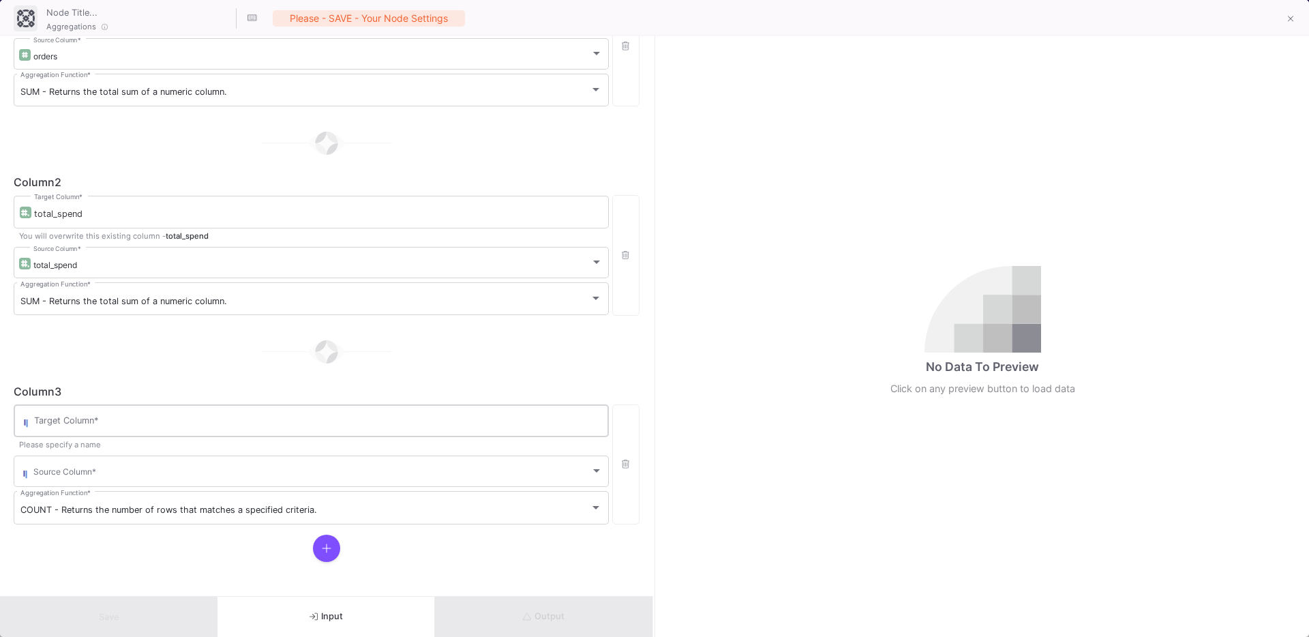
click at [96, 422] on input "Target Column *" at bounding box center [318, 422] width 568 height 11
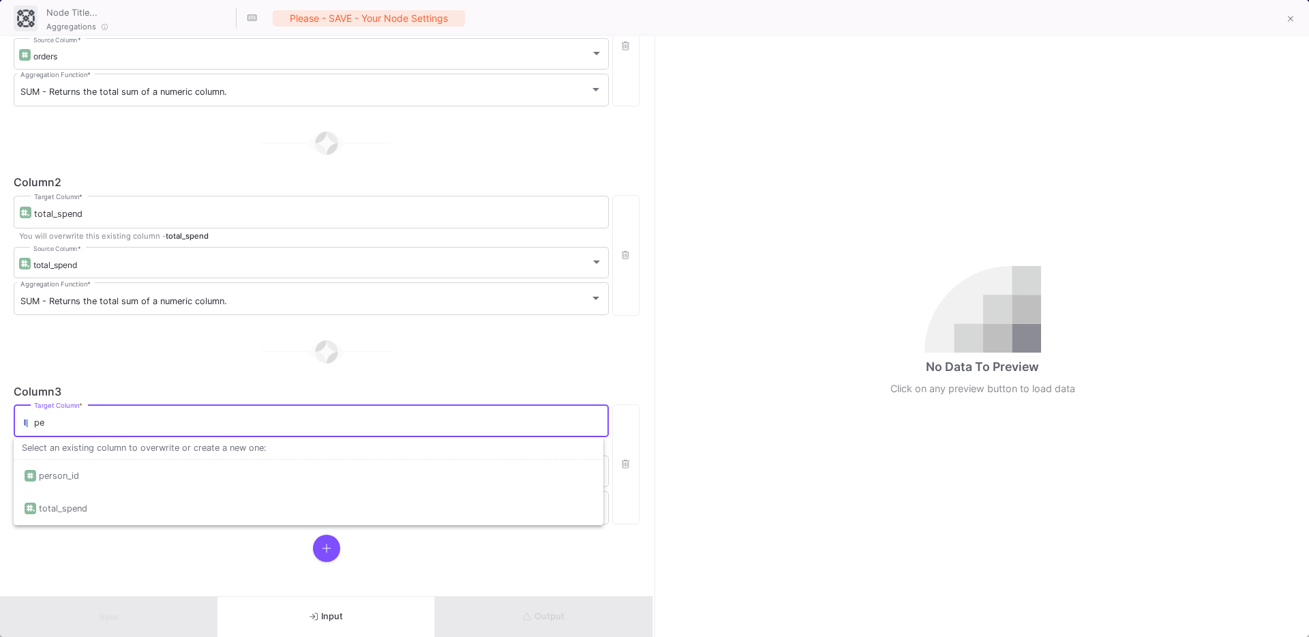
type input "p"
type input "customers"
click at [56, 478] on div "Source Column *" at bounding box center [317, 469] width 569 height 33
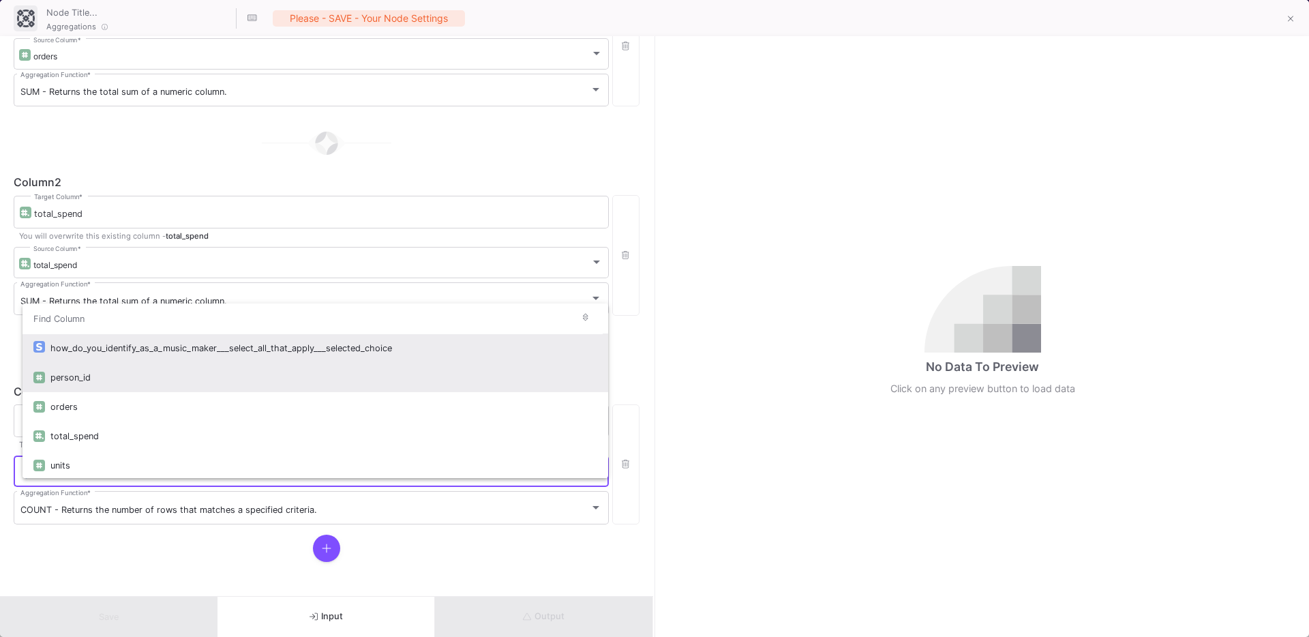
click at [80, 367] on div "person_id" at bounding box center [323, 377] width 547 height 29
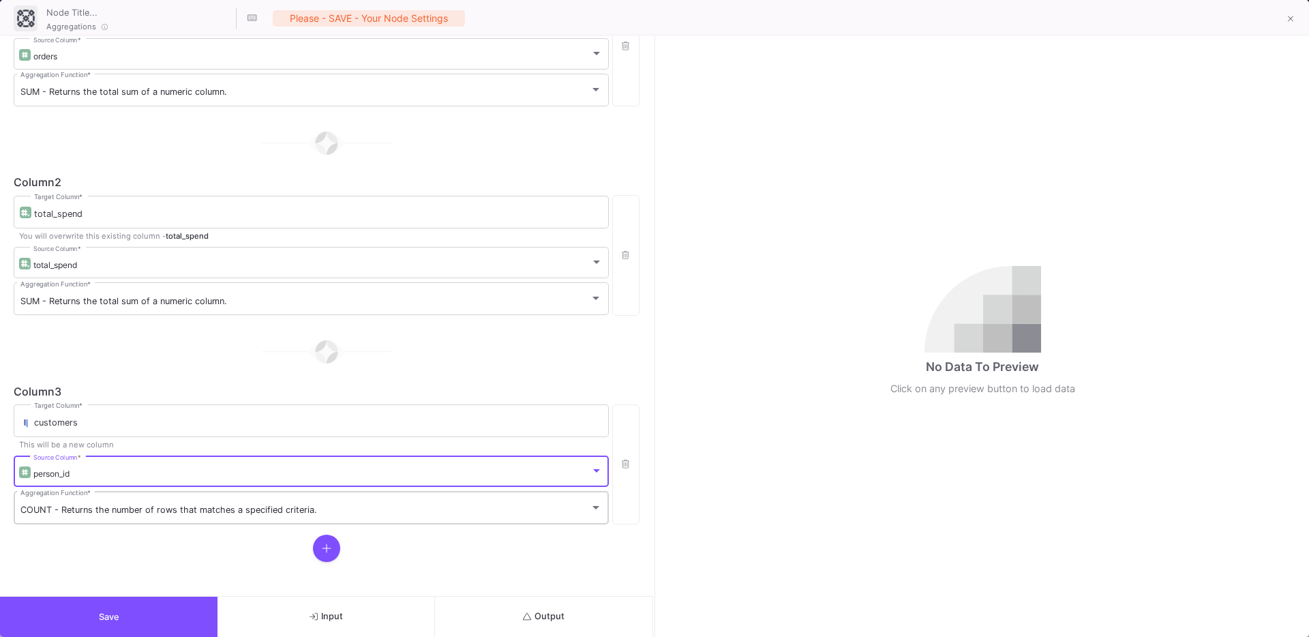
click at [67, 509] on span "COUNT - Returns the number of rows that matches a specified criteria." at bounding box center [168, 509] width 296 height 10
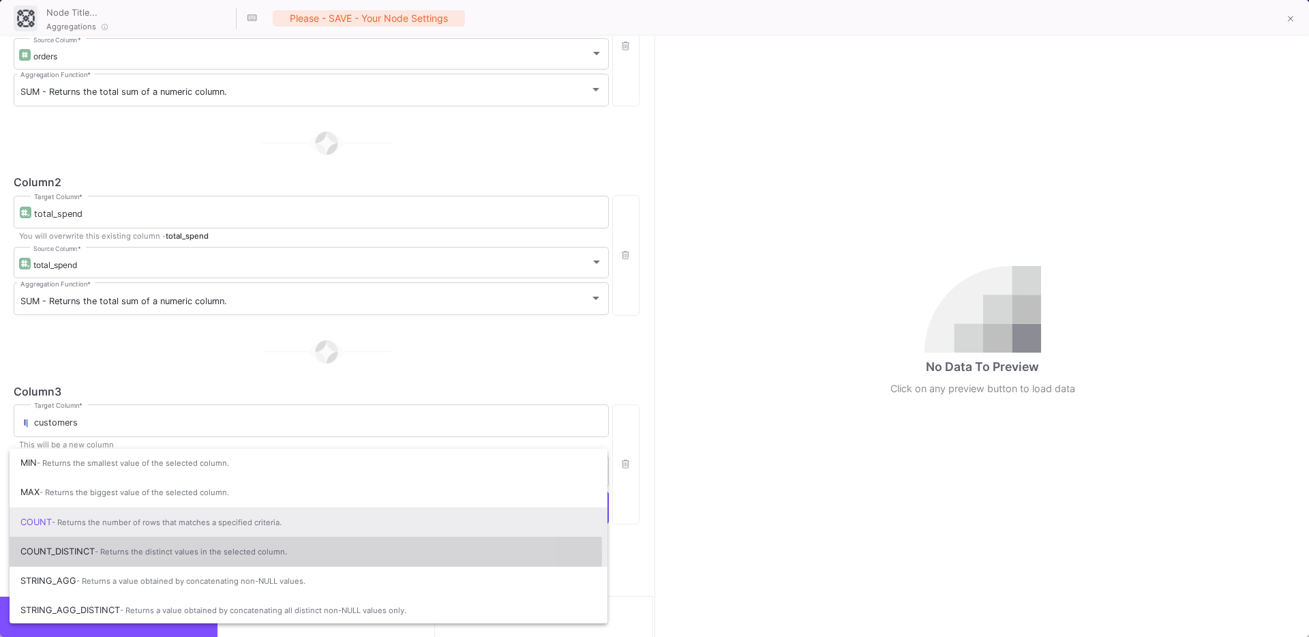
click at [59, 553] on span "COUNT_DISTINCT - Returns the distinct values in the selected column." at bounding box center [308, 551] width 576 height 30
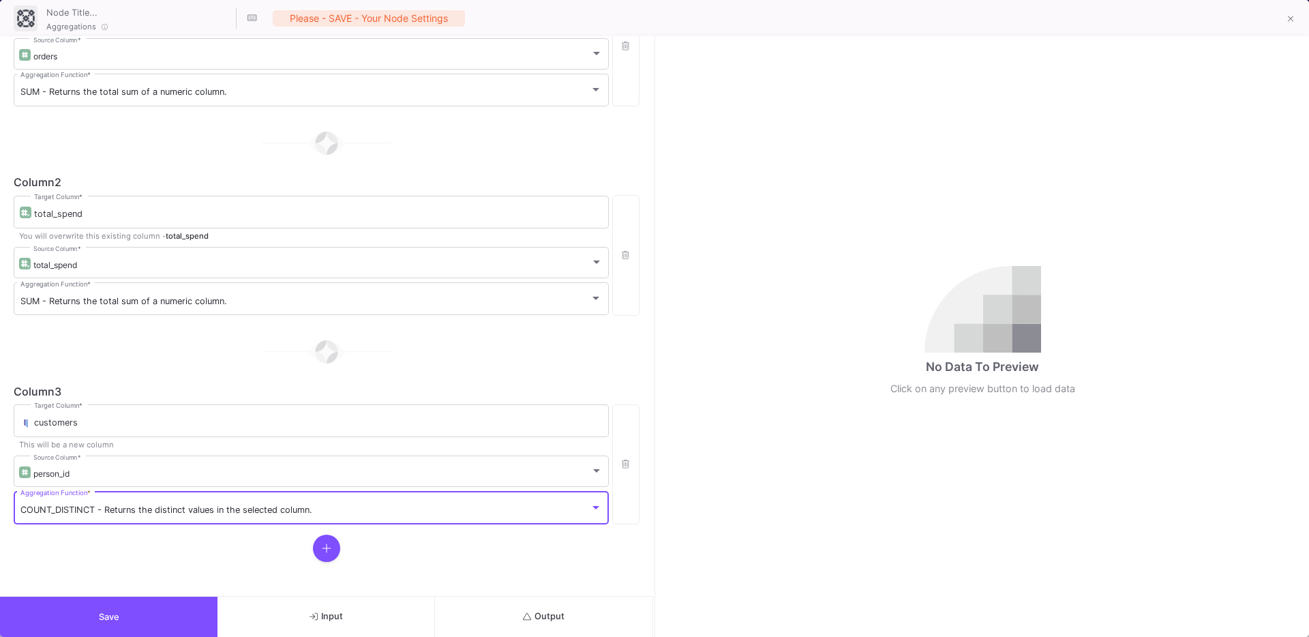
click at [483, 605] on button "Output" at bounding box center [543, 616] width 217 height 40
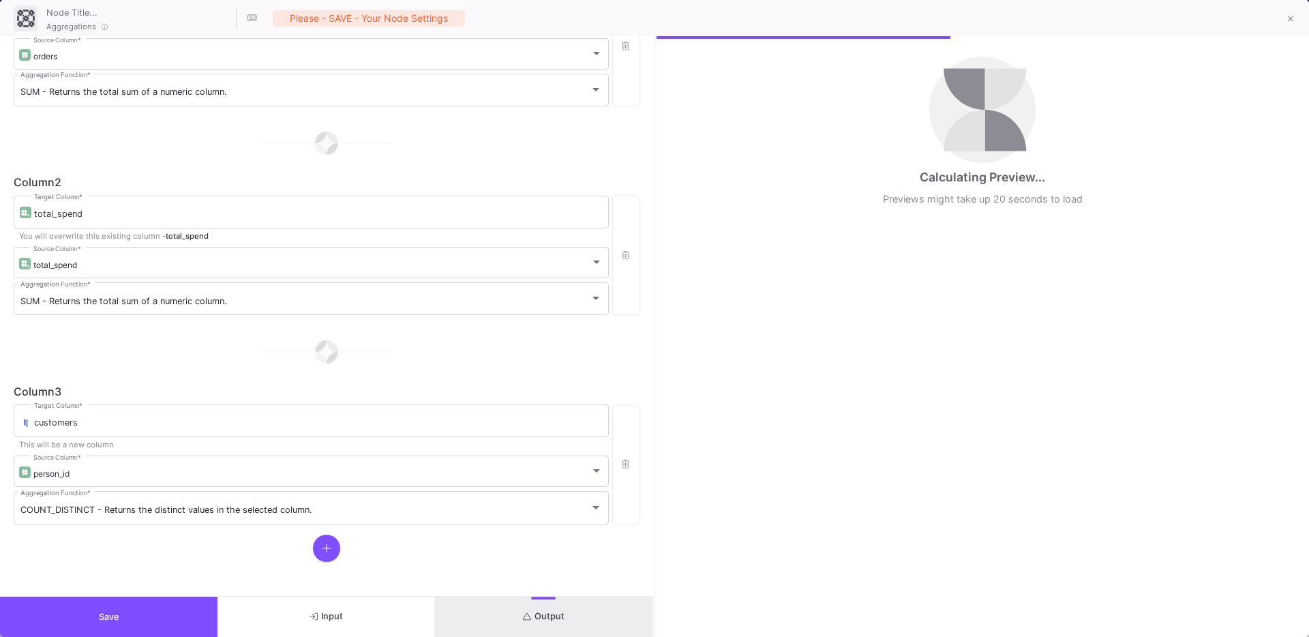
scroll to position [0, 0]
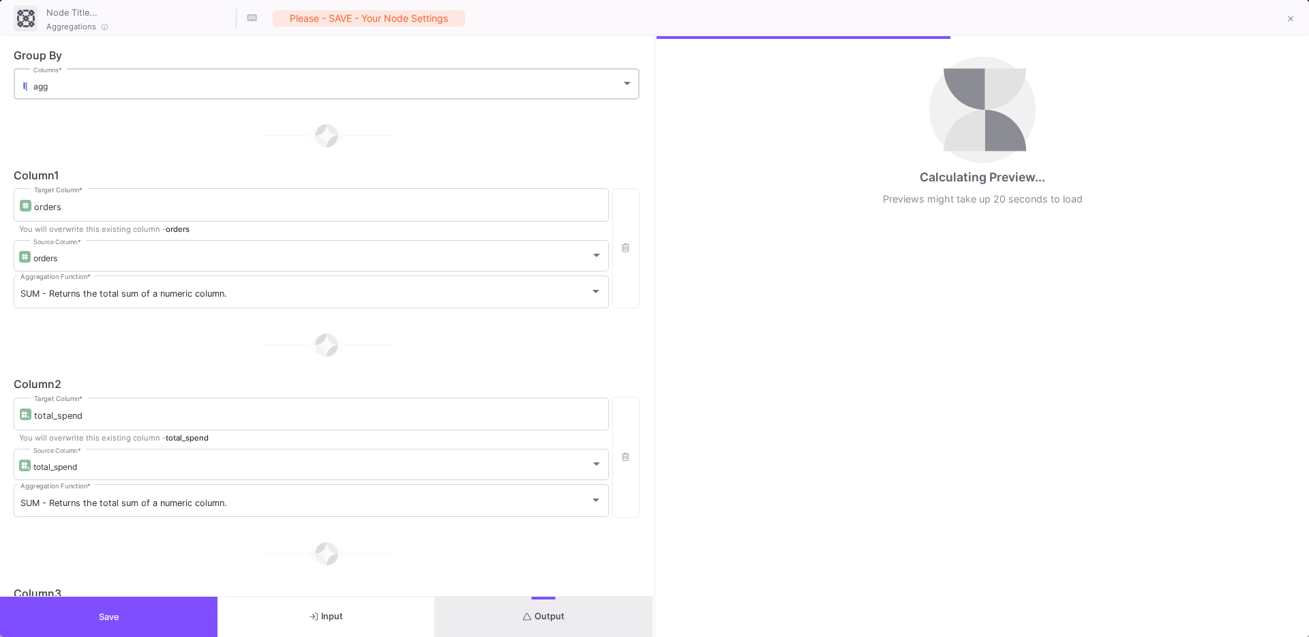
click at [94, 89] on div "agg" at bounding box center [326, 86] width 587 height 10
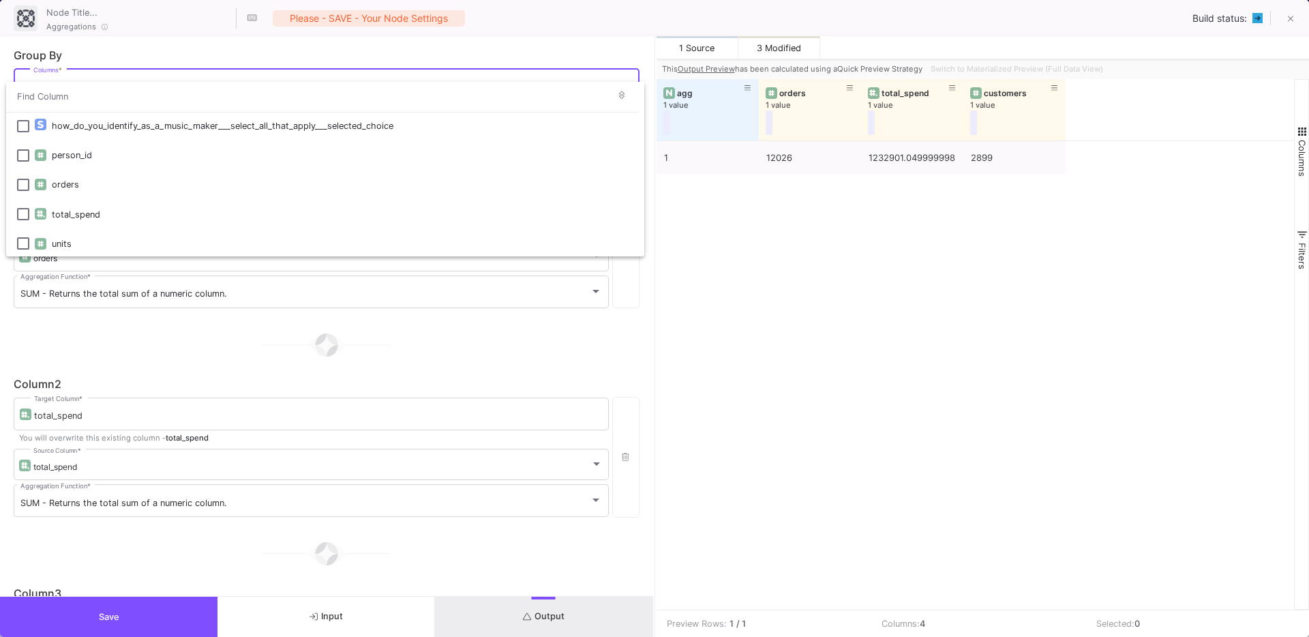
click at [202, 365] on div at bounding box center [654, 318] width 1309 height 637
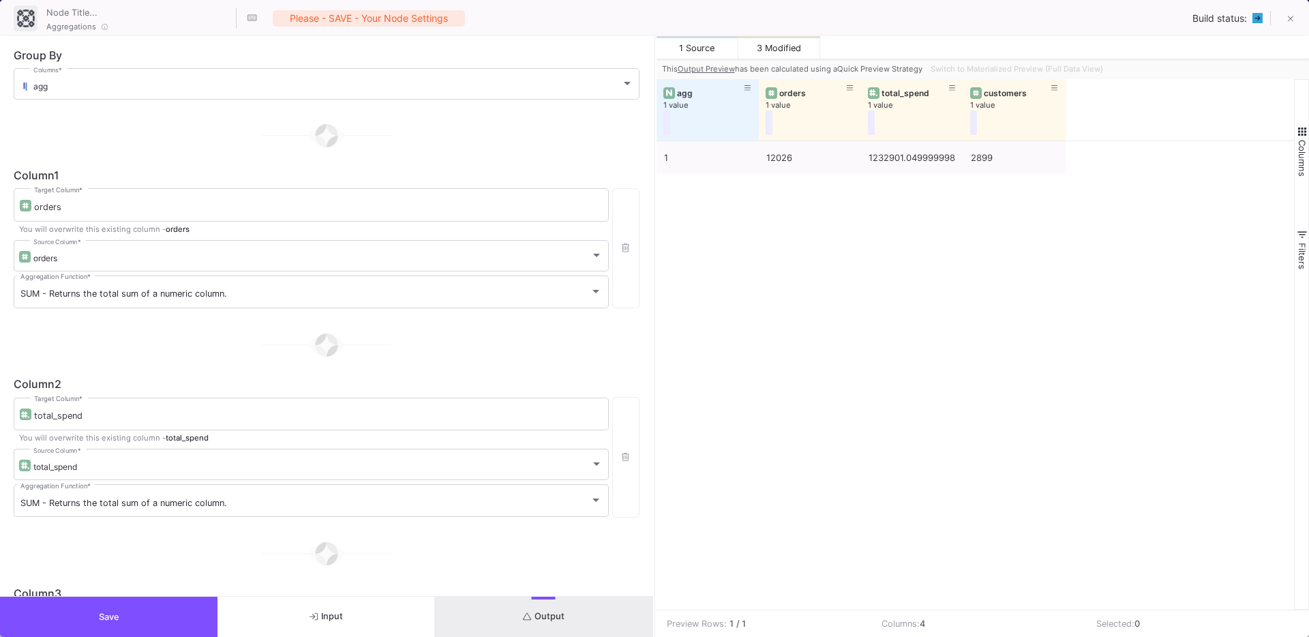
click at [121, 605] on button "Save" at bounding box center [108, 616] width 217 height 40
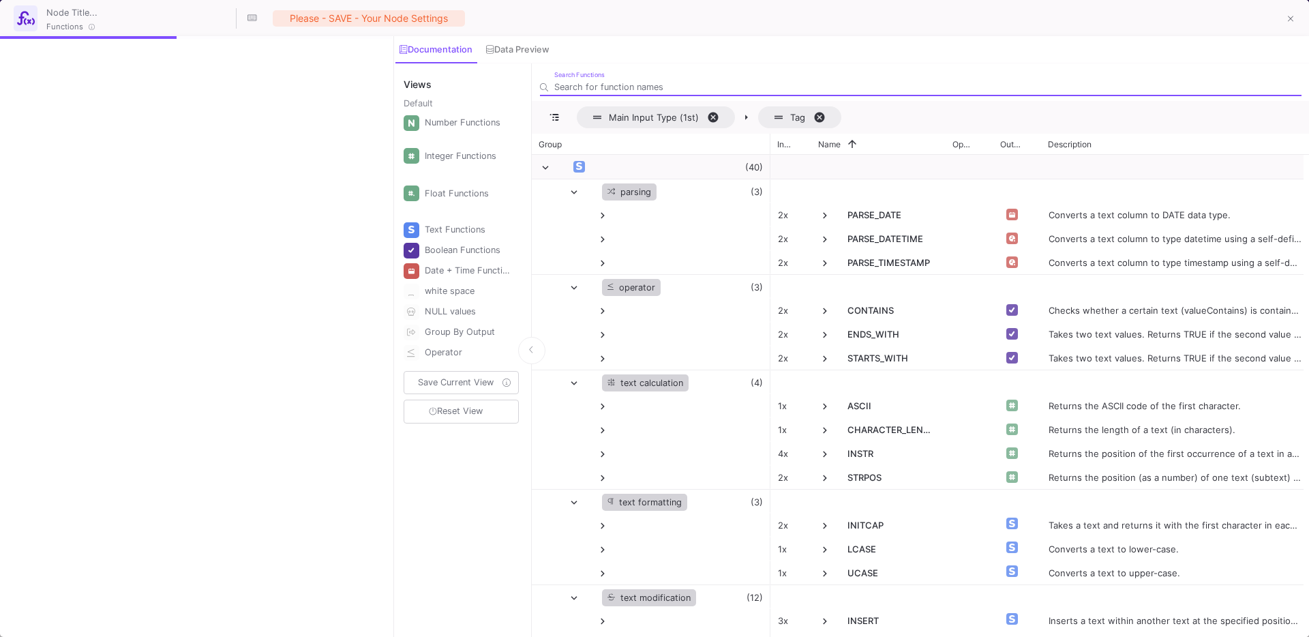
click at [59, 63] on div at bounding box center [196, 336] width 392 height 600
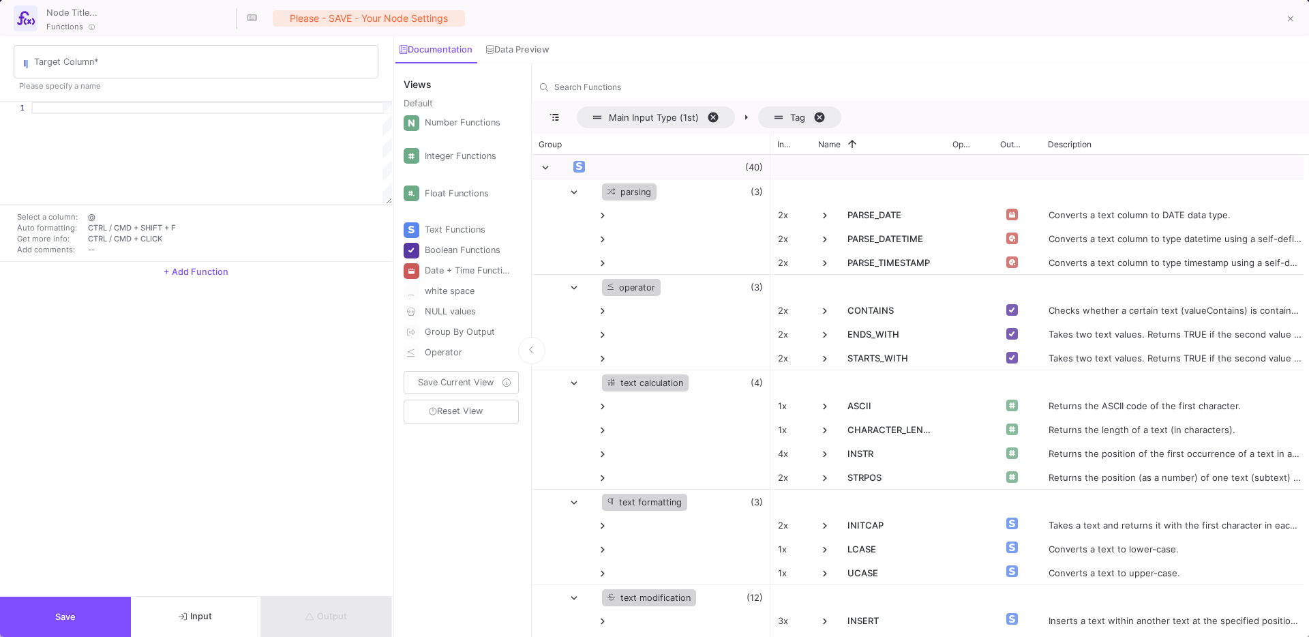
click at [55, 64] on input "Target Column *" at bounding box center [202, 64] width 337 height 11
type input "aov"
click at [72, 120] on div at bounding box center [211, 153] width 361 height 102
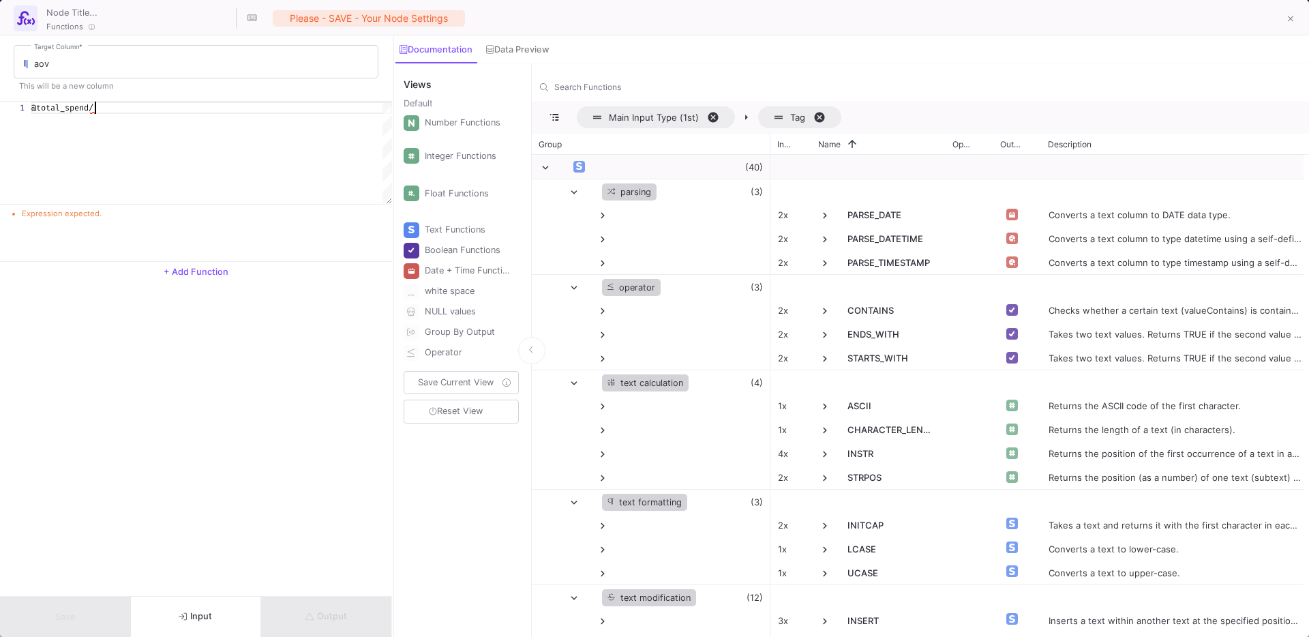
scroll to position [0, 67]
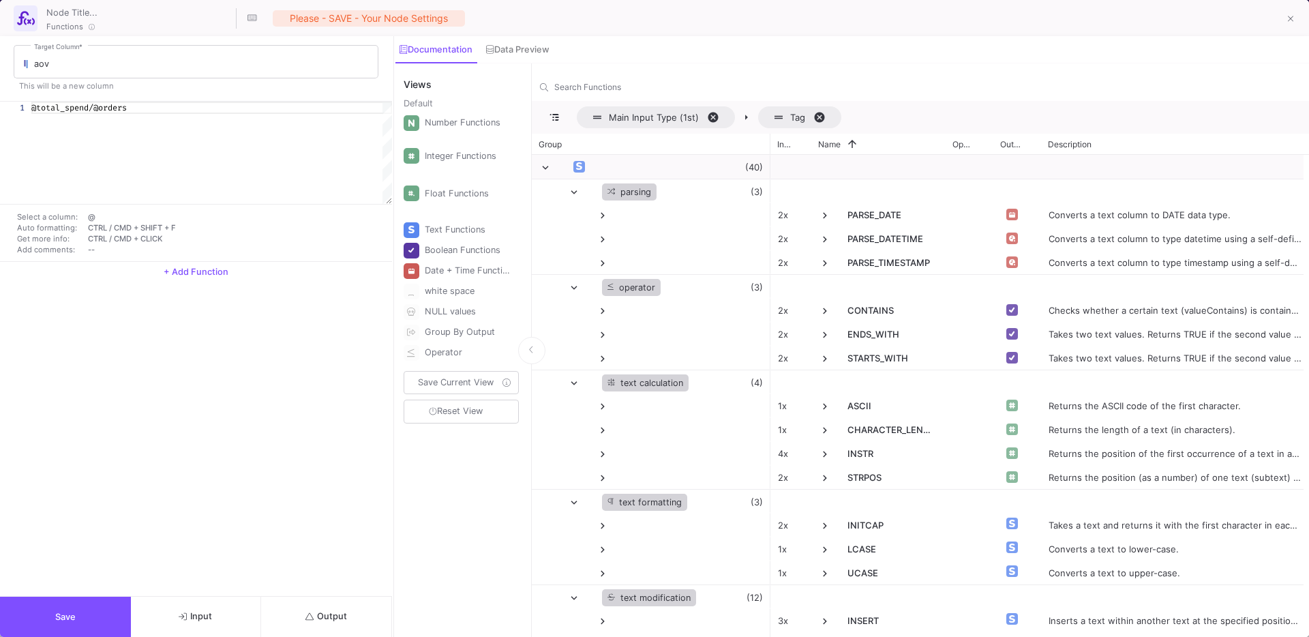
type textarea "@total_spend/@orders"
click at [306, 601] on button "Output" at bounding box center [326, 616] width 131 height 40
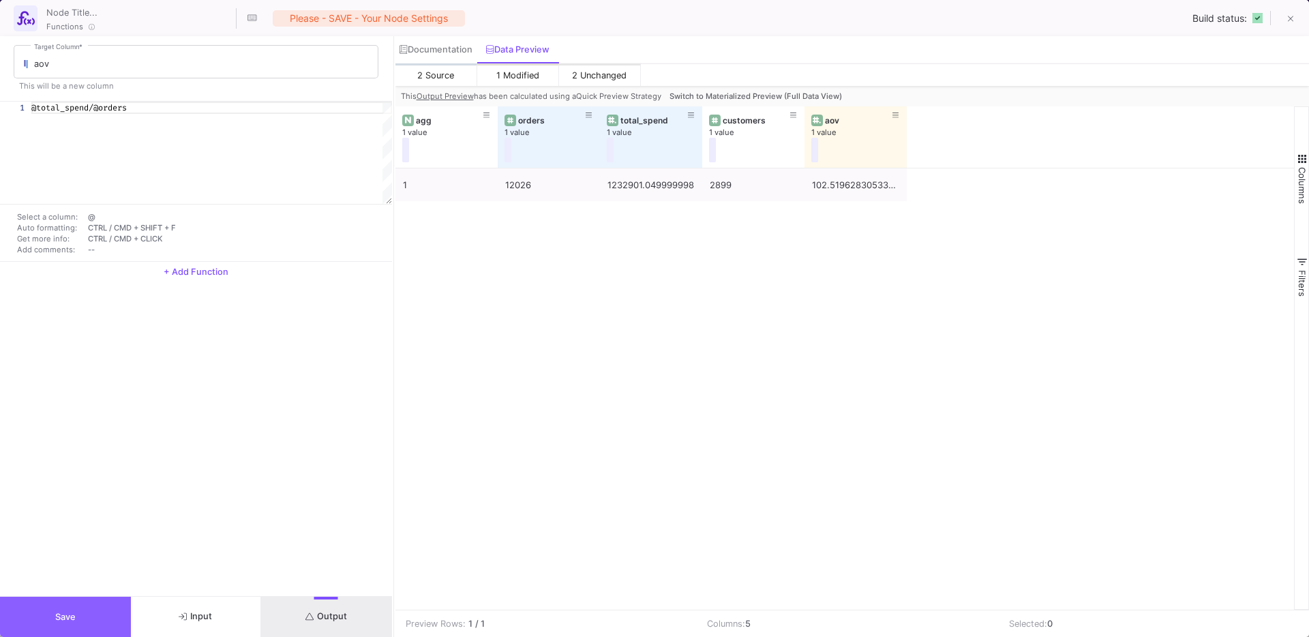
click at [70, 598] on button "Save" at bounding box center [65, 616] width 131 height 40
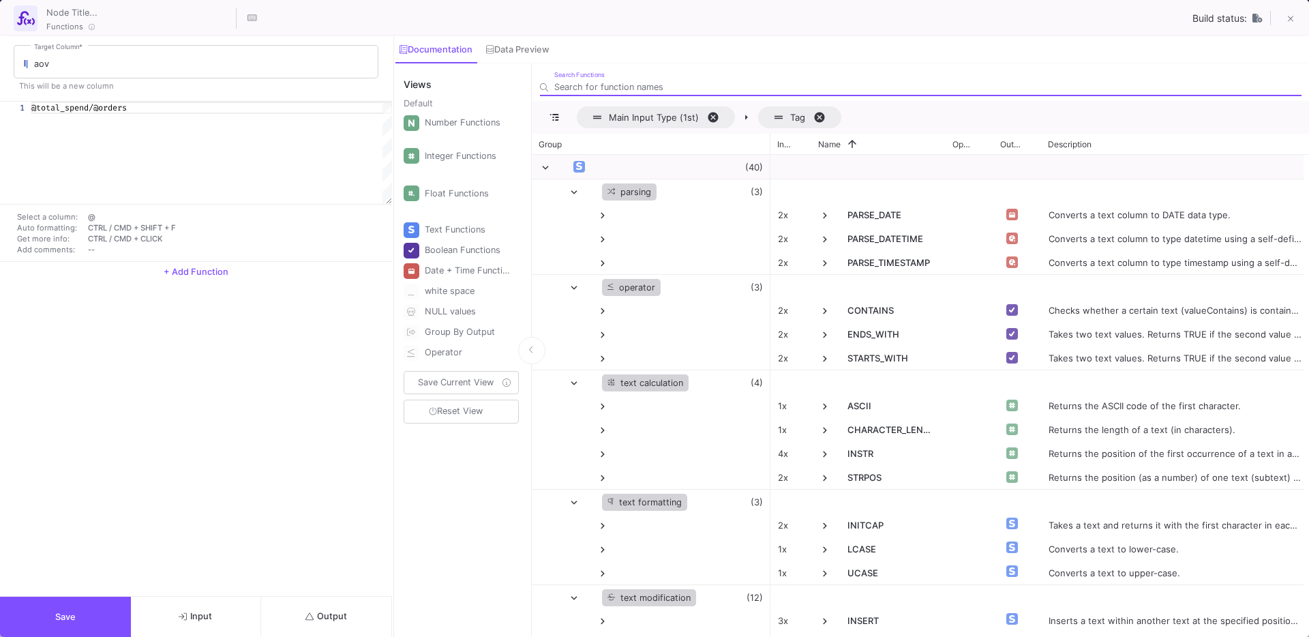
click at [324, 618] on span "Output" at bounding box center [326, 616] width 42 height 10
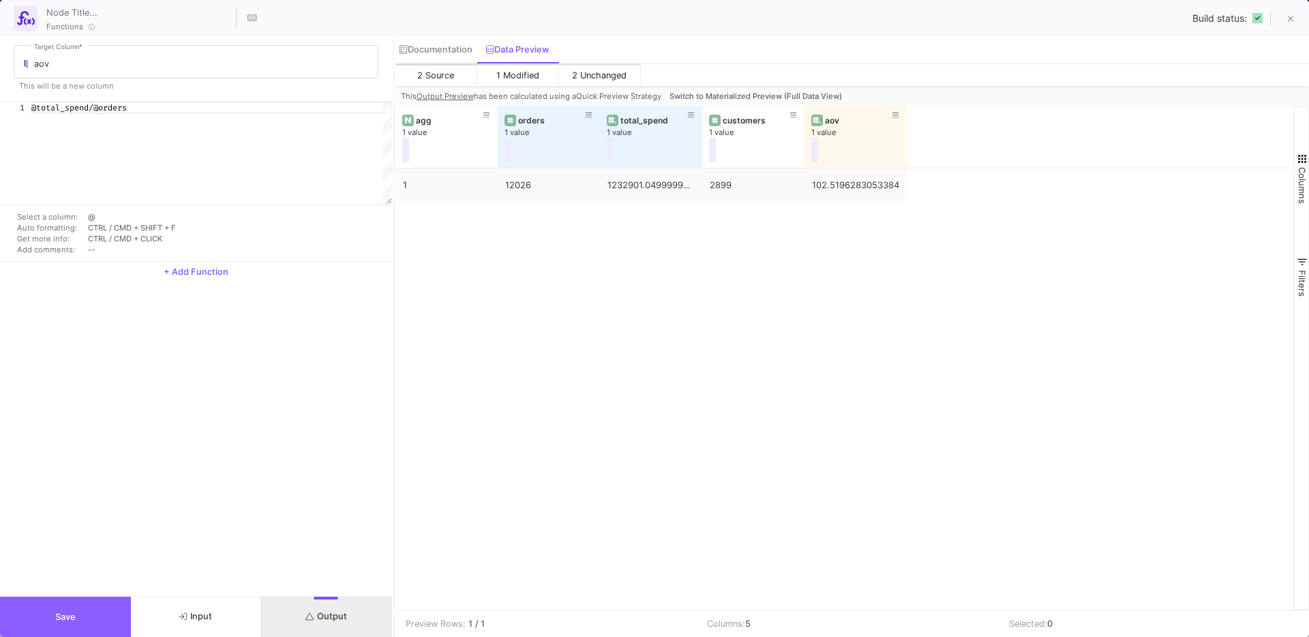
click at [79, 612] on button "Save" at bounding box center [65, 616] width 131 height 40
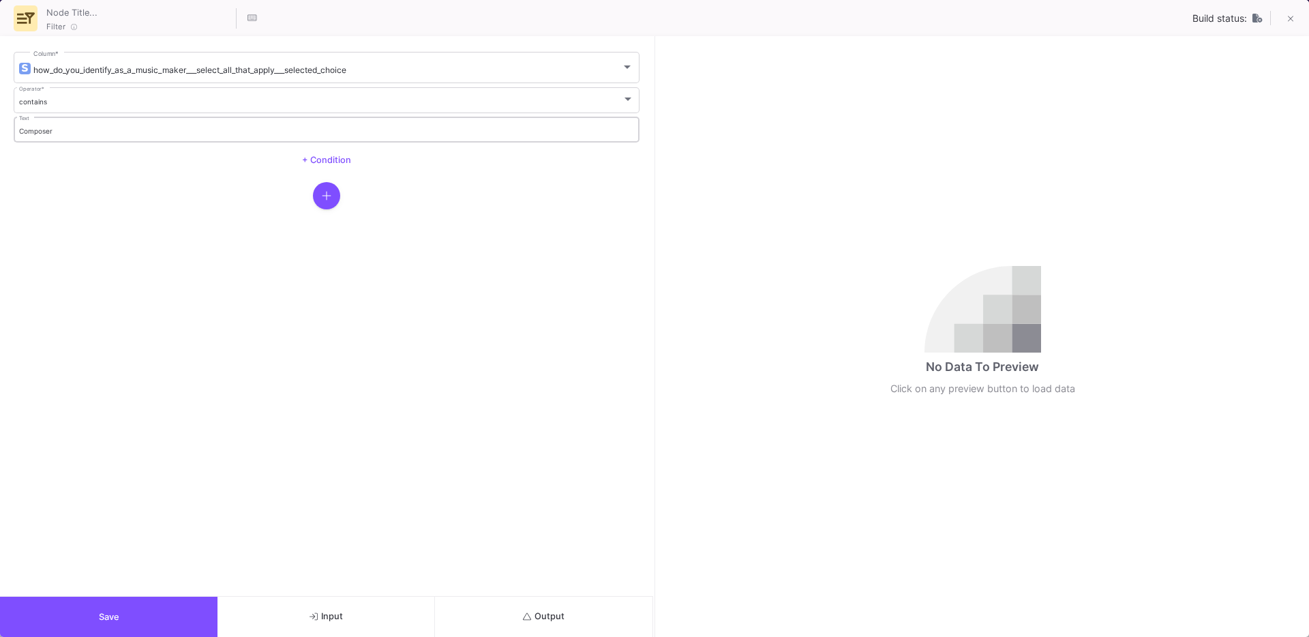
click at [93, 138] on div "Composer Text" at bounding box center [326, 128] width 615 height 28
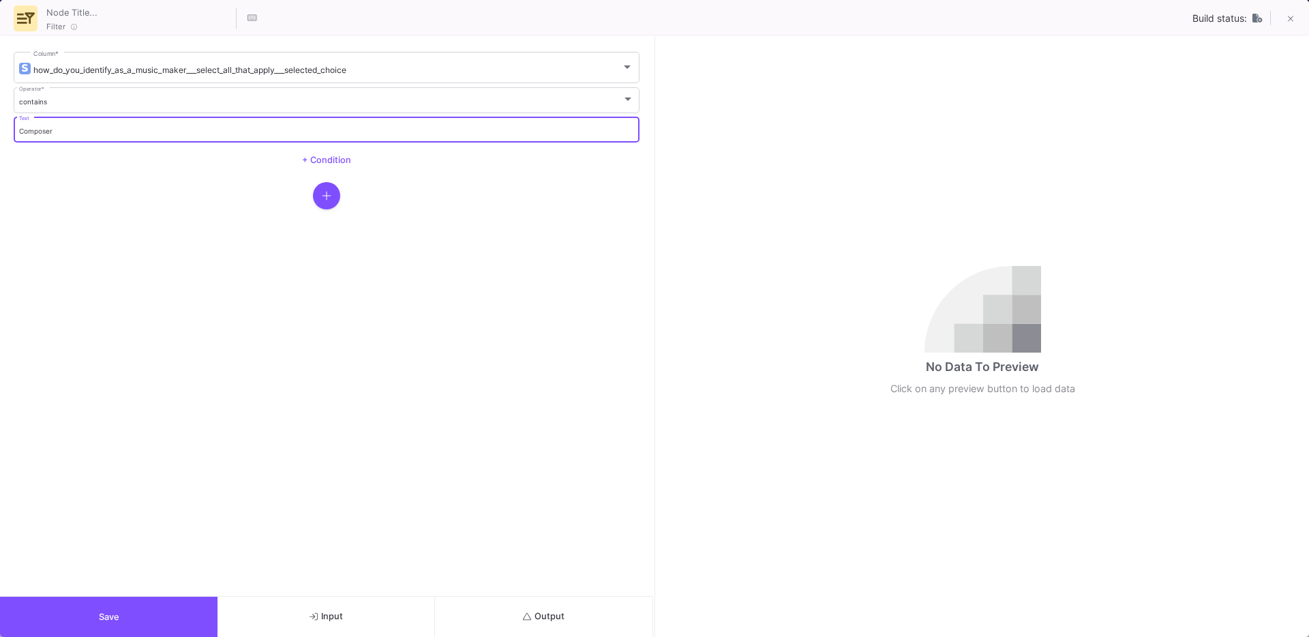
click at [63, 132] on input "Composer" at bounding box center [326, 131] width 615 height 9
type input "Producer"
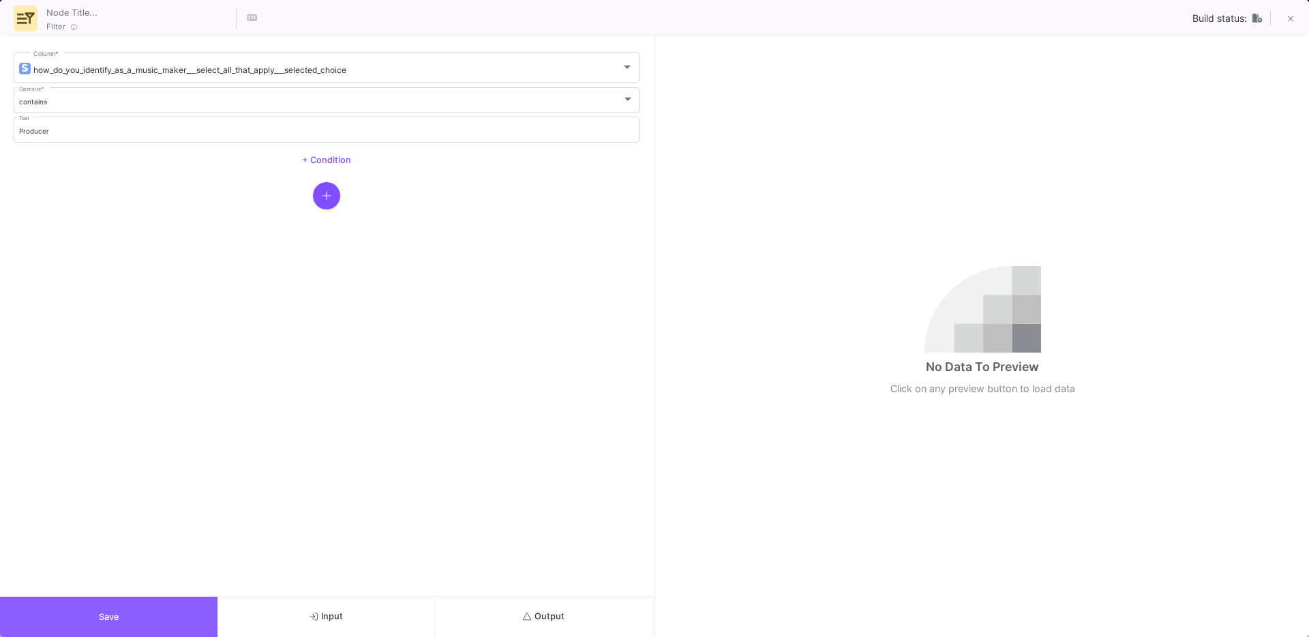
click at [141, 617] on button "Save" at bounding box center [108, 616] width 217 height 40
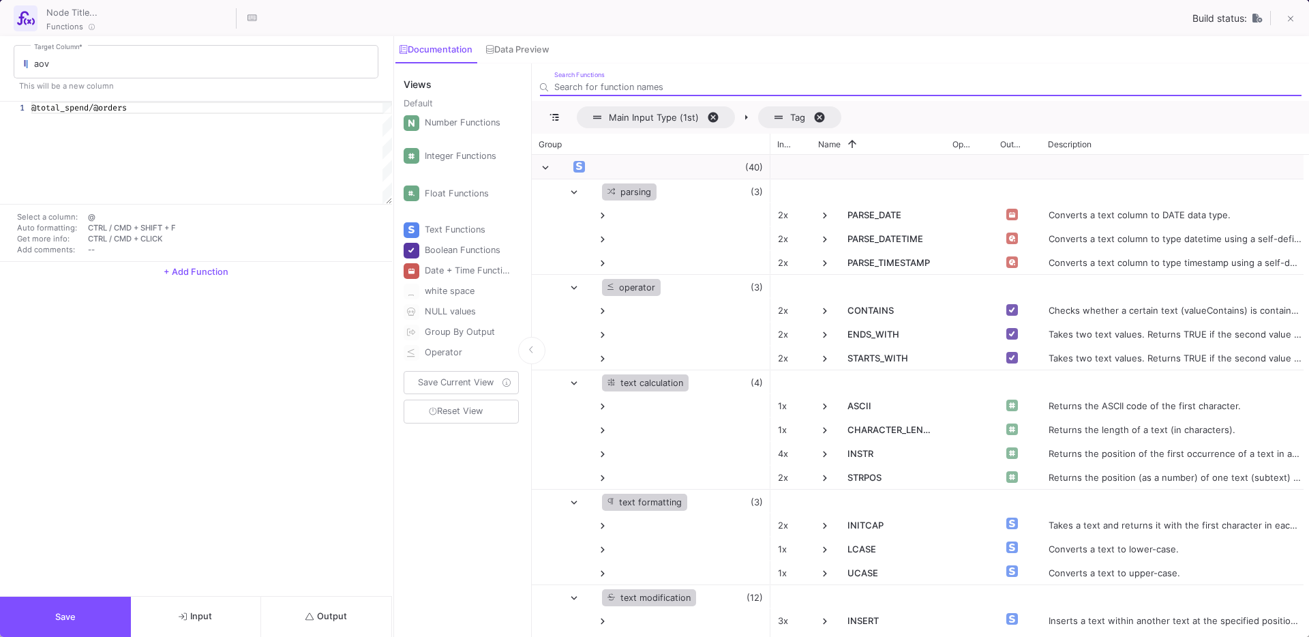
click at [324, 616] on span "Output" at bounding box center [326, 616] width 42 height 10
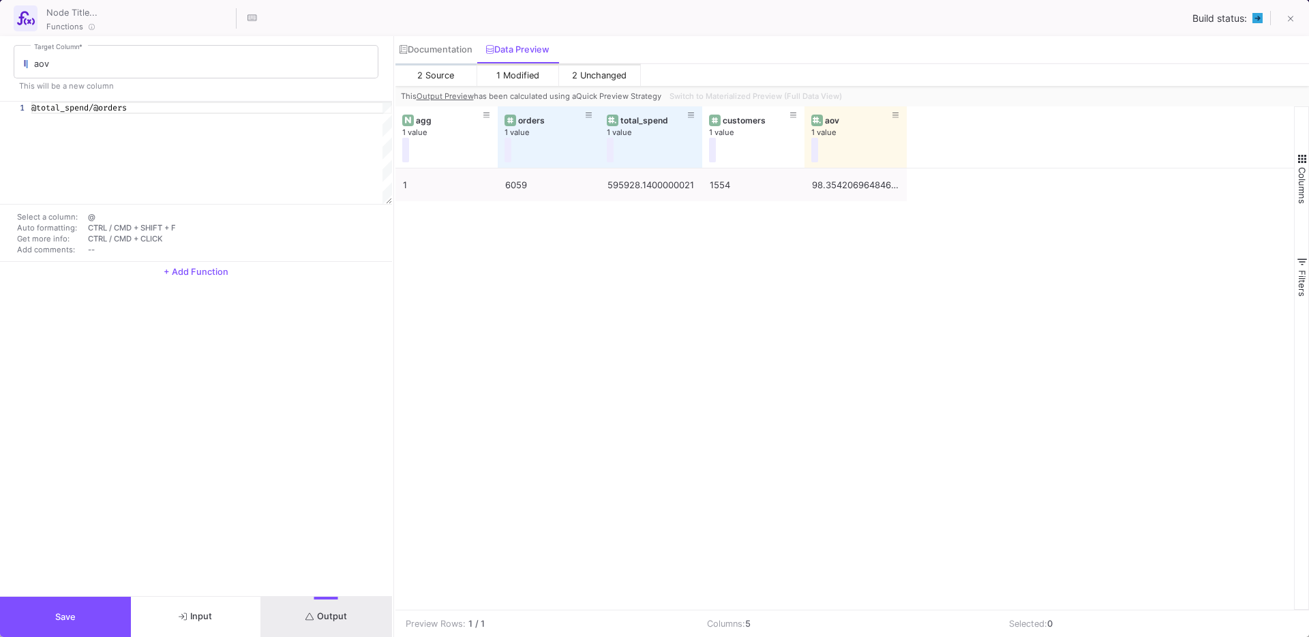
click at [55, 613] on span "Save" at bounding box center [65, 616] width 20 height 10
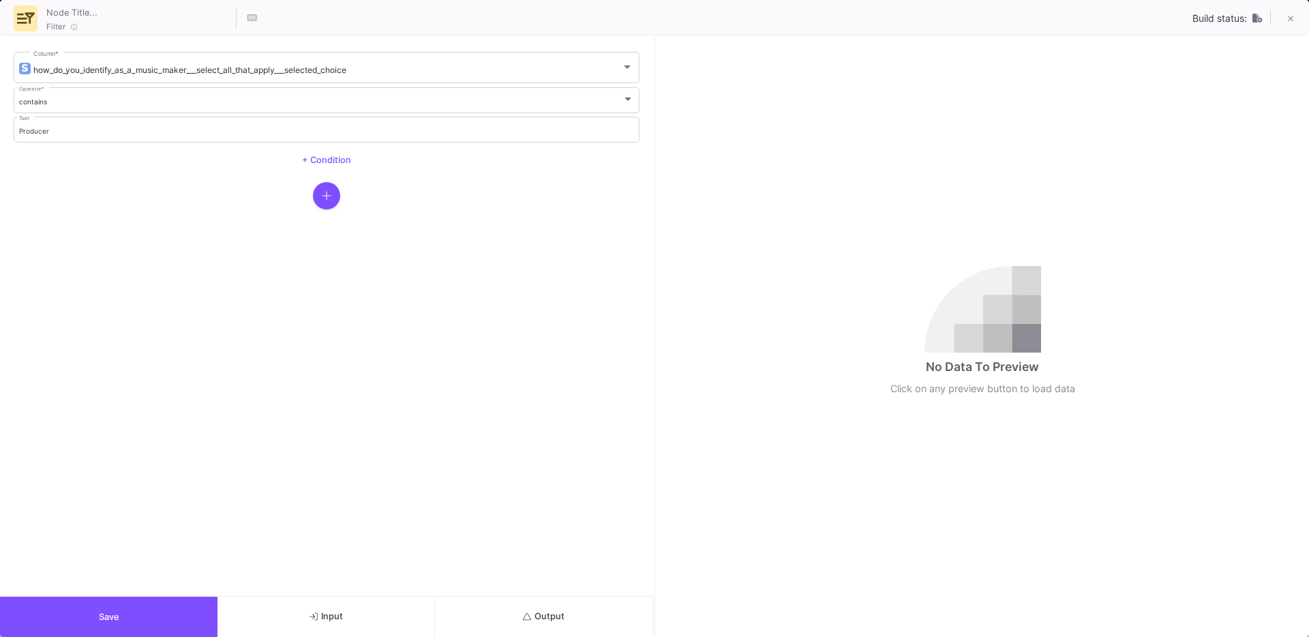
click at [321, 607] on button "Input" at bounding box center [325, 616] width 217 height 40
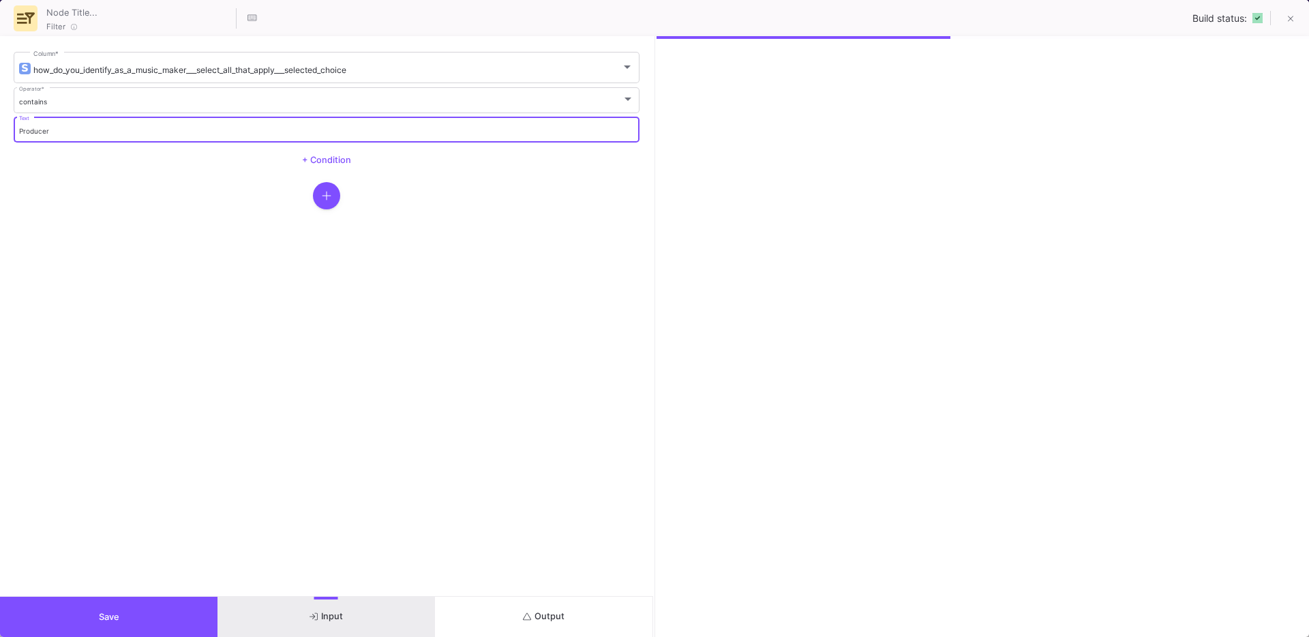
click at [75, 127] on input "Producer" at bounding box center [326, 131] width 615 height 9
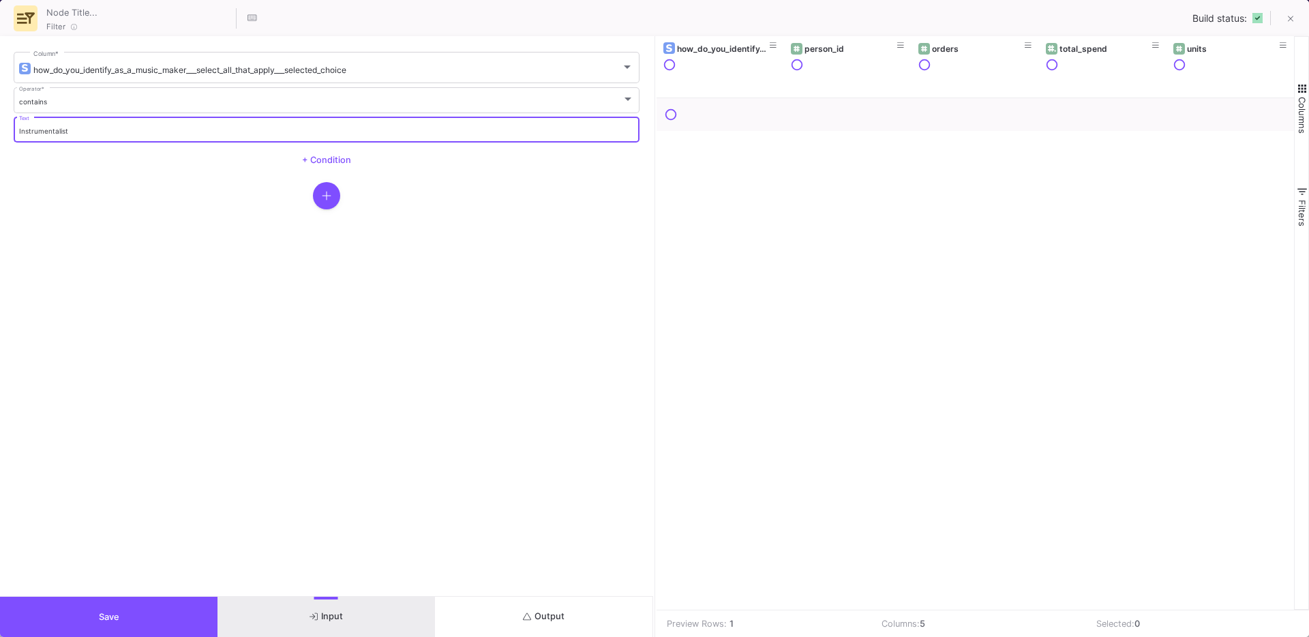
type input "Instrumentalist"
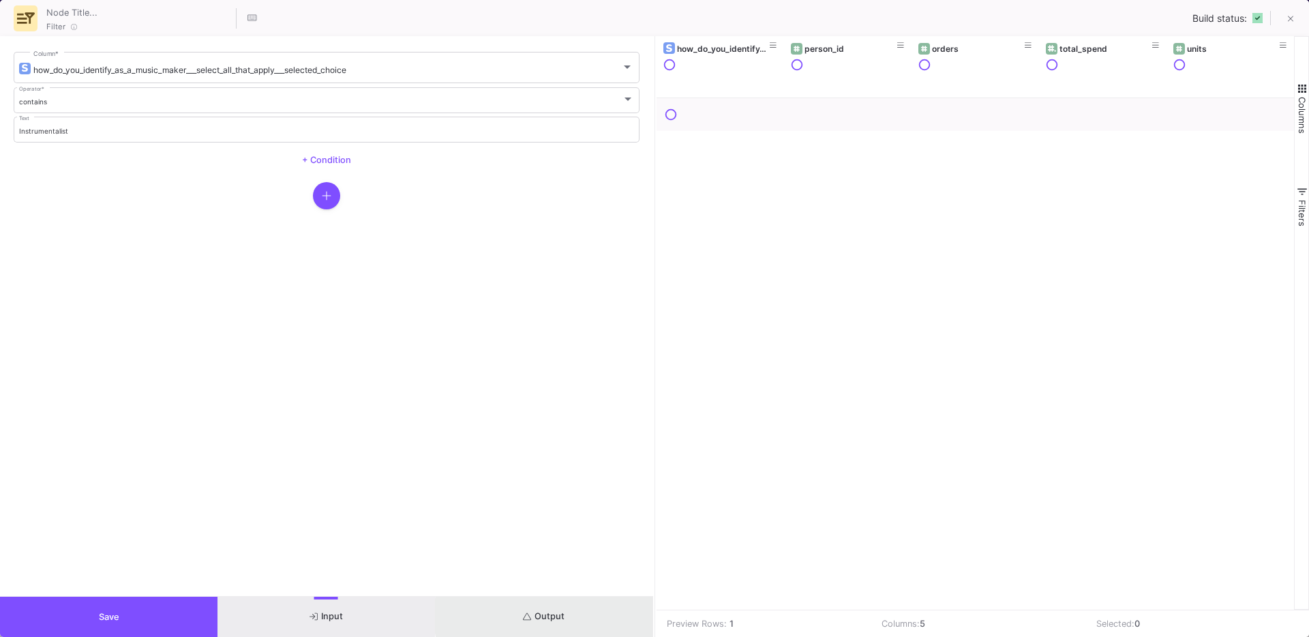
click at [559, 615] on span "Output" at bounding box center [544, 616] width 42 height 10
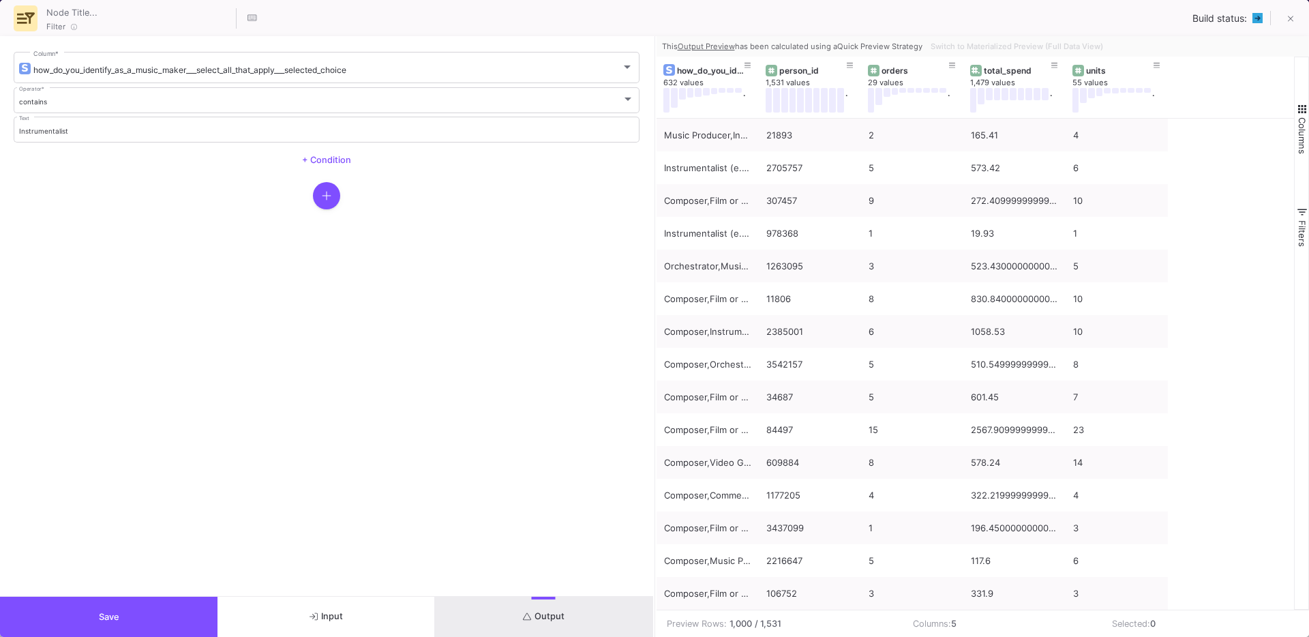
click at [107, 615] on span "Save" at bounding box center [109, 616] width 20 height 10
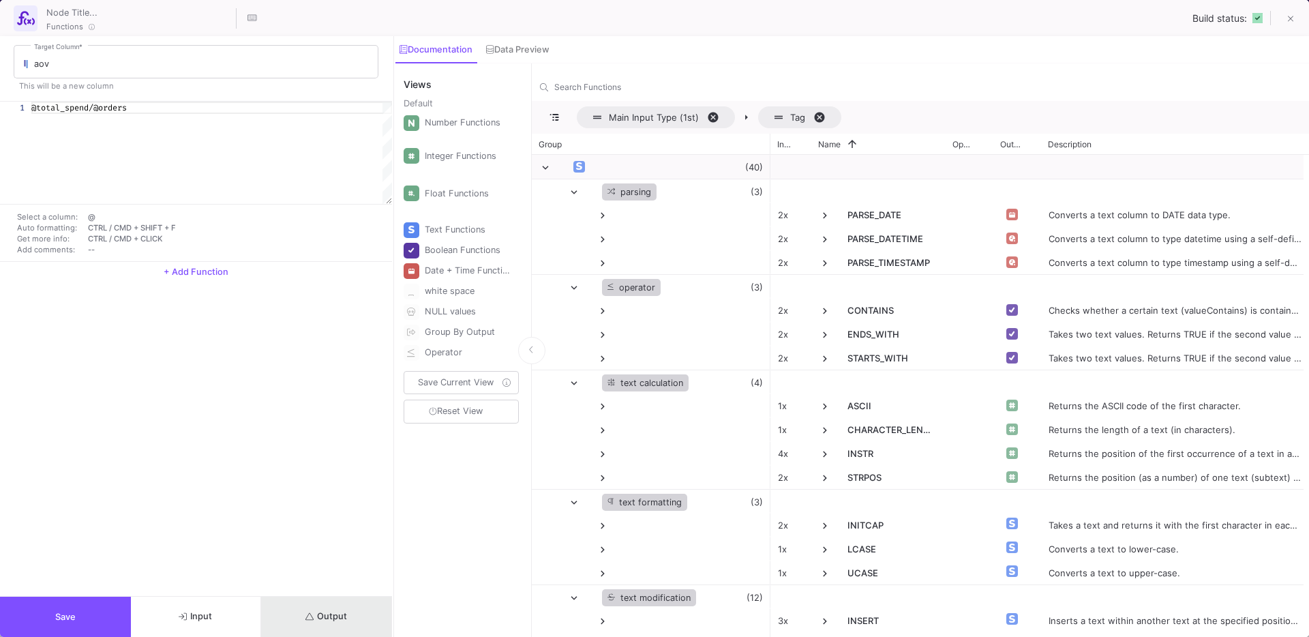
click at [290, 615] on button "Output" at bounding box center [326, 616] width 131 height 40
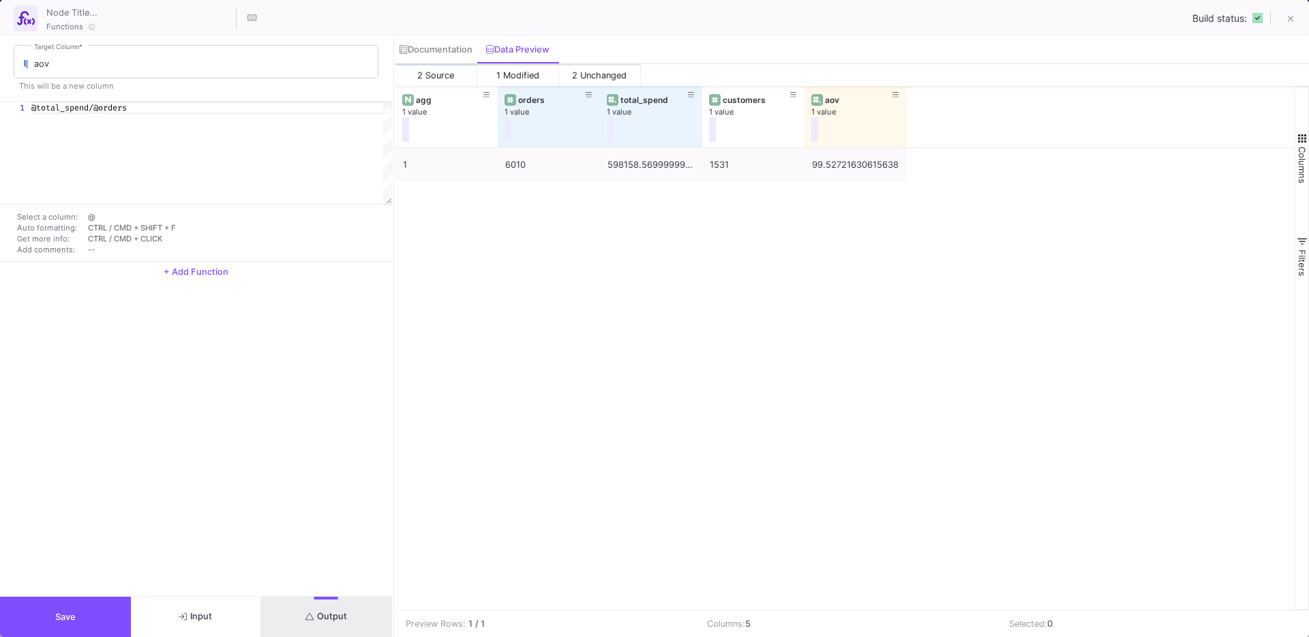
click at [71, 609] on button "Save" at bounding box center [65, 616] width 131 height 40
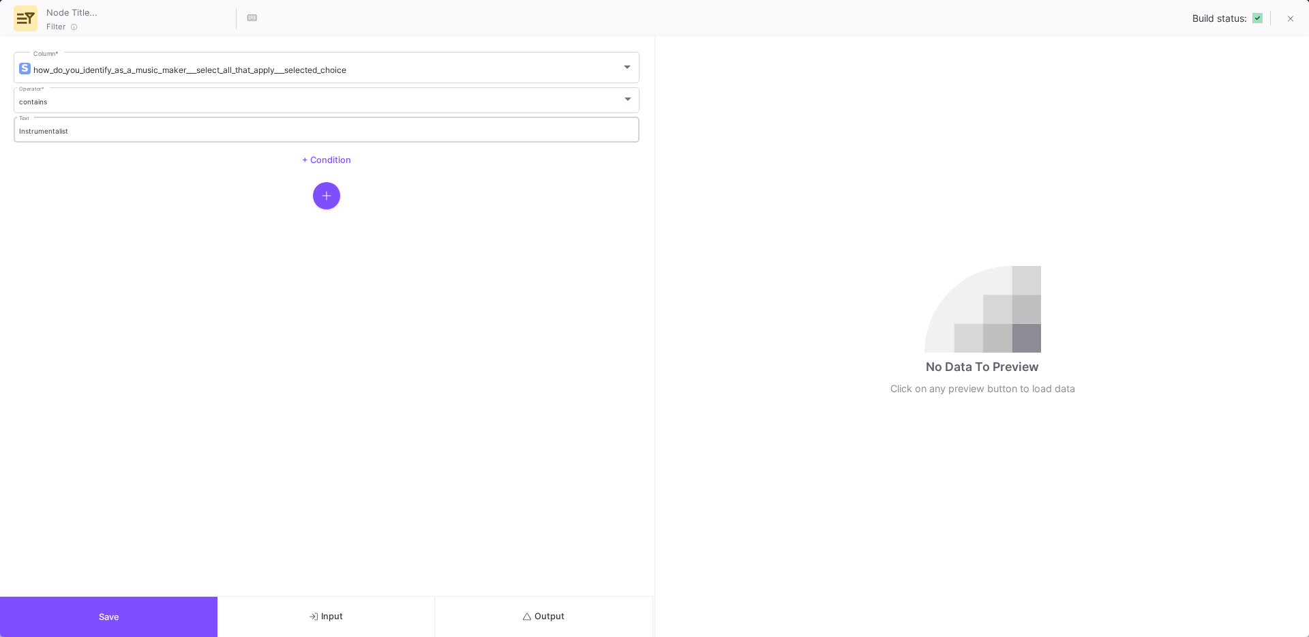
click at [58, 131] on input "Instrumentalist" at bounding box center [326, 131] width 615 height 9
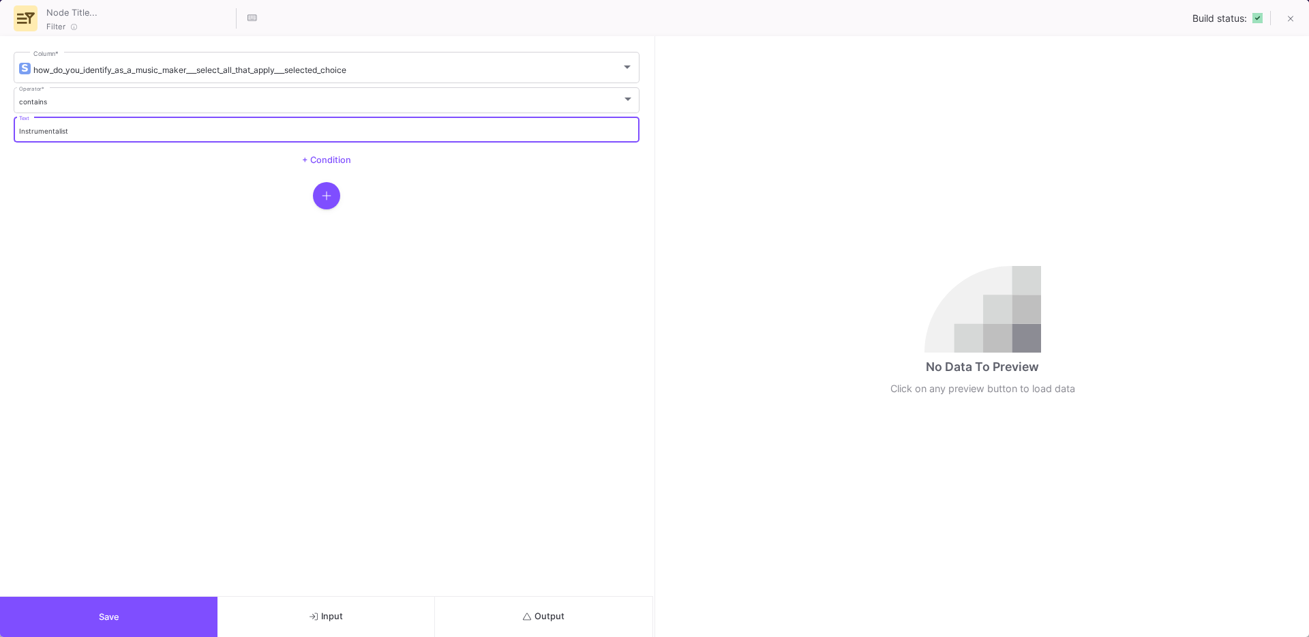
click at [58, 131] on input "Instrumentalist" at bounding box center [326, 131] width 615 height 9
type input "Songwriter"
click at [535, 598] on button "Output" at bounding box center [543, 616] width 217 height 40
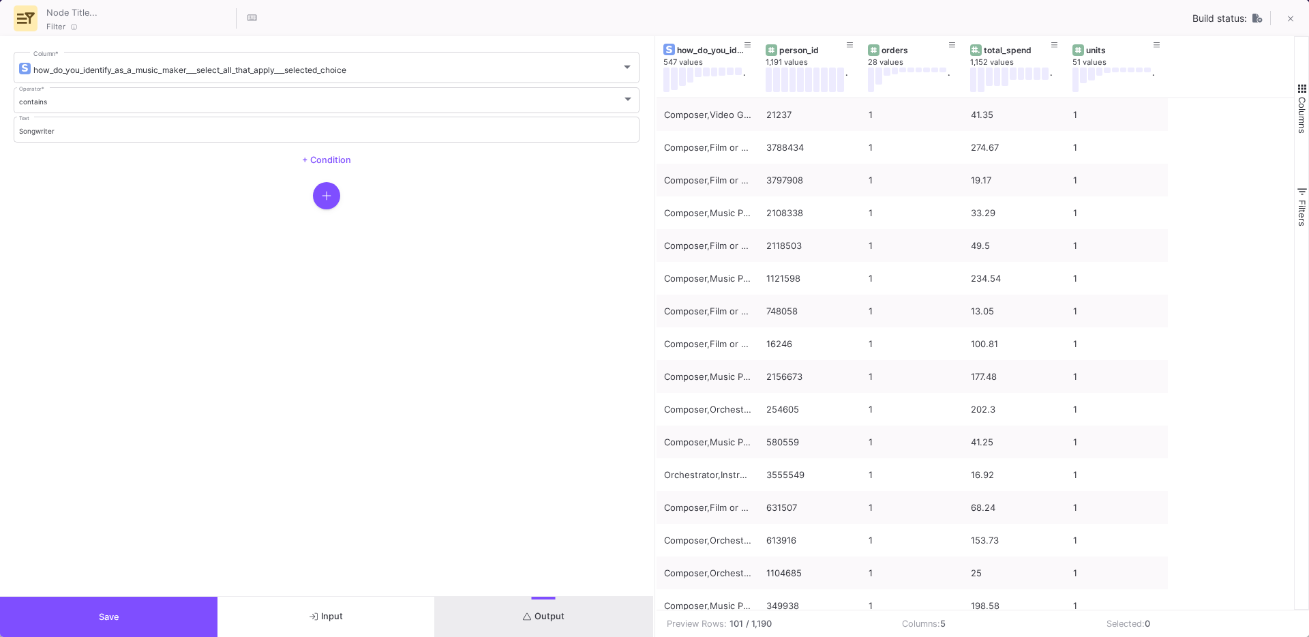
click at [112, 614] on span "Save" at bounding box center [109, 616] width 20 height 10
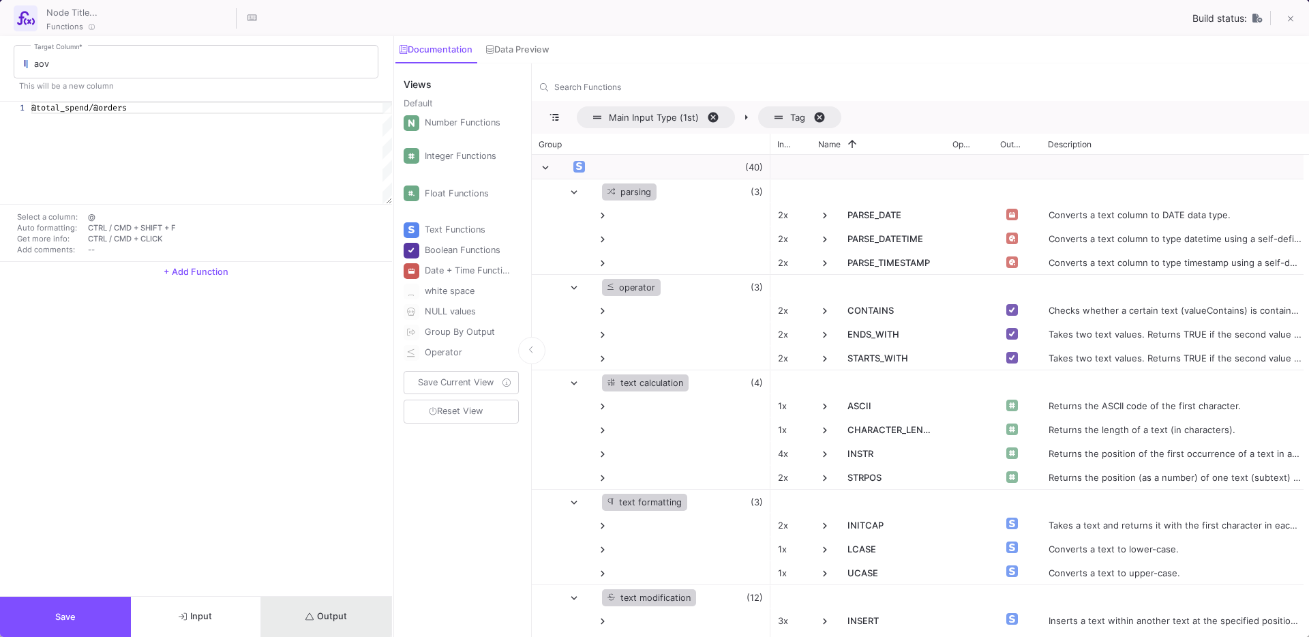
click at [305, 611] on span "Output" at bounding box center [326, 616] width 42 height 10
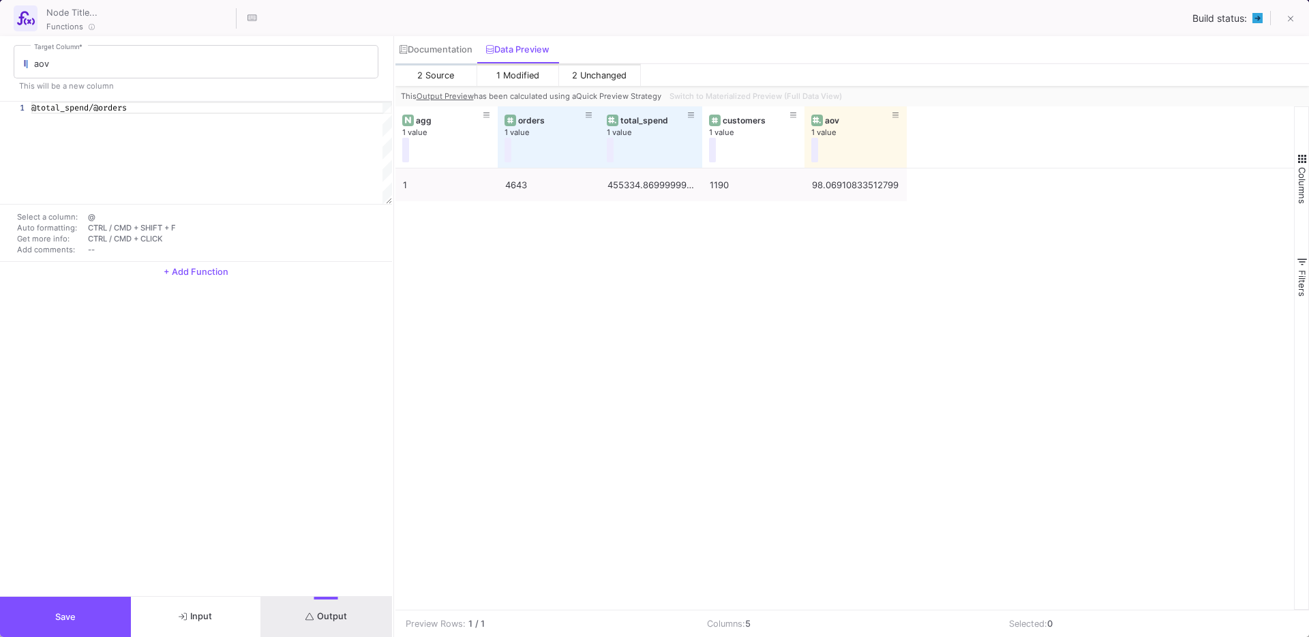
click at [63, 611] on span "Save" at bounding box center [65, 616] width 20 height 10
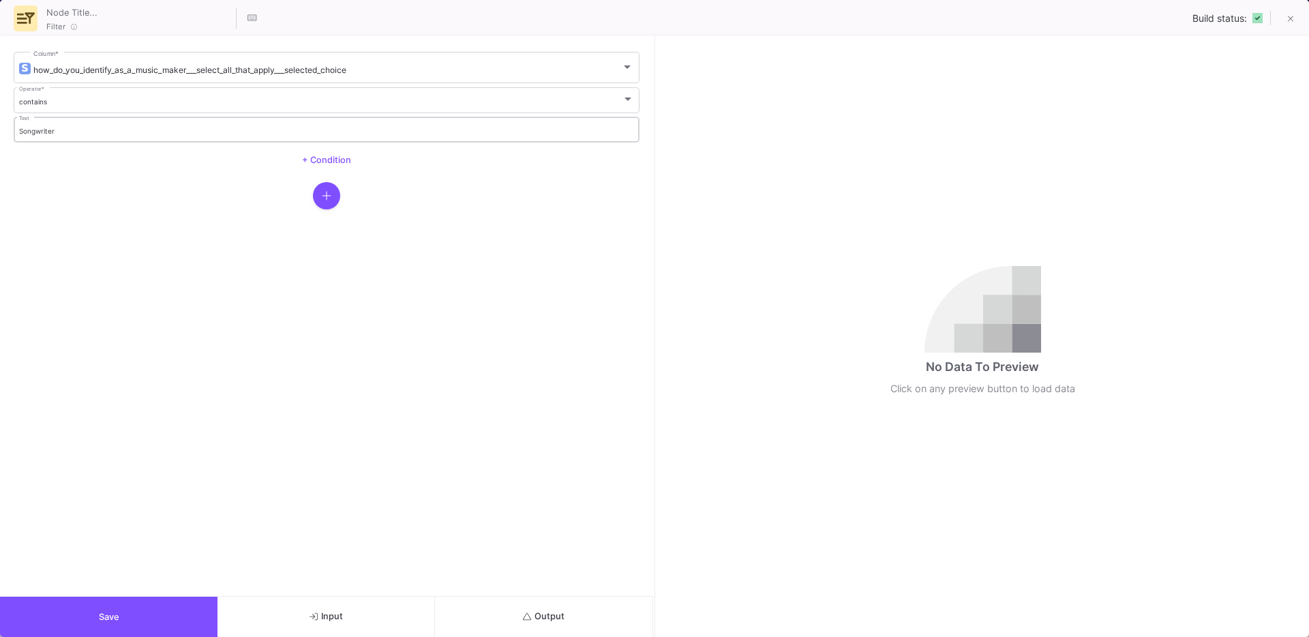
click at [52, 123] on div "Songwriter Text" at bounding box center [326, 128] width 615 height 28
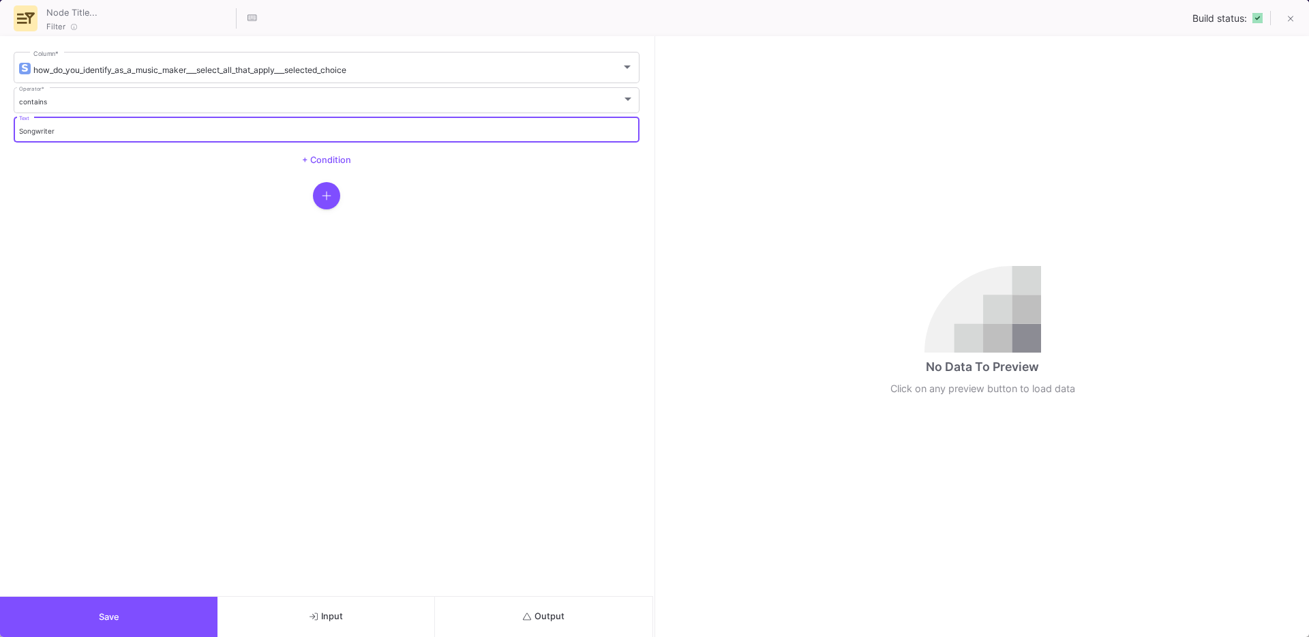
click at [43, 134] on input "Songwriter" at bounding box center [326, 131] width 615 height 9
type input "Mixing"
click at [550, 607] on button "Output" at bounding box center [543, 616] width 217 height 40
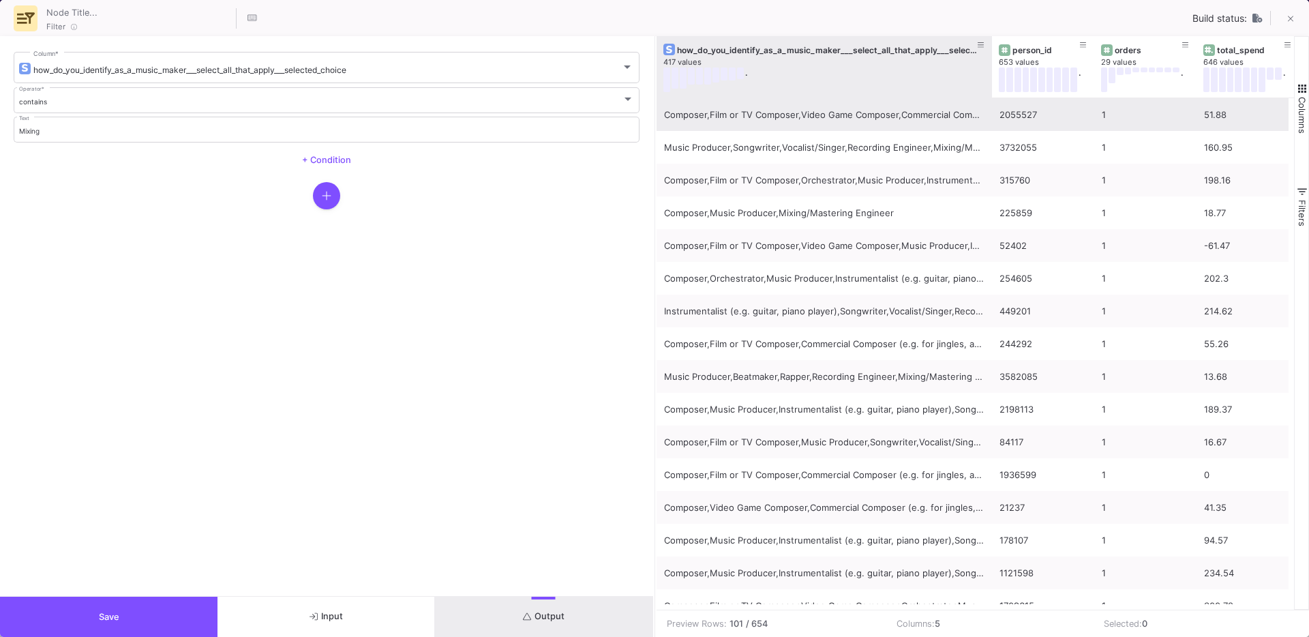
drag, startPoint x: 755, startPoint y: 87, endPoint x: 1057, endPoint y: 117, distance: 303.4
click at [1056, 117] on div "how_do_you_identify_as_a_music_maker___select_all_that_apply___selected_choice …" at bounding box center [975, 322] width 638 height 573
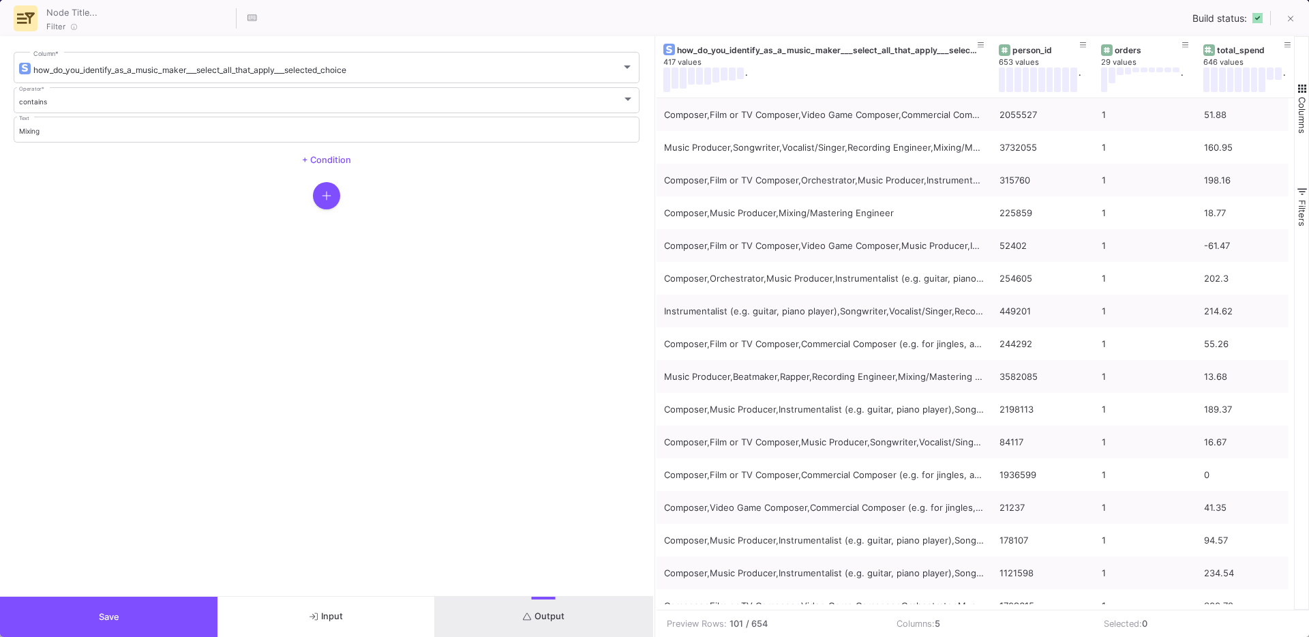
click at [124, 612] on button "Save" at bounding box center [108, 616] width 217 height 40
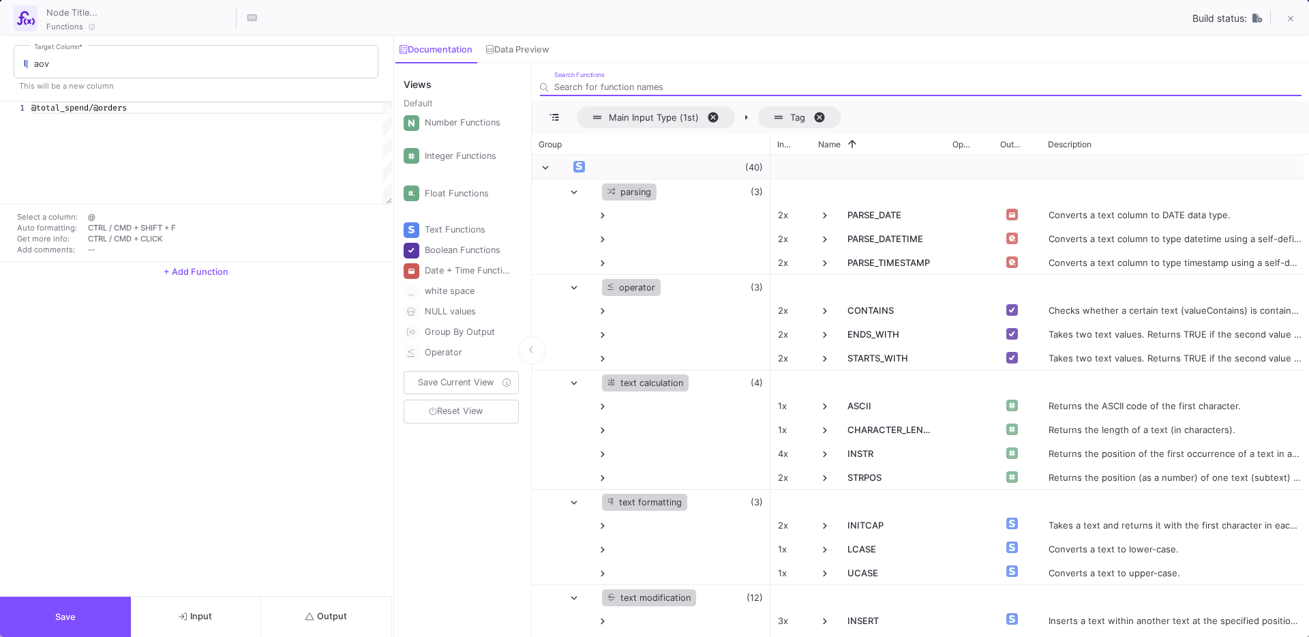
click at [294, 605] on button "Output" at bounding box center [326, 616] width 131 height 40
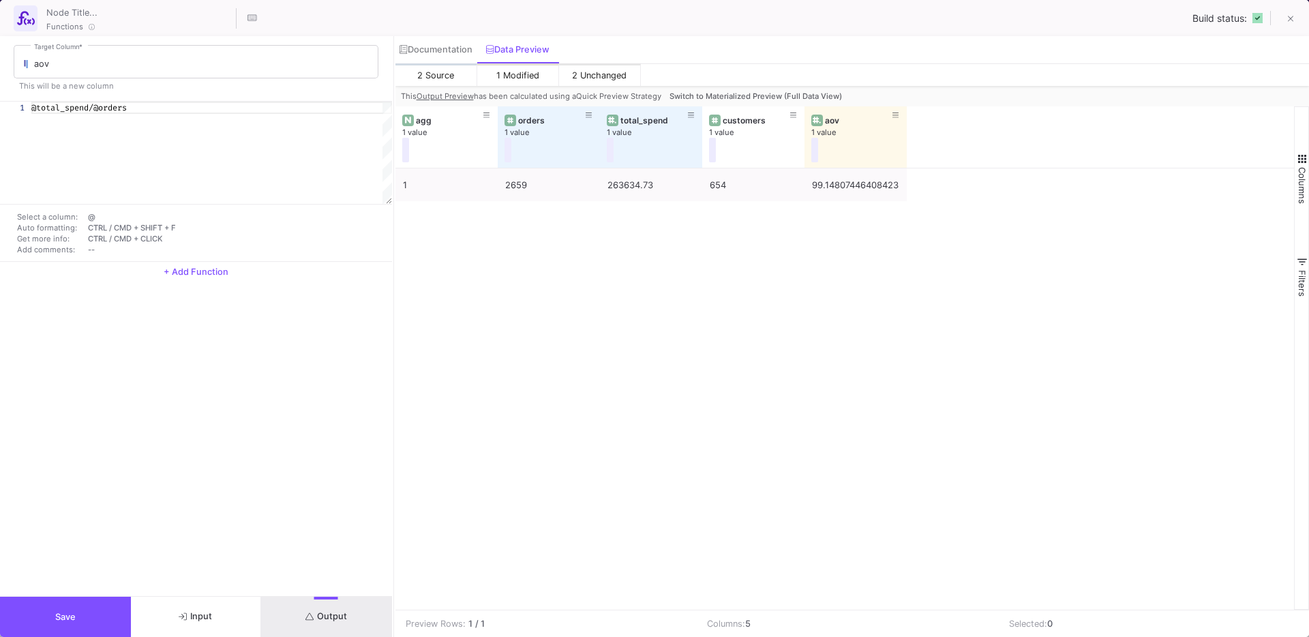
click at [54, 620] on button "Save" at bounding box center [65, 616] width 131 height 40
